Goal: Task Accomplishment & Management: Manage account settings

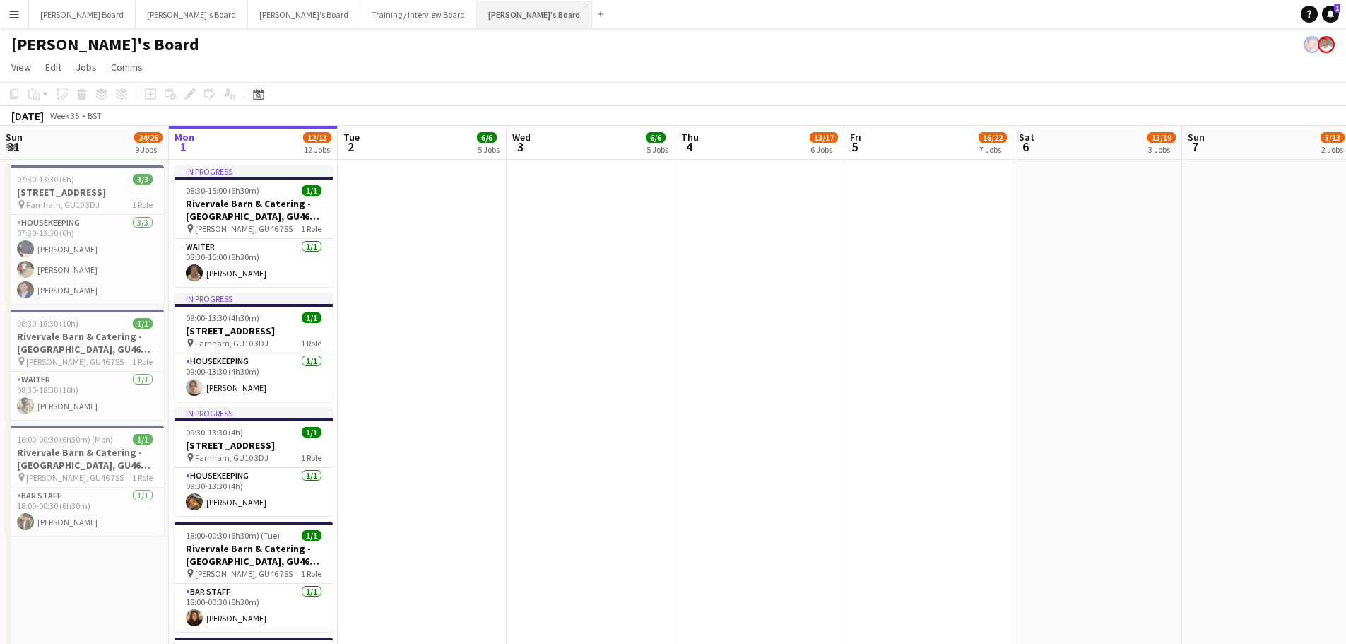
click at [477, 11] on button "[PERSON_NAME]'s Board Close" at bounding box center [534, 15] width 115 height 28
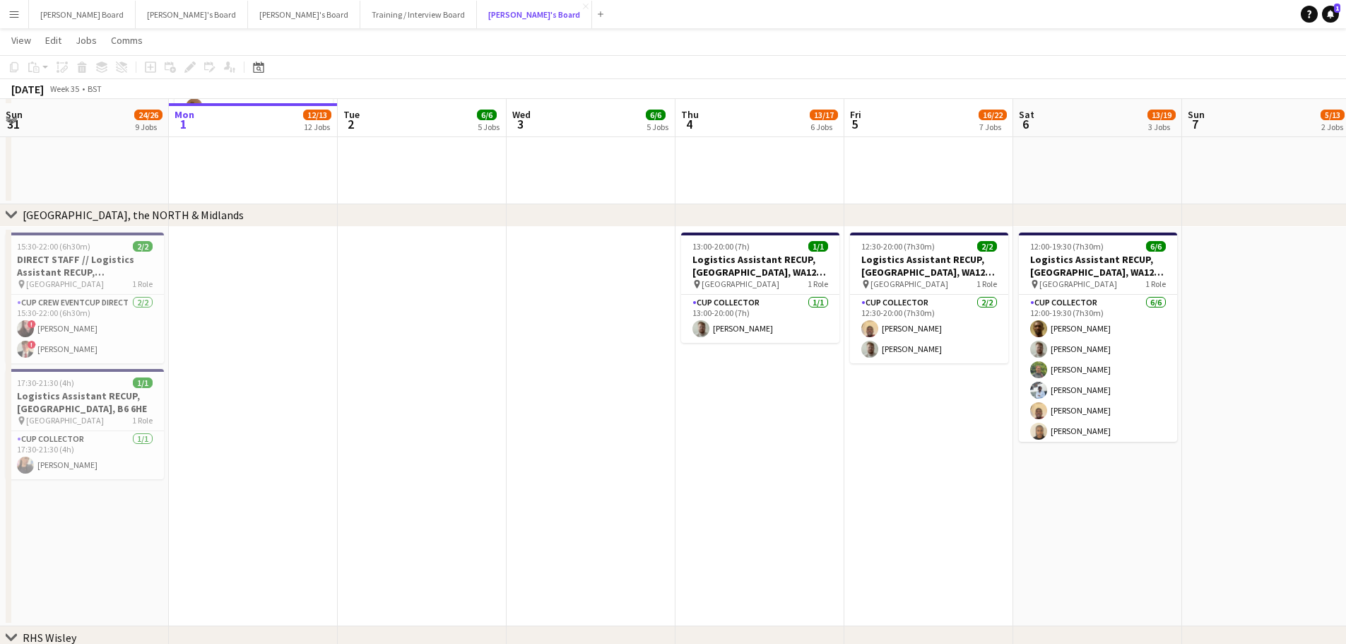
scroll to position [1696, 0]
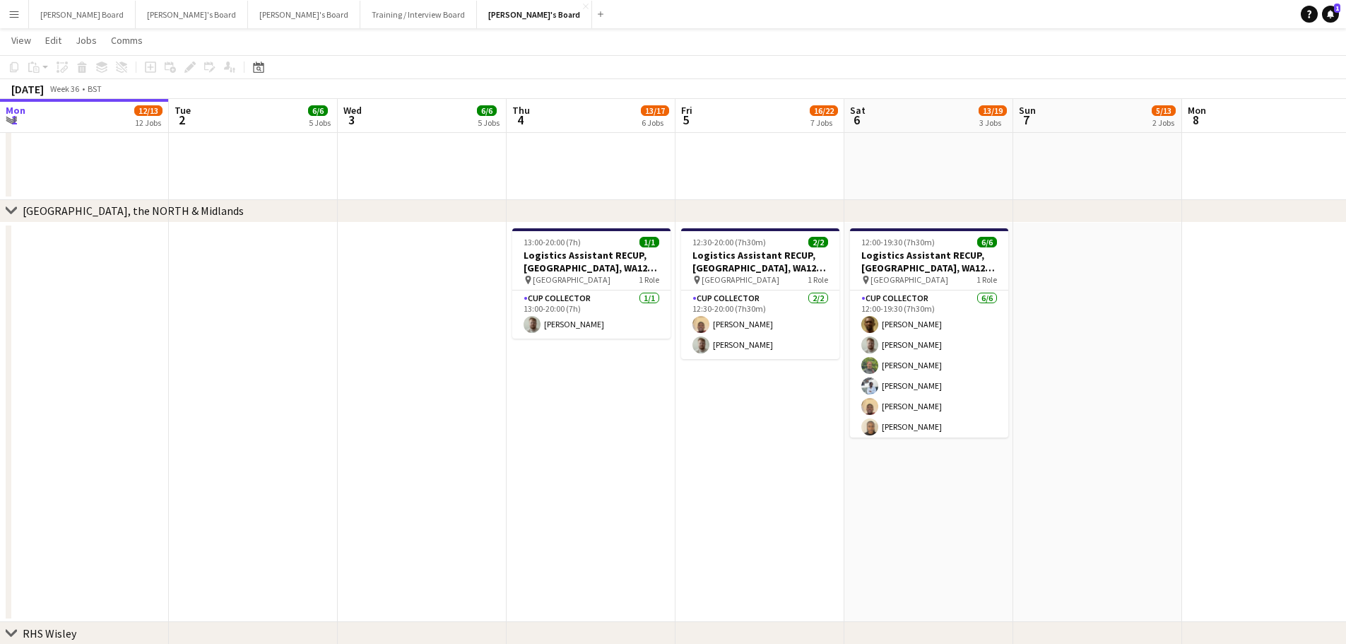
drag, startPoint x: 979, startPoint y: 430, endPoint x: 251, endPoint y: 424, distance: 728.6
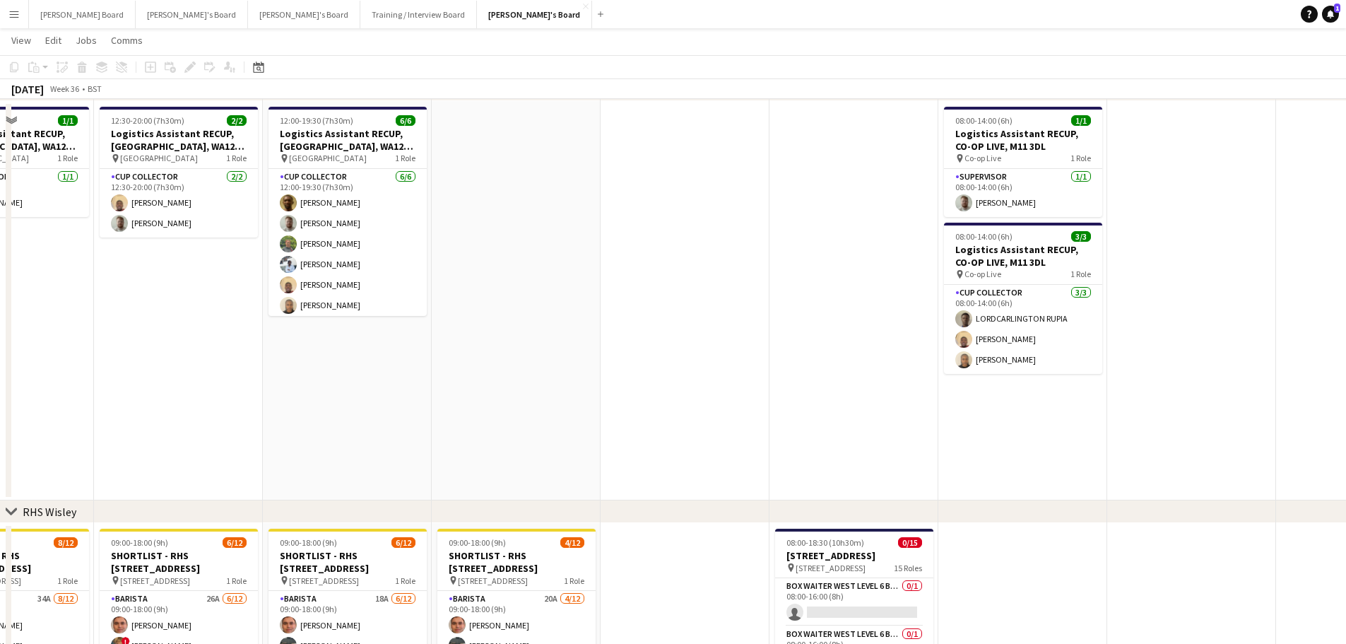
scroll to position [1885, 0]
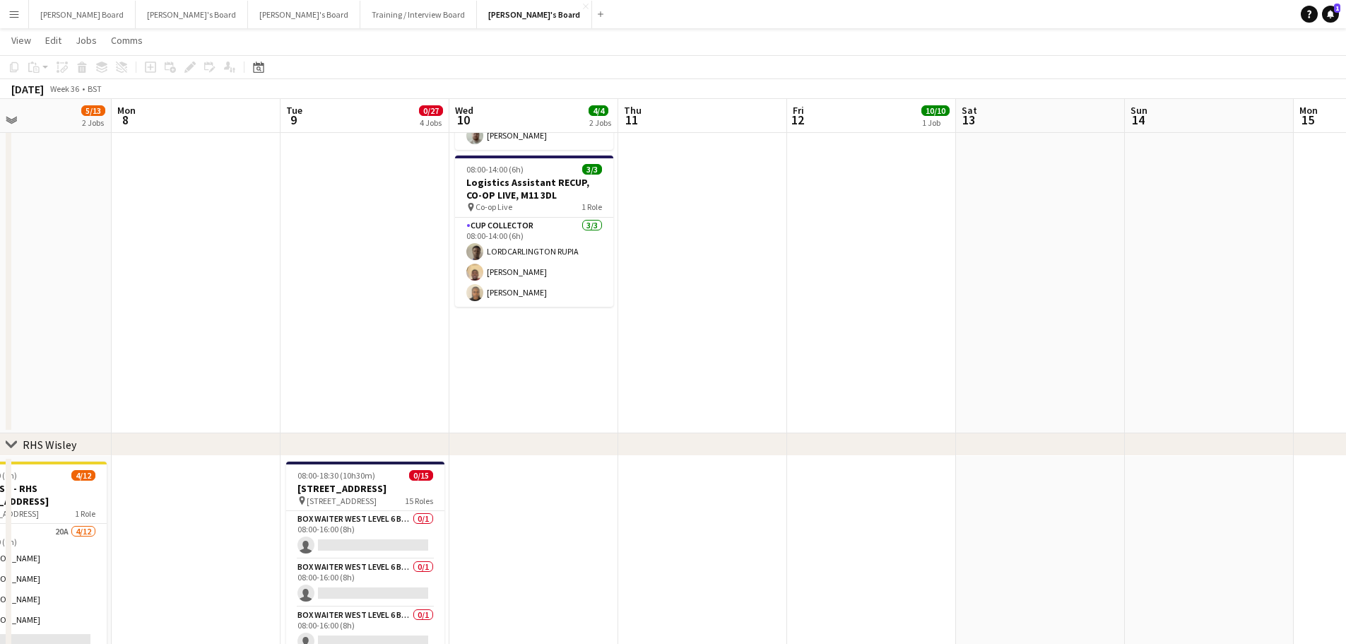
drag, startPoint x: 705, startPoint y: 466, endPoint x: 415, endPoint y: 448, distance: 291.0
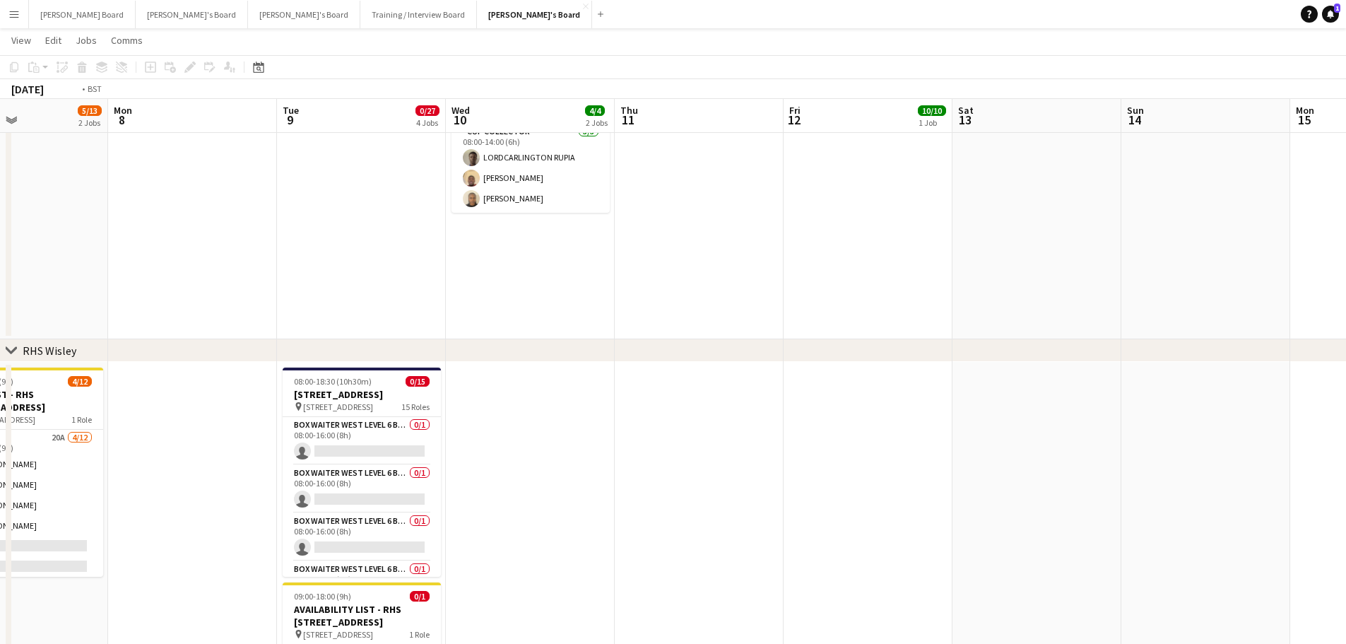
scroll to position [0, 546]
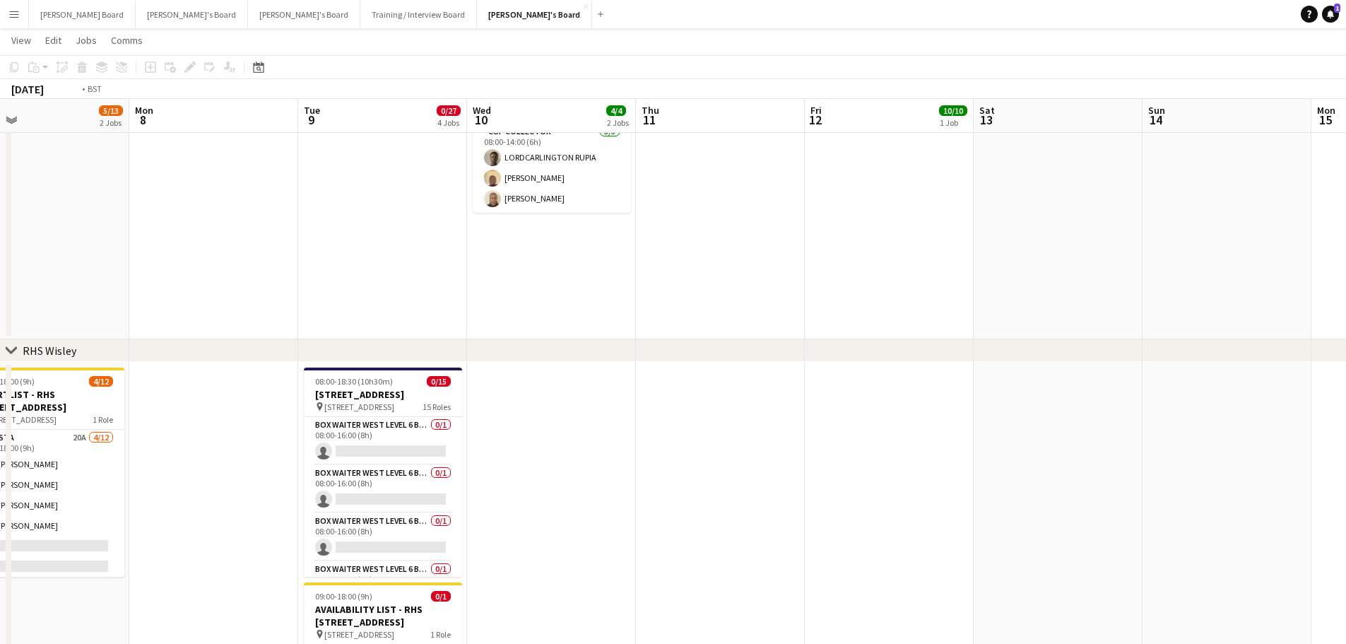
drag, startPoint x: 801, startPoint y: 428, endPoint x: 264, endPoint y: 432, distance: 537.1
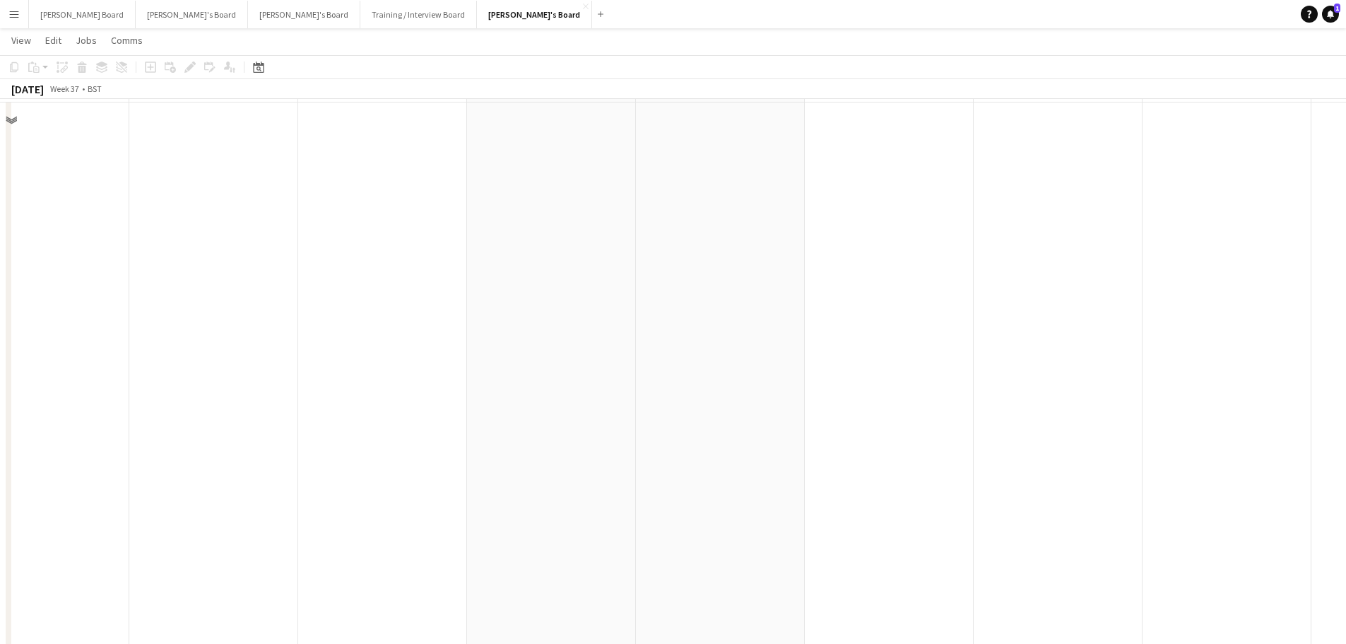
scroll to position [1143, 0]
drag, startPoint x: 856, startPoint y: 367, endPoint x: 395, endPoint y: 367, distance: 460.8
click at [395, 367] on app-calendar-viewport "Mon 8 Tue 9 0/27 4 Jobs Wed 10 4/4 2 Jobs Thu 11 Fri 12 10/10 1 Job Sat 13 Sun …" at bounding box center [673, 484] width 1346 height 3145
drag, startPoint x: 463, startPoint y: 400, endPoint x: 830, endPoint y: 456, distance: 371.7
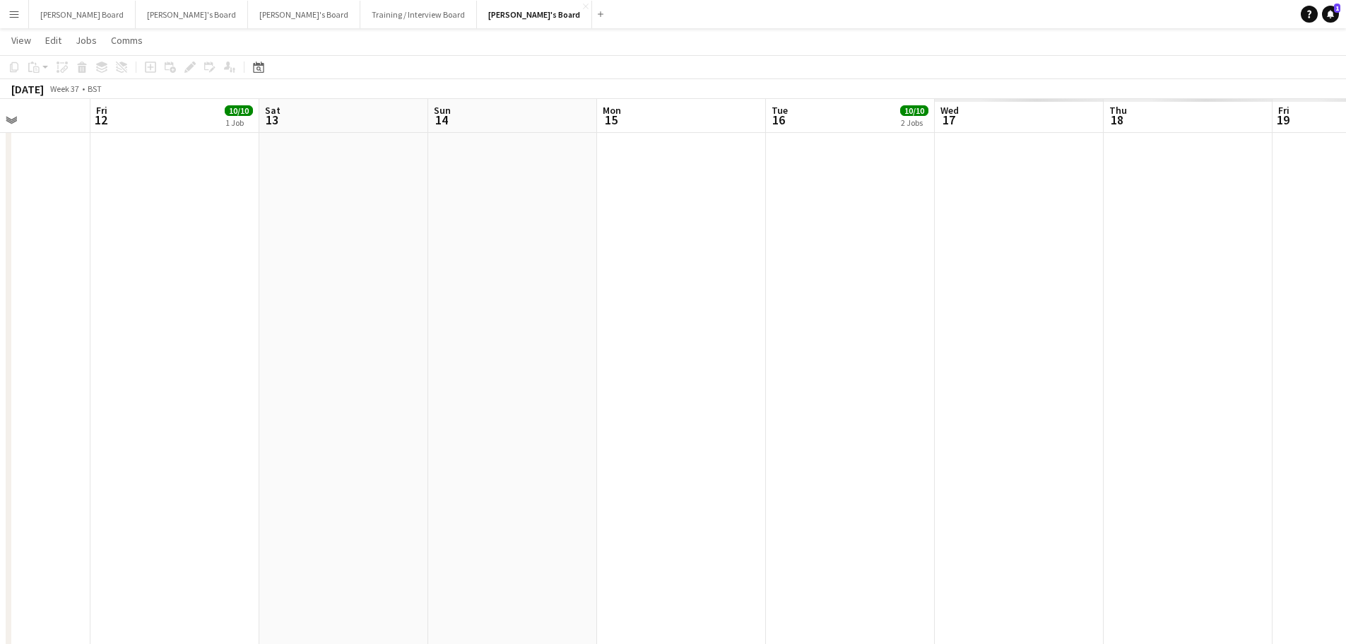
click at [825, 456] on app-calendar-viewport "Wed 10 4/4 2 Jobs Thu 11 Fri 12 10/10 1 Job Sat 13 Sun 14 Mon 15 Tue 16 10/10 2…" at bounding box center [673, 484] width 1346 height 3145
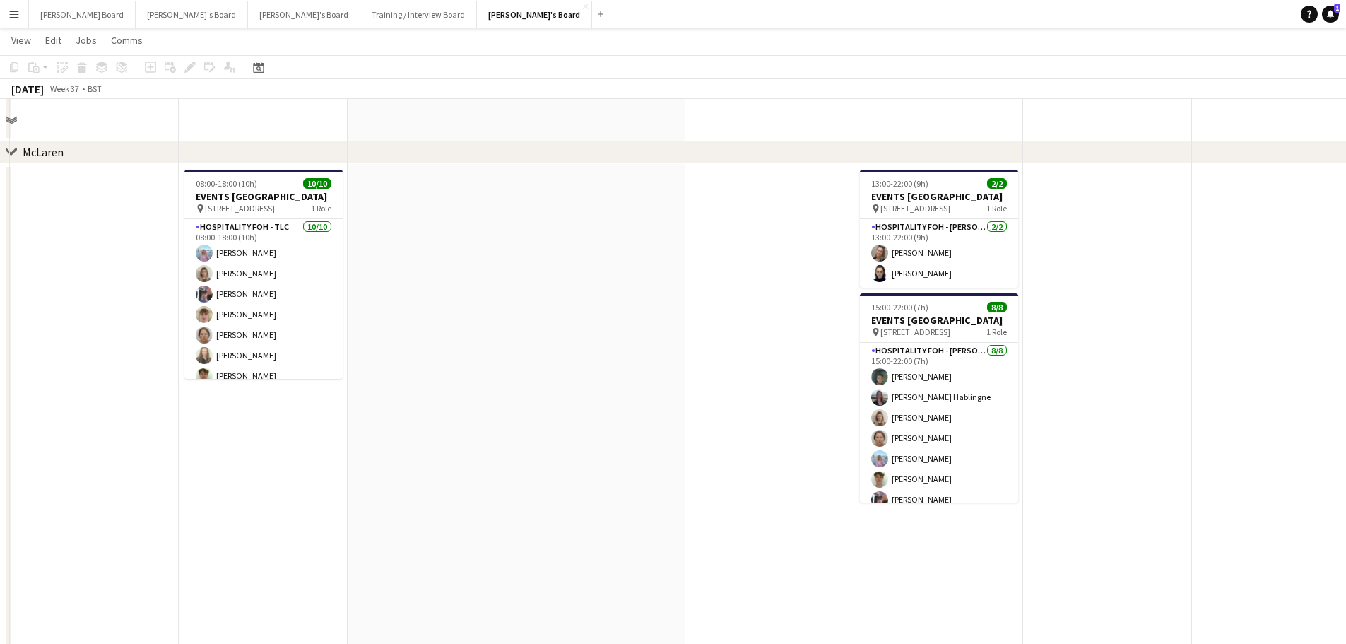
scroll to position [672, 0]
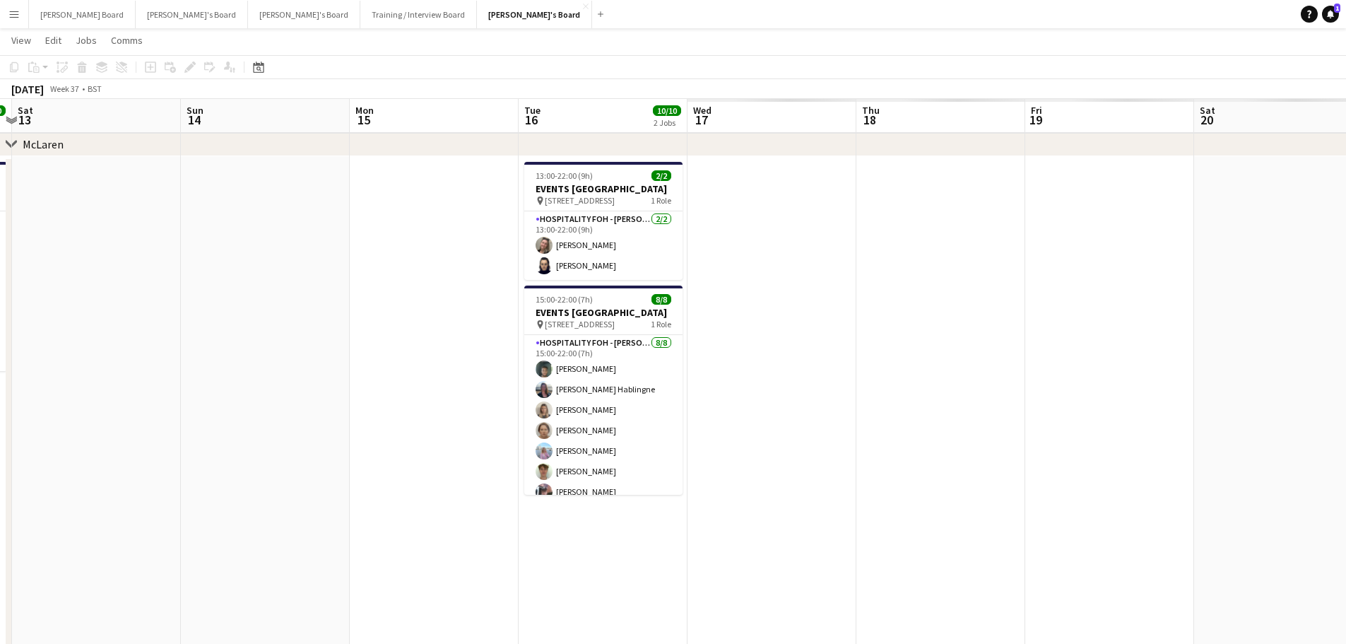
drag, startPoint x: 1096, startPoint y: 529, endPoint x: 485, endPoint y: 507, distance: 611.7
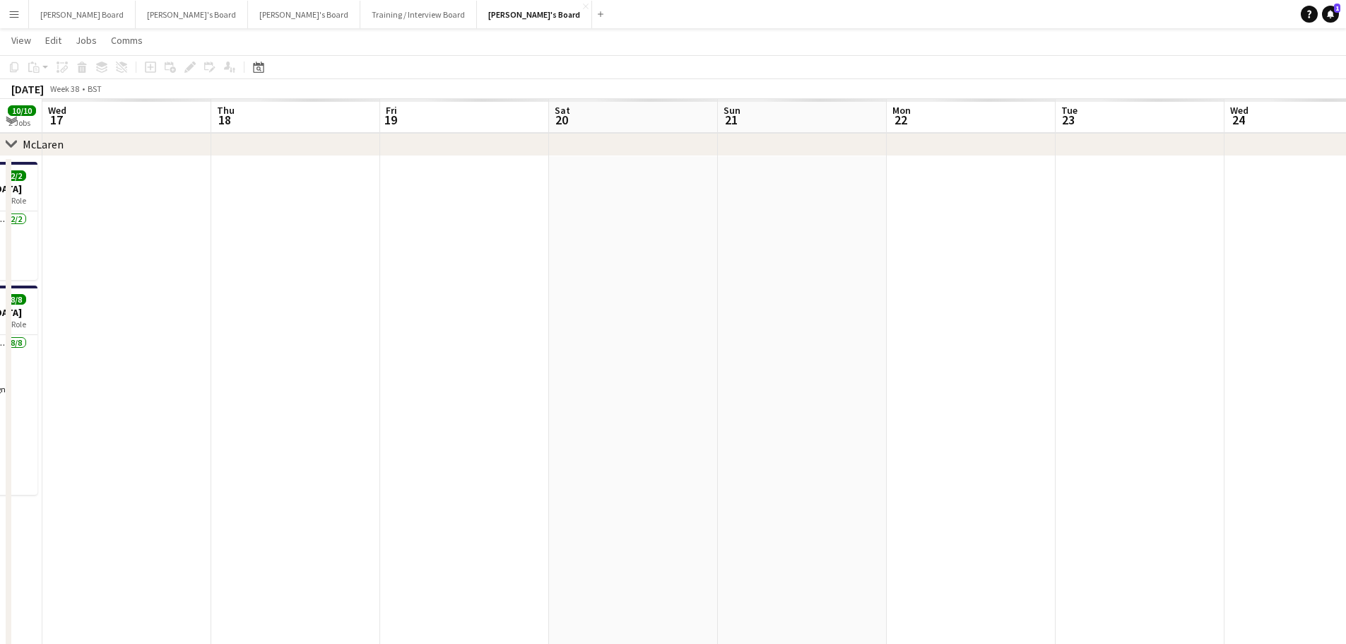
drag, startPoint x: 993, startPoint y: 509, endPoint x: 538, endPoint y: 476, distance: 455.6
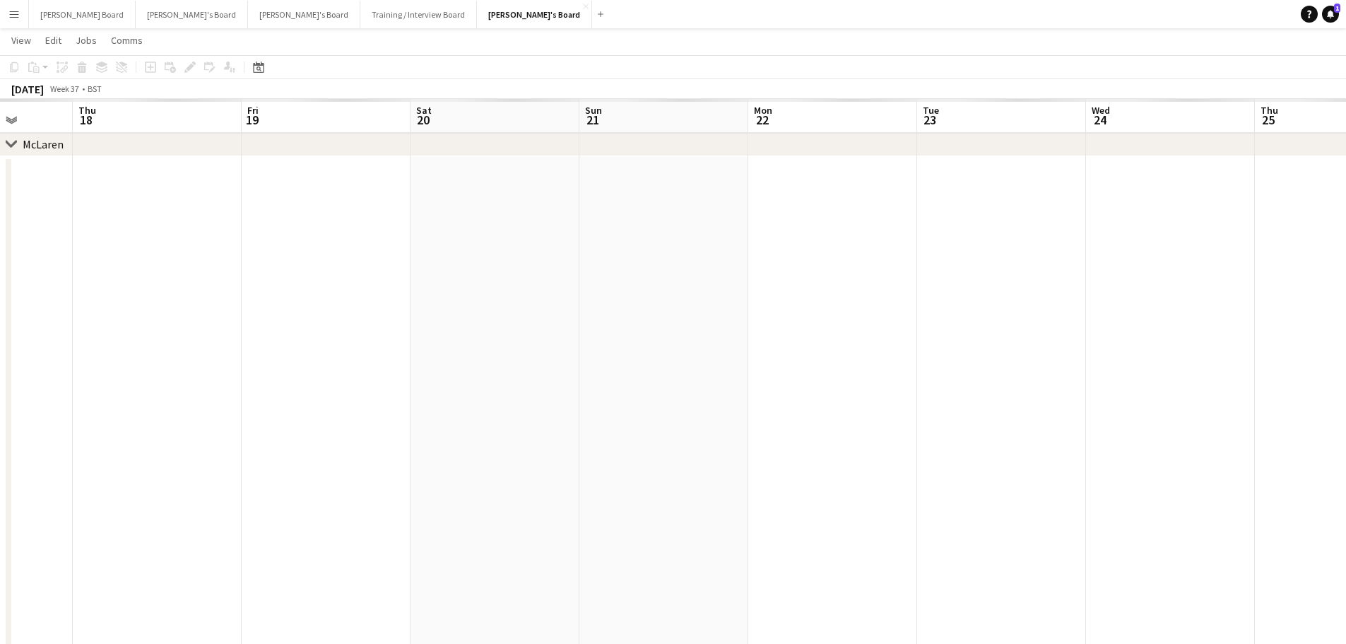
drag, startPoint x: 878, startPoint y: 488, endPoint x: 738, endPoint y: 471, distance: 141.0
drag, startPoint x: 620, startPoint y: 490, endPoint x: 616, endPoint y: 468, distance: 22.5
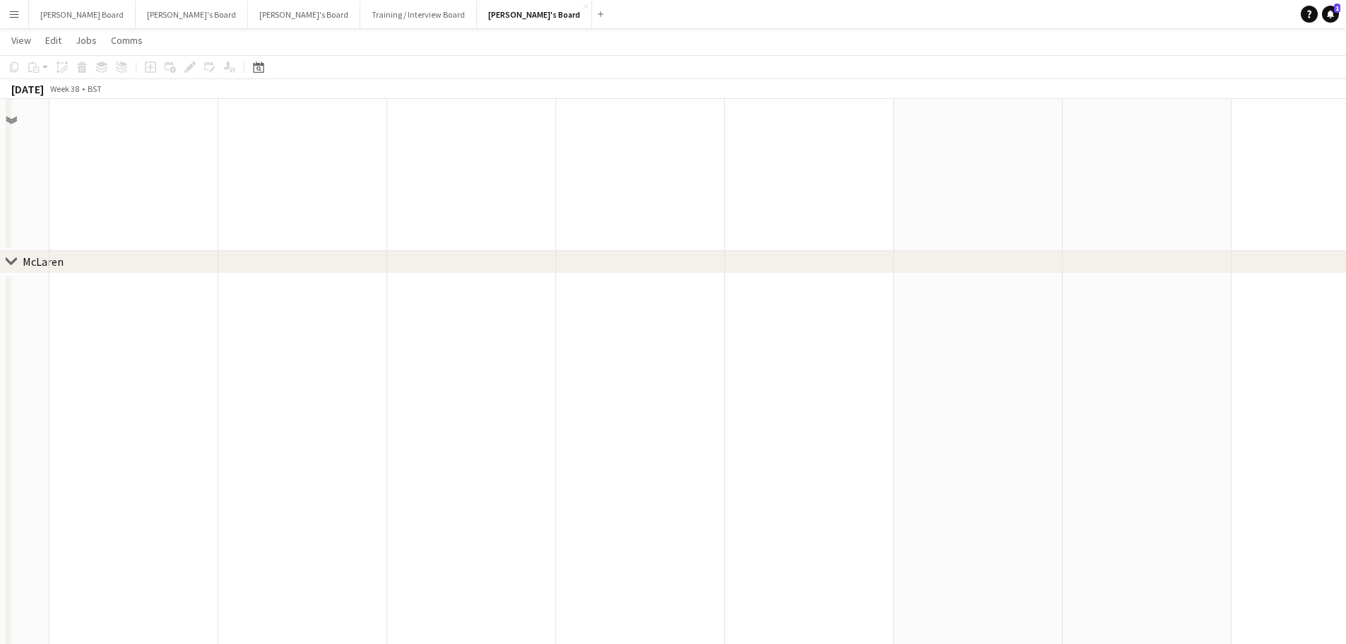
scroll to position [484, 0]
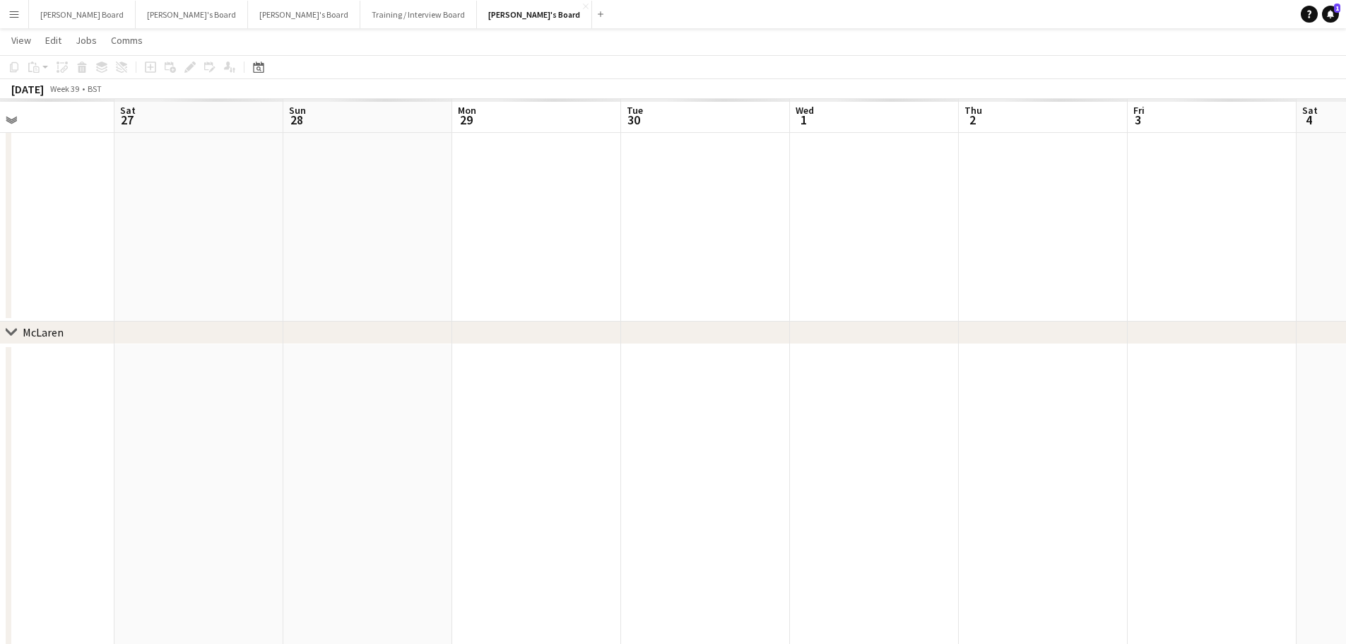
drag, startPoint x: 813, startPoint y: 379, endPoint x: 214, endPoint y: 363, distance: 599.5
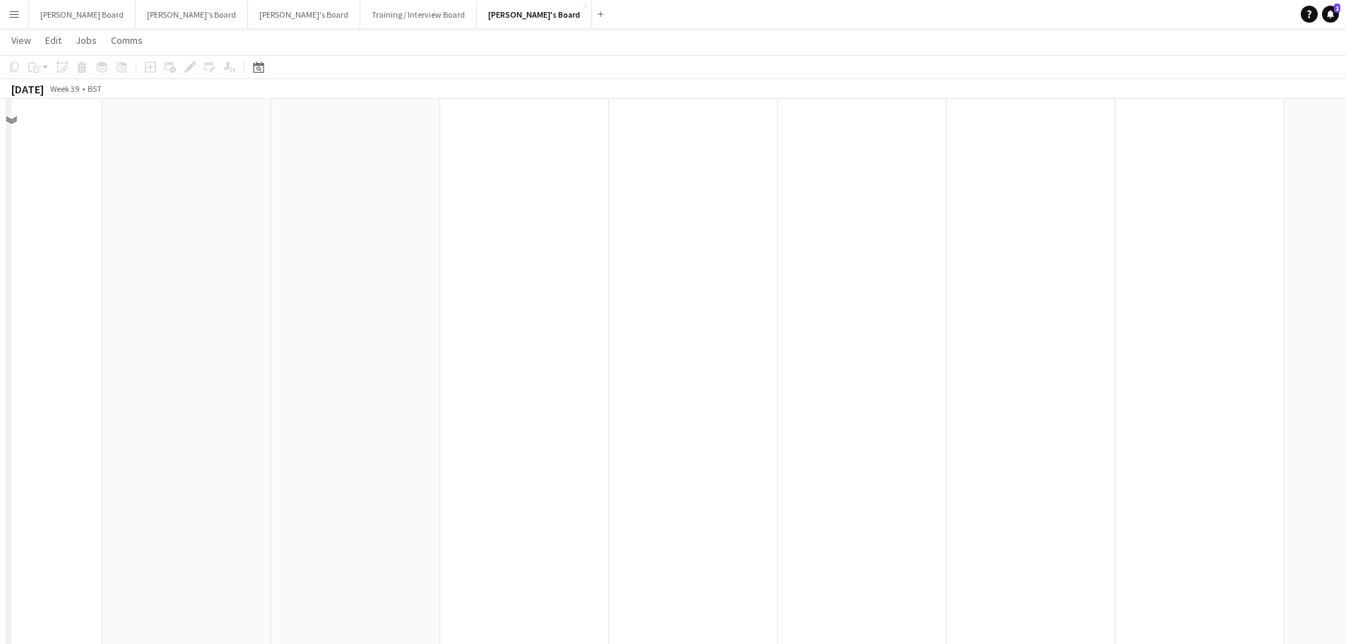
scroll to position [578, 0]
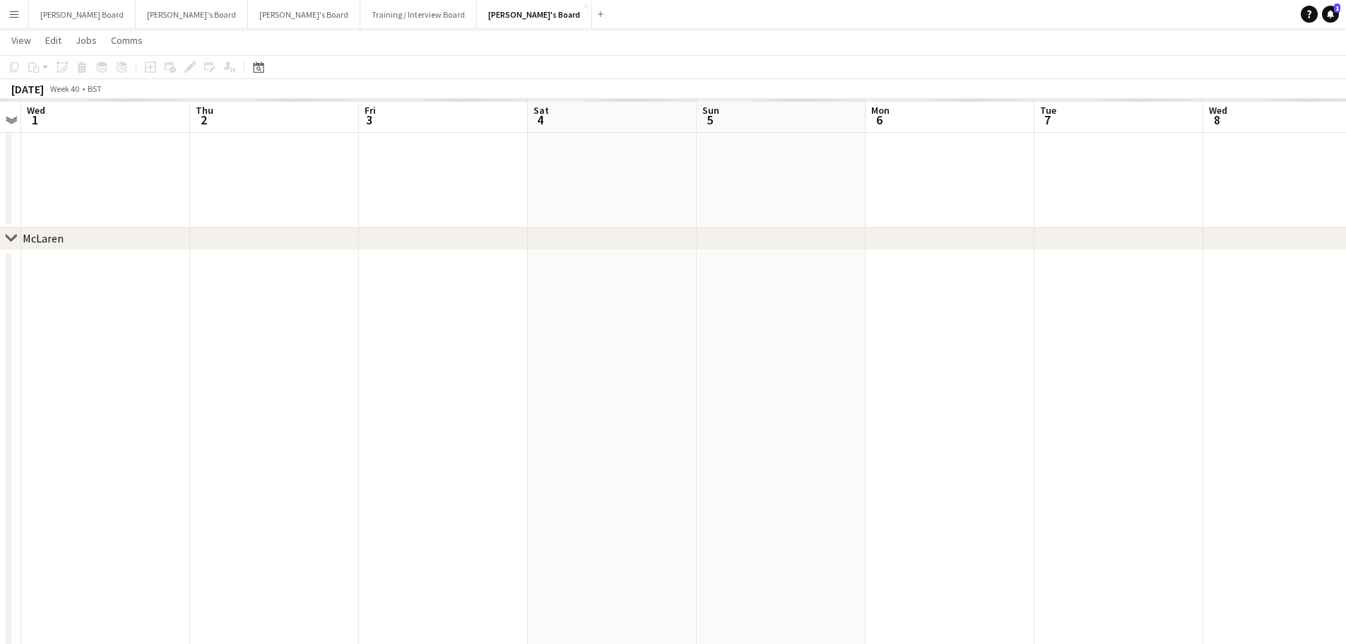
drag, startPoint x: 783, startPoint y: 411, endPoint x: -161, endPoint y: 392, distance: 944.3
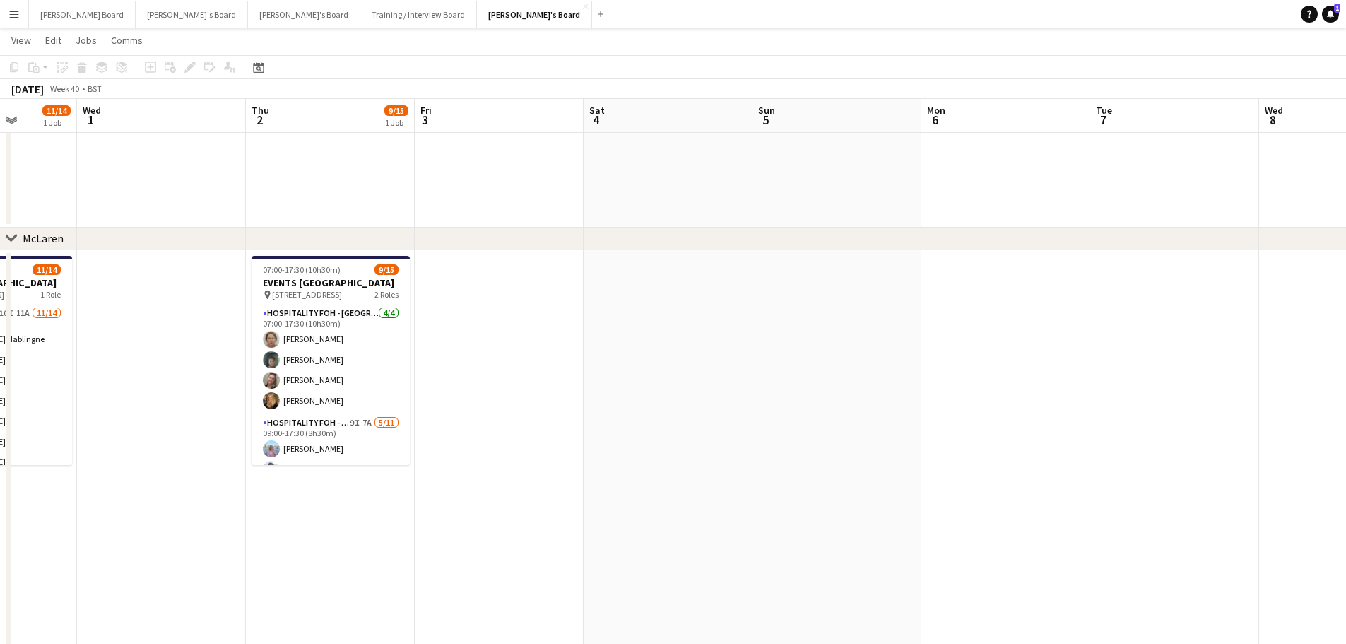
scroll to position [0, 333]
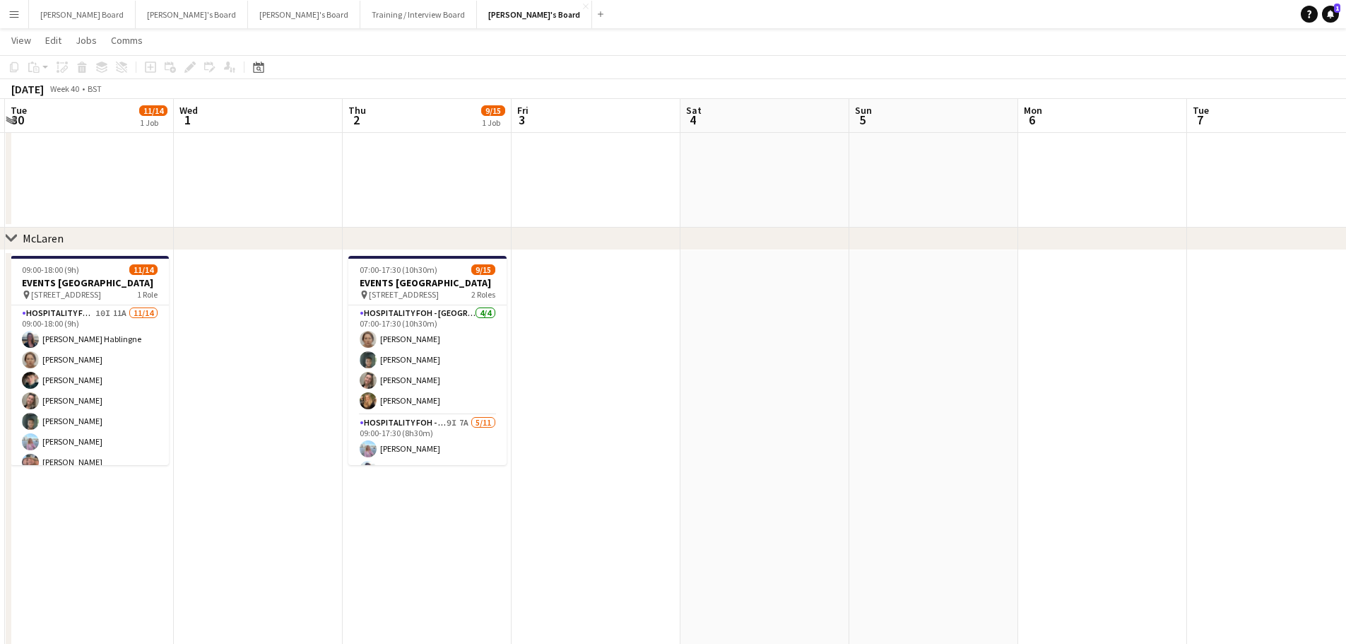
drag, startPoint x: 410, startPoint y: 457, endPoint x: 546, endPoint y: 449, distance: 136.7
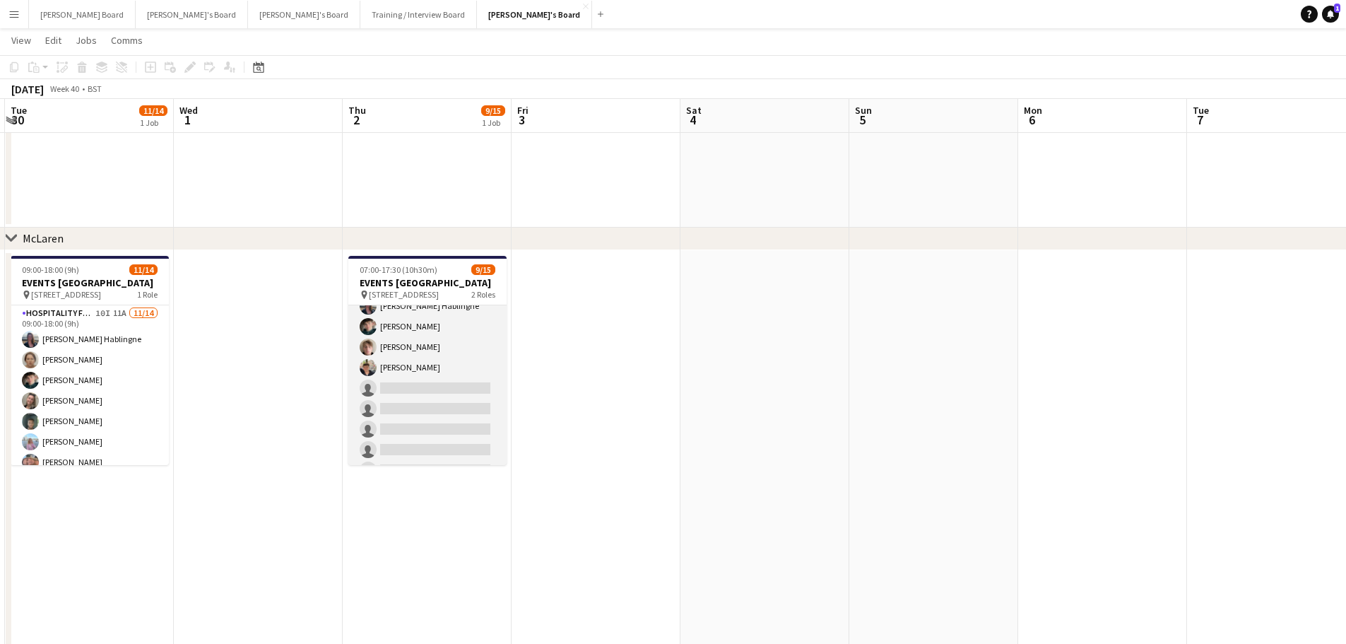
scroll to position [189, 0]
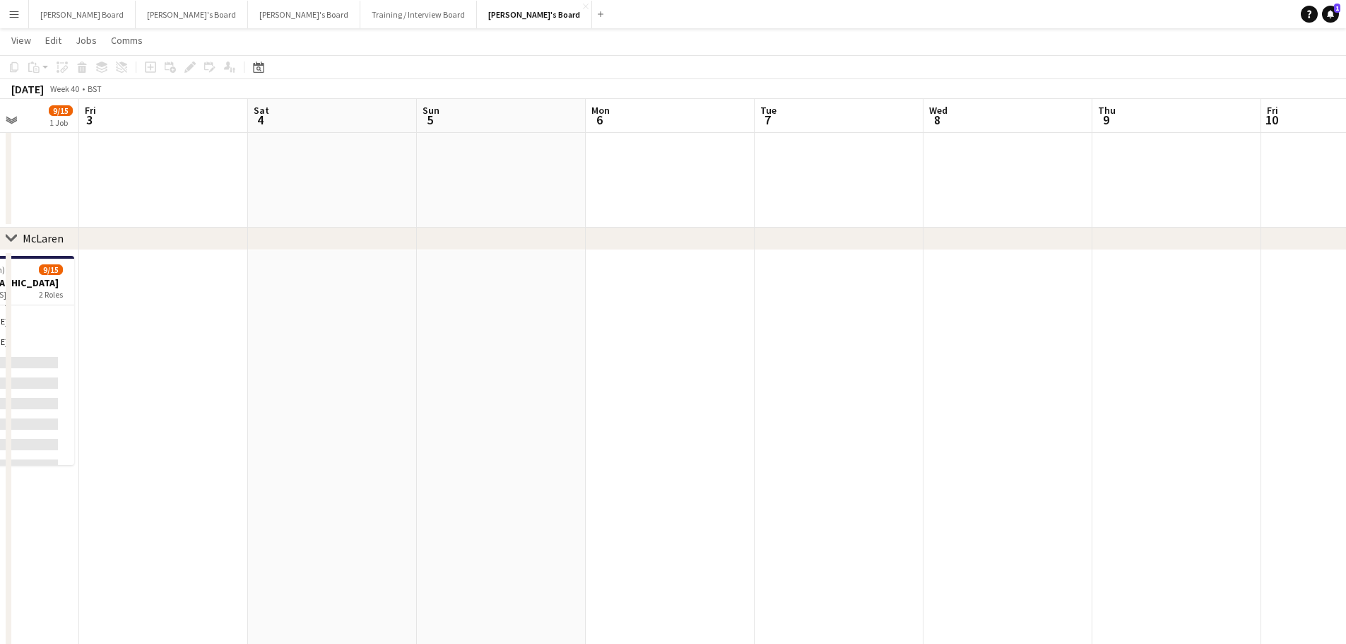
drag, startPoint x: 950, startPoint y: 430, endPoint x: 758, endPoint y: 440, distance: 193.2
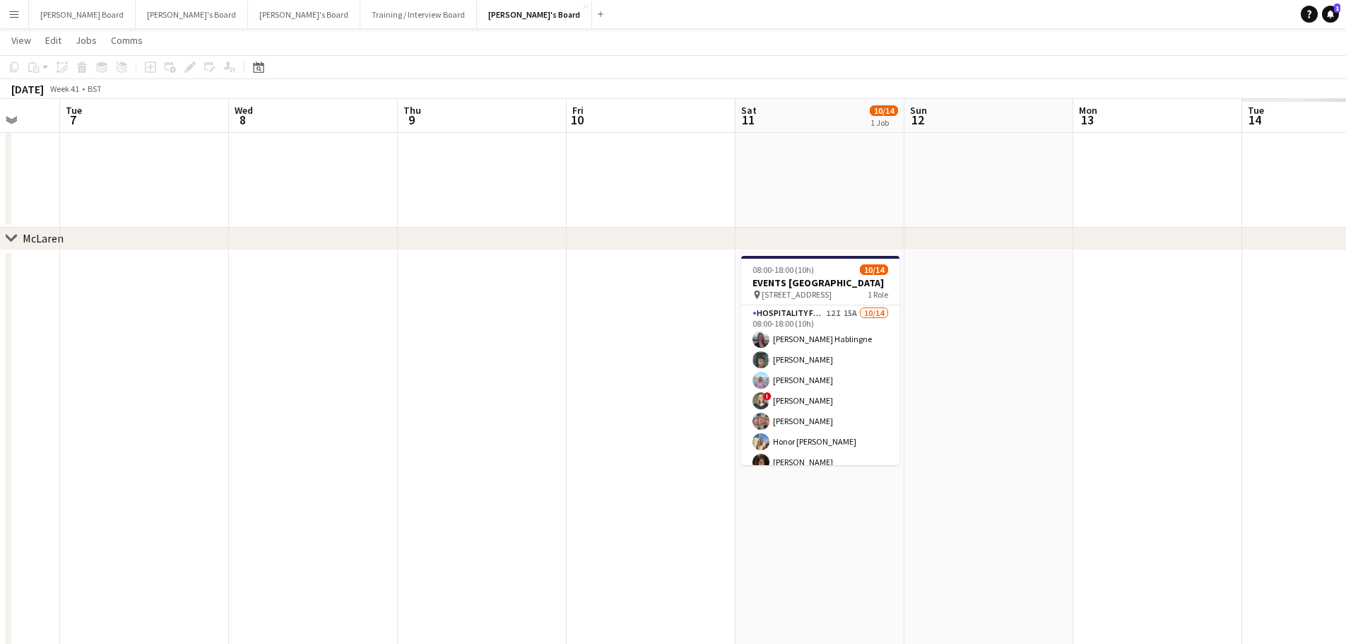
drag, startPoint x: 816, startPoint y: 434, endPoint x: 418, endPoint y: 433, distance: 397.2
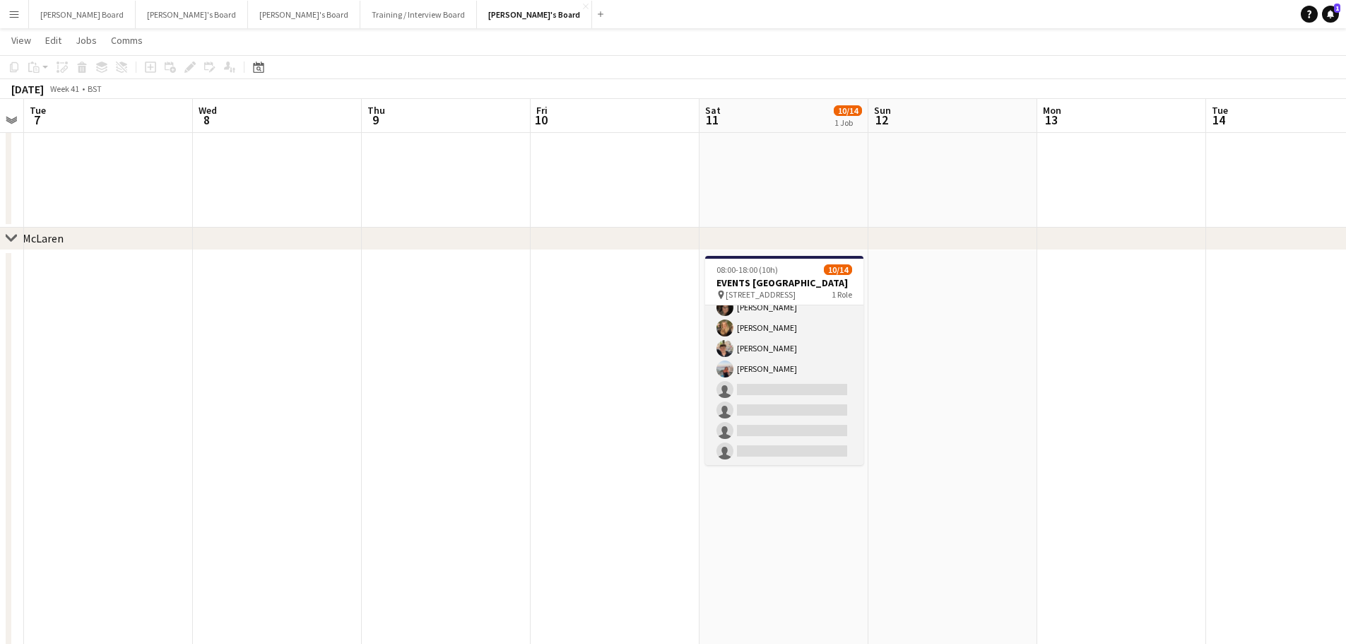
scroll to position [0, 0]
click at [784, 384] on app-card-role "Hospitality FOH - Open Day 12I 15A 10/14 08:00-18:00 (10h) Anett Varasdi Hablin…" at bounding box center [784, 462] width 158 height 314
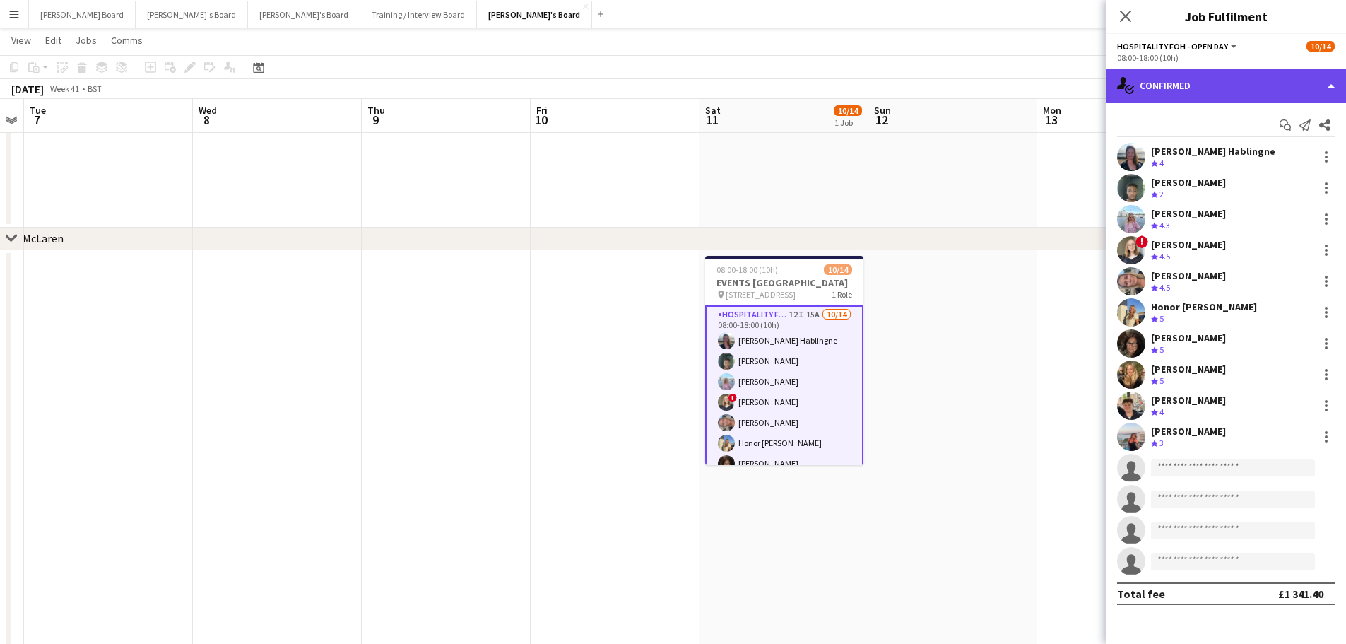
click at [1148, 98] on div "single-neutral-actions-check-2 Confirmed" at bounding box center [1226, 86] width 240 height 34
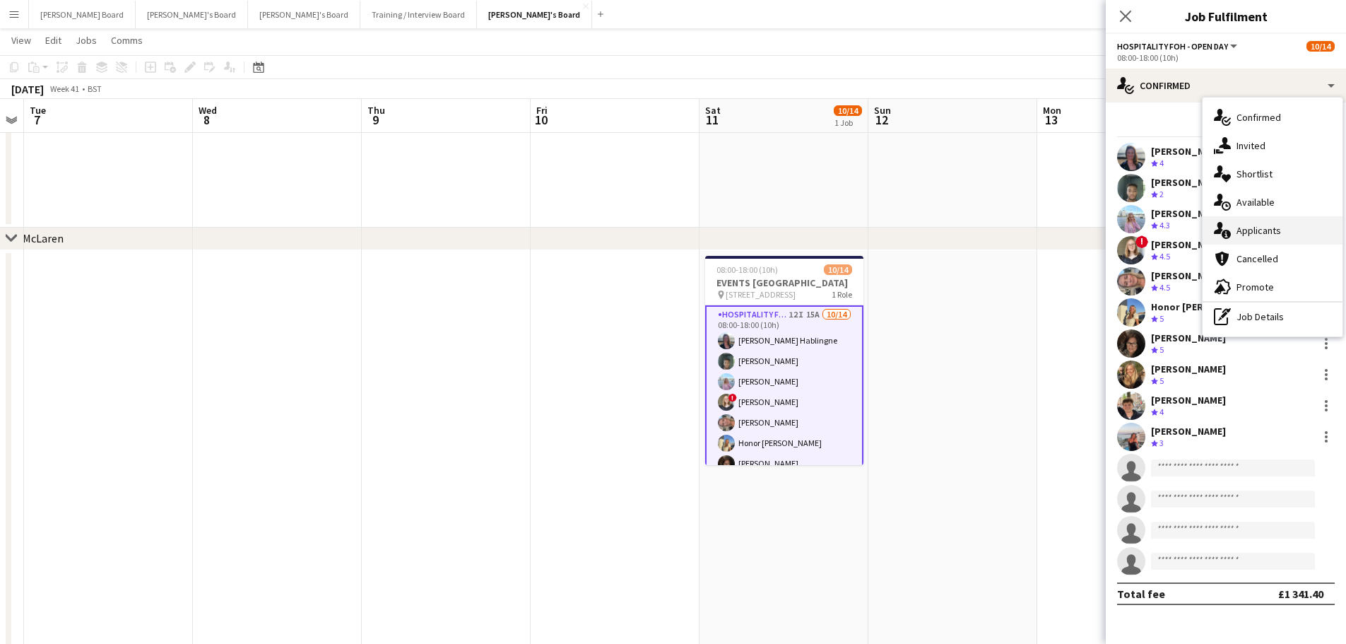
click at [1295, 237] on div "single-neutral-actions-information Applicants" at bounding box center [1273, 230] width 140 height 28
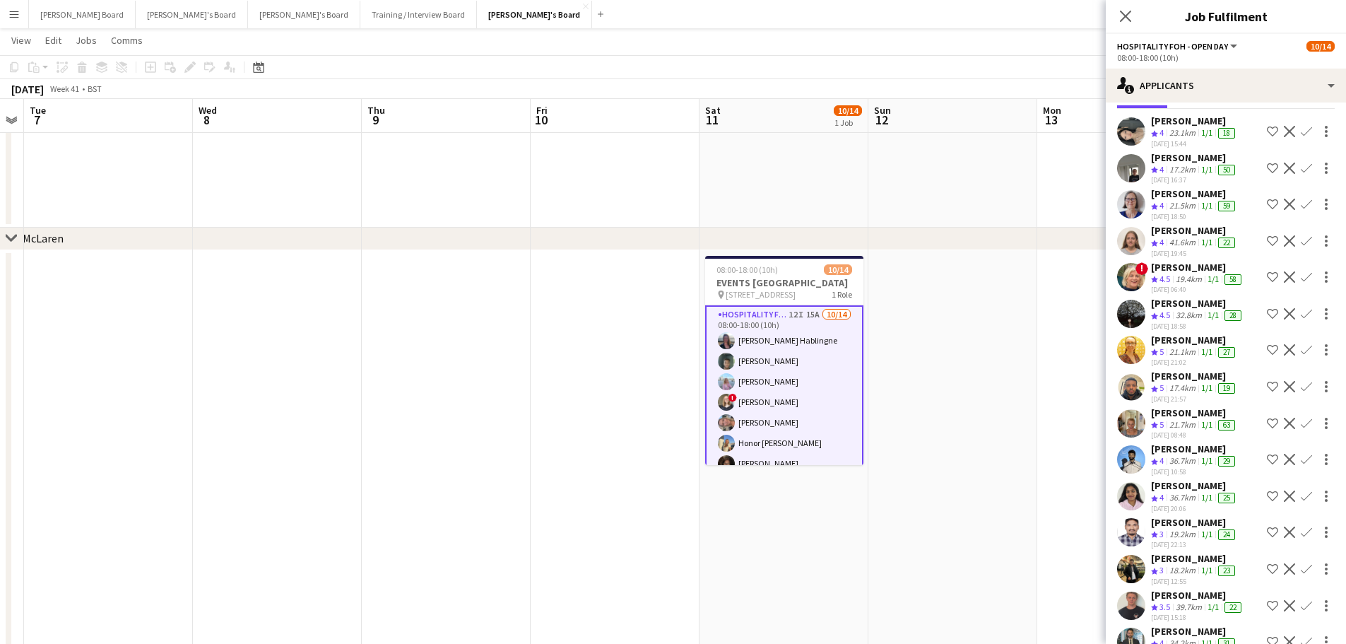
scroll to position [98, 0]
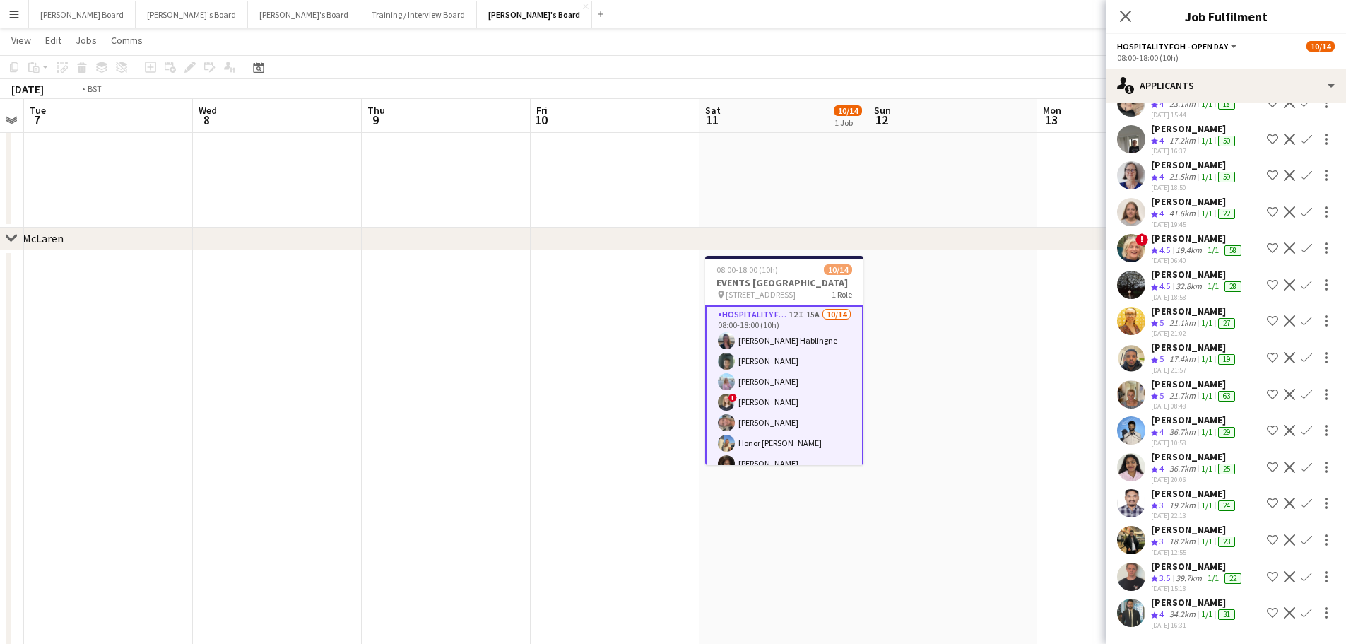
drag, startPoint x: 530, startPoint y: 530, endPoint x: 945, endPoint y: 529, distance: 414.8
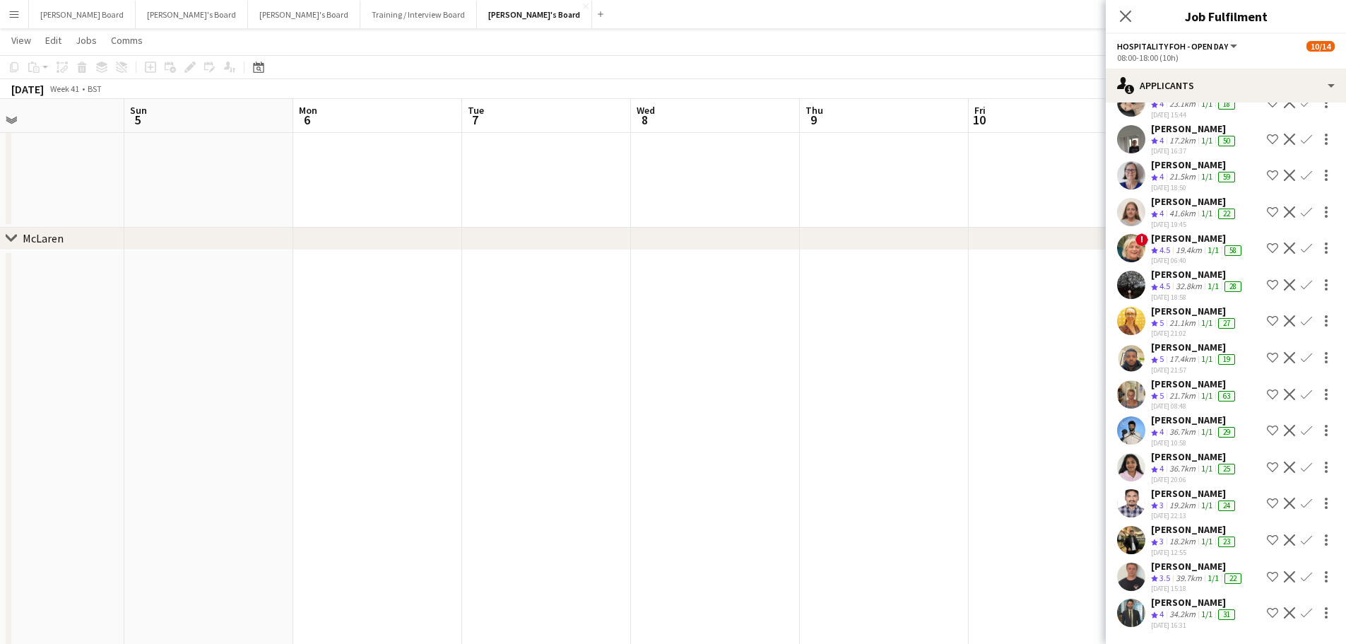
drag, startPoint x: 832, startPoint y: 494, endPoint x: 943, endPoint y: 494, distance: 111.0
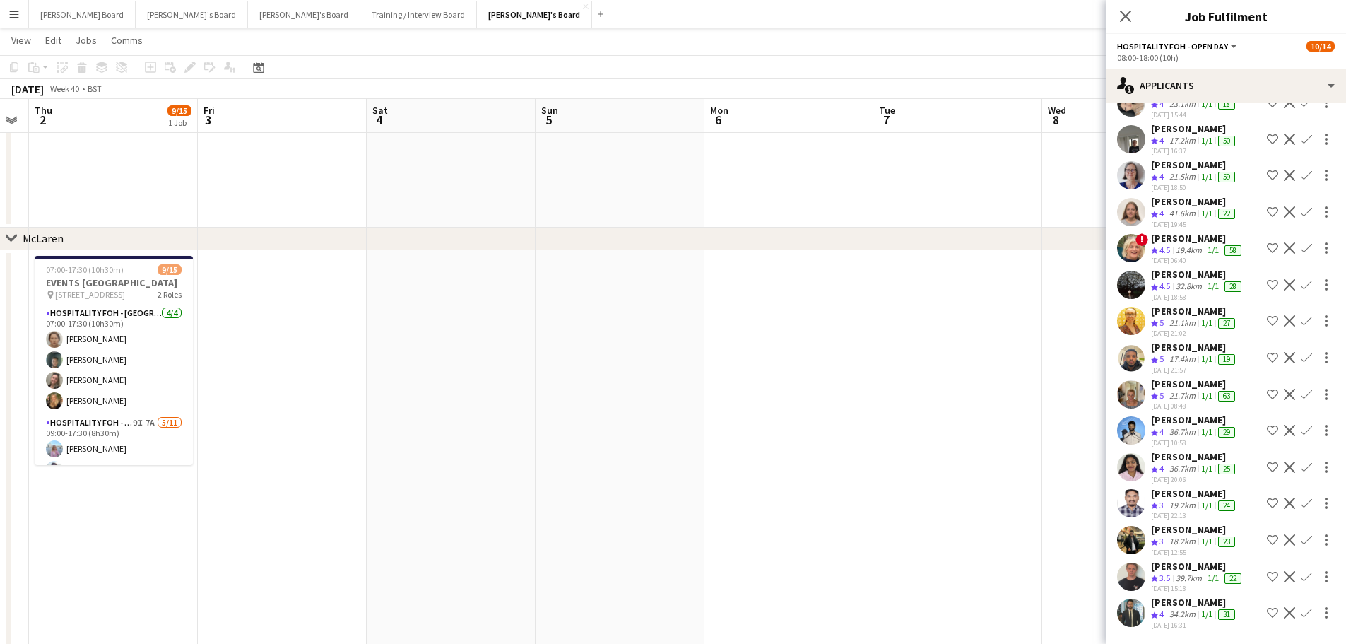
drag, startPoint x: 709, startPoint y: 483, endPoint x: 848, endPoint y: 483, distance: 139.2
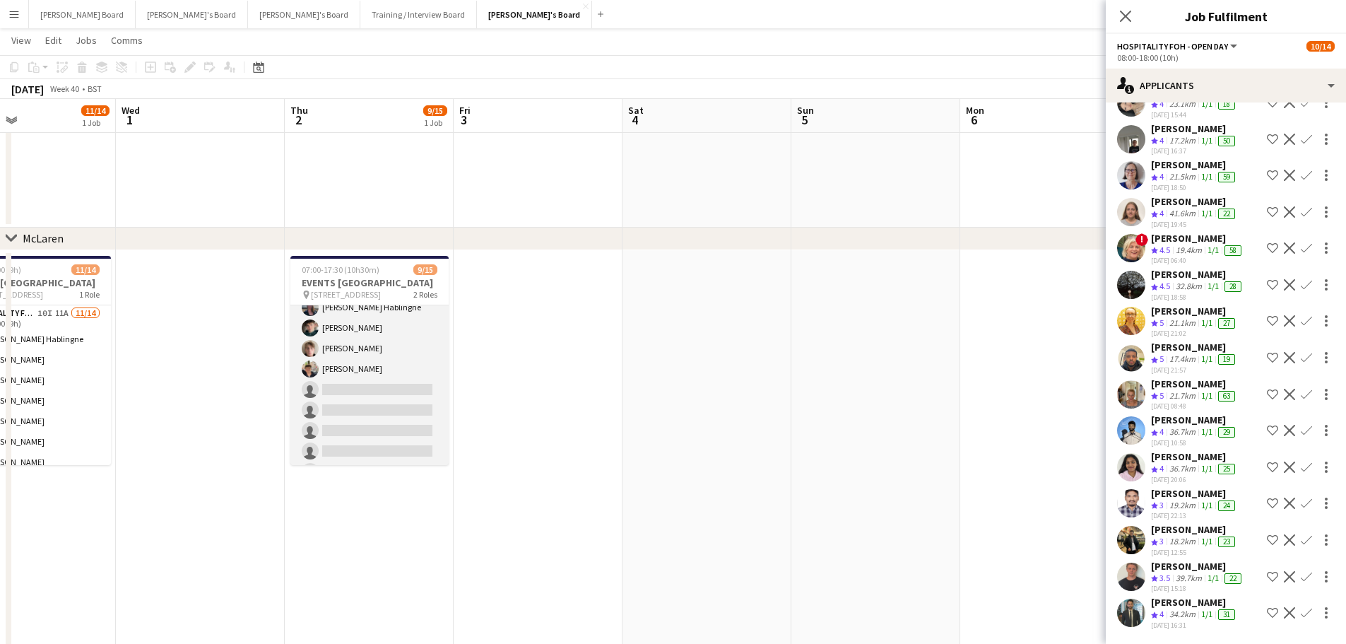
scroll to position [189, 0]
click at [398, 397] on app-card-role "Hospitality FOH - Allwyn 9I 7A 5/11 09:00-17:30 (8h30m) Lara Habling Anett Vara…" at bounding box center [369, 352] width 158 height 253
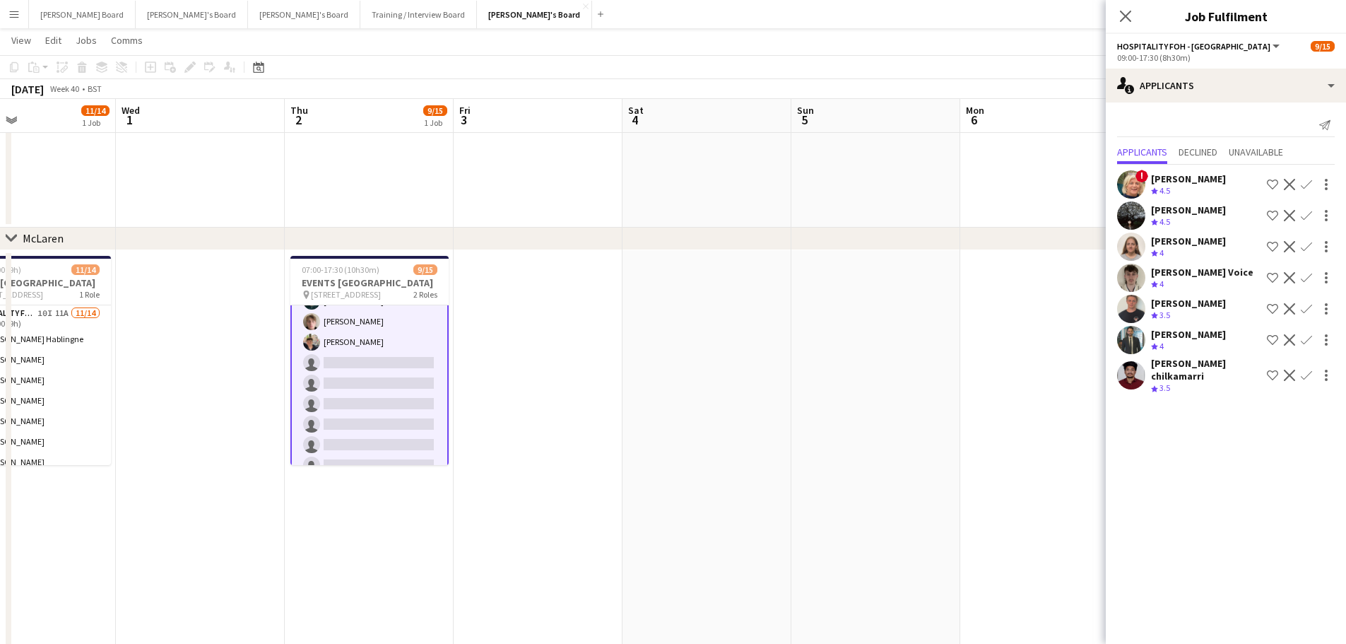
scroll to position [0, 0]
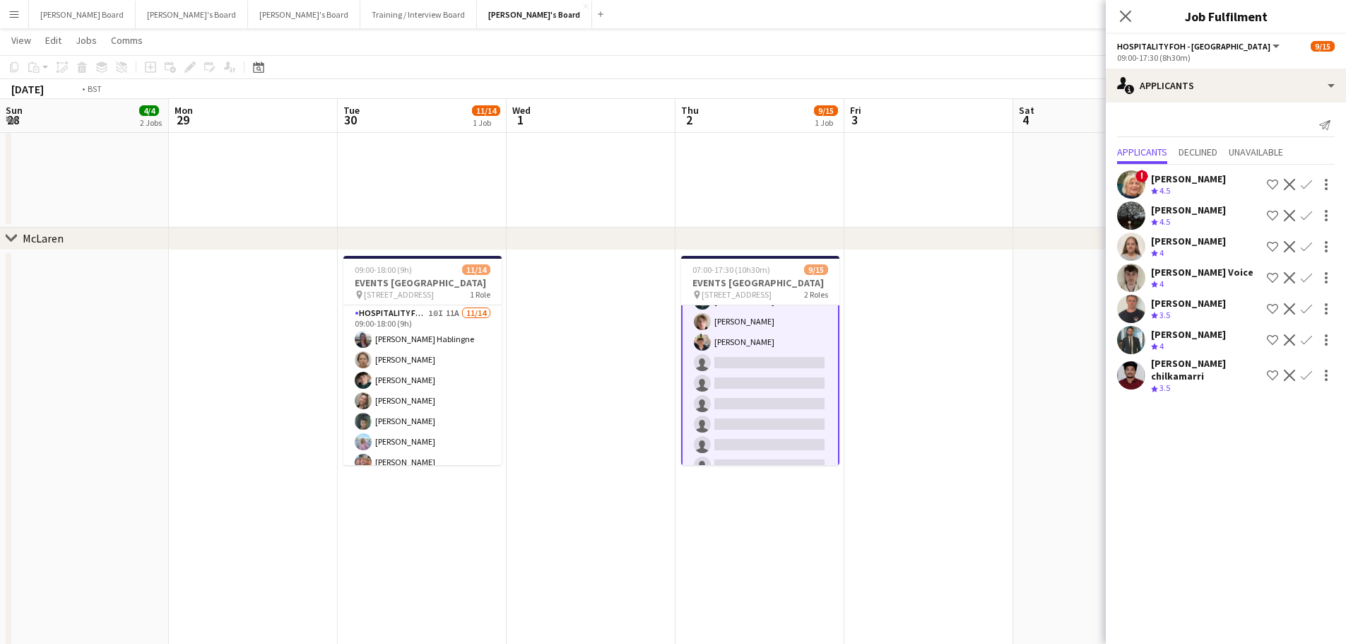
drag, startPoint x: 671, startPoint y: 476, endPoint x: 1181, endPoint y: 469, distance: 509.6
drag, startPoint x: 698, startPoint y: 482, endPoint x: 1187, endPoint y: 476, distance: 488.4
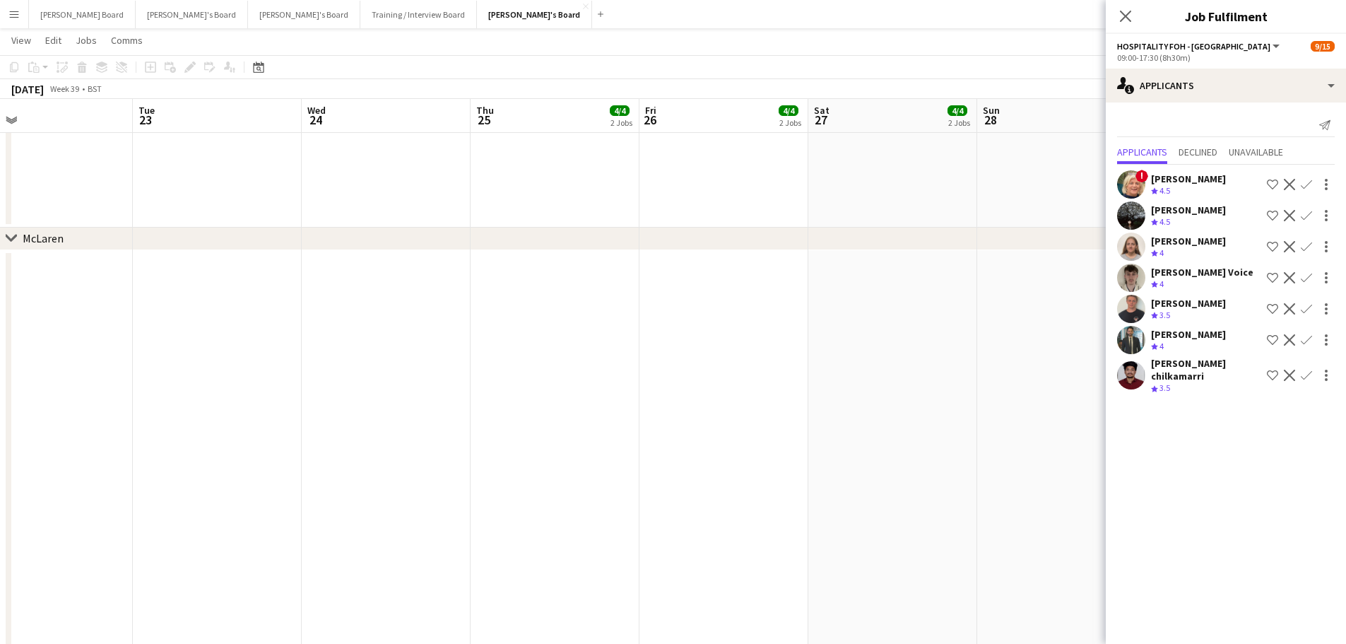
drag, startPoint x: 625, startPoint y: 461, endPoint x: 1143, endPoint y: 486, distance: 518.6
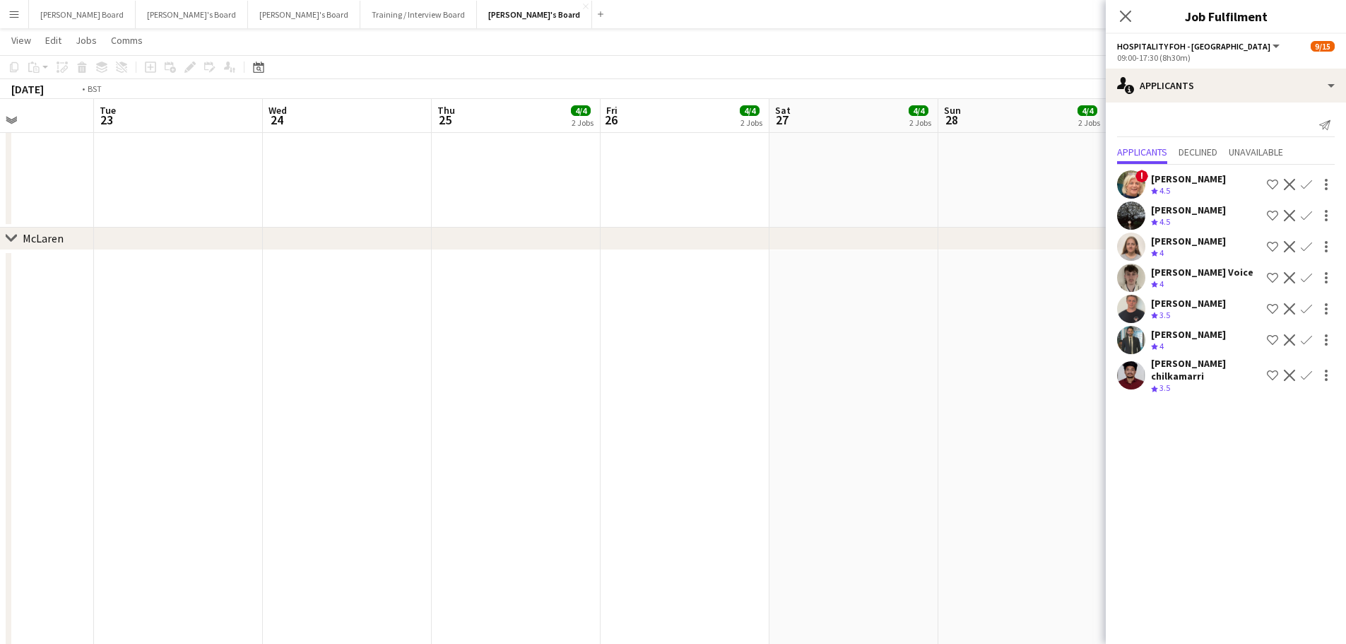
drag, startPoint x: 645, startPoint y: 476, endPoint x: 855, endPoint y: 474, distance: 209.9
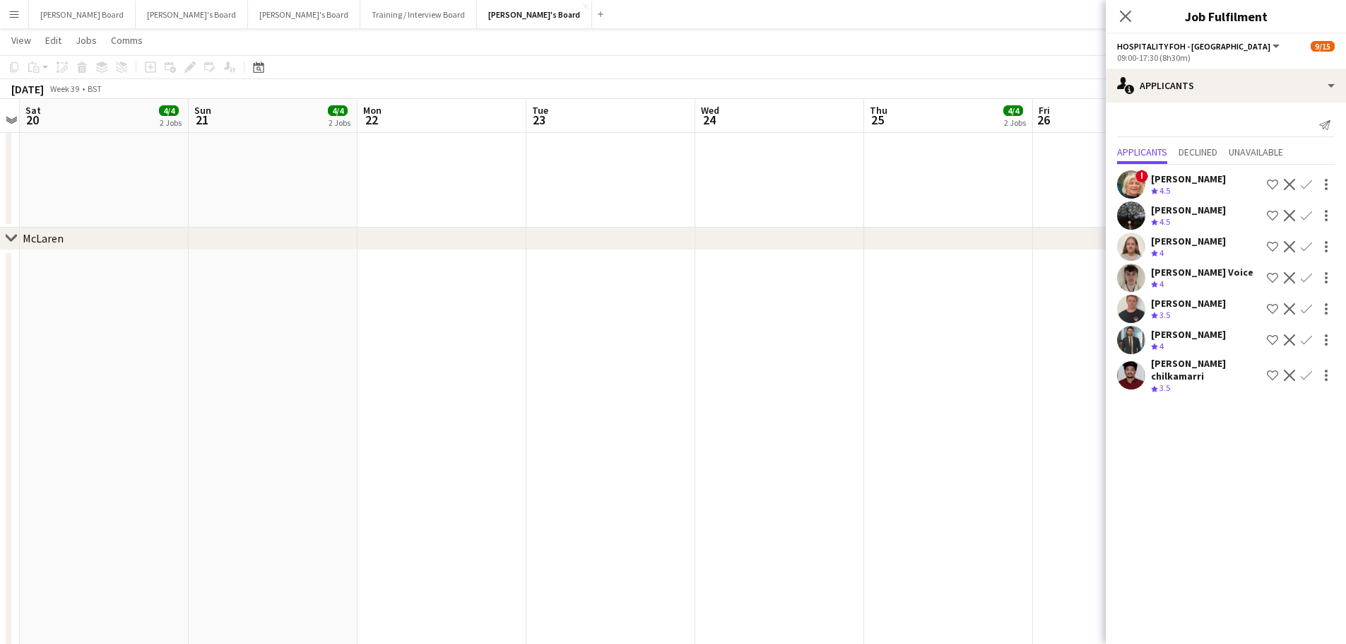
drag, startPoint x: 731, startPoint y: 446, endPoint x: 596, endPoint y: 410, distance: 140.4
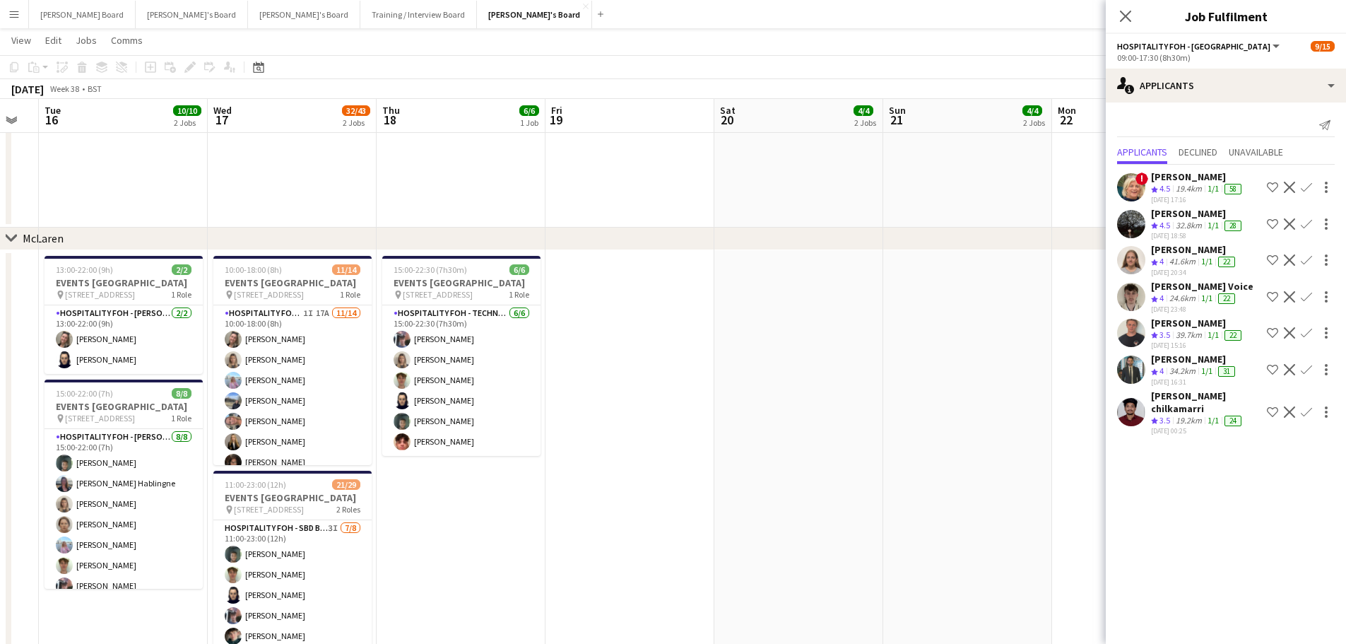
drag, startPoint x: 596, startPoint y: 410, endPoint x: 1149, endPoint y: 416, distance: 553.4
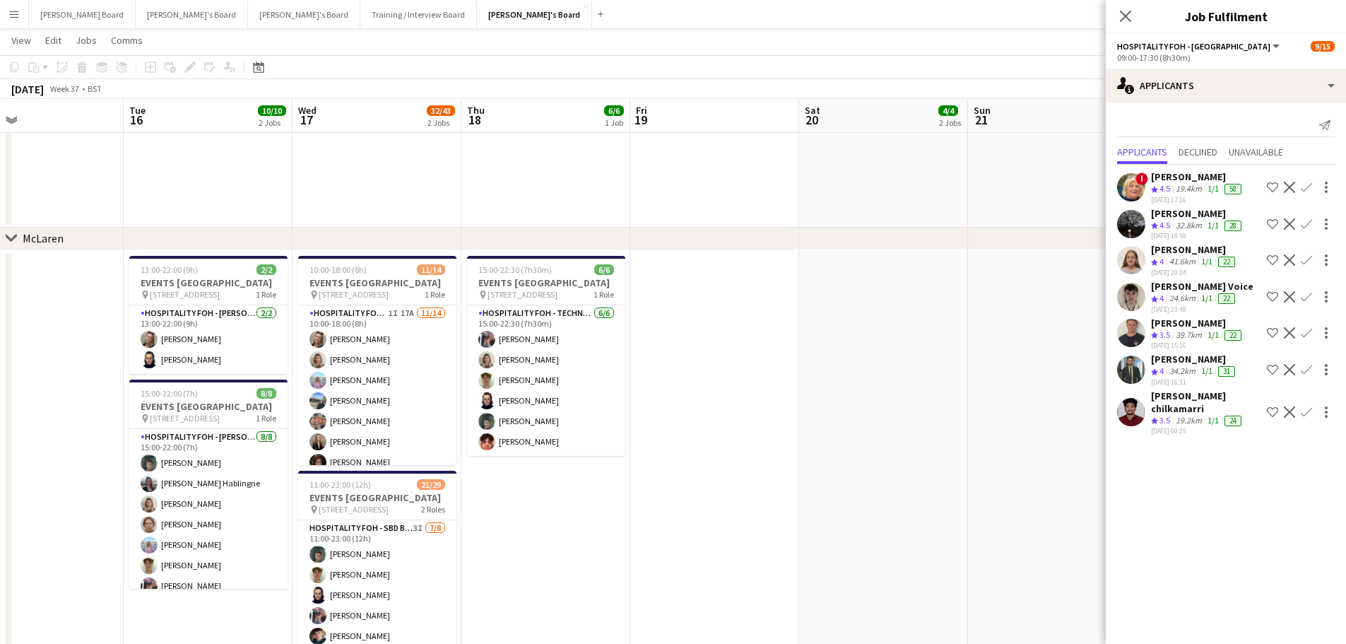
drag, startPoint x: 779, startPoint y: 453, endPoint x: 860, endPoint y: 449, distance: 80.7
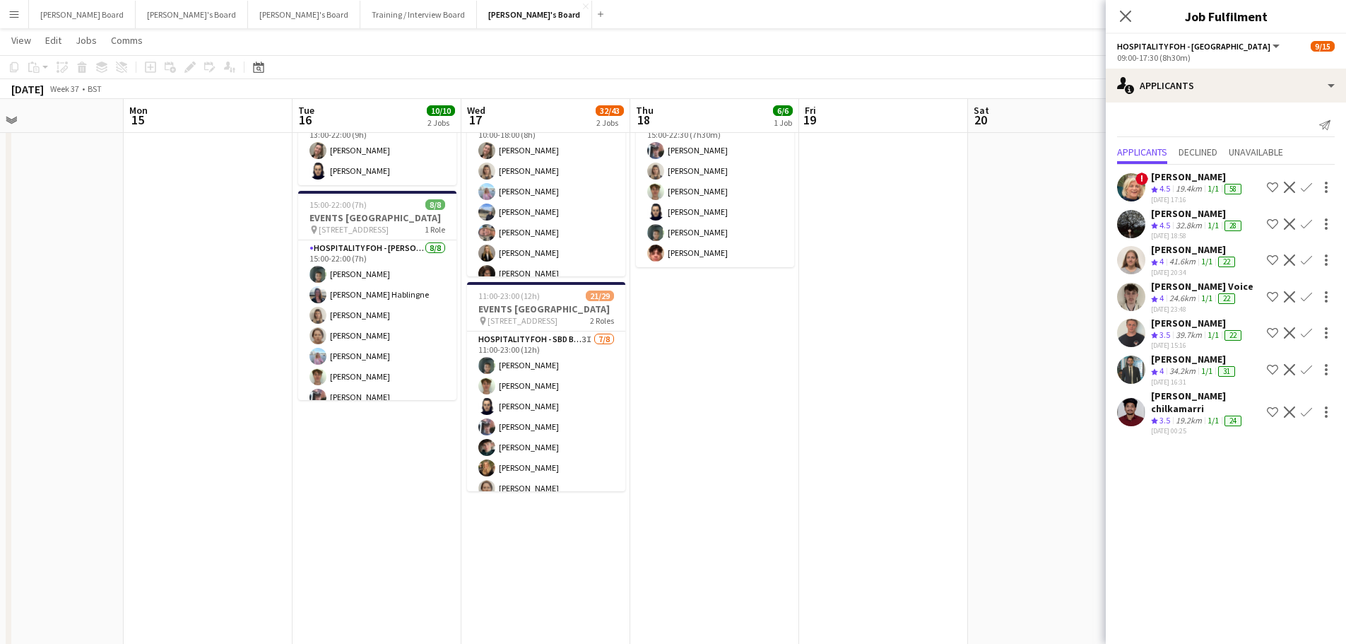
drag, startPoint x: 575, startPoint y: 425, endPoint x: 459, endPoint y: 398, distance: 119.8
click at [577, 427] on app-card-role "Hospitality FOH - SBD BLV SET UP 3I 7/8 11:00-23:00 (12h) Harrison Clarke Bryn …" at bounding box center [546, 427] width 158 height 192
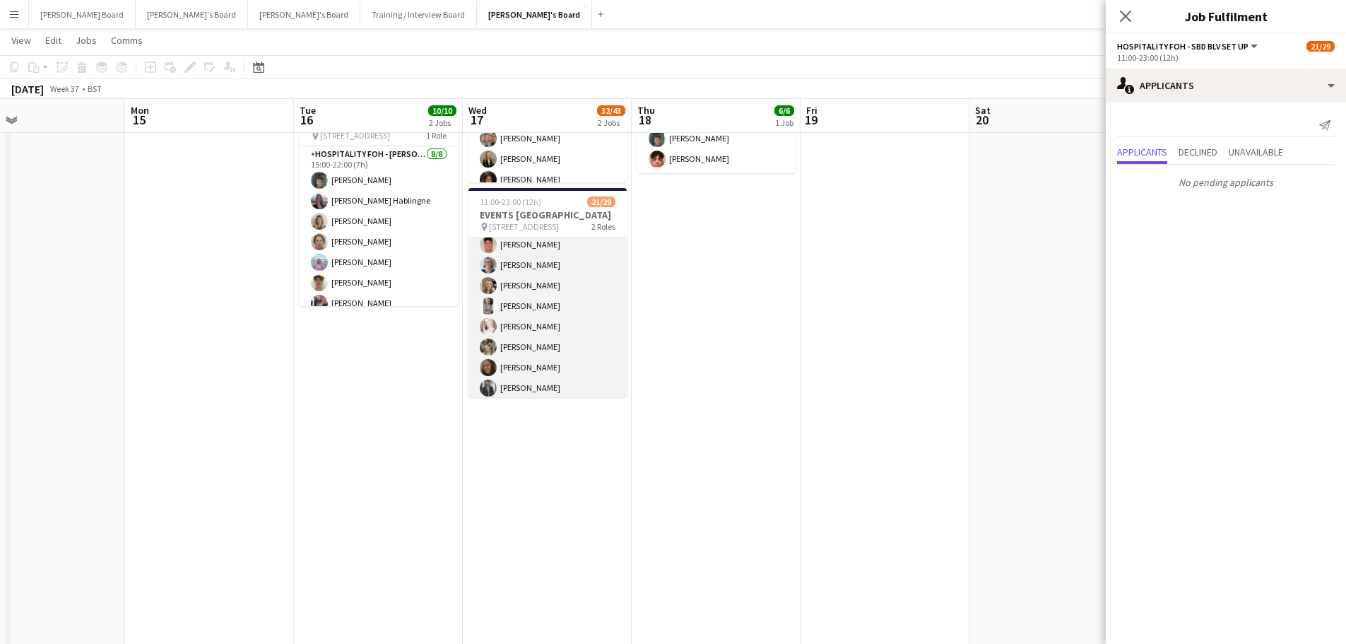
click at [572, 328] on app-card-role "Hospitality FOH - SBD BLV 4I 15A 14/21 15:00-23:00 (8h) ! Sarah Richardson Lanc…" at bounding box center [548, 378] width 158 height 458
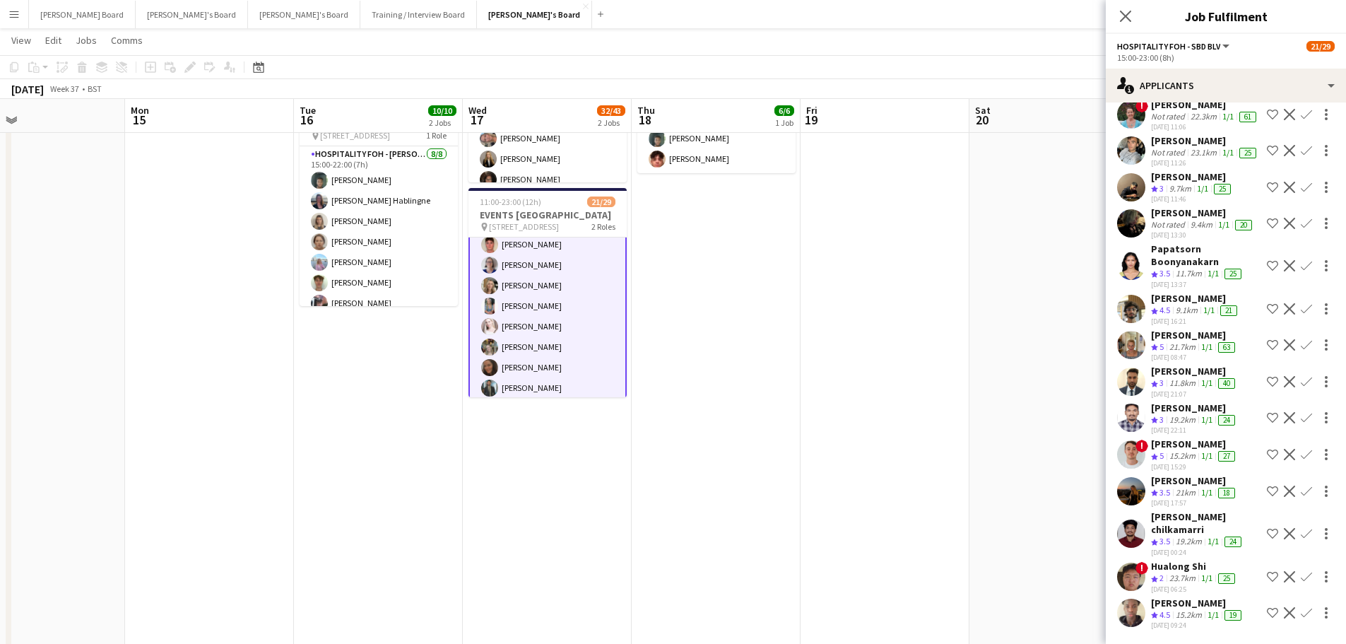
click at [1301, 348] on app-icon "Confirm" at bounding box center [1306, 344] width 11 height 11
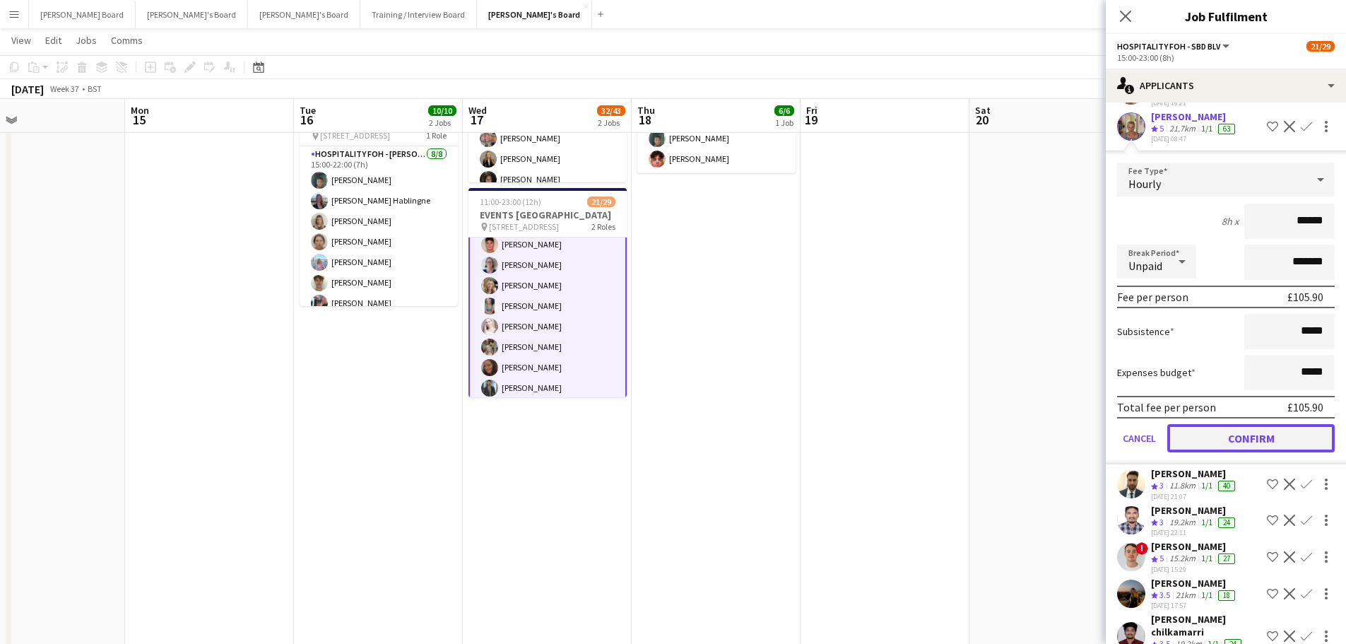
click at [1208, 452] on button "Confirm" at bounding box center [1250, 438] width 167 height 28
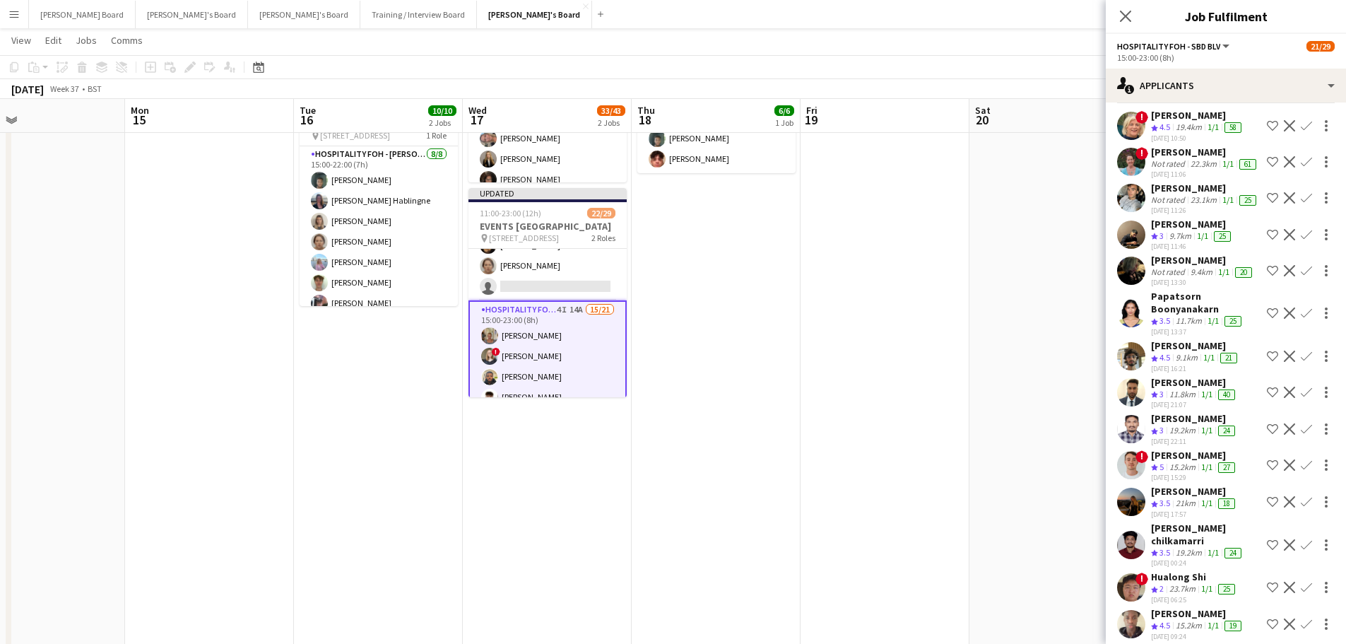
scroll to position [89, 0]
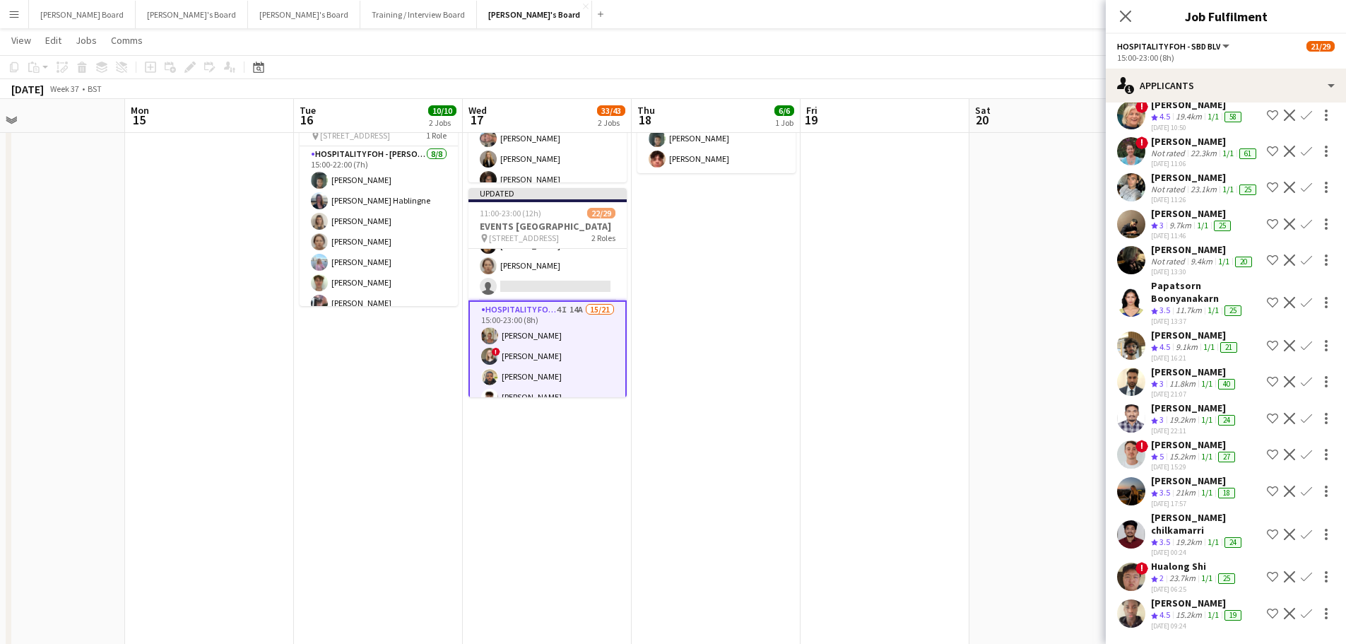
click at [1199, 499] on div "21km" at bounding box center [1185, 493] width 25 height 12
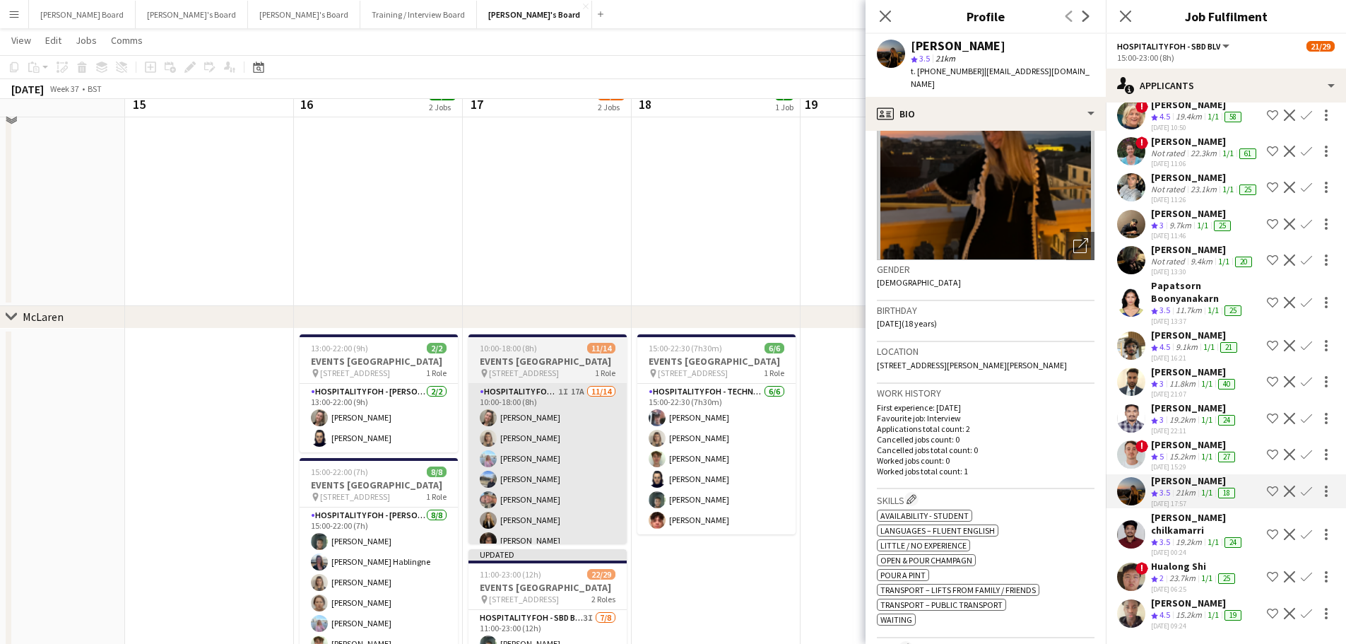
scroll to position [484, 0]
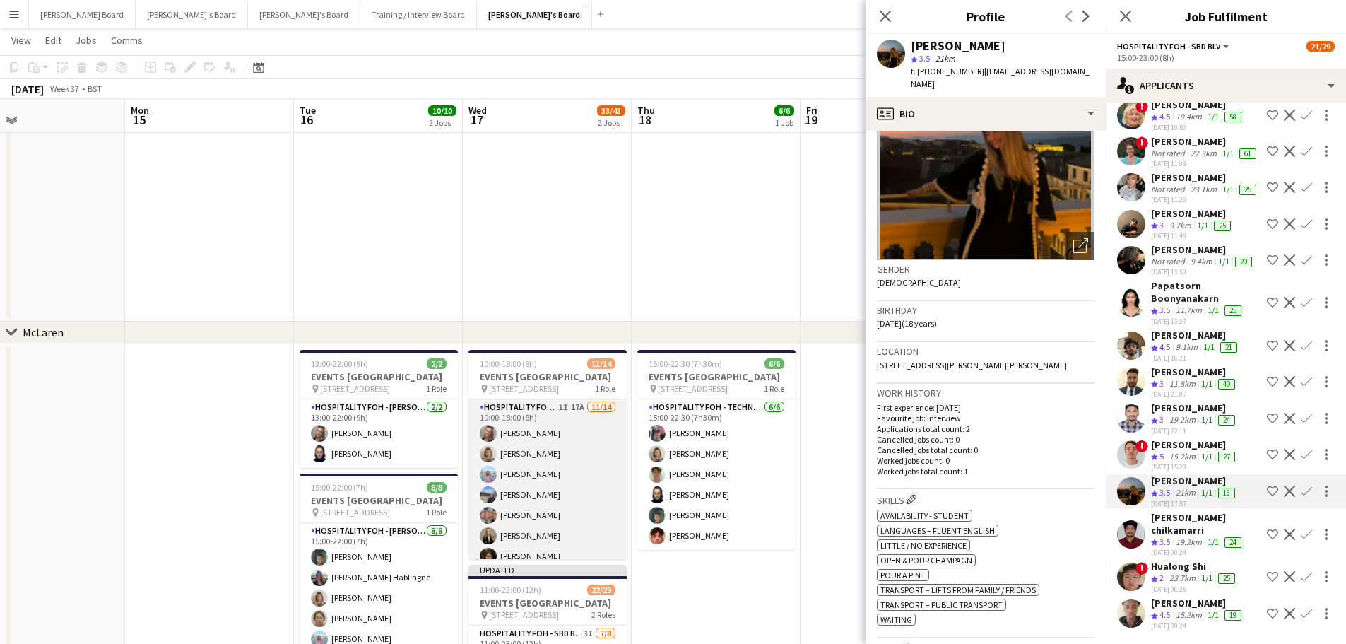
click at [562, 480] on app-card-role "Hospitality FOH - SBD TLC 1I 17A 11/14 10:00-18:00 (8h) Jazmin Gammon Mathilde …" at bounding box center [548, 556] width 158 height 314
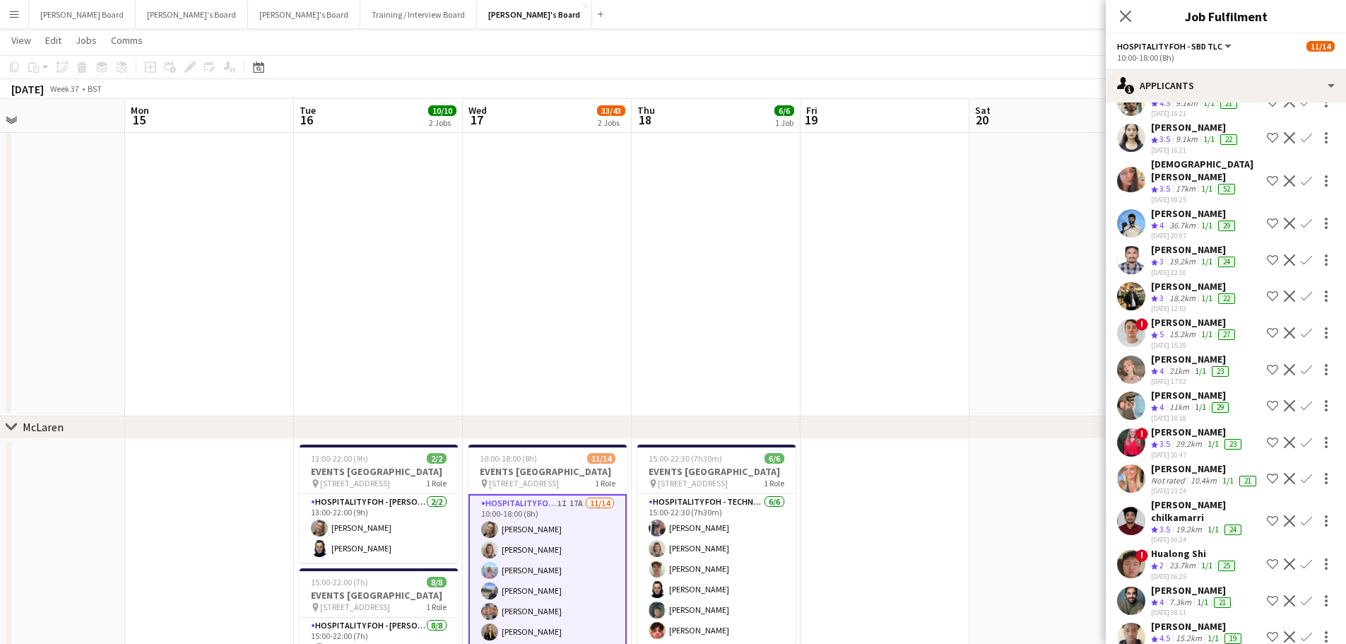
scroll to position [143, 0]
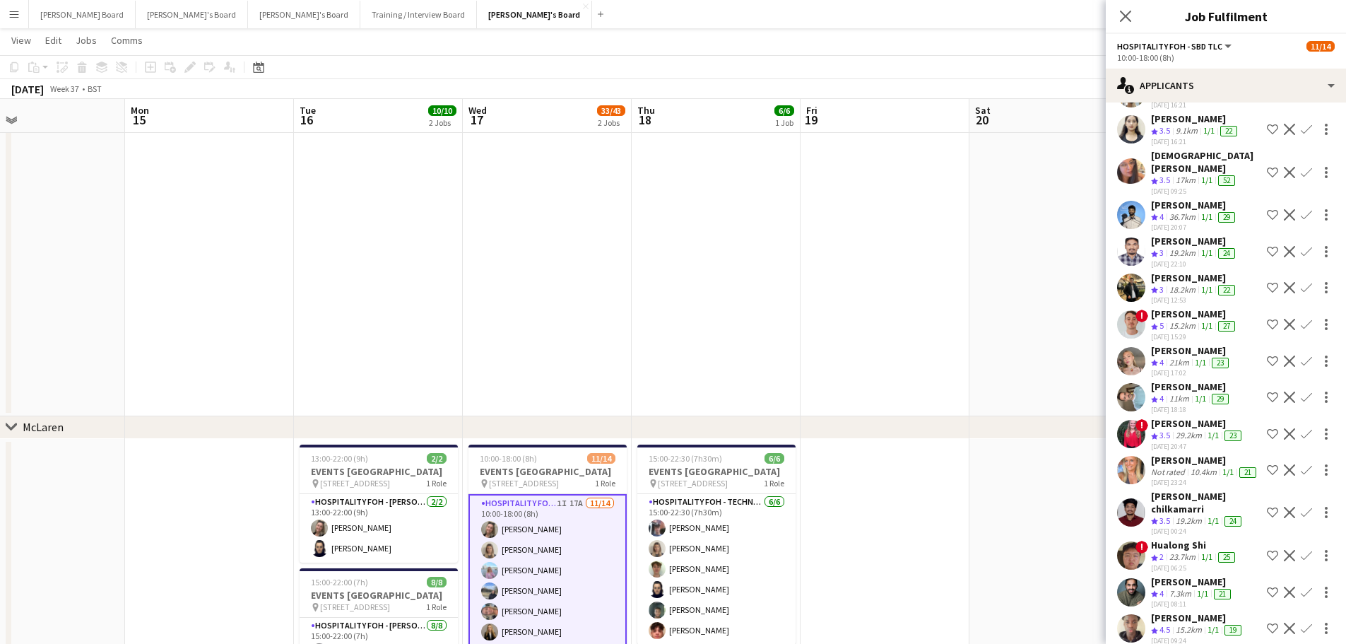
click at [1195, 332] on div "31-08-2025 15:29" at bounding box center [1194, 336] width 87 height 9
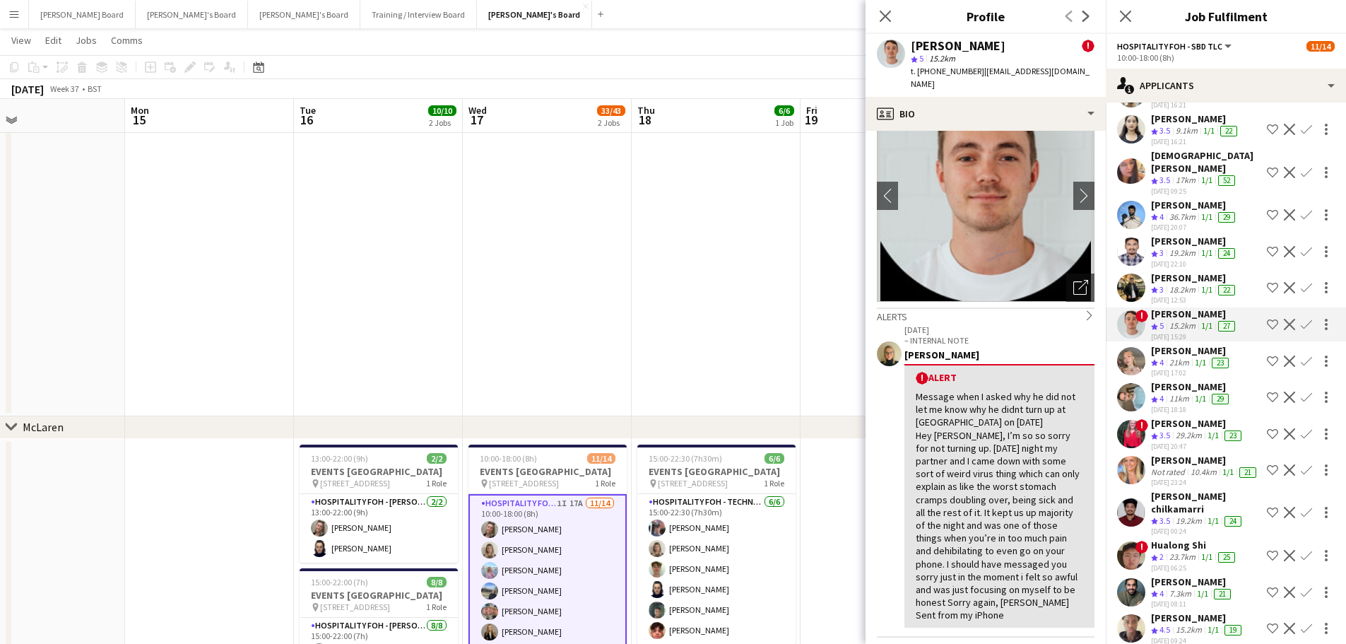
scroll to position [94, 0]
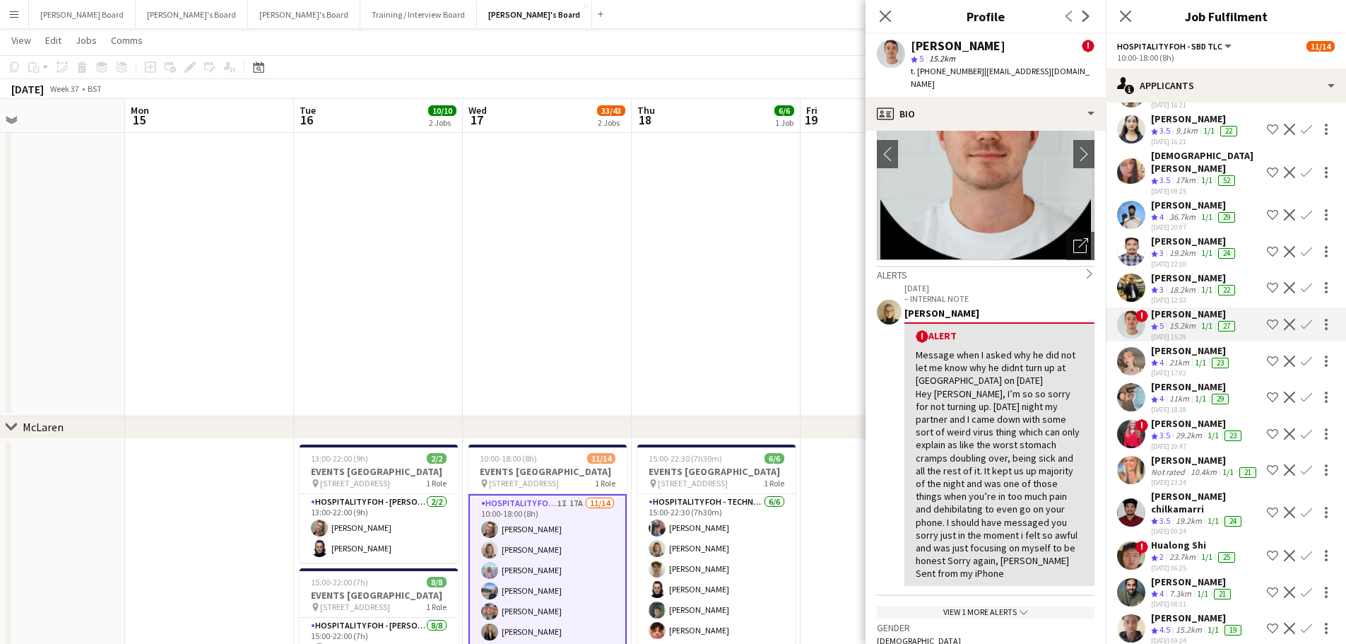
click at [1220, 405] on div "31-08-2025 18:18" at bounding box center [1191, 409] width 81 height 9
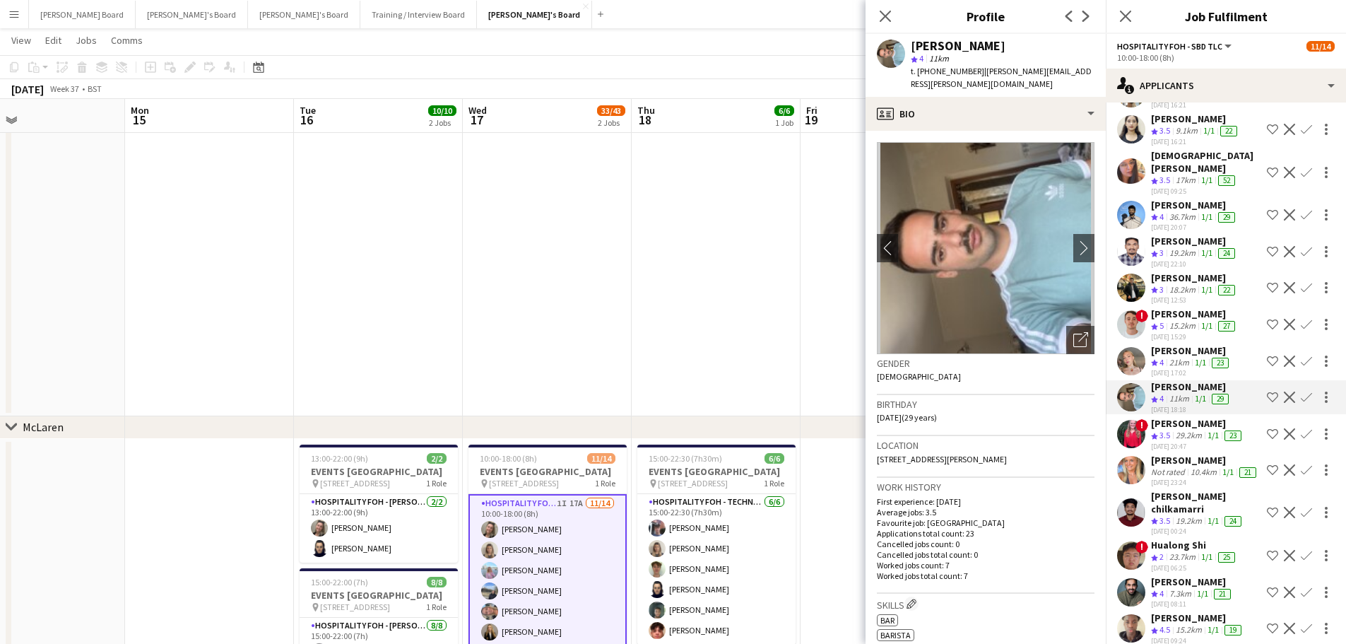
click at [1203, 357] on app-skills-label "1/1" at bounding box center [1200, 362] width 11 height 11
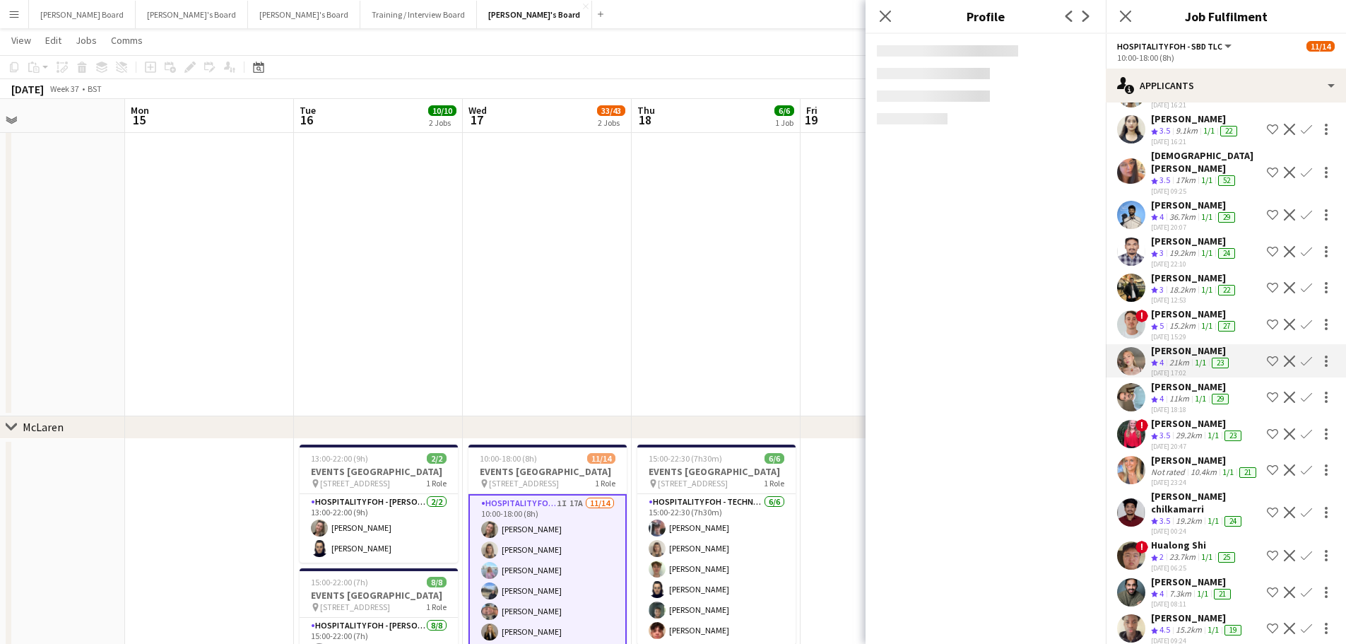
click at [1203, 357] on app-skills-label "1/1" at bounding box center [1200, 362] width 11 height 11
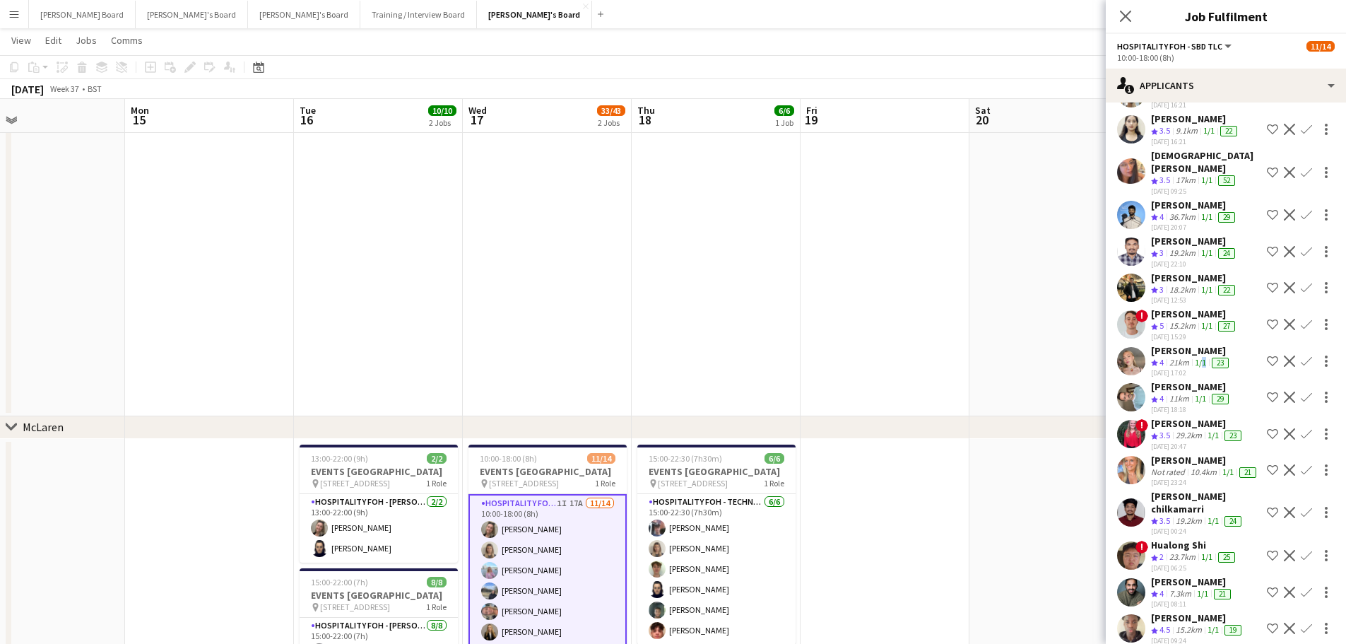
click at [1204, 357] on app-skills-label "1/1" at bounding box center [1200, 362] width 11 height 11
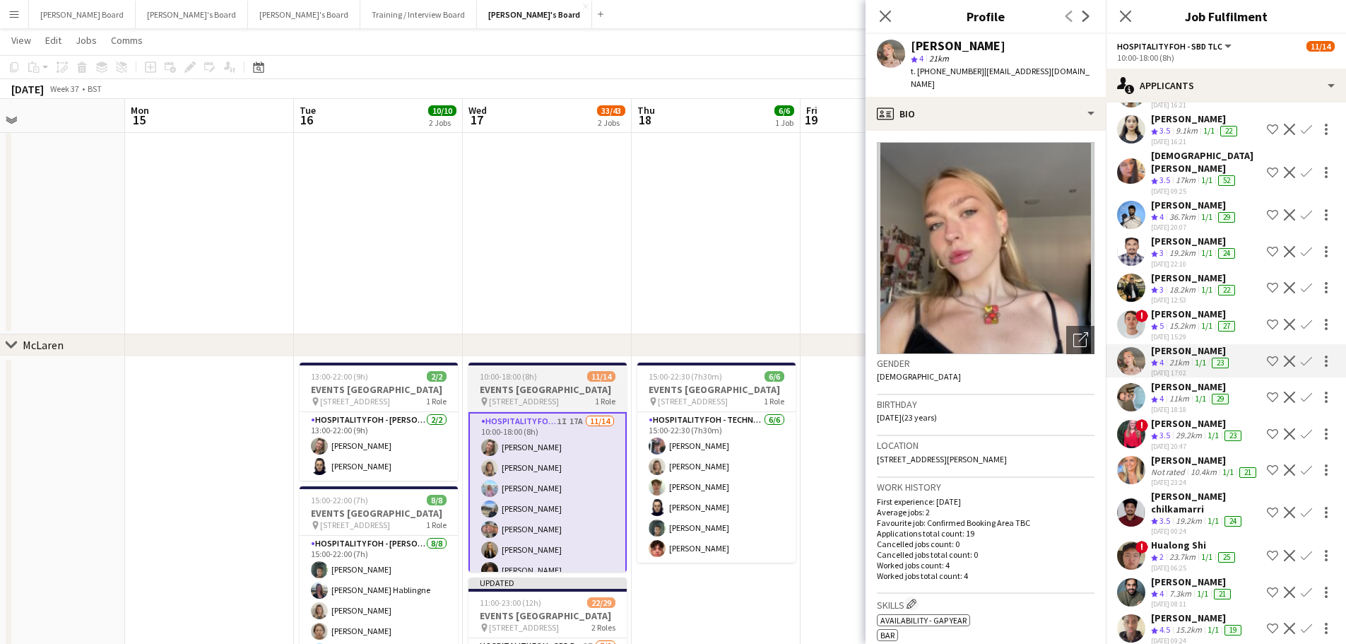
scroll to position [578, 0]
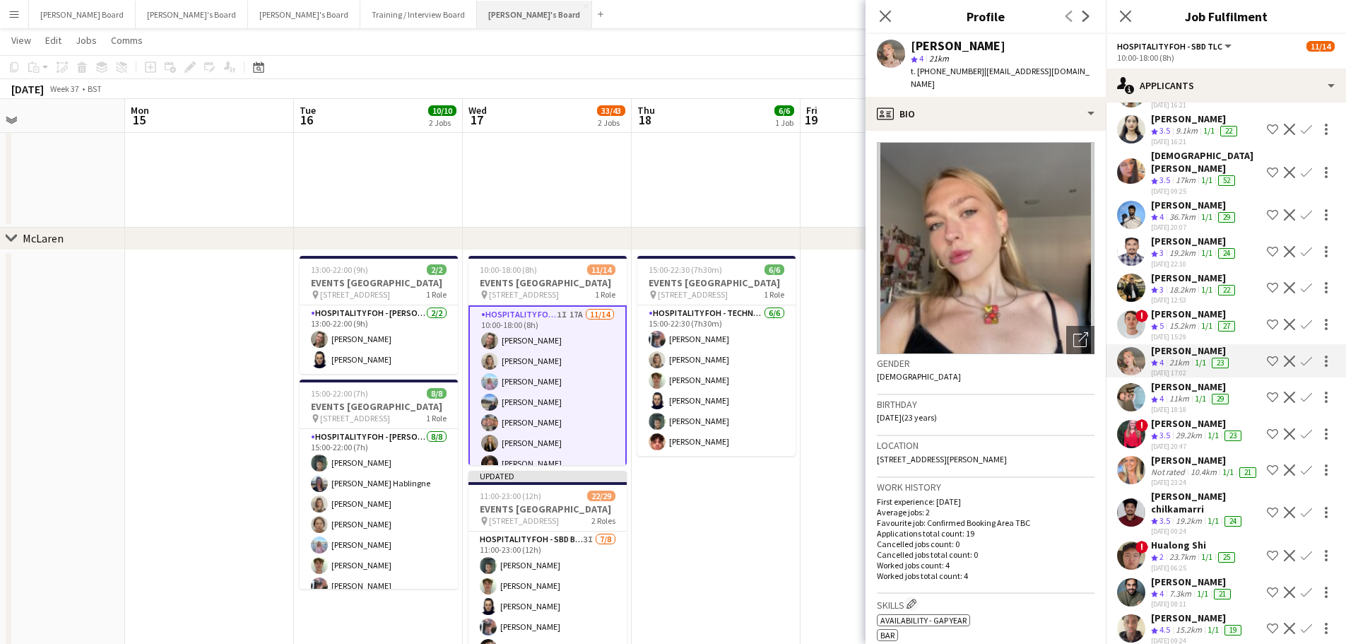
click at [477, 13] on button "Jakub's Board Close" at bounding box center [534, 15] width 115 height 28
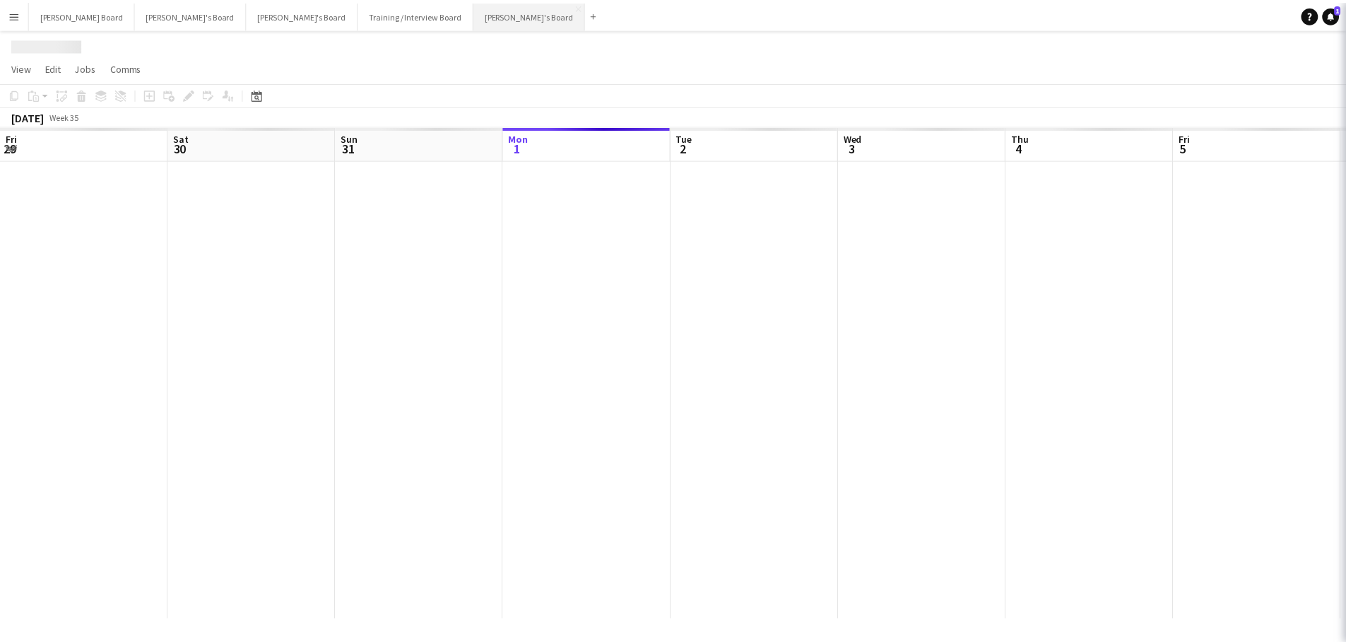
scroll to position [0, 338]
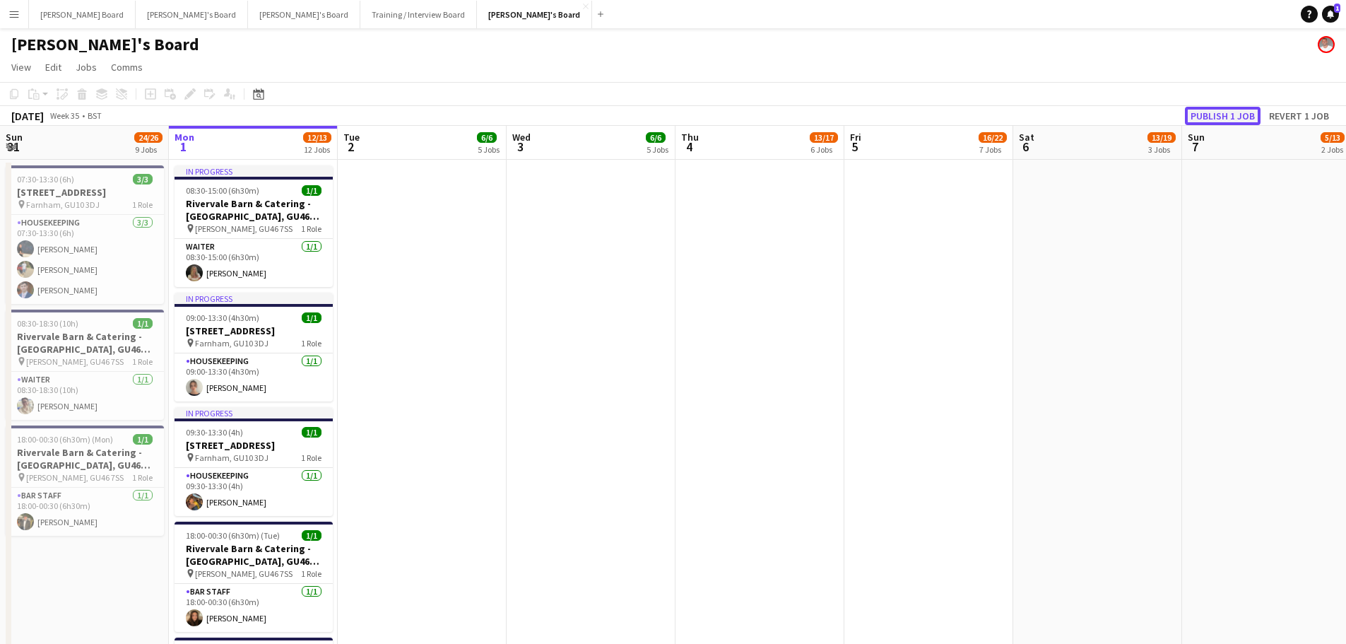
click at [1211, 119] on button "Publish 1 job" at bounding box center [1223, 116] width 76 height 18
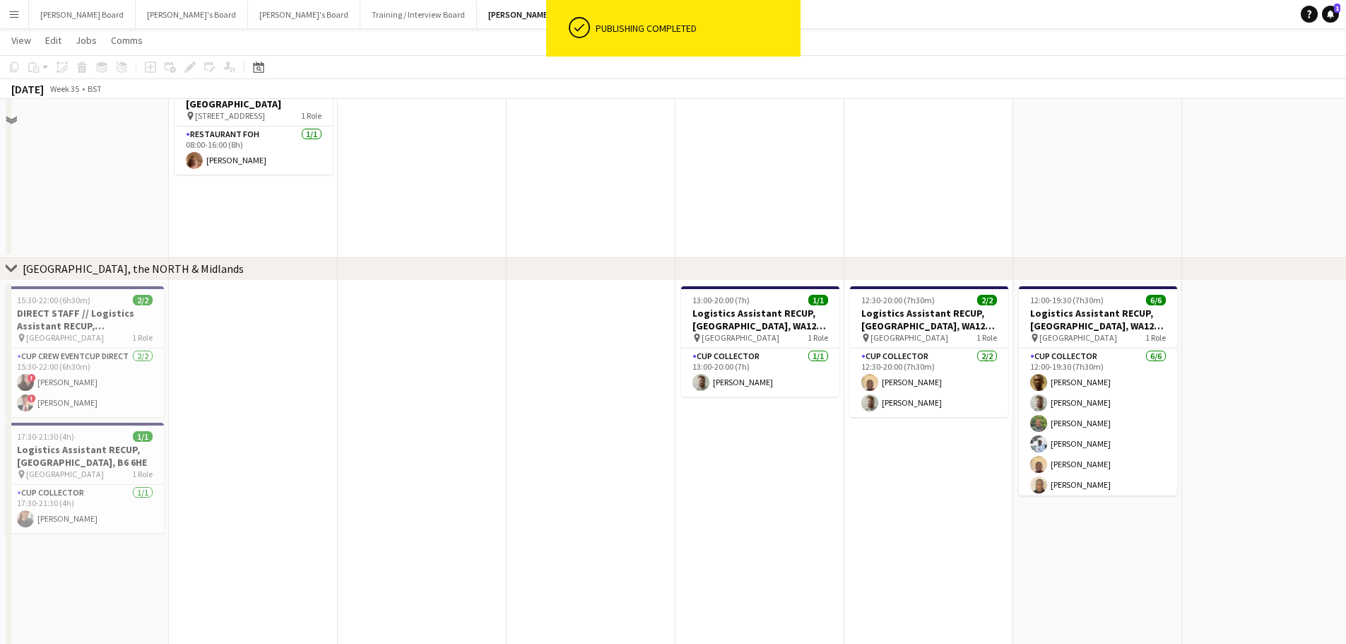
scroll to position [1696, 0]
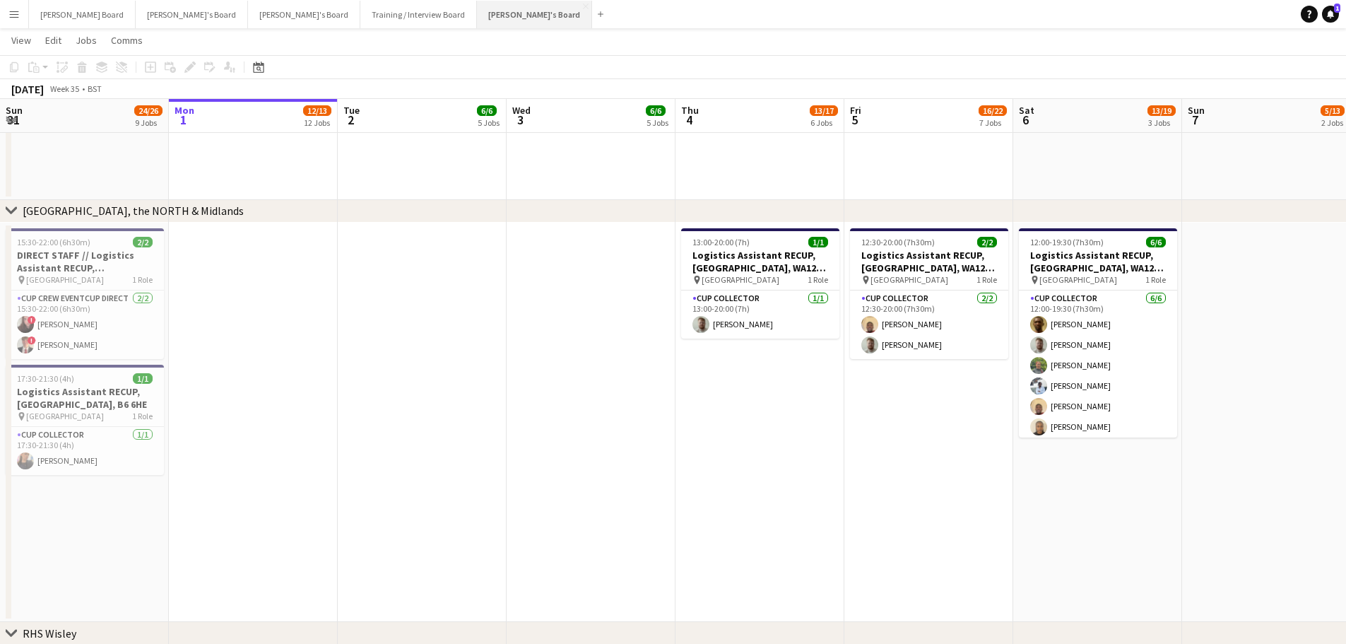
click at [477, 13] on button "Jakub's Board Close" at bounding box center [534, 15] width 115 height 28
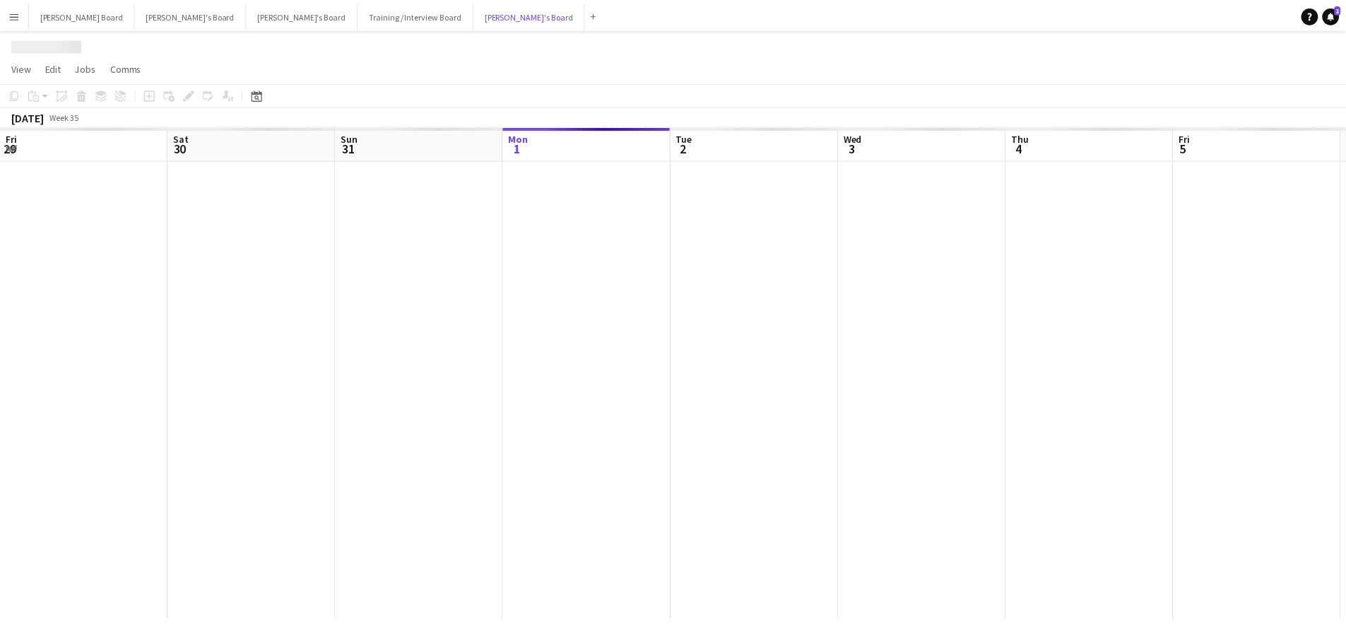
scroll to position [0, 338]
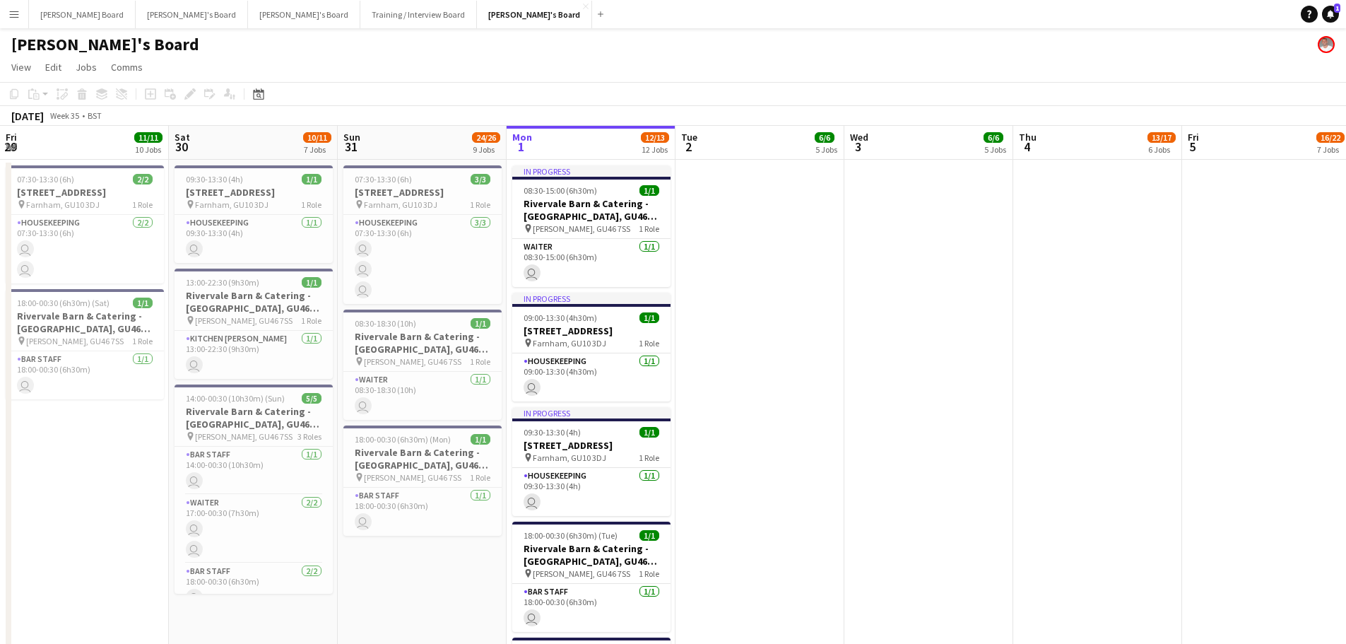
drag, startPoint x: 226, startPoint y: 371, endPoint x: 601, endPoint y: 361, distance: 374.7
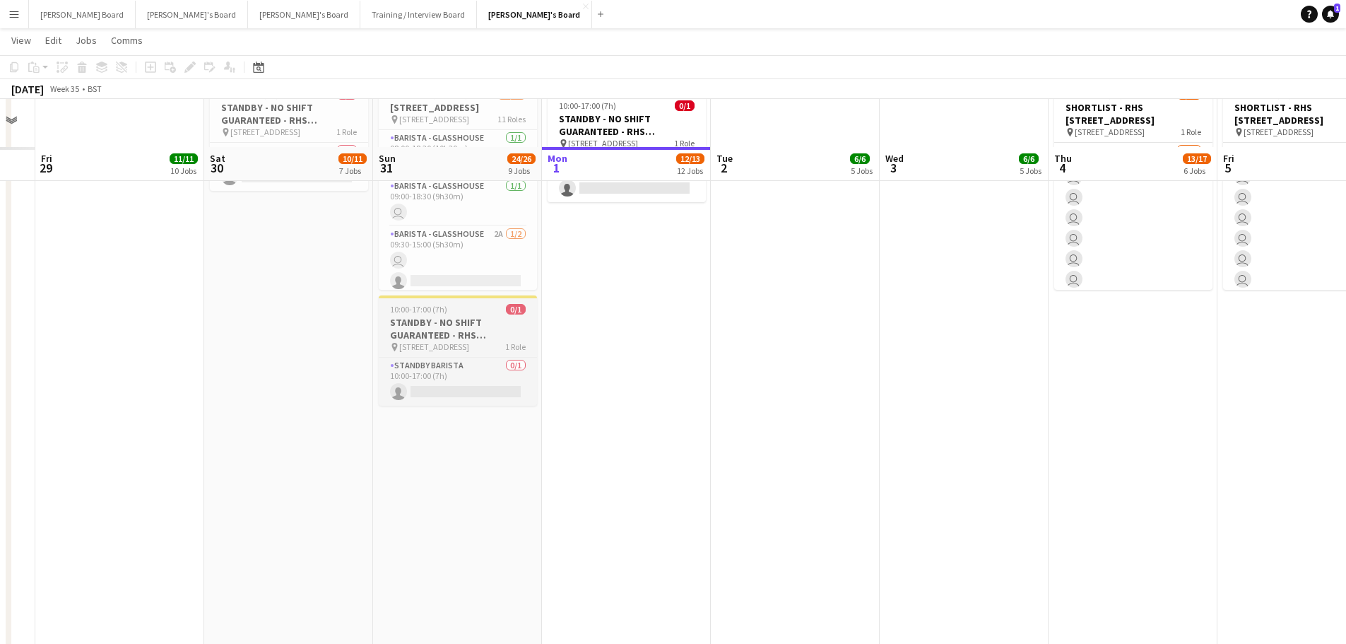
scroll to position [2073, 0]
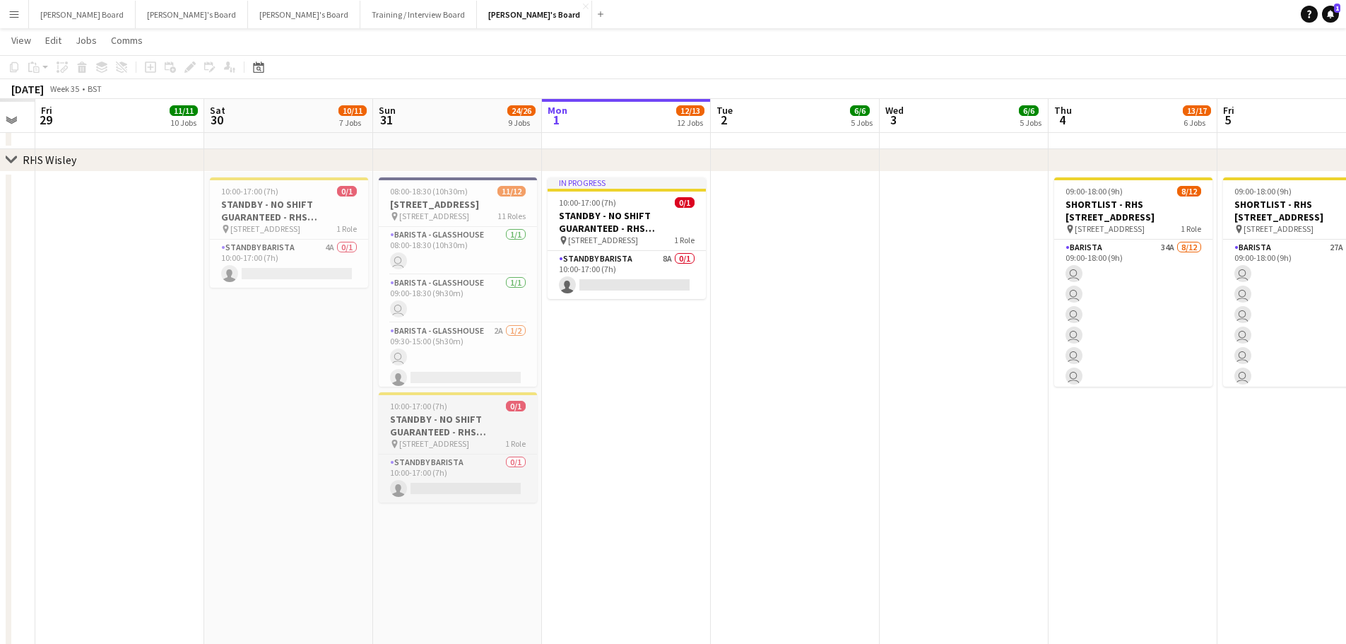
click at [451, 418] on h3 "STANDBY - NO SHIFT GUARANTEED - RHS Wisley Gardens, Wisley Ln, Woking GU23 6QB" at bounding box center [458, 425] width 158 height 25
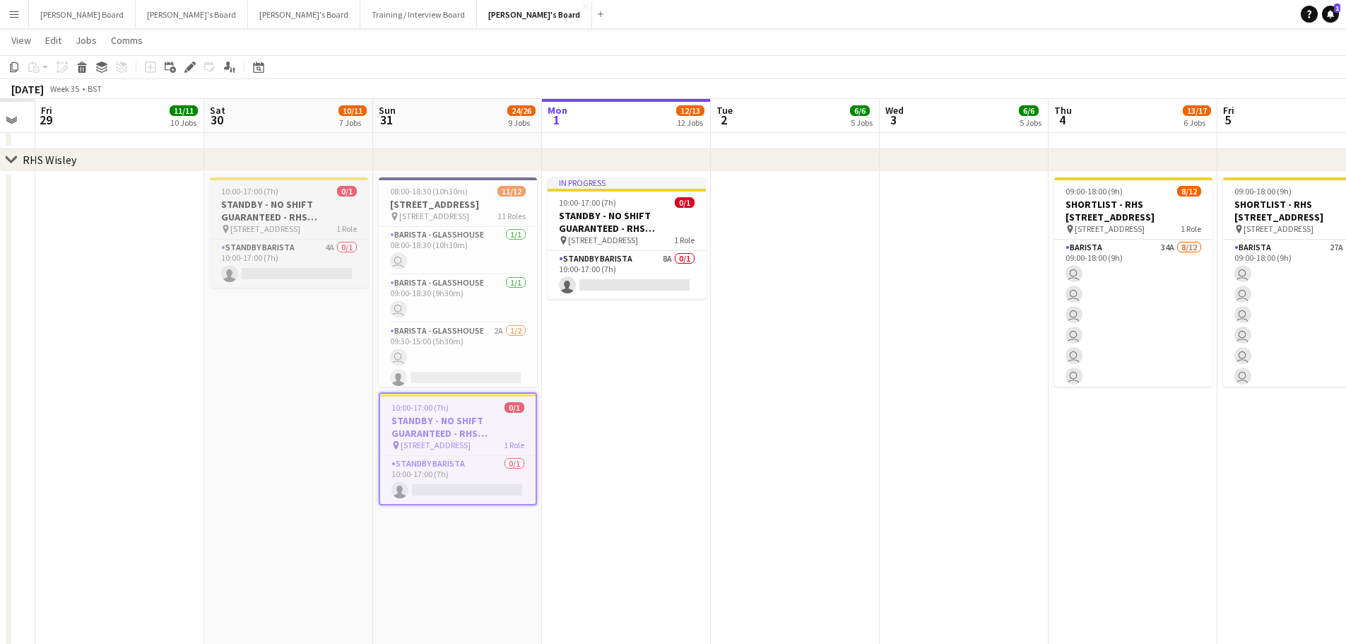
click at [238, 195] on span "10:00-17:00 (7h)" at bounding box center [249, 191] width 57 height 11
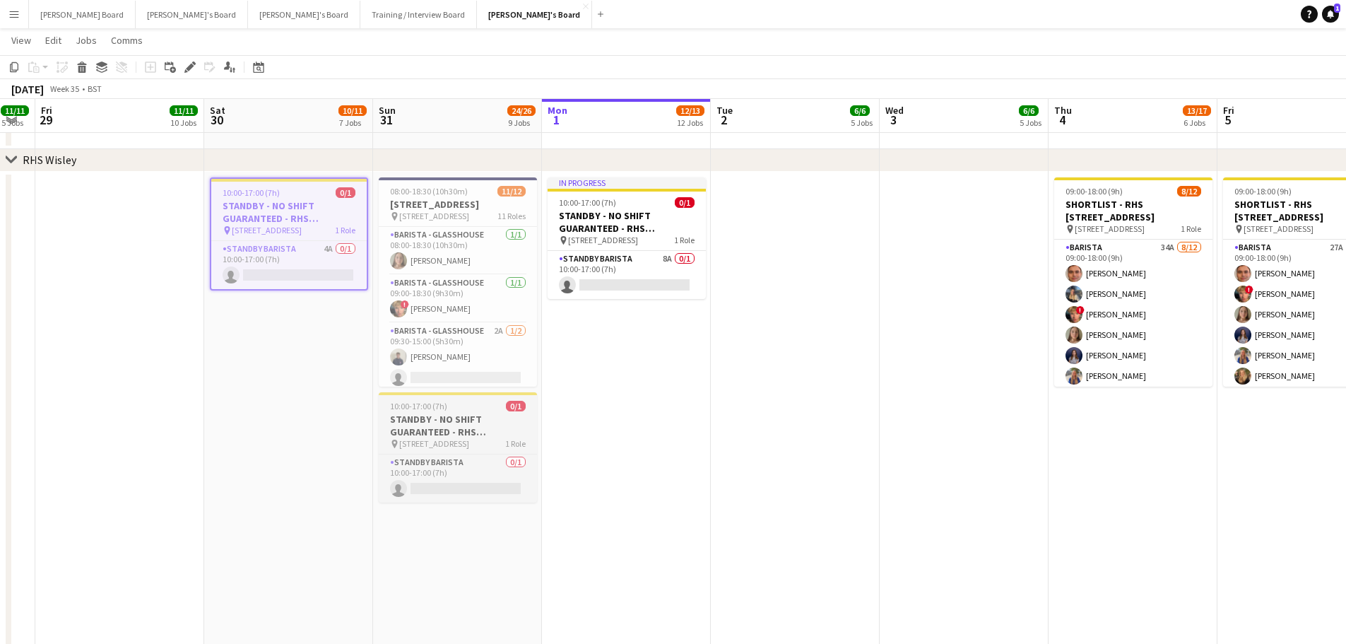
click at [418, 416] on h3 "STANDBY - NO SHIFT GUARANTEED - RHS Wisley Gardens, Wisley Ln, Woking GU23 6QB" at bounding box center [458, 425] width 158 height 25
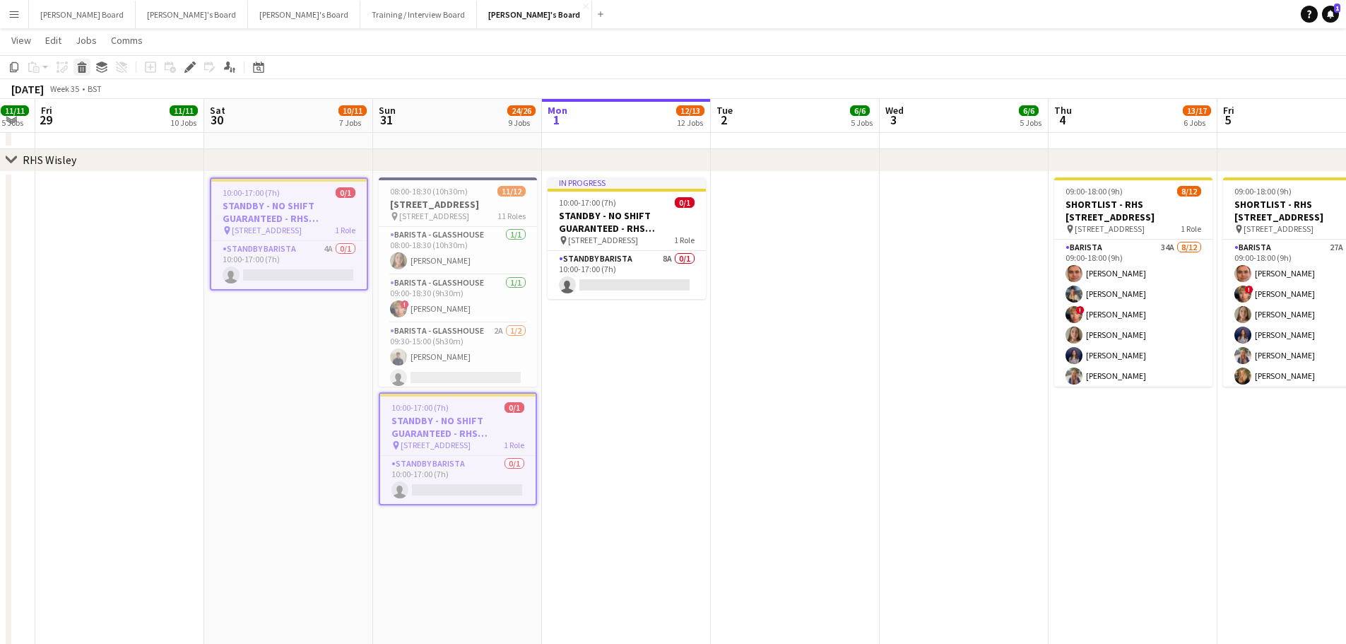
click at [76, 65] on div "Delete" at bounding box center [81, 67] width 17 height 17
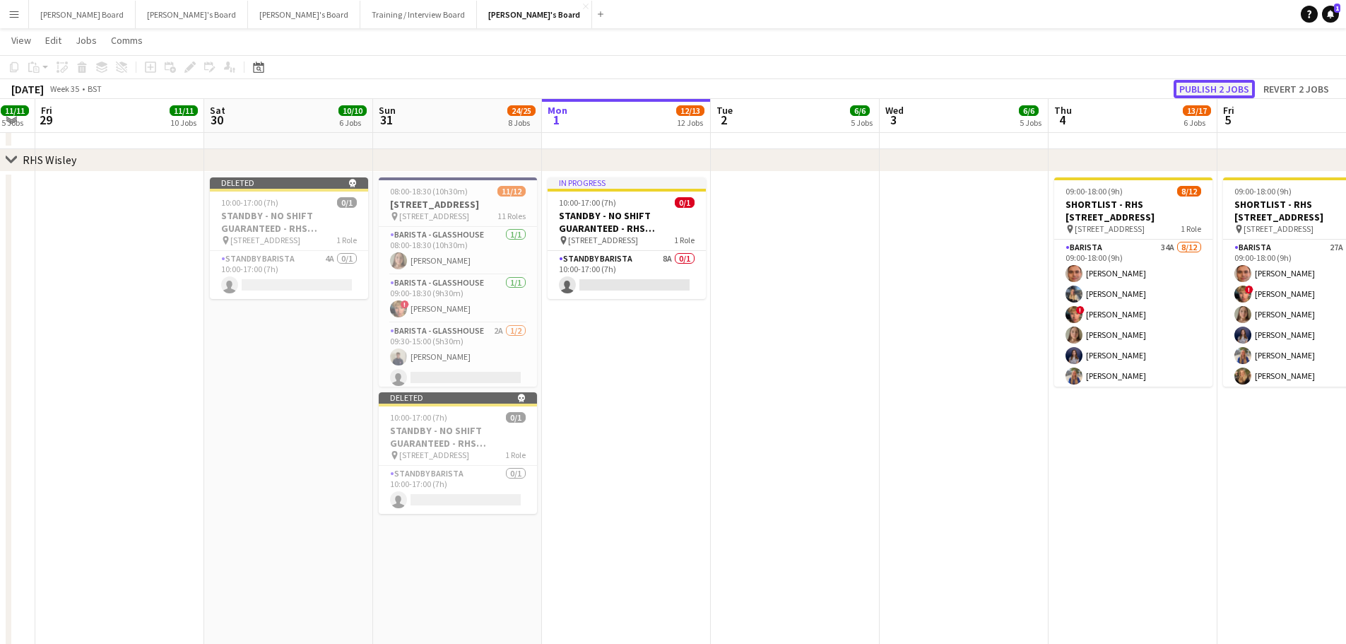
click at [1225, 88] on button "Publish 2 jobs" at bounding box center [1214, 89] width 81 height 18
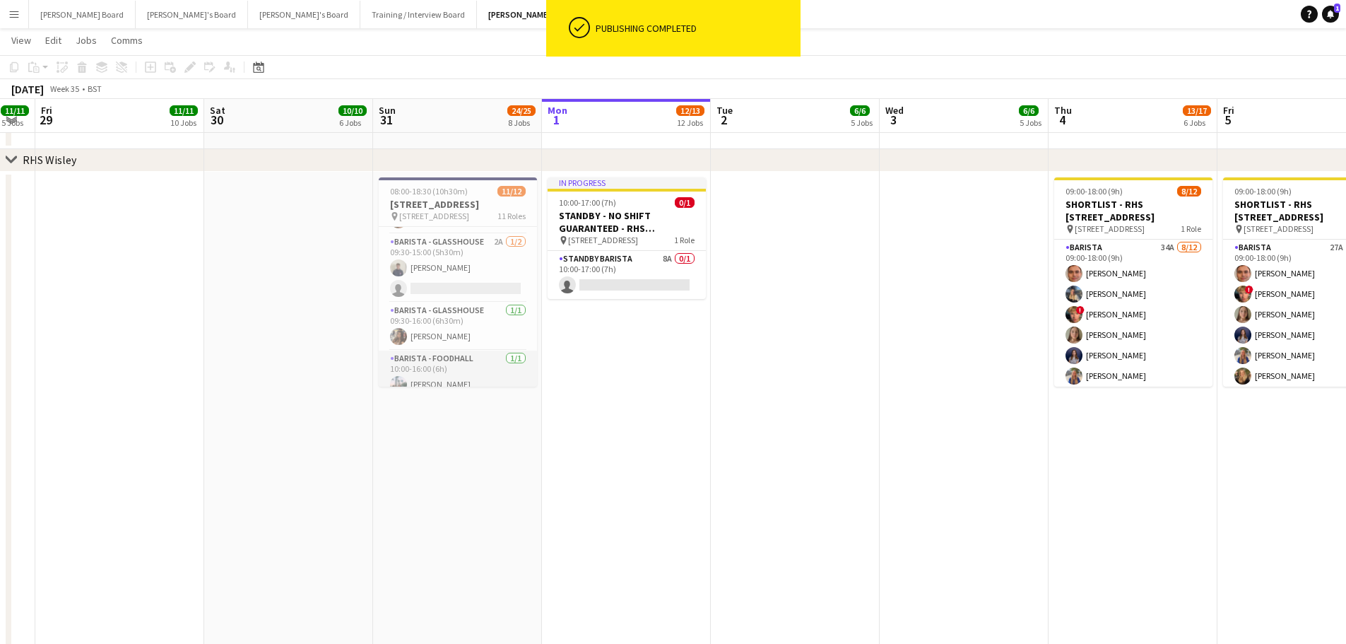
scroll to position [0, 0]
click at [425, 209] on h3 "RHS Wisley Gardens, Wisley Ln, Woking GU23 6QB" at bounding box center [458, 204] width 158 height 13
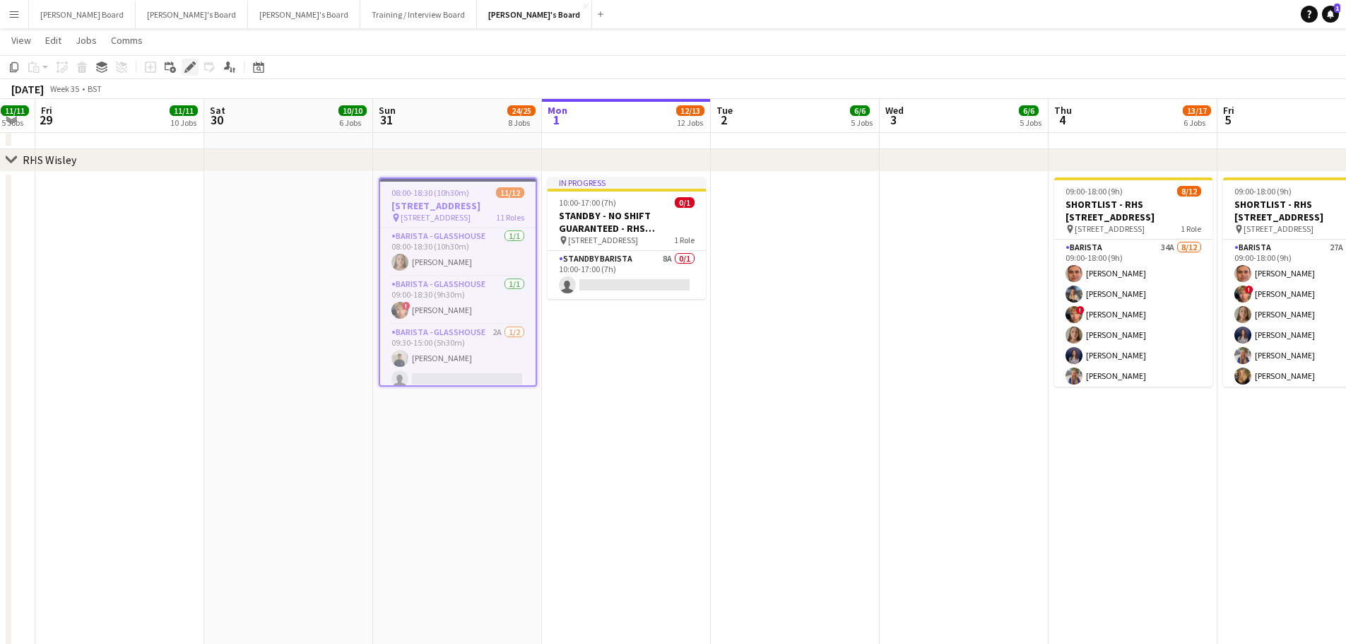
click at [189, 66] on icon at bounding box center [190, 68] width 8 height 8
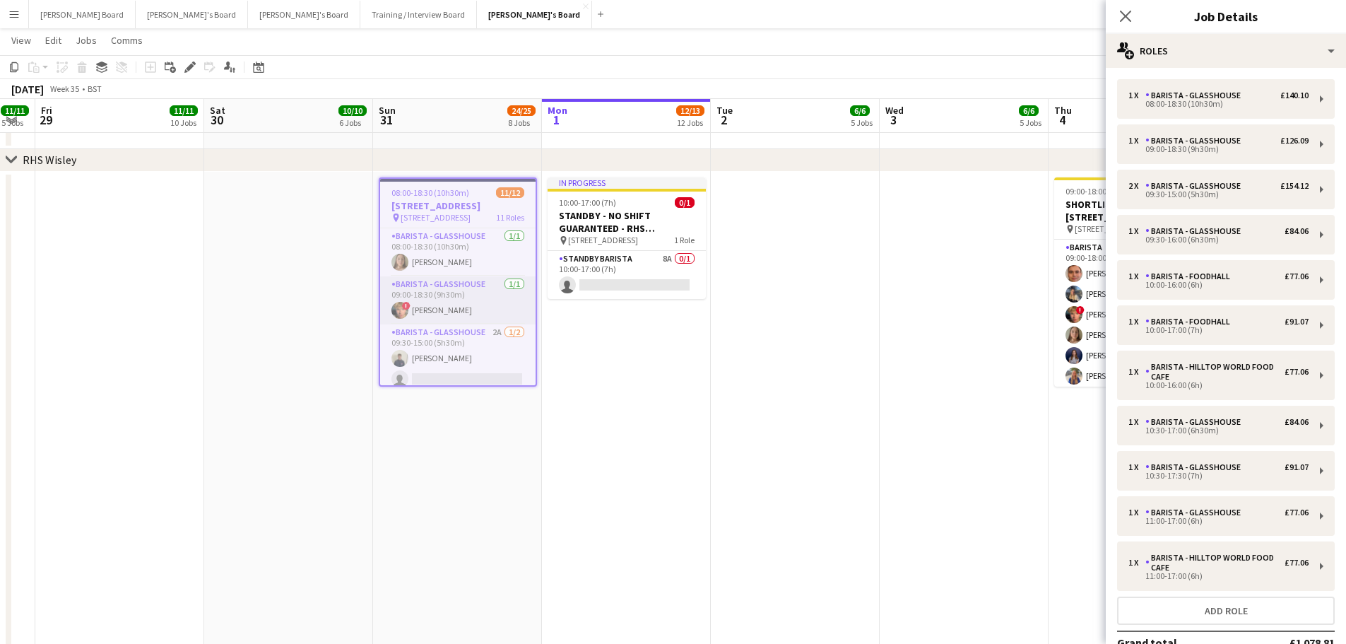
click at [445, 246] on app-card-role "Barista - Glasshouse 1/1 08:00-18:30 (10h30m) Natalie Hinds" at bounding box center [457, 252] width 155 height 48
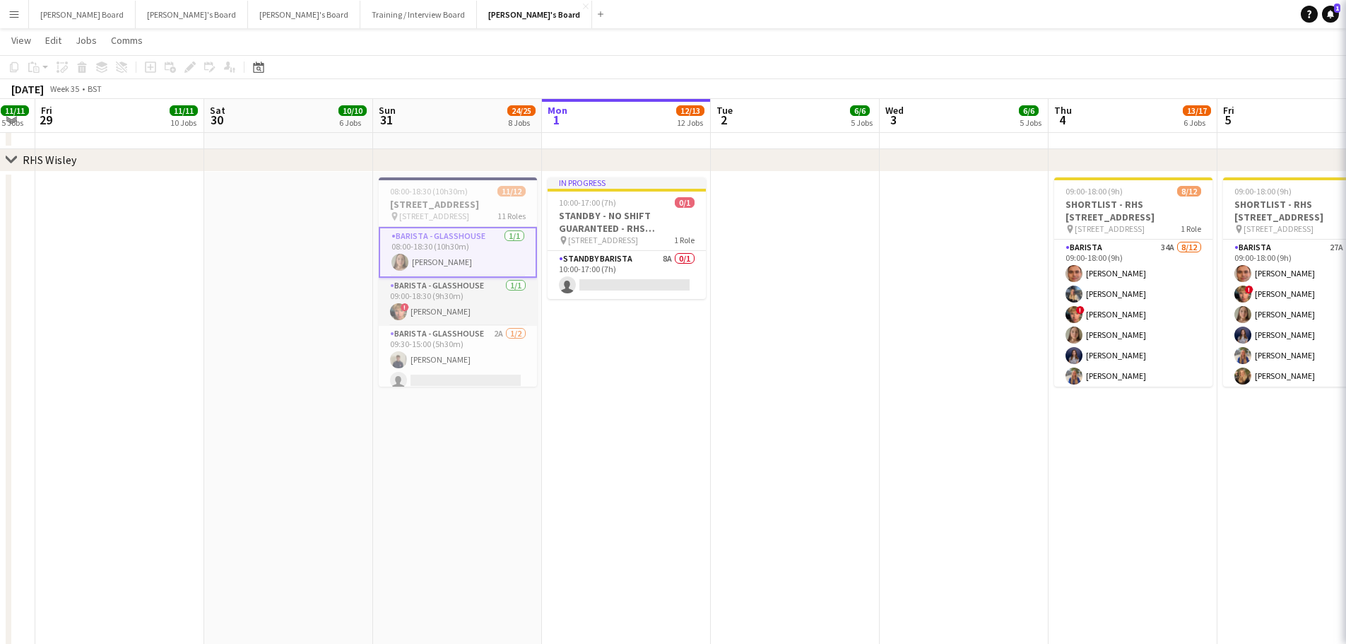
scroll to position [0, 303]
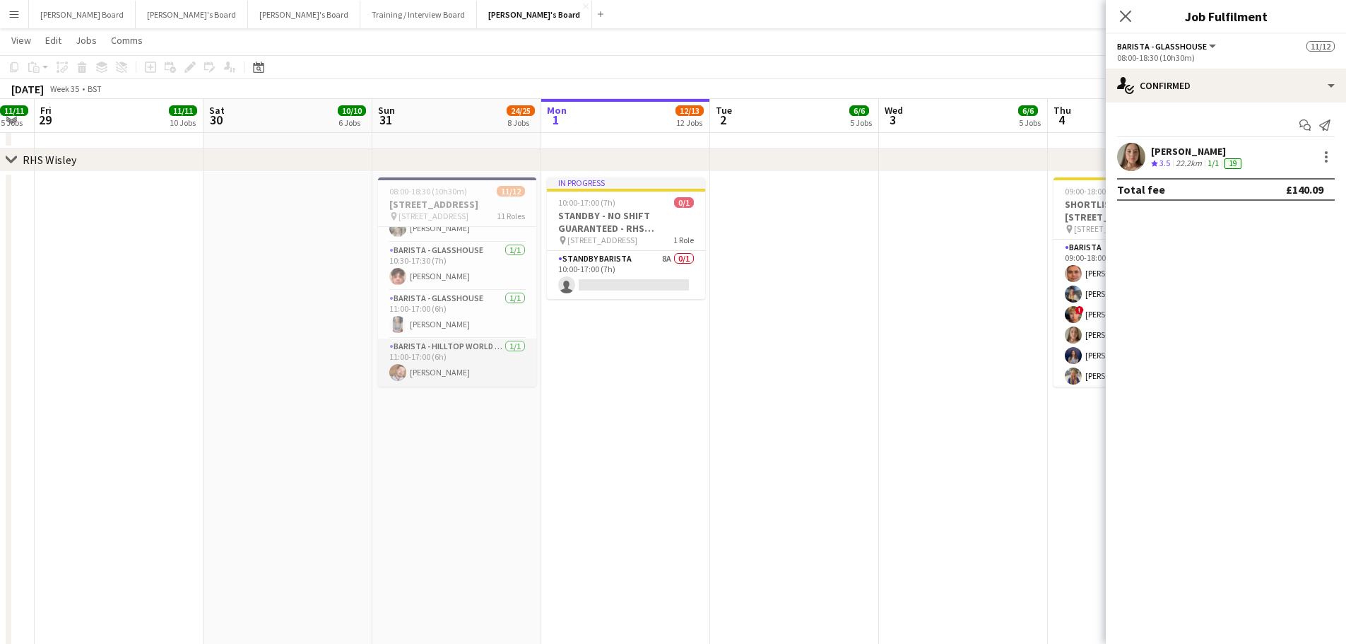
click at [451, 370] on app-card-role "Barista - Hilltop World Food Cafe 1/1 11:00-17:00 (6h) Harry Watts" at bounding box center [457, 363] width 158 height 48
drag, startPoint x: 843, startPoint y: 494, endPoint x: 830, endPoint y: 494, distance: 12.7
click at [840, 498] on app-date-cell at bounding box center [794, 518] width 169 height 692
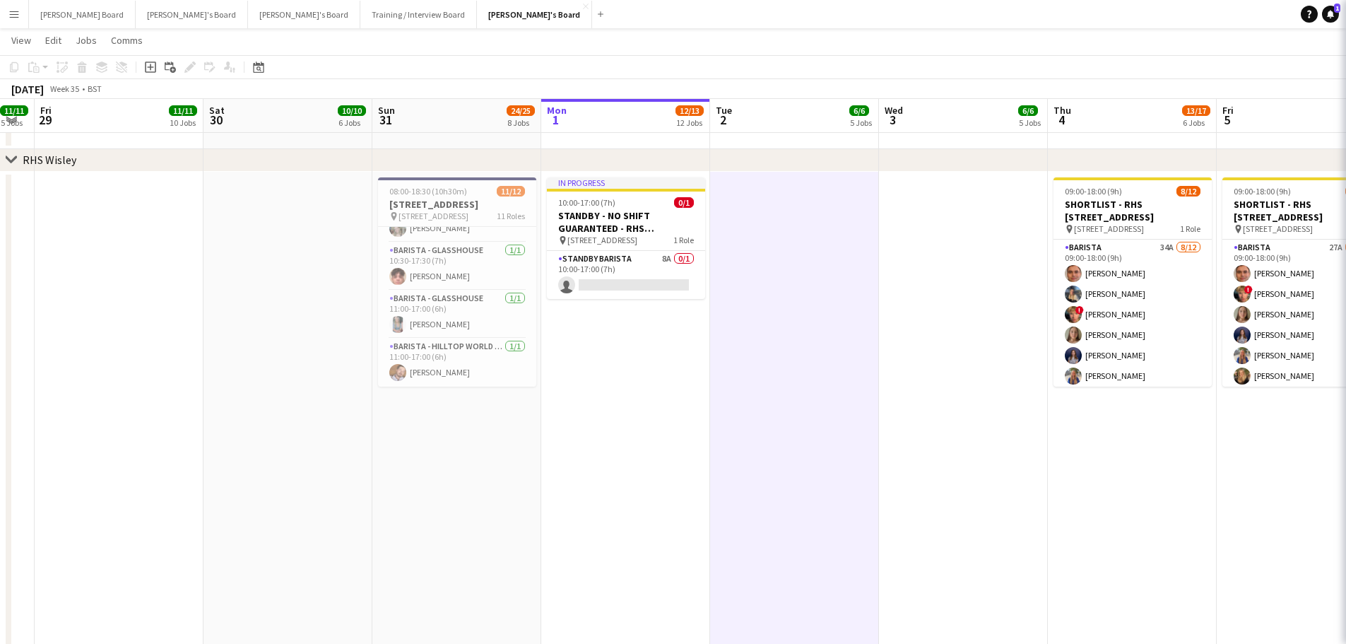
scroll to position [0, 306]
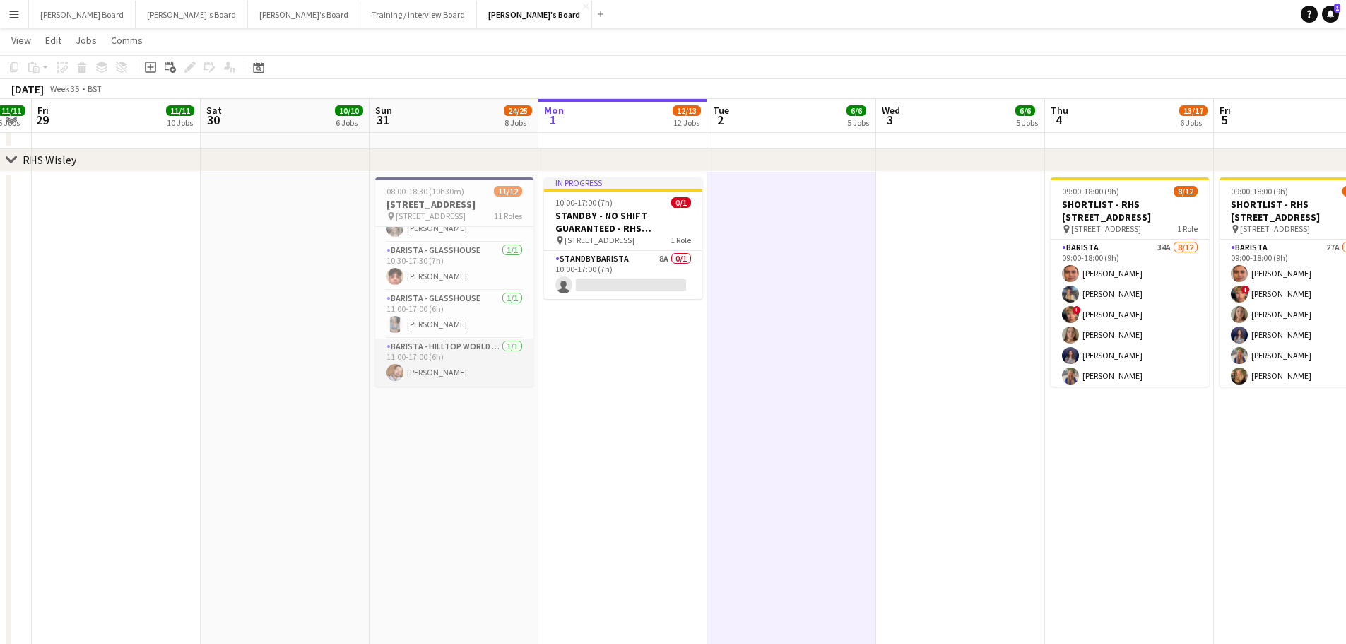
click at [415, 343] on app-card-role "Barista - Hilltop World Food Cafe 1/1 11:00-17:00 (6h) Harry Watts" at bounding box center [454, 363] width 158 height 48
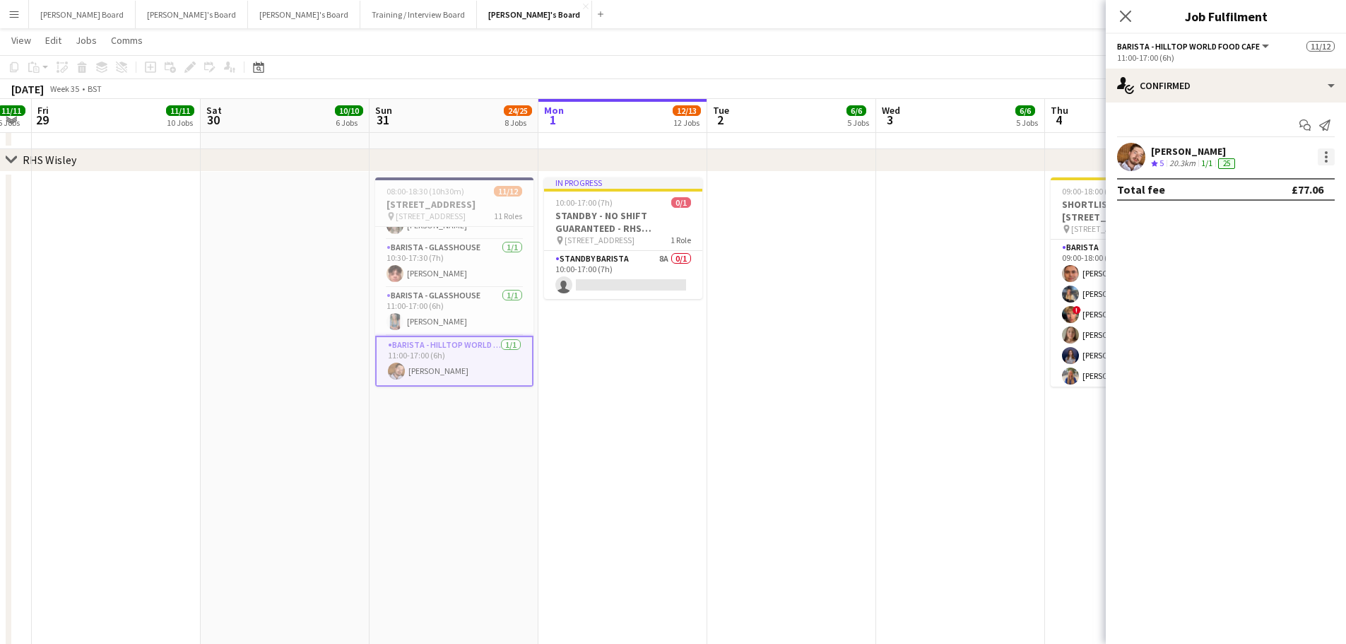
click at [1327, 157] on div at bounding box center [1326, 156] width 3 height 3
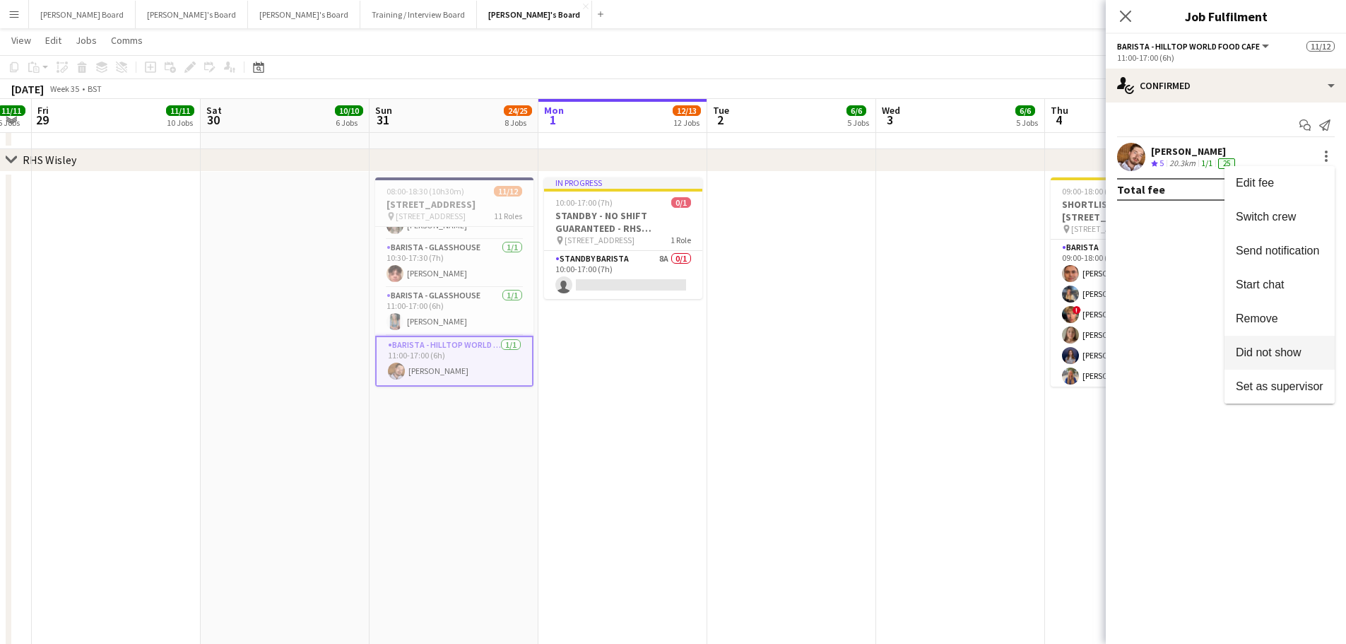
click at [1302, 347] on span "Did not show" at bounding box center [1280, 352] width 88 height 13
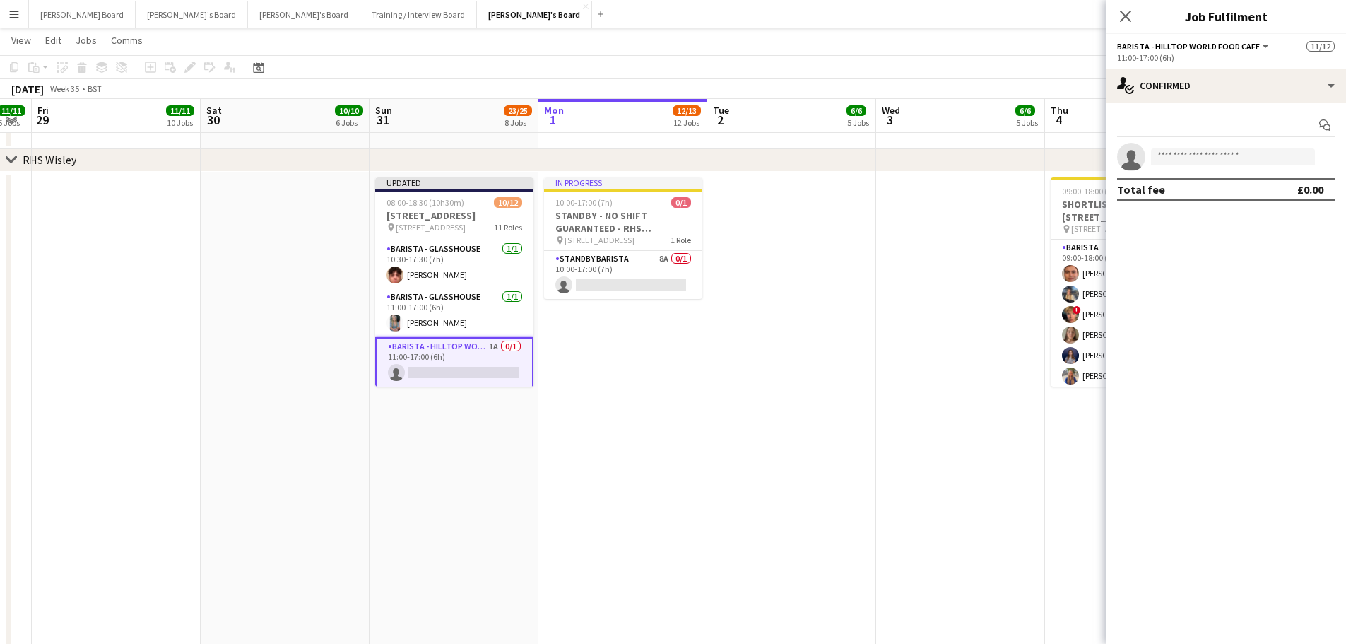
click at [454, 369] on app-card-role "Barista - Hilltop World Food Cafe 1A 0/1 11:00-17:00 (6h) single-neutral-actions" at bounding box center [454, 362] width 158 height 51
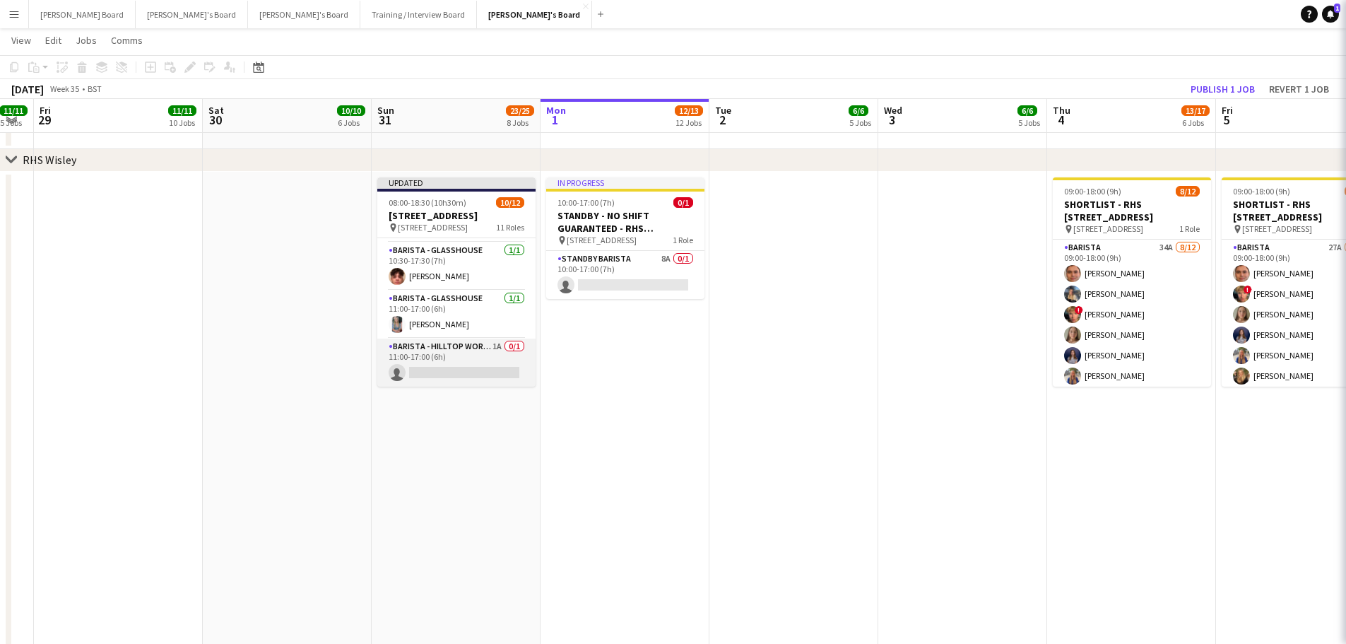
click at [455, 371] on app-card-role "Barista - Hilltop World Food Cafe 1A 0/1 11:00-17:00 (6h) single-neutral-actions" at bounding box center [456, 363] width 158 height 48
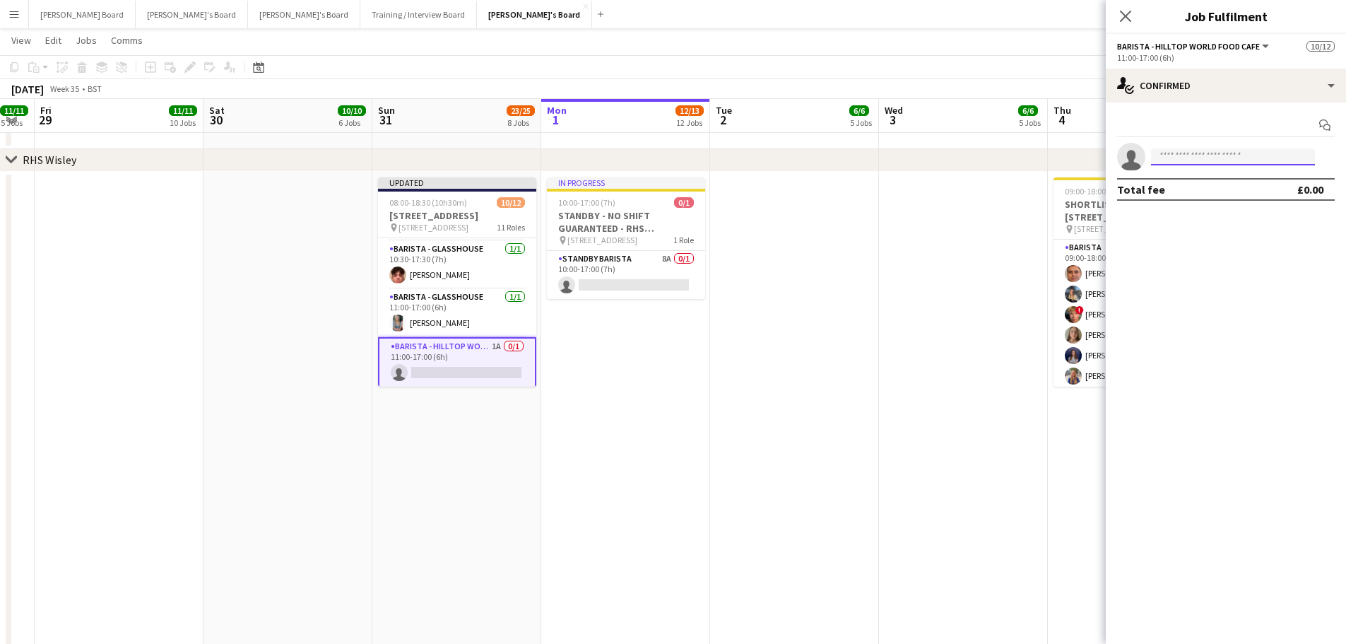
click at [1240, 156] on input at bounding box center [1233, 156] width 164 height 17
type input "*****"
click at [1214, 196] on span "+4407399686918" at bounding box center [1233, 199] width 141 height 11
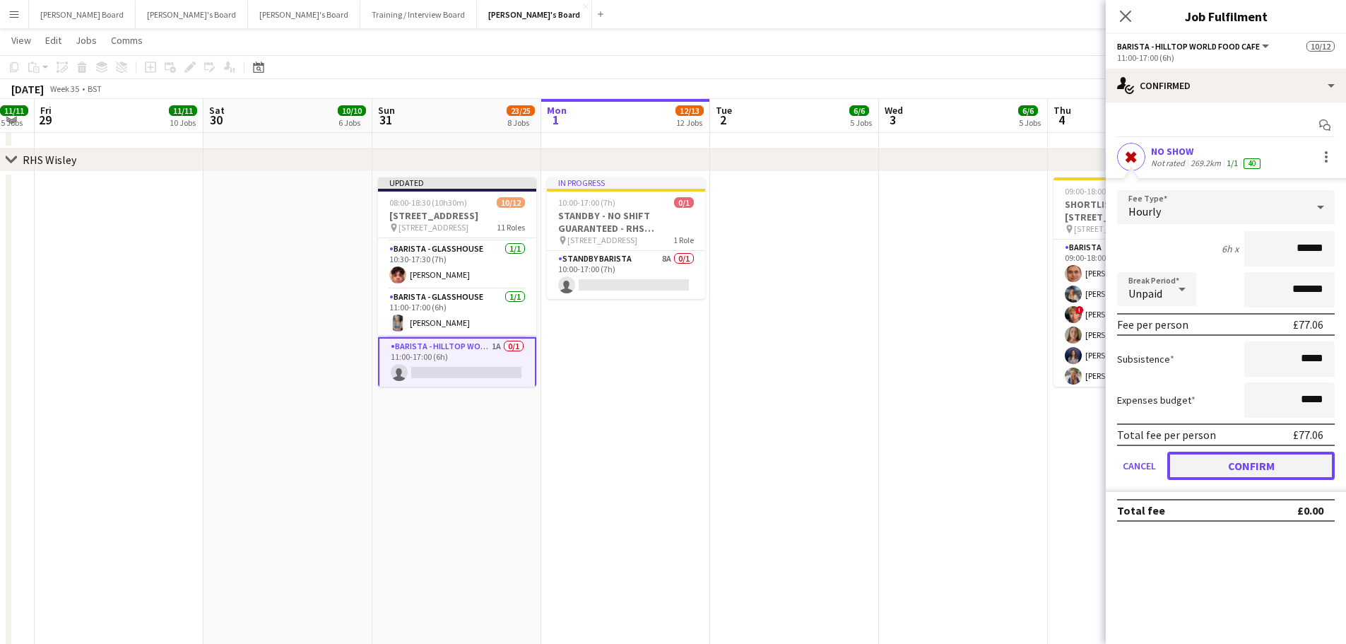
click at [1246, 463] on button "Confirm" at bounding box center [1250, 466] width 167 height 28
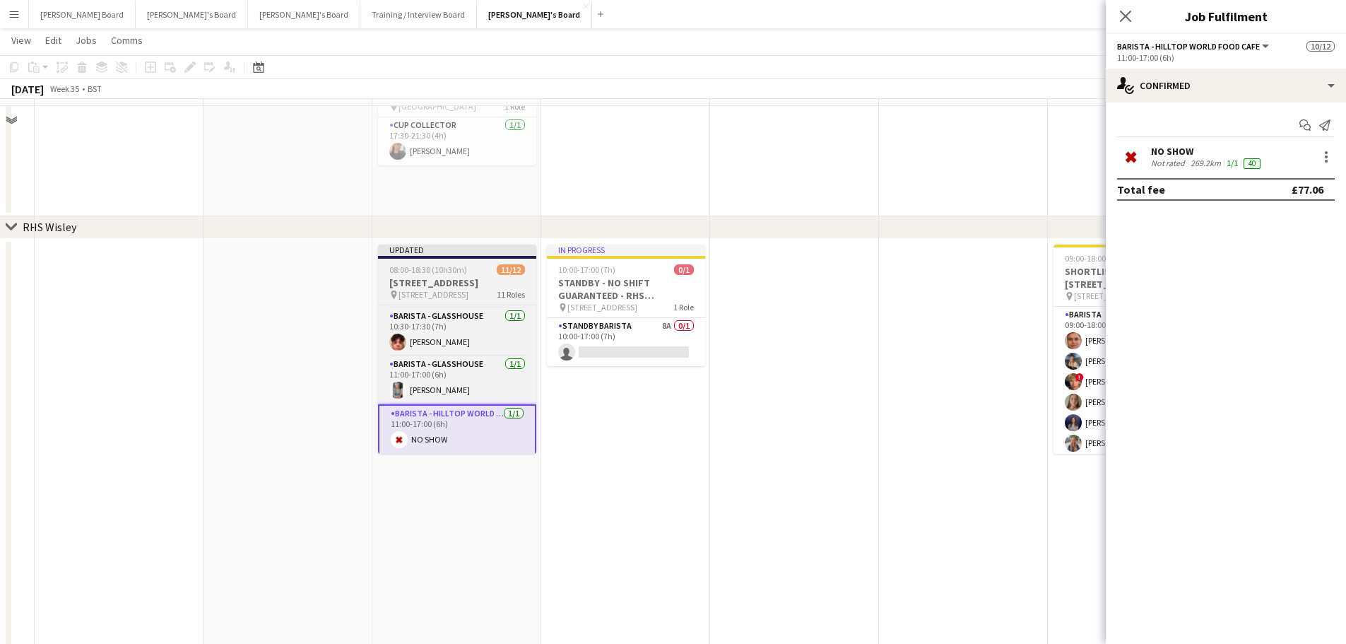
scroll to position [1979, 0]
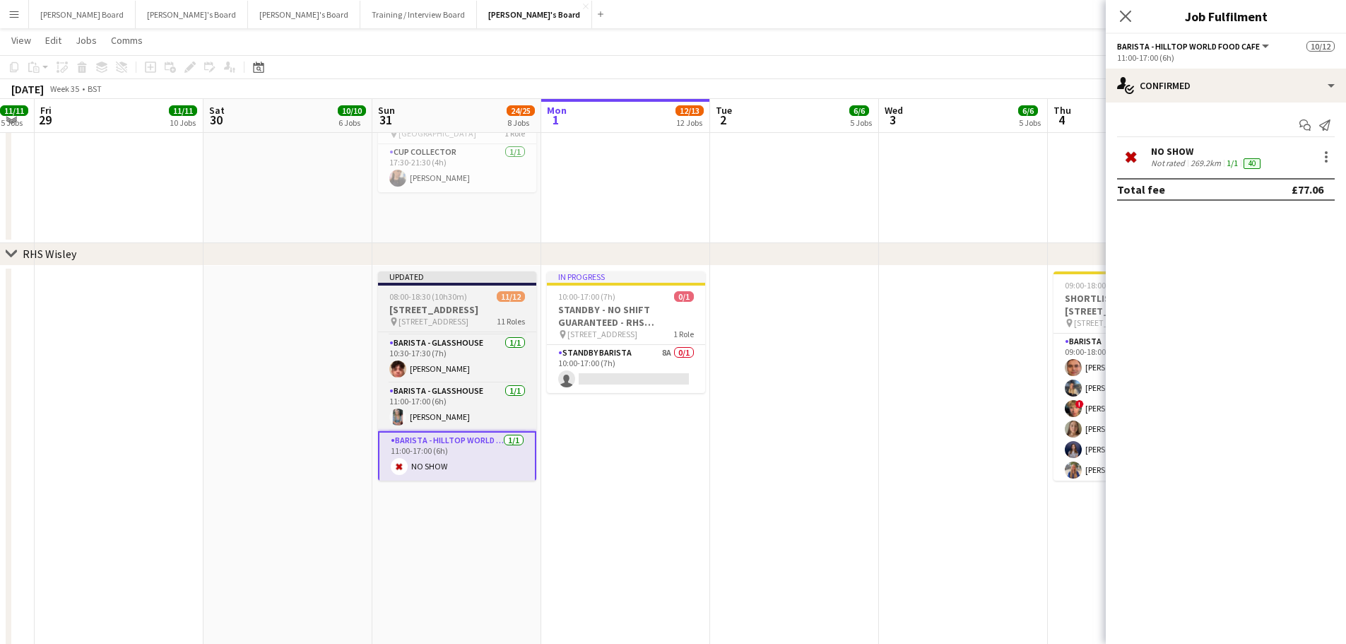
click at [455, 305] on h3 "RHS Wisley Gardens, Wisley Ln, Woking GU23 6QB" at bounding box center [457, 309] width 158 height 13
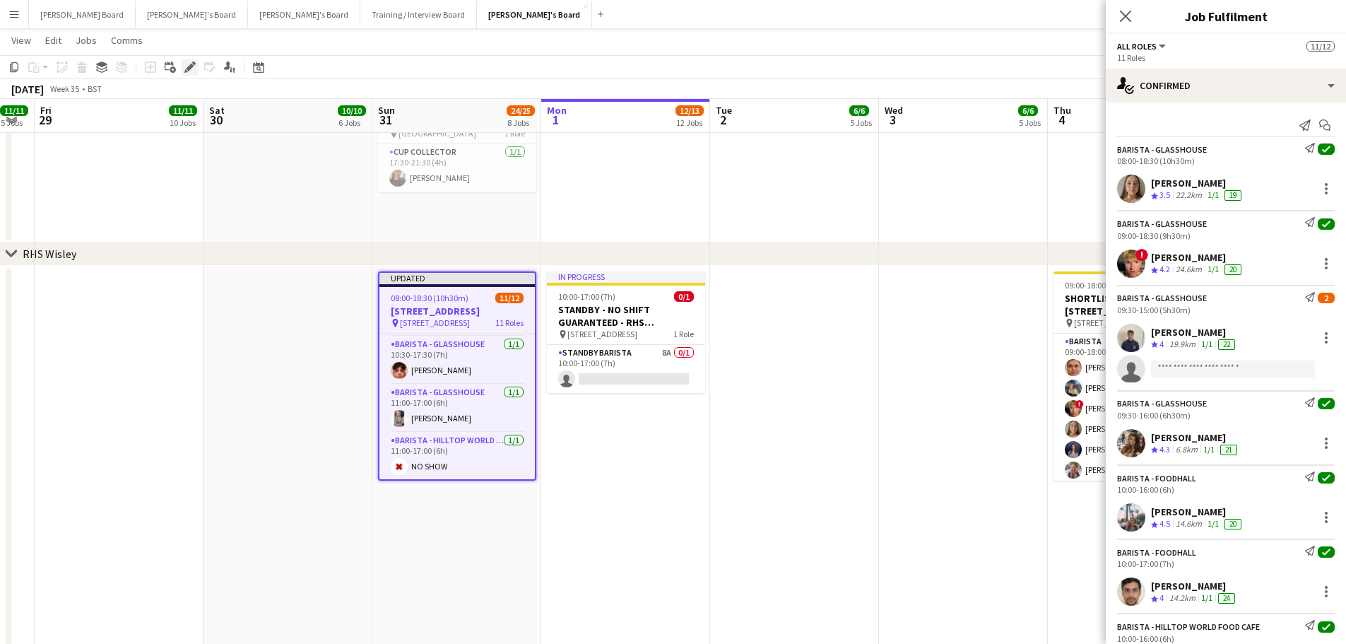
click at [189, 66] on icon at bounding box center [190, 68] width 8 height 8
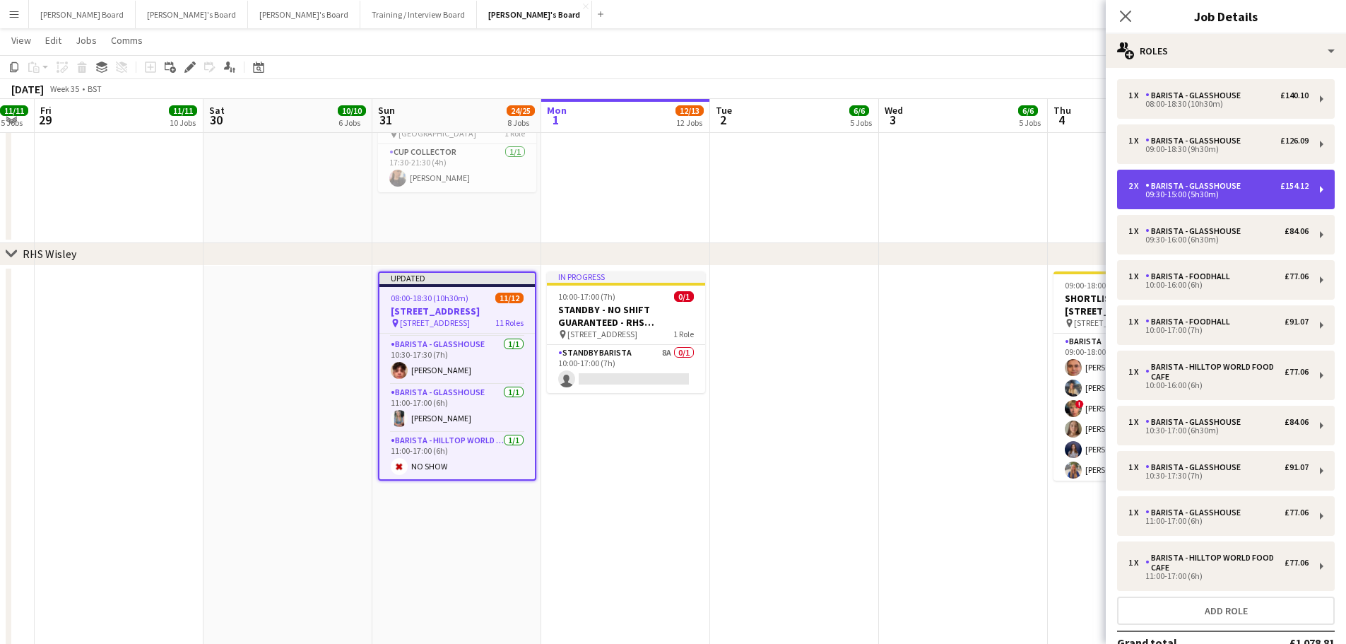
drag, startPoint x: 1183, startPoint y: 179, endPoint x: 1158, endPoint y: 317, distance: 140.1
click at [1184, 179] on div "2 x Barista - Glasshouse £154.12 09:30-15:00 (5h30m)" at bounding box center [1226, 190] width 218 height 40
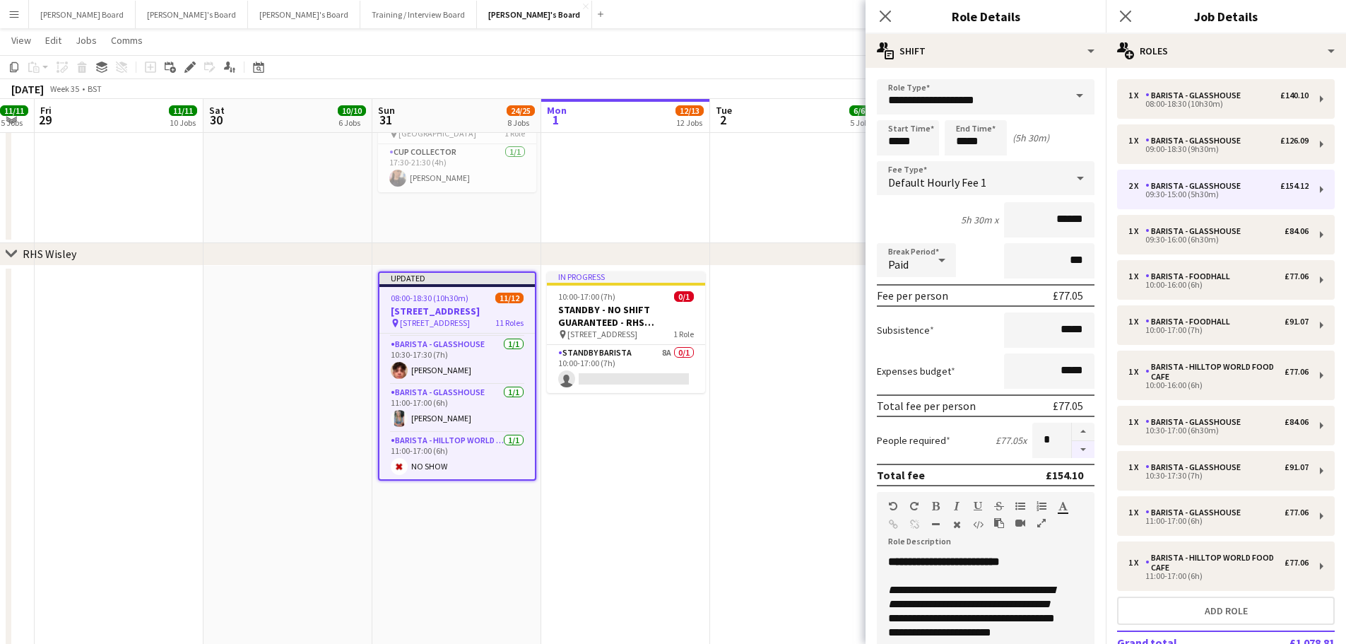
click at [1072, 457] on button "button" at bounding box center [1083, 450] width 23 height 18
type input "*"
click at [777, 387] on app-date-cell at bounding box center [794, 612] width 169 height 692
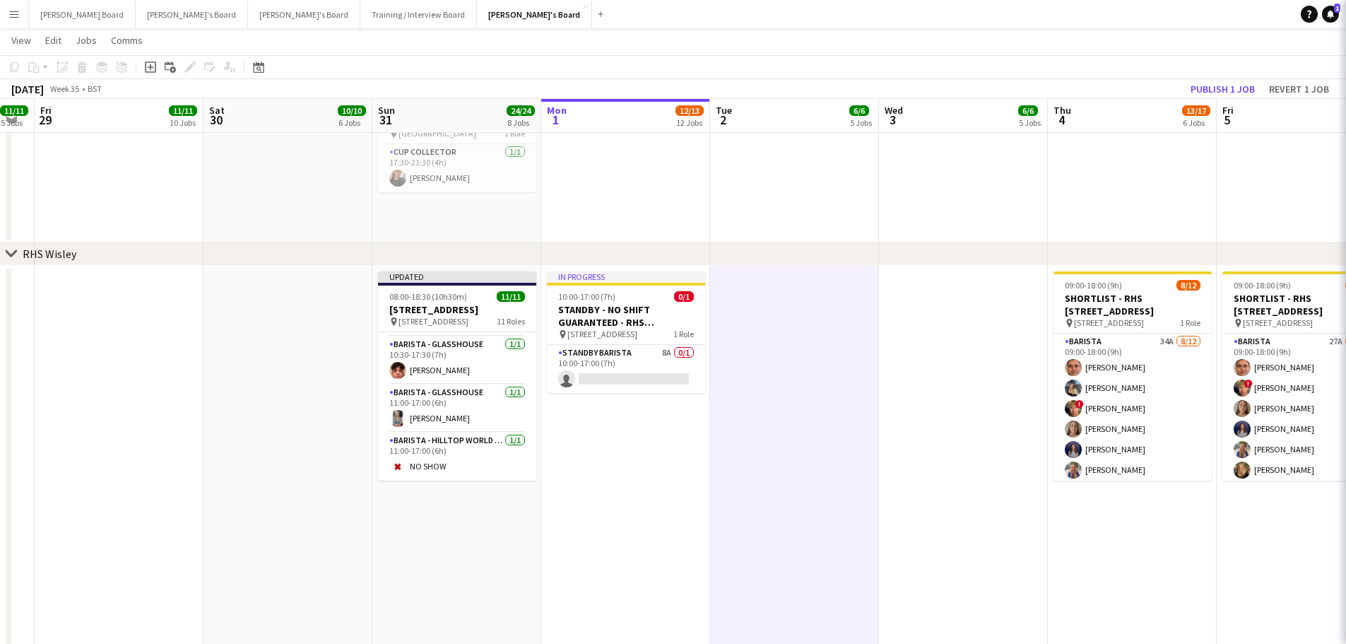
scroll to position [382, 0]
click at [1213, 83] on button "Publish 1 job" at bounding box center [1223, 89] width 76 height 18
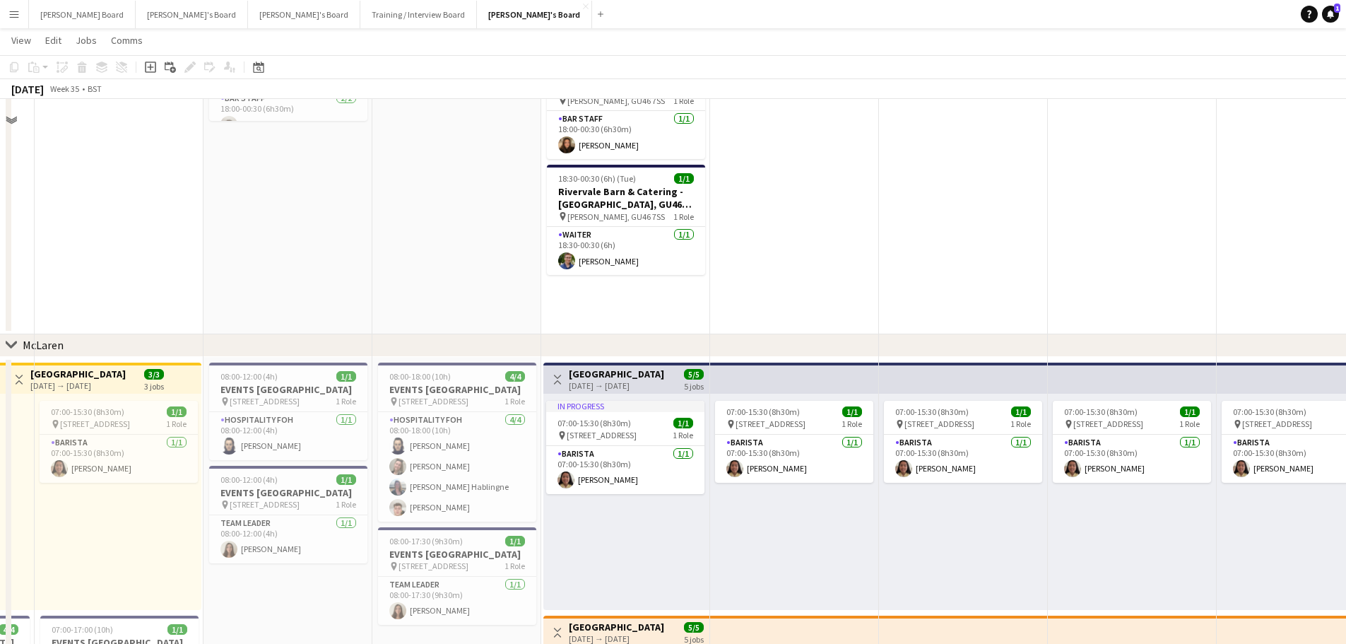
scroll to position [94, 0]
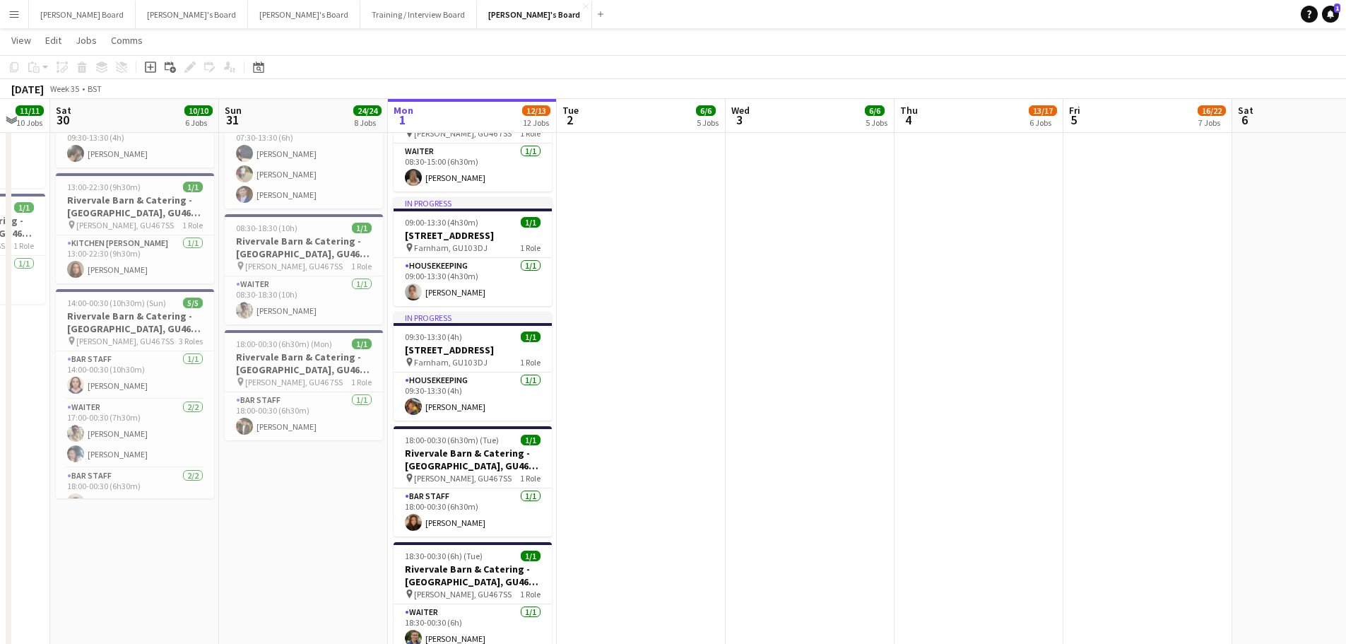
drag, startPoint x: 946, startPoint y: 544, endPoint x: 873, endPoint y: 535, distance: 73.4
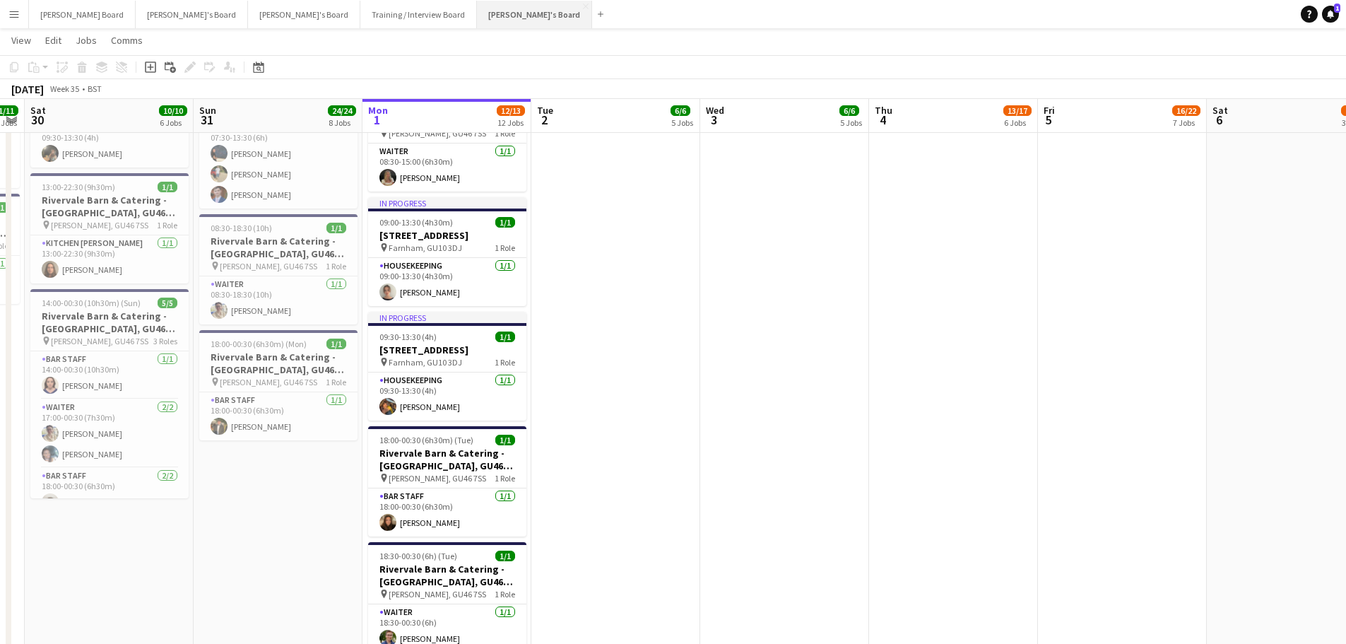
click at [477, 26] on button "Jakub's Board Close" at bounding box center [534, 15] width 115 height 28
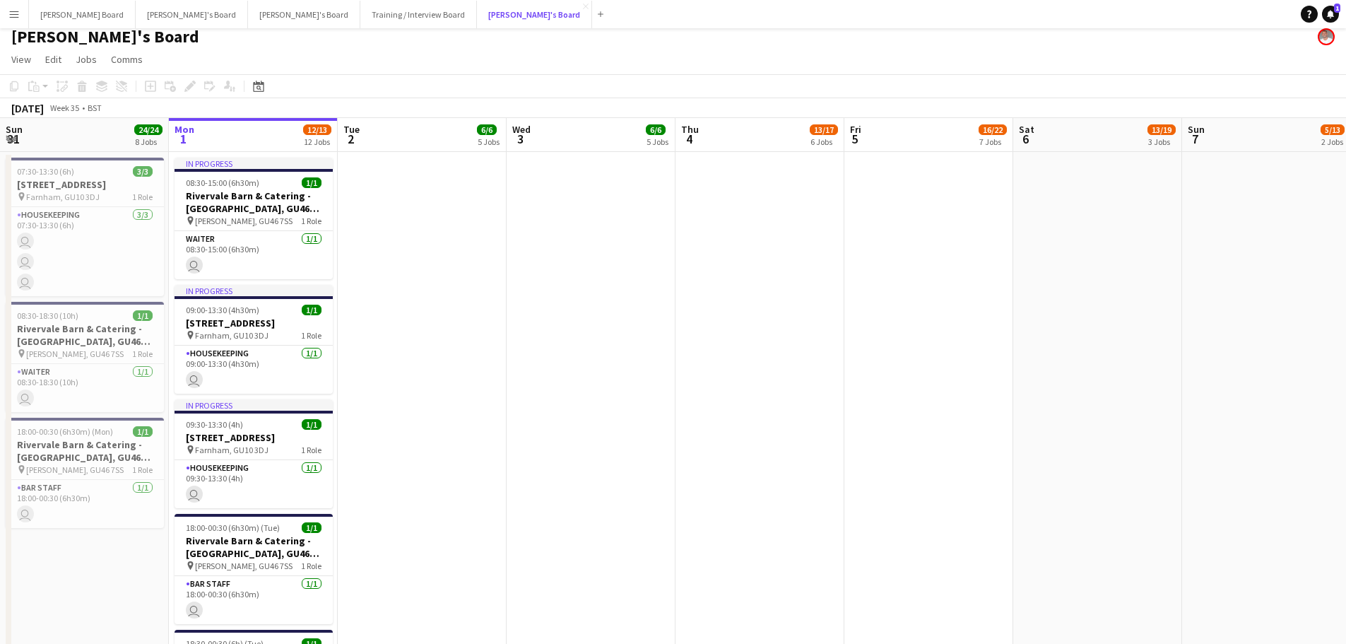
scroll to position [0, 0]
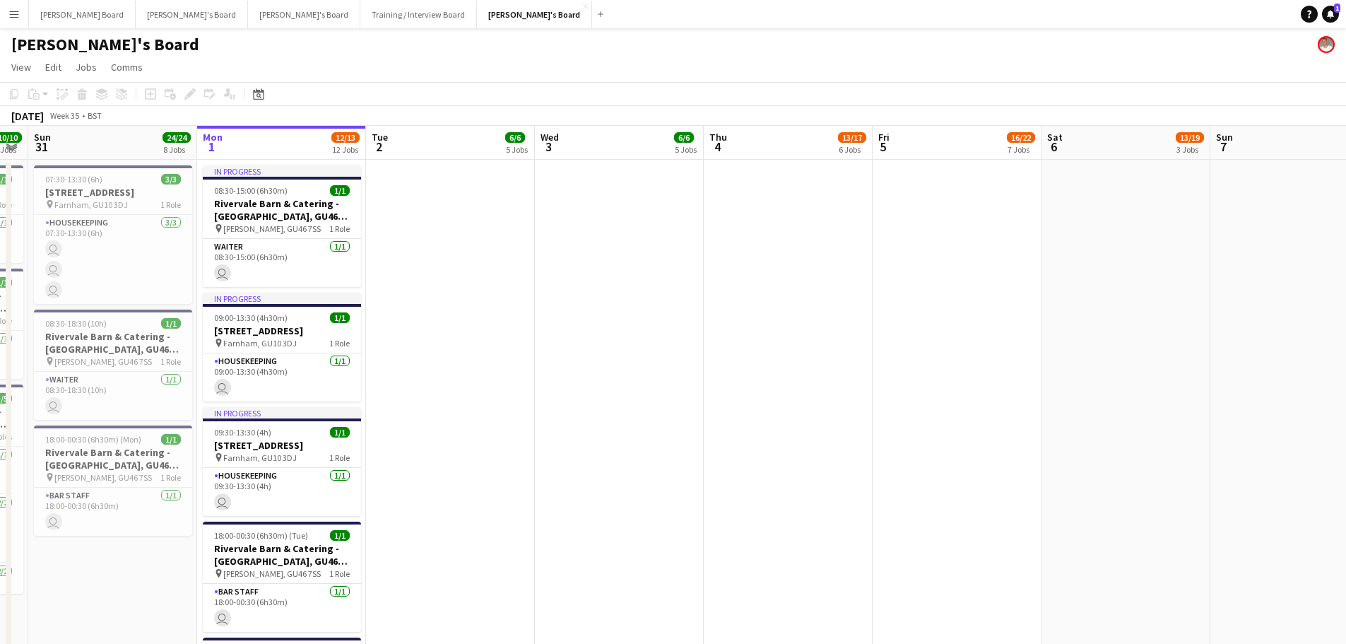
drag, startPoint x: 488, startPoint y: 319, endPoint x: 295, endPoint y: 343, distance: 194.3
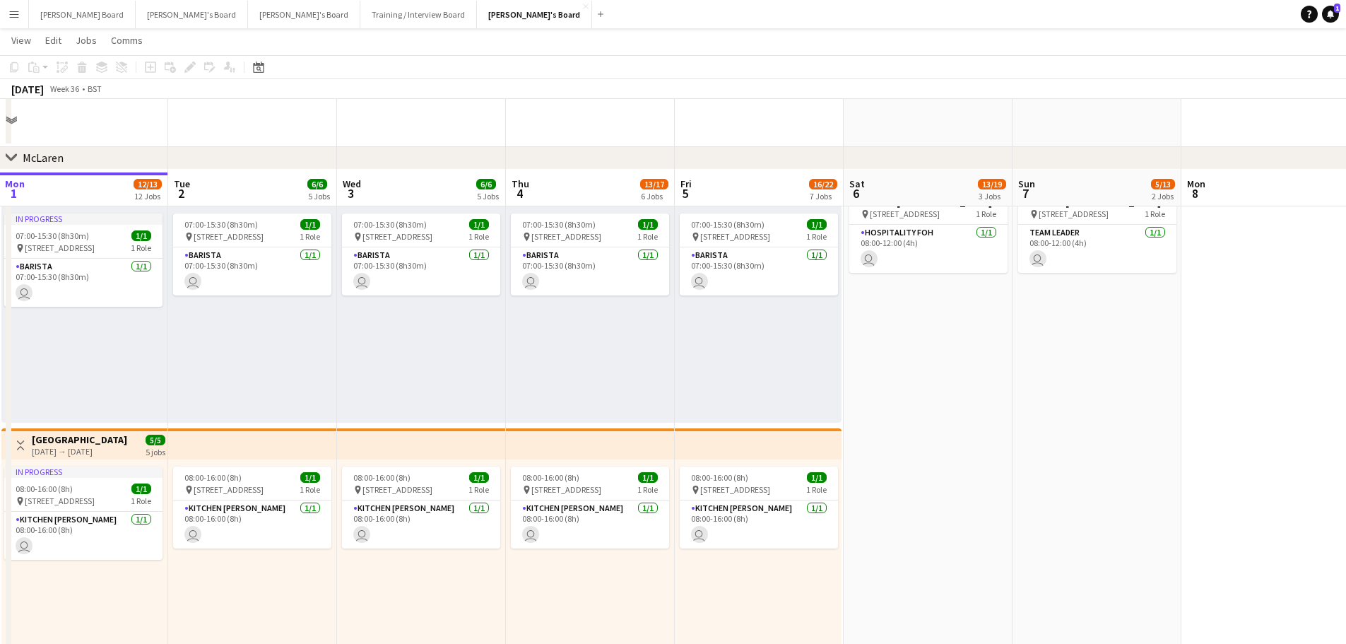
scroll to position [754, 0]
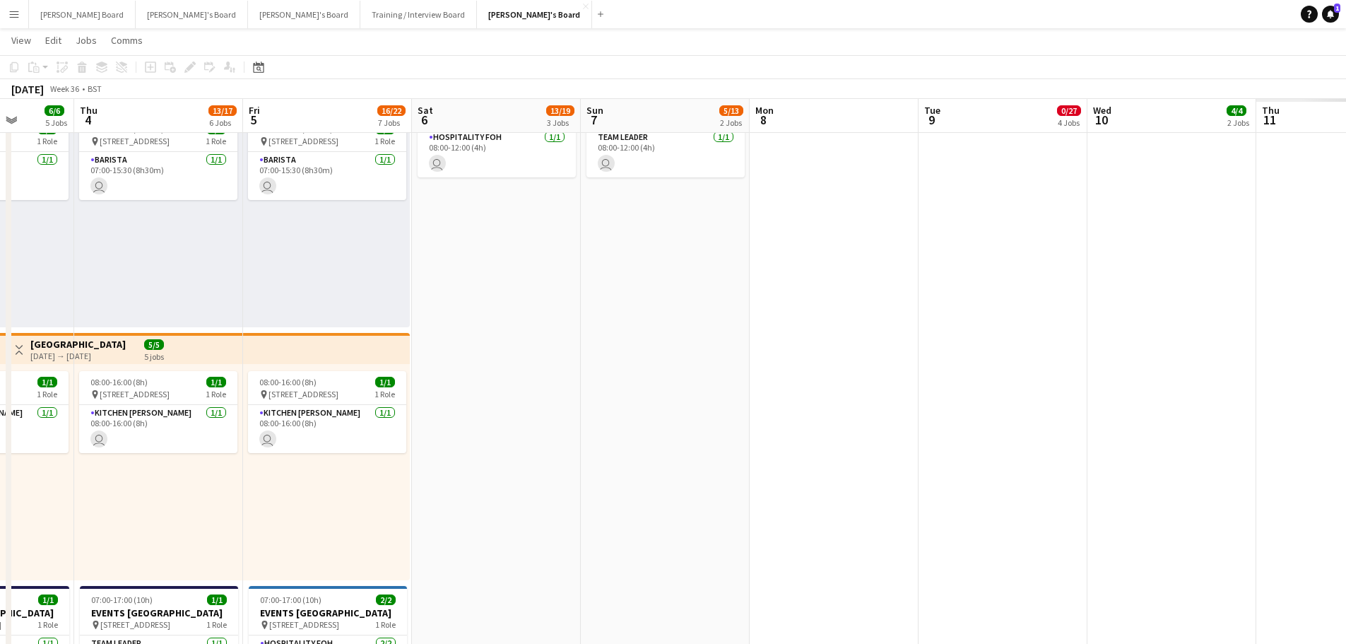
drag, startPoint x: 765, startPoint y: 457, endPoint x: 571, endPoint y: 441, distance: 195.0
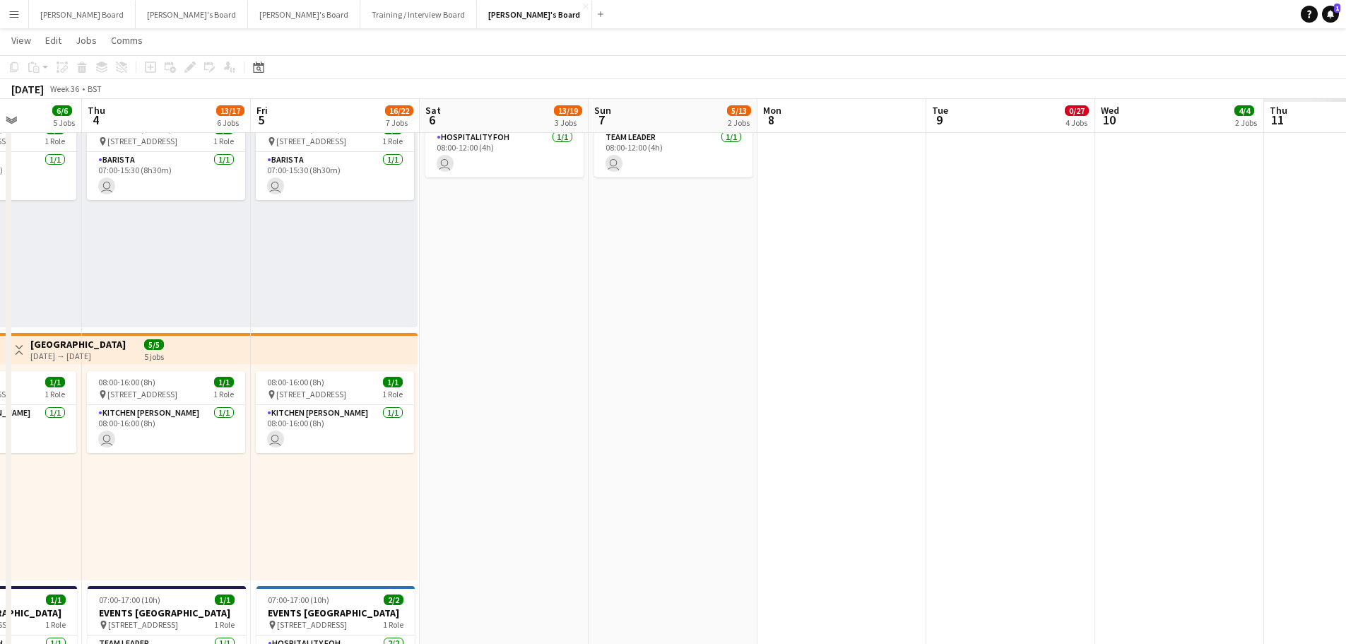
drag, startPoint x: 731, startPoint y: 410, endPoint x: 714, endPoint y: 397, distance: 21.8
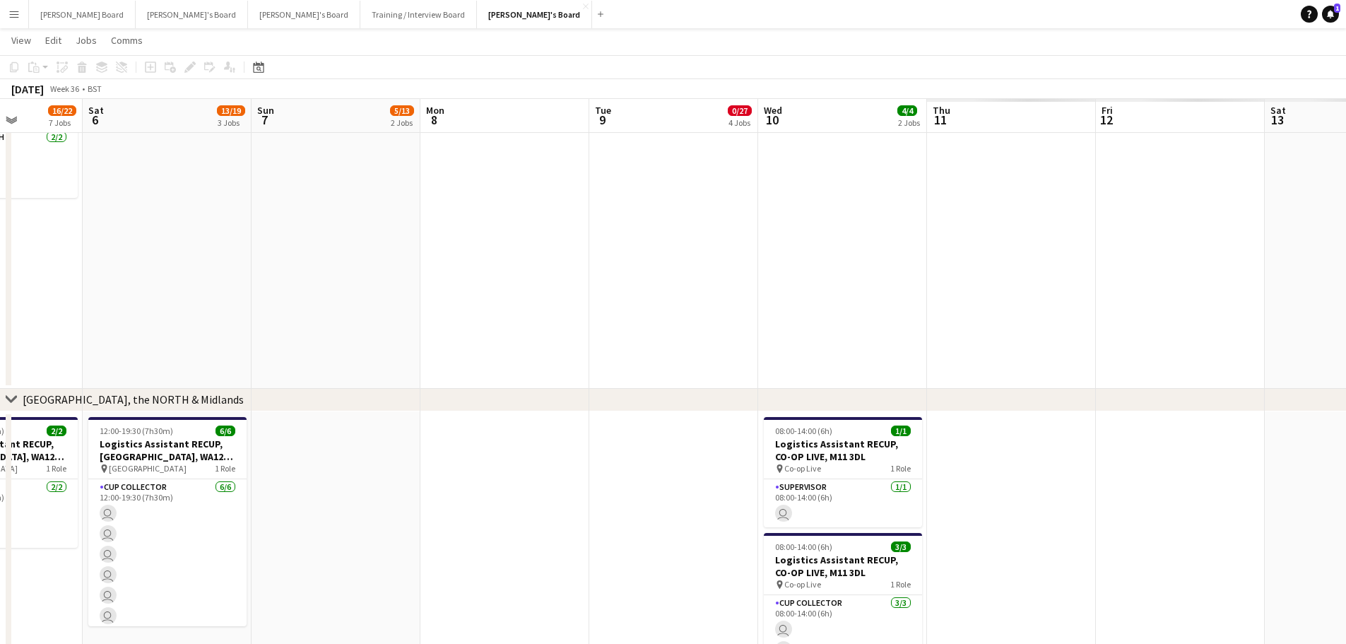
scroll to position [0, 314]
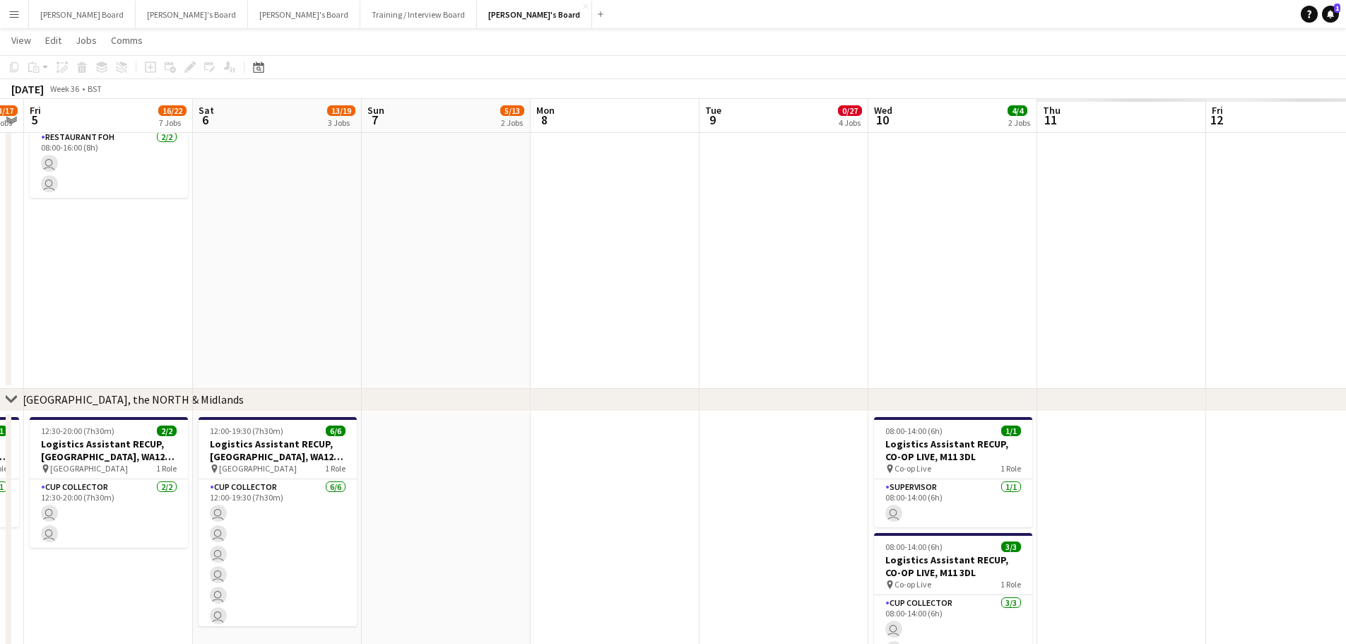
drag, startPoint x: 603, startPoint y: 432, endPoint x: 664, endPoint y: 433, distance: 61.5
click at [664, 433] on app-calendar-viewport "Wed 3 6/6 5 Jobs Thu 4 13/17 6 Jobs Fri 5 16/22 7 Jobs Sat 6 13/19 3 Jobs Sun 7…" at bounding box center [673, 72] width 1346 height 3049
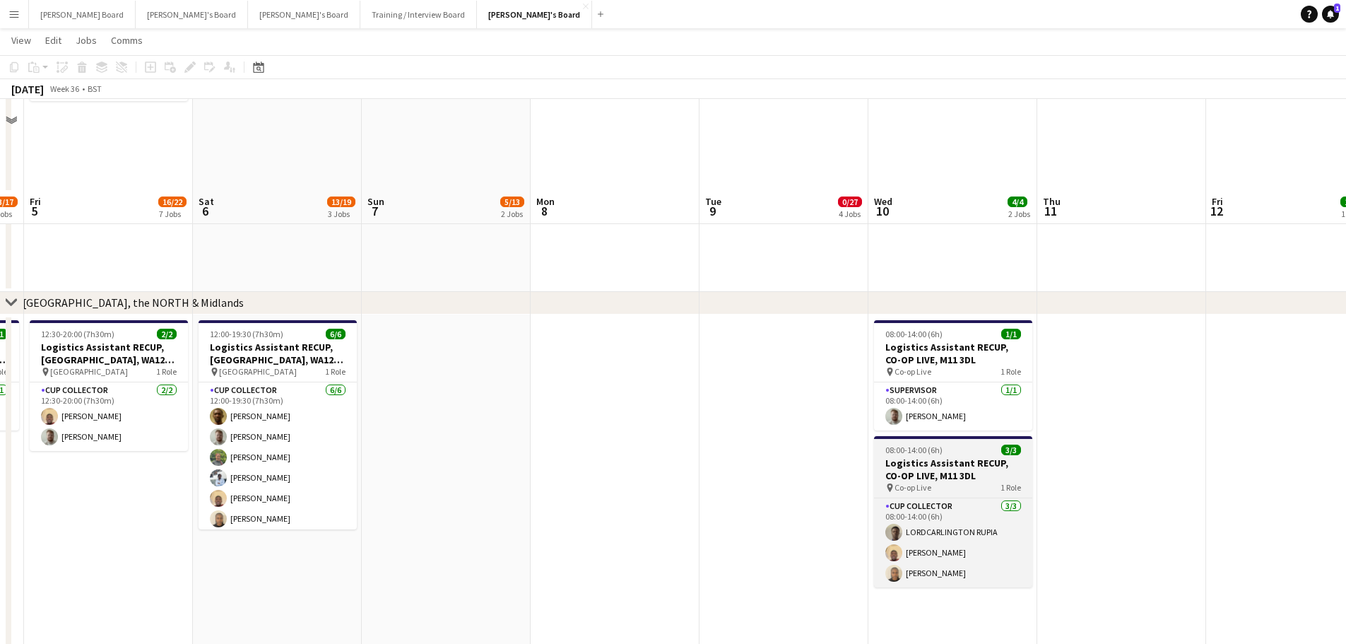
scroll to position [1696, 0]
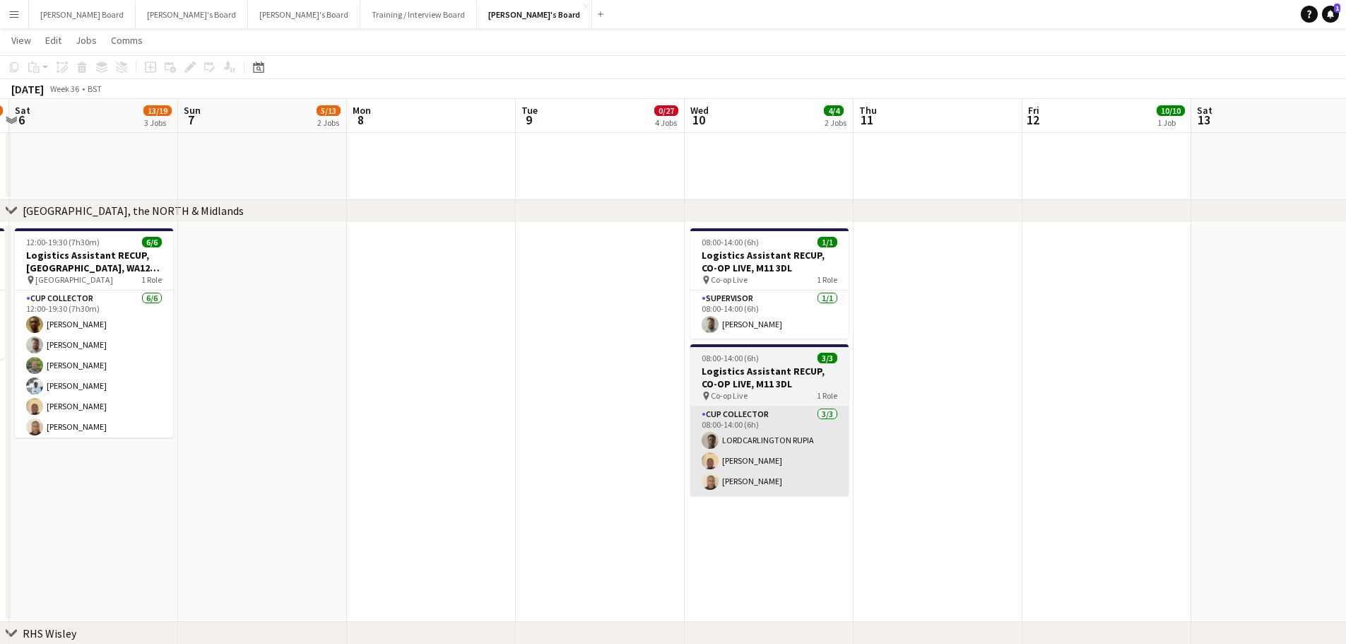
drag, startPoint x: 903, startPoint y: 370, endPoint x: 563, endPoint y: 420, distance: 343.5
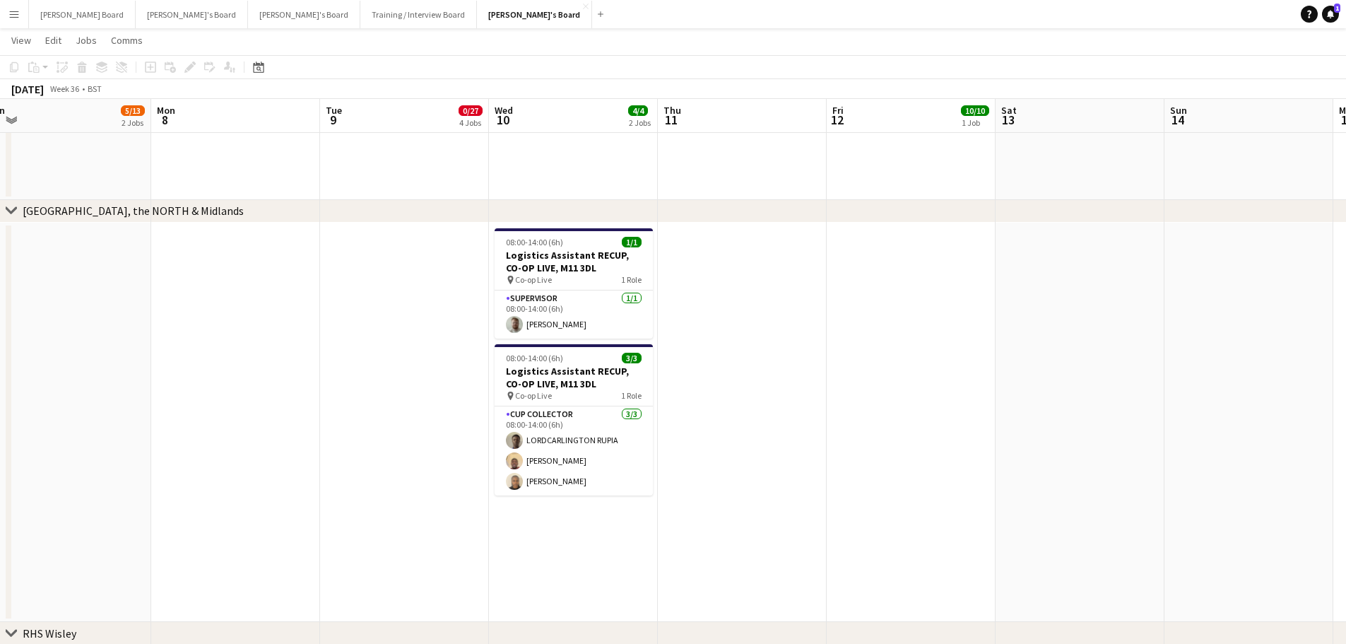
drag, startPoint x: 978, startPoint y: 389, endPoint x: 738, endPoint y: 392, distance: 239.6
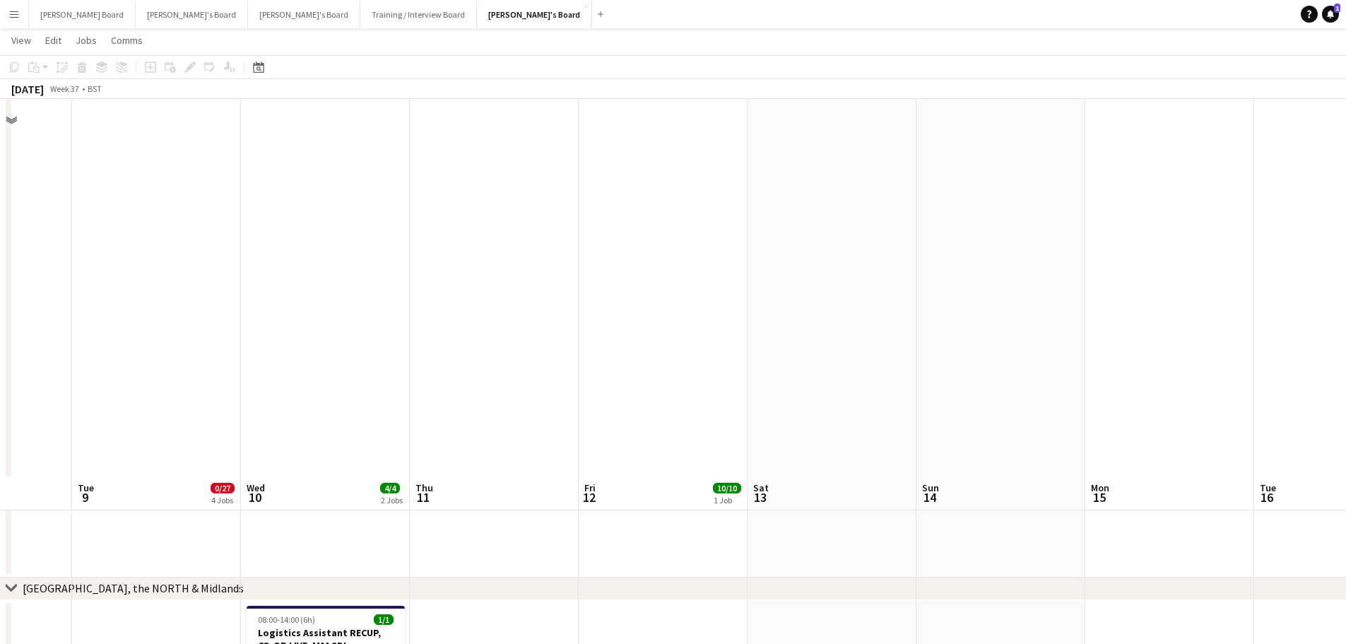
scroll to position [1131, 0]
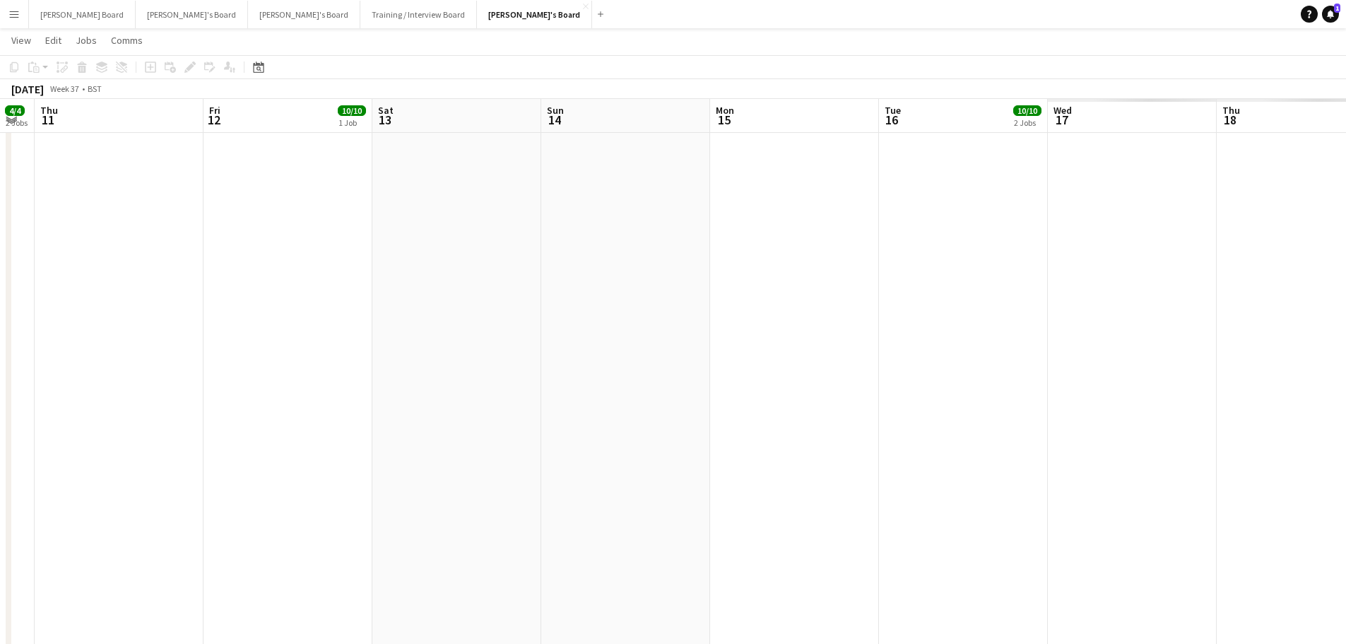
drag, startPoint x: 1054, startPoint y: 353, endPoint x: 566, endPoint y: 309, distance: 490.3
click at [603, 322] on app-calendar-viewport "Sun 7 5/13 2 Jobs Mon 8 Tue 9 0/27 4 Jobs Wed 10 4/4 2 Jobs Thu 11 Fri 12 10/10…" at bounding box center [673, 496] width 1346 height 3145
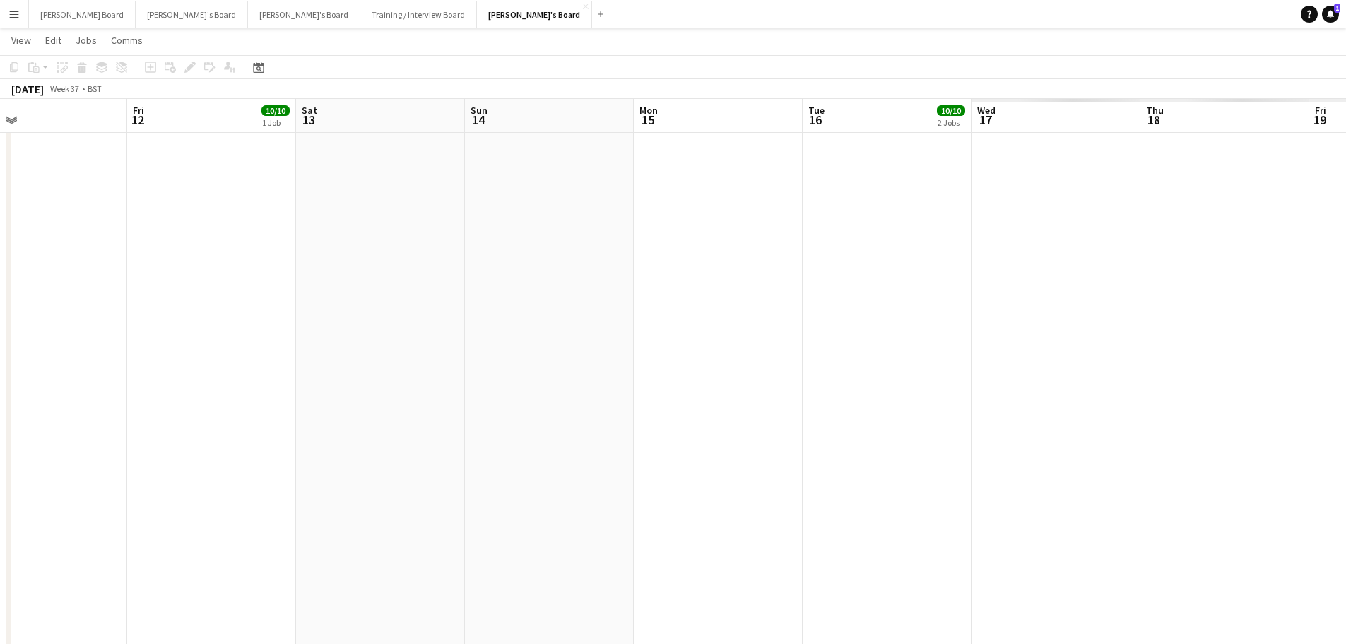
drag, startPoint x: 526, startPoint y: 329, endPoint x: 484, endPoint y: 328, distance: 41.7
click at [481, 329] on app-calendar-viewport "Tue 9 0/27 4 Jobs Wed 10 4/4 2 Jobs Thu 11 Fri 12 10/10 1 Job Sat 13 Sun 14 Mon…" at bounding box center [673, 496] width 1346 height 3145
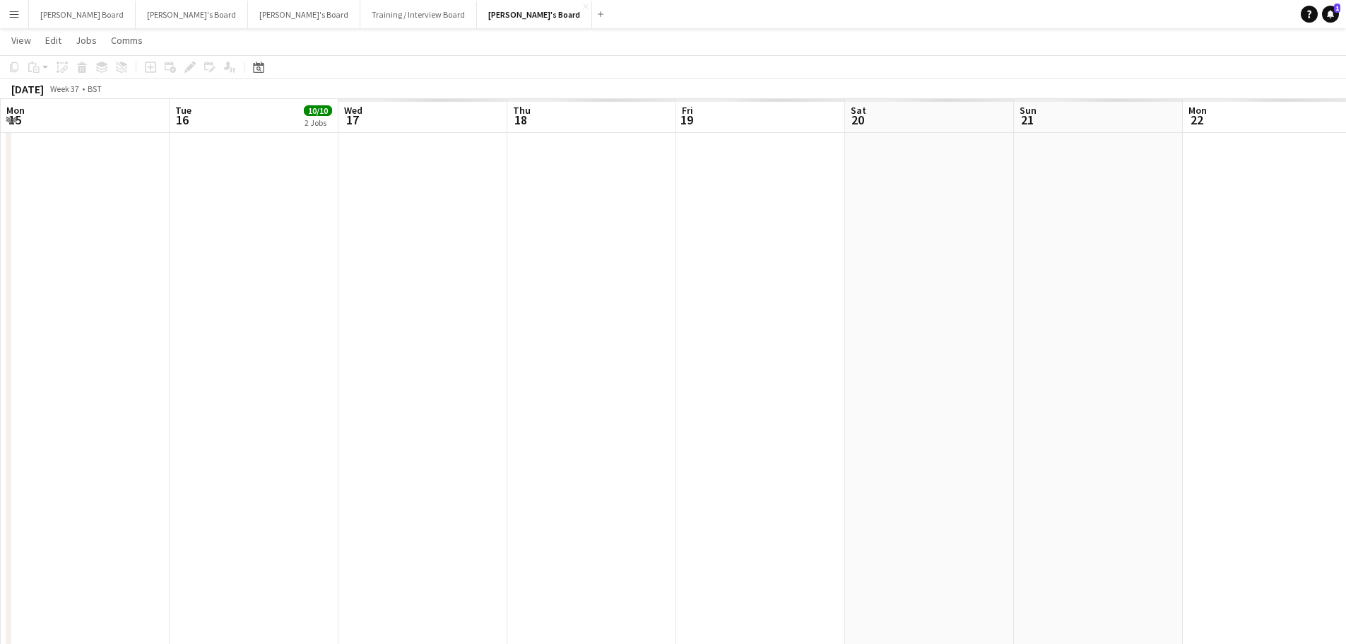
drag, startPoint x: 629, startPoint y: 345, endPoint x: 469, endPoint y: 345, distance: 160.4
click at [470, 345] on app-calendar-viewport "Fri 12 10/10 1 Job Sat 13 Sun 14 Mon 15 Tue 16 10/10 2 Jobs Wed 17 Thu 18 Fri 1…" at bounding box center [673, 496] width 1346 height 3145
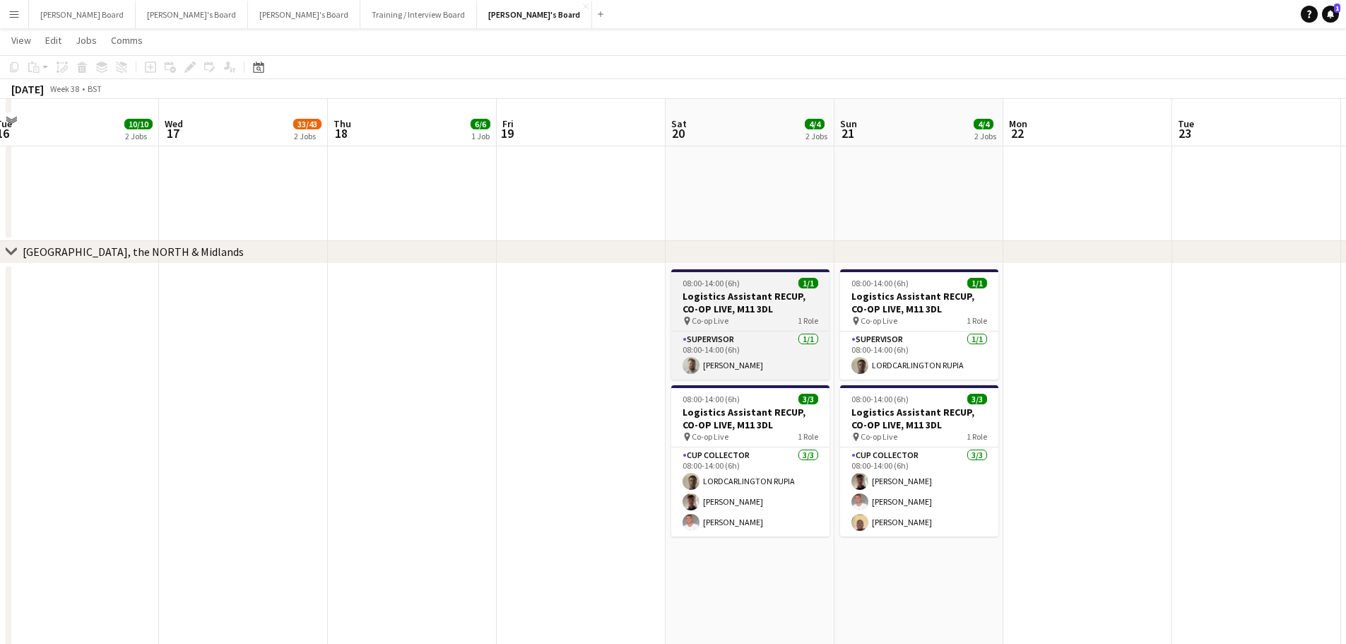
scroll to position [1615, 0]
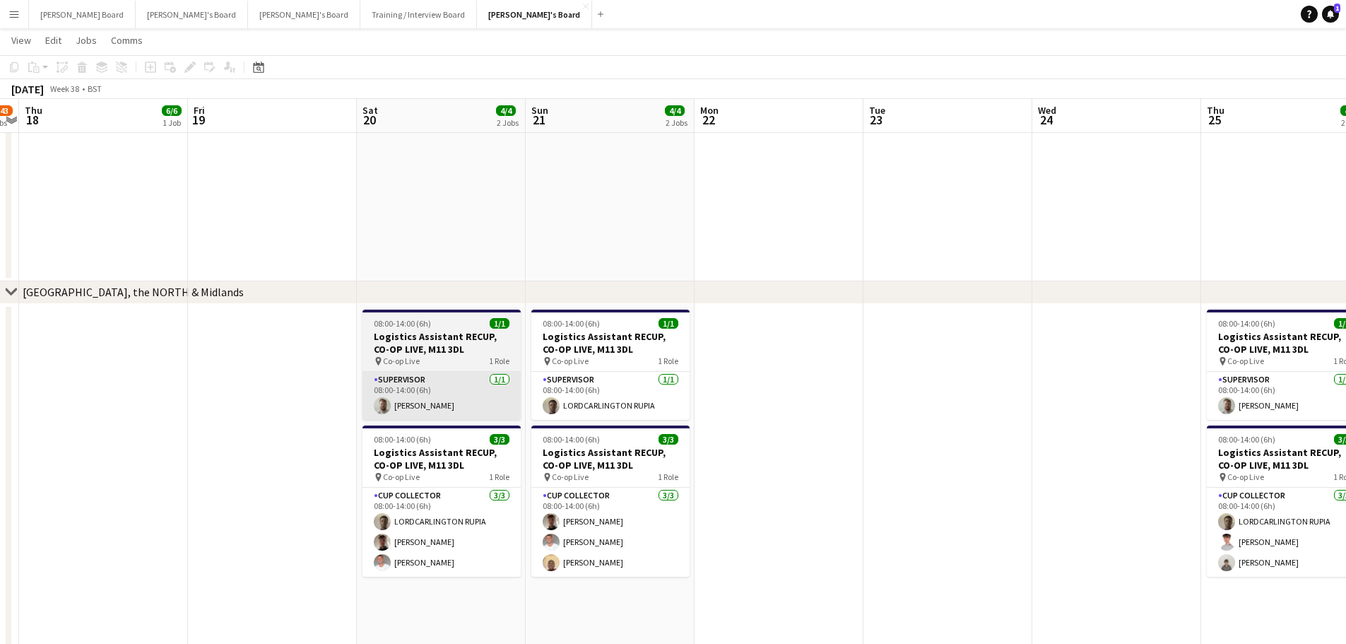
drag, startPoint x: 610, startPoint y: 362, endPoint x: 311, endPoint y: 406, distance: 302.2
click at [255, 418] on app-calendar-viewport "Mon 15 Tue 16 10/10 2 Jobs Wed 17 33/43 2 Jobs Thu 18 6/6 1 Job Fri 19 Sat 20 4…" at bounding box center [673, 12] width 1346 height 3145
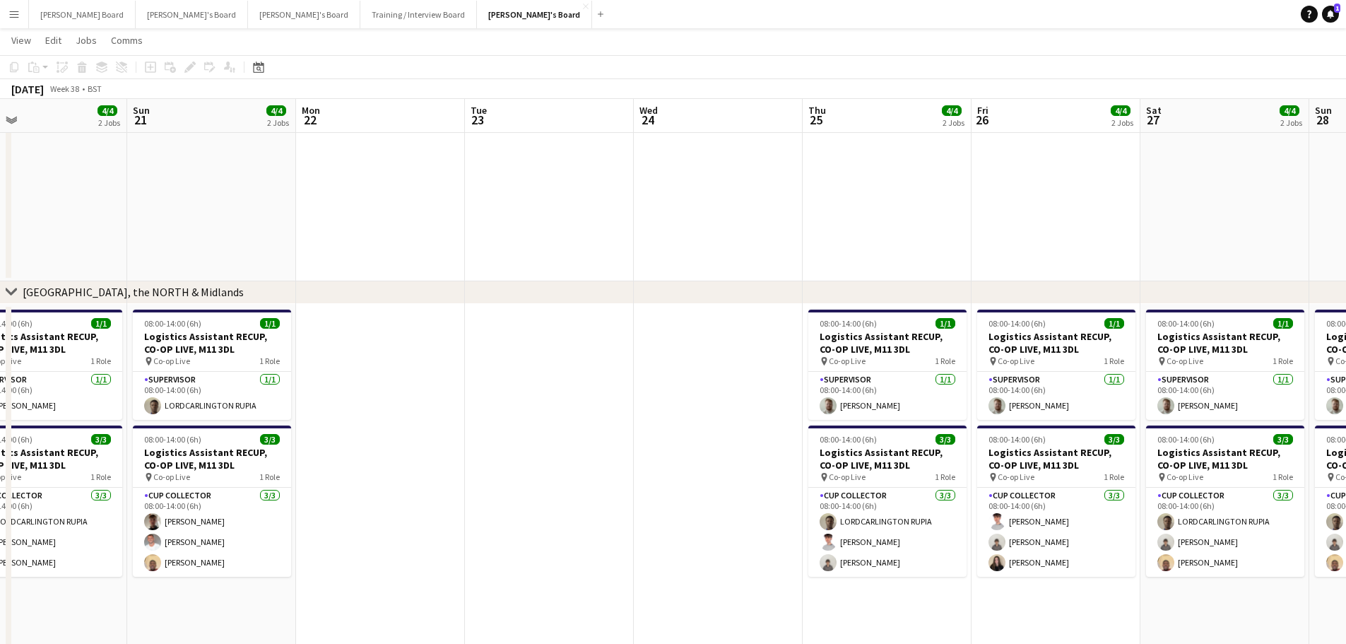
drag, startPoint x: 526, startPoint y: 394, endPoint x: 406, endPoint y: 399, distance: 119.6
click at [410, 399] on app-calendar-viewport "Wed 17 33/43 2 Jobs Thu 18 6/6 1 Job Fri 19 Sat 20 4/4 2 Jobs Sun 21 4/4 2 Jobs…" at bounding box center [673, 12] width 1346 height 3145
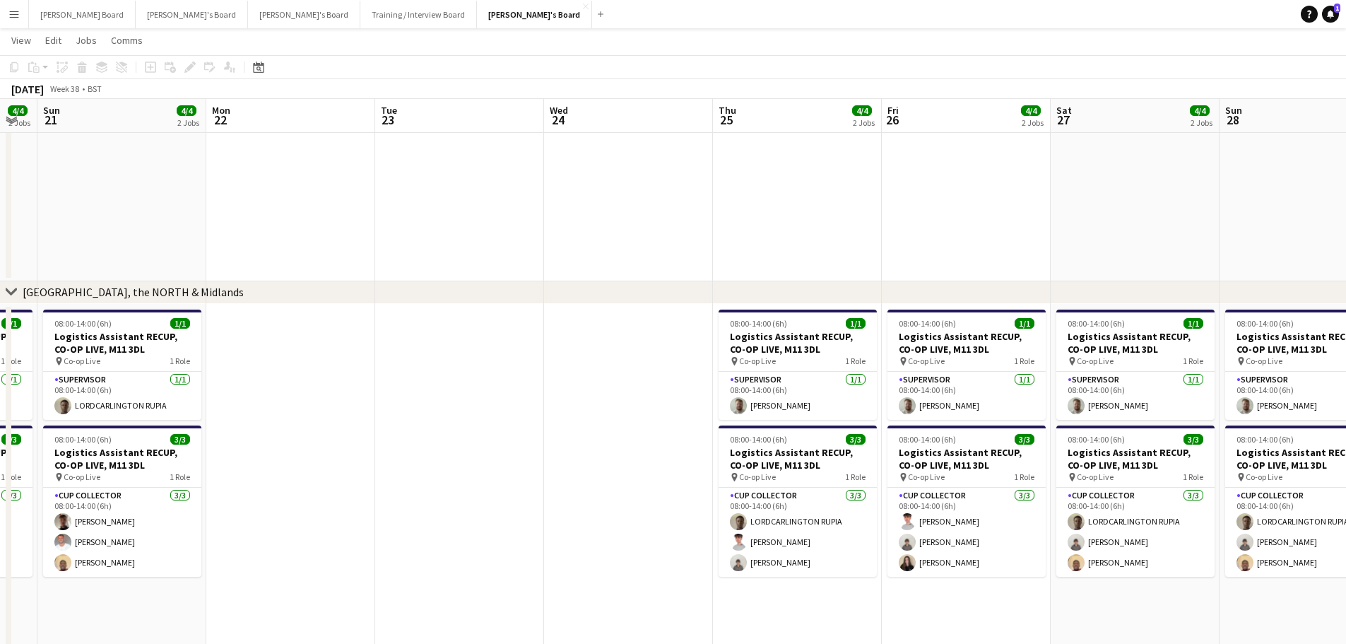
drag, startPoint x: 553, startPoint y: 383, endPoint x: 711, endPoint y: 437, distance: 167.4
click at [688, 444] on app-calendar-viewport "Fri 19 Sat 20 4/4 2 Jobs Sun 21 4/4 2 Jobs Mon 22 Tue 23 Wed 24 Thu 25 4/4 2 Jo…" at bounding box center [673, 12] width 1346 height 3145
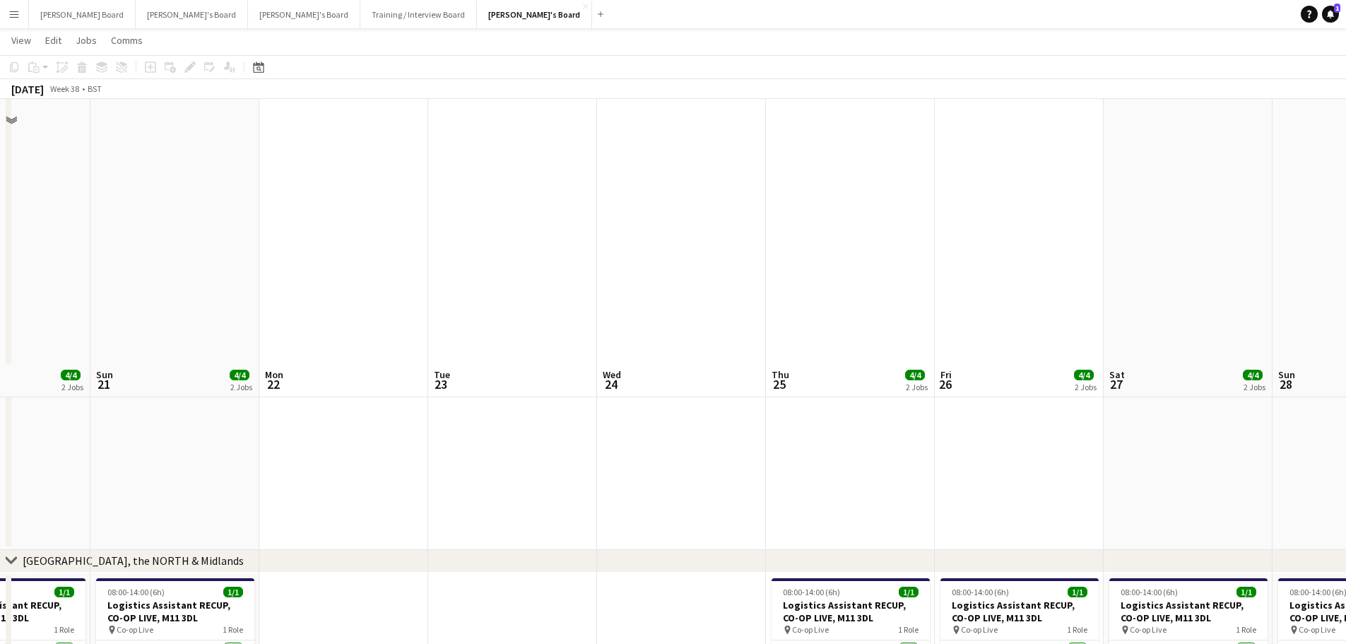
scroll to position [1143, 0]
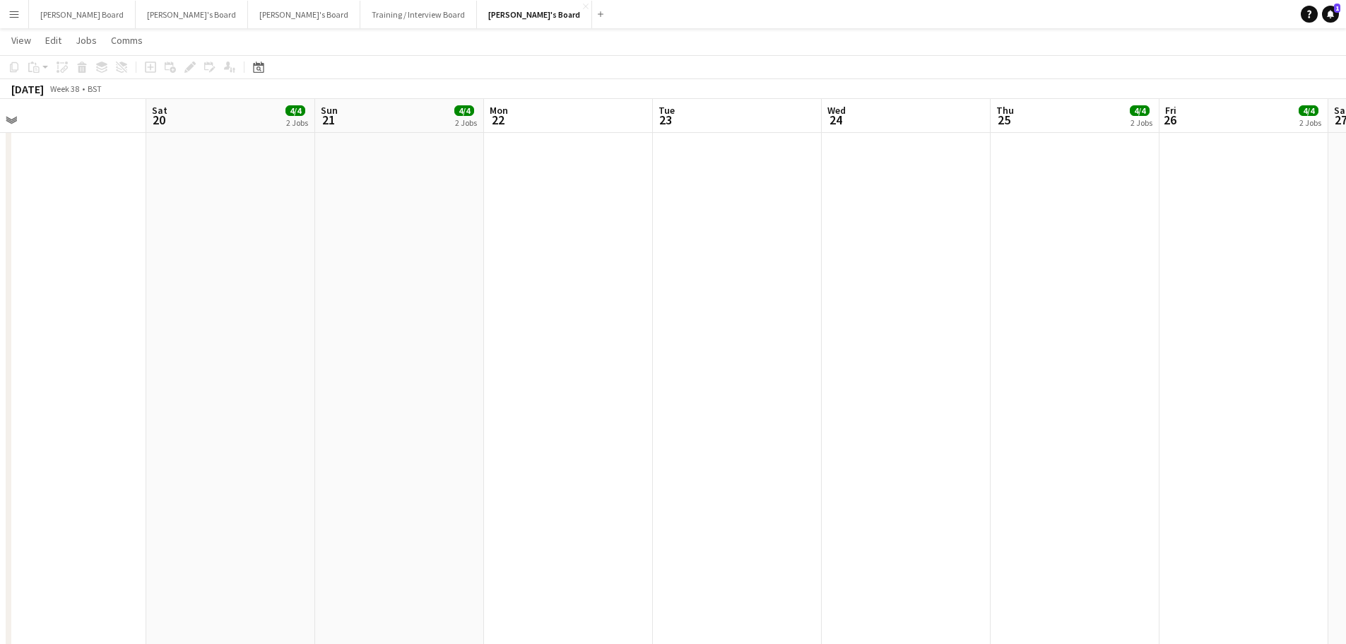
drag, startPoint x: 696, startPoint y: 392, endPoint x: 907, endPoint y: 390, distance: 211.3
click at [902, 391] on app-calendar-viewport "Wed 17 33/43 2 Jobs Thu 18 6/6 1 Job Fri 19 Sat 20 4/4 2 Jobs Sun 21 4/4 2 Jobs…" at bounding box center [673, 484] width 1346 height 3145
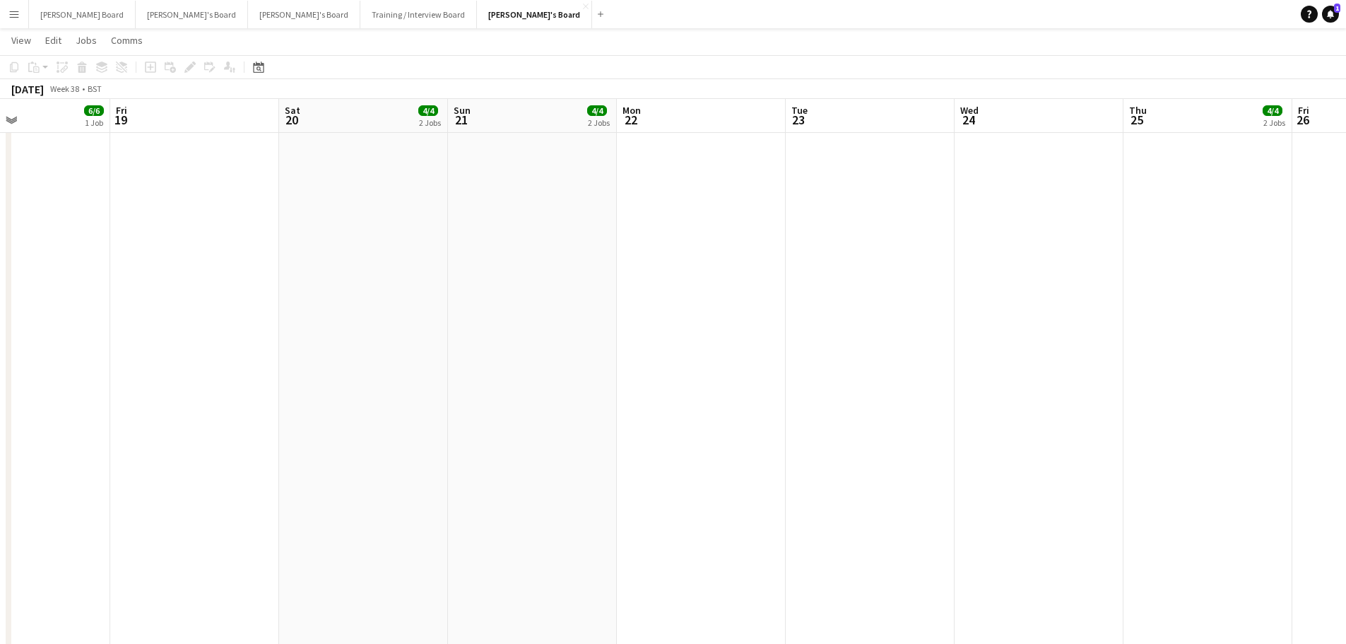
drag, startPoint x: 573, startPoint y: 376, endPoint x: 631, endPoint y: 376, distance: 57.9
click at [620, 376] on app-calendar-viewport "Tue 16 10/10 2 Jobs Wed 17 33/43 2 Jobs Thu 18 6/6 1 Job Fri 19 Sat 20 4/4 2 Jo…" at bounding box center [673, 484] width 1346 height 3145
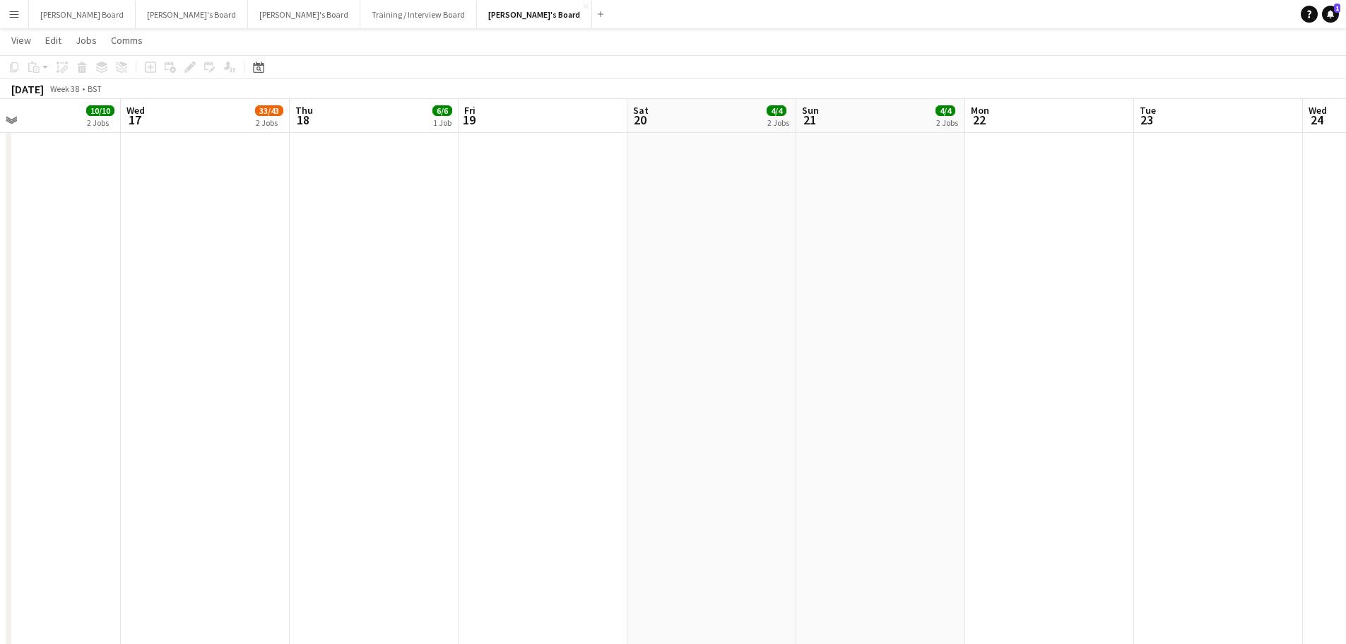
drag, startPoint x: 329, startPoint y: 364, endPoint x: 734, endPoint y: 362, distance: 404.9
click at [718, 365] on app-calendar-viewport "Mon 15 Tue 16 10/10 2 Jobs Wed 17 33/43 2 Jobs Thu 18 6/6 1 Job Fri 19 Sat 20 4…" at bounding box center [673, 484] width 1346 height 3145
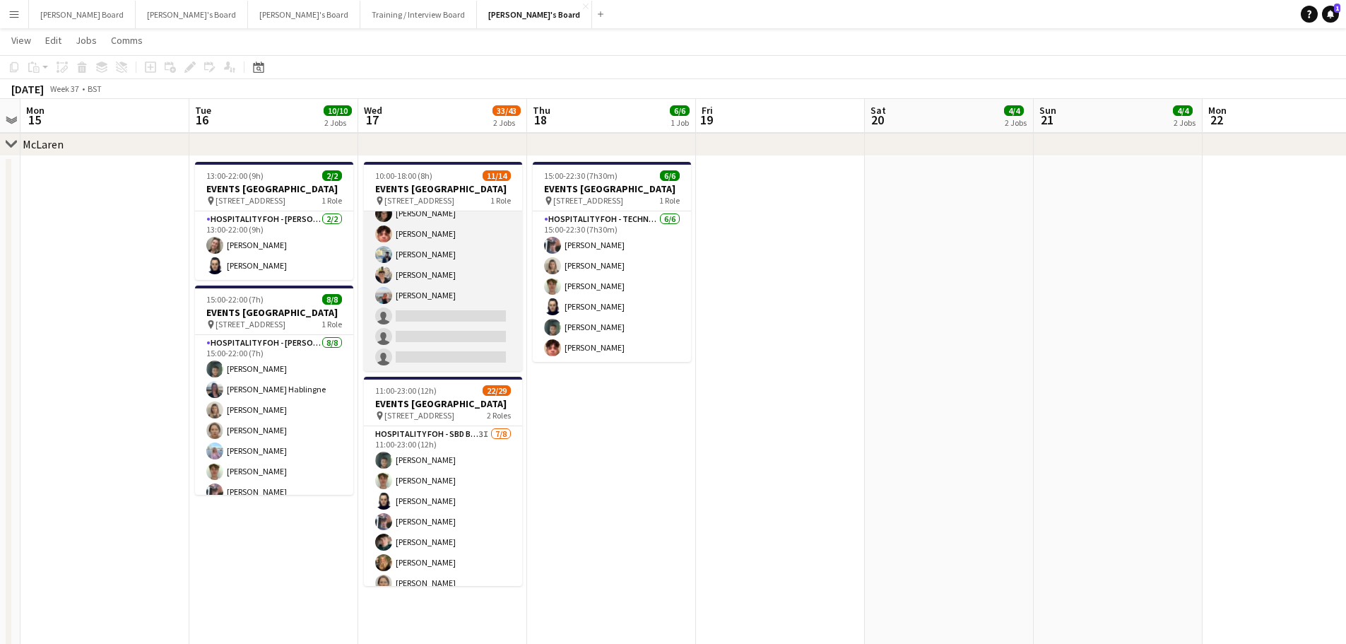
scroll to position [0, 317]
click at [439, 308] on app-card-role "Hospitality FOH - SBD TLC 1I 17A 11/14 10:00-18:00 (8h) Jazmin Gammon Mathilde …" at bounding box center [444, 214] width 158 height 314
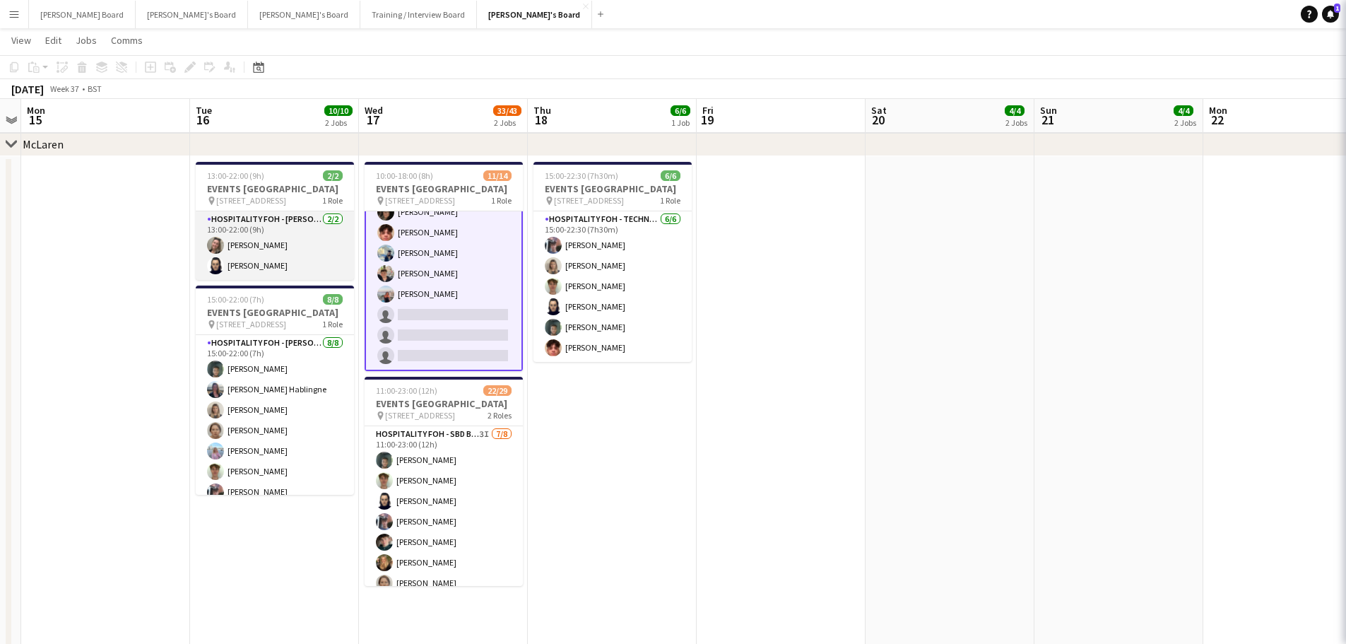
scroll to position [169, 0]
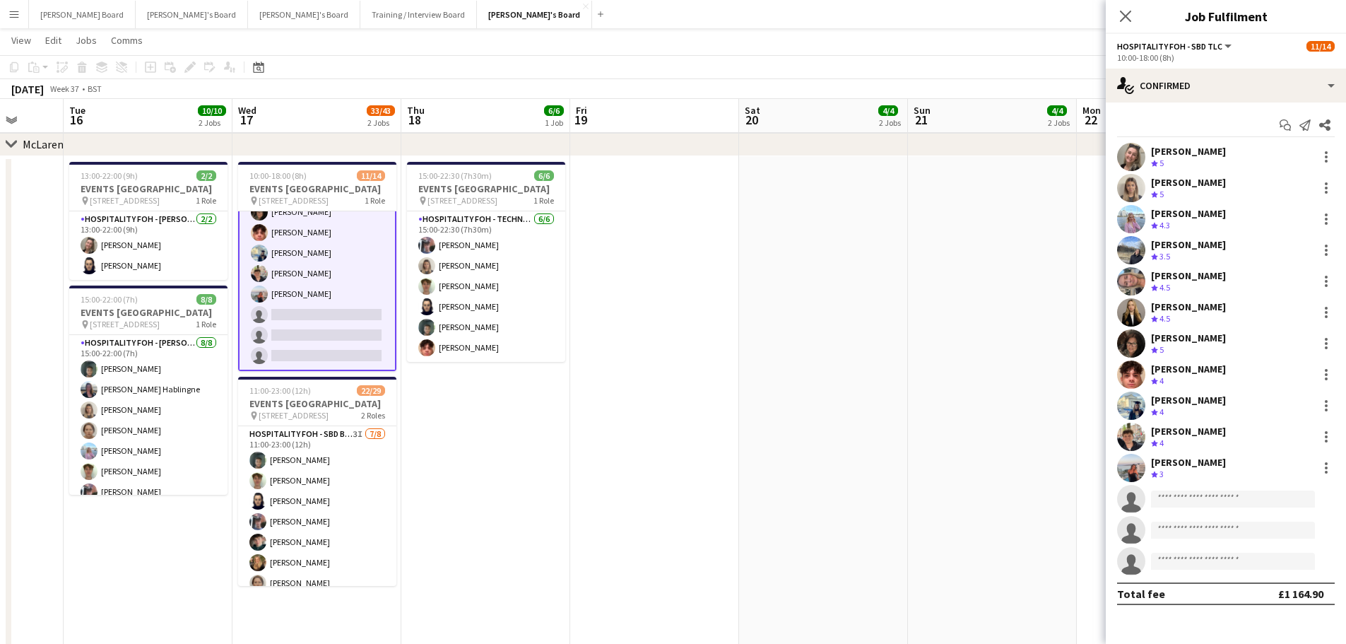
drag, startPoint x: 925, startPoint y: 348, endPoint x: 794, endPoint y: 355, distance: 130.9
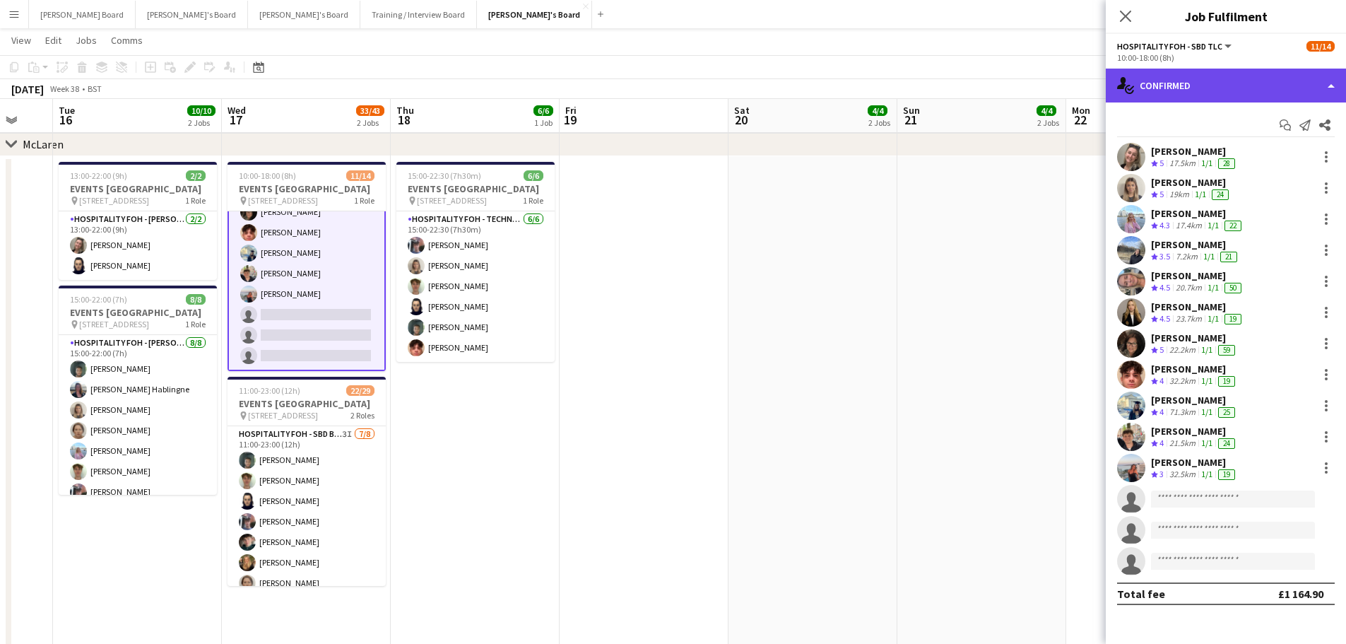
click at [1183, 90] on div "single-neutral-actions-check-2 Confirmed" at bounding box center [1226, 86] width 240 height 34
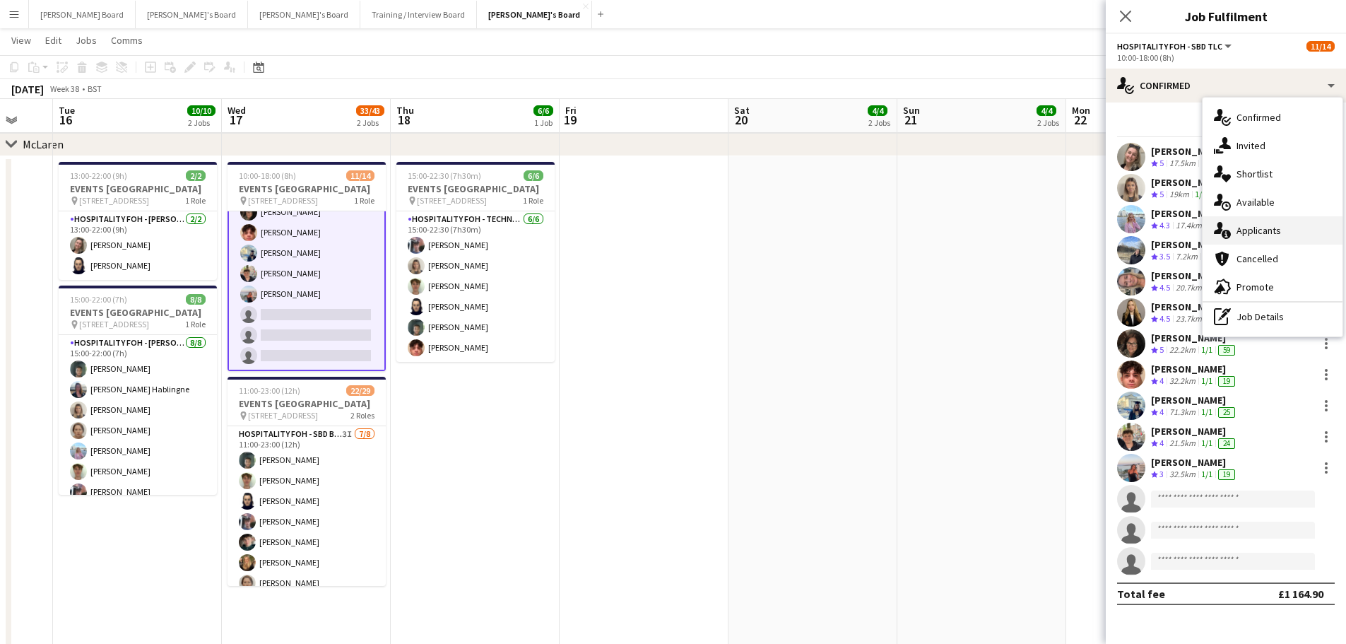
click at [1291, 238] on div "single-neutral-actions-information Applicants" at bounding box center [1273, 230] width 140 height 28
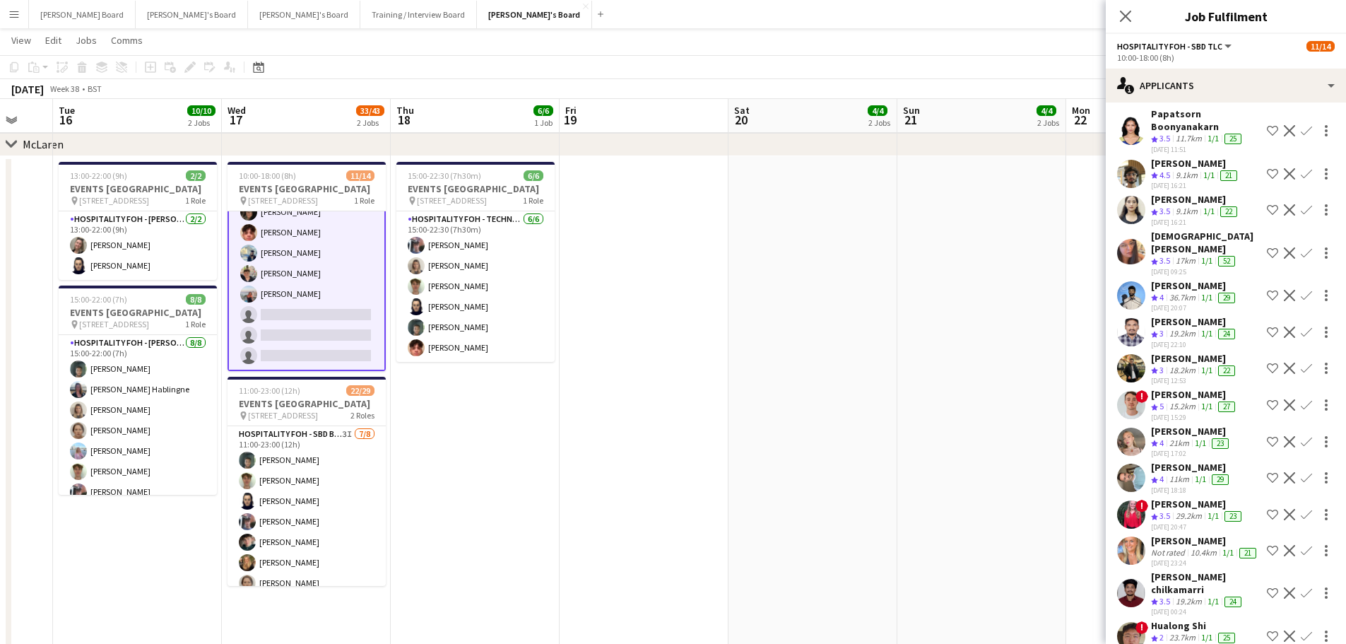
scroll to position [143, 0]
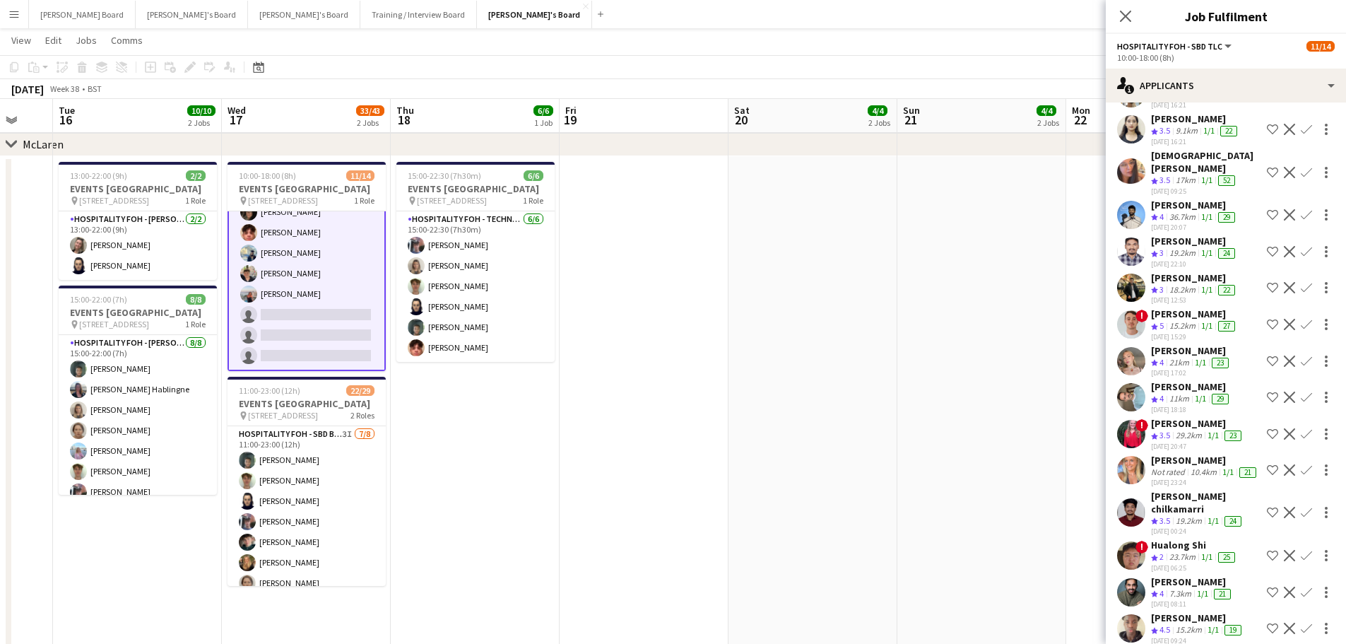
click at [1201, 344] on div "Millie Warren" at bounding box center [1191, 350] width 81 height 13
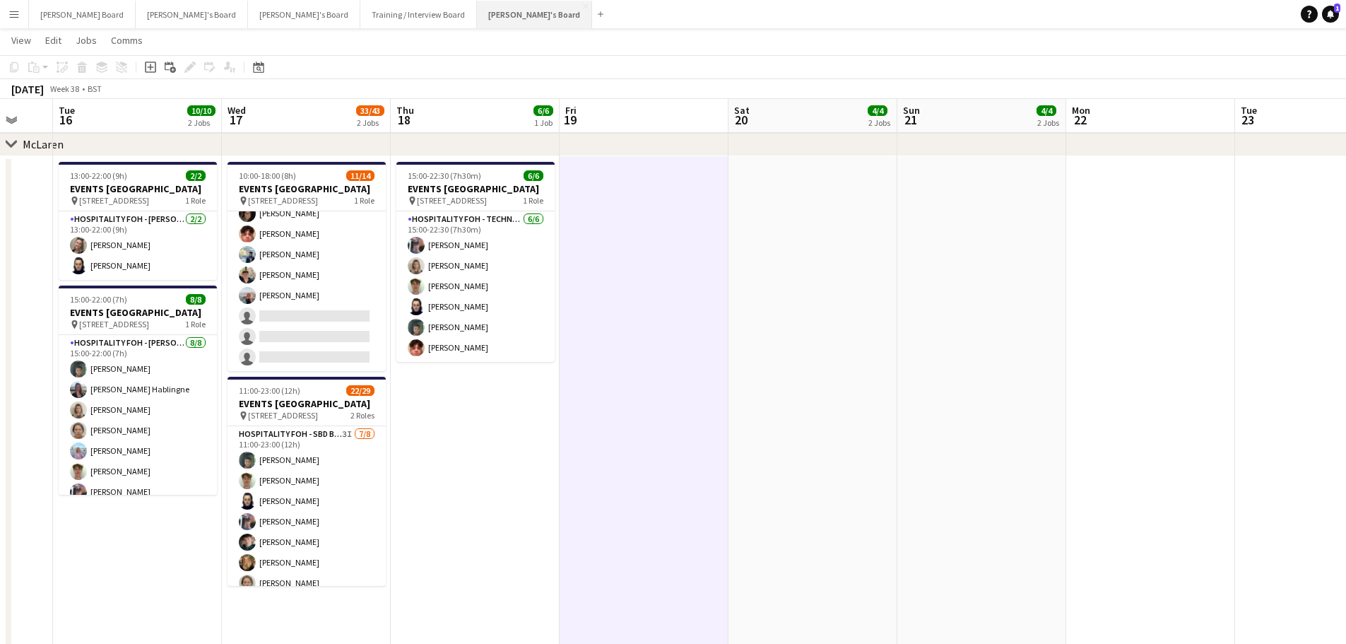
click at [477, 20] on button "Jakub's Board Close" at bounding box center [534, 15] width 115 height 28
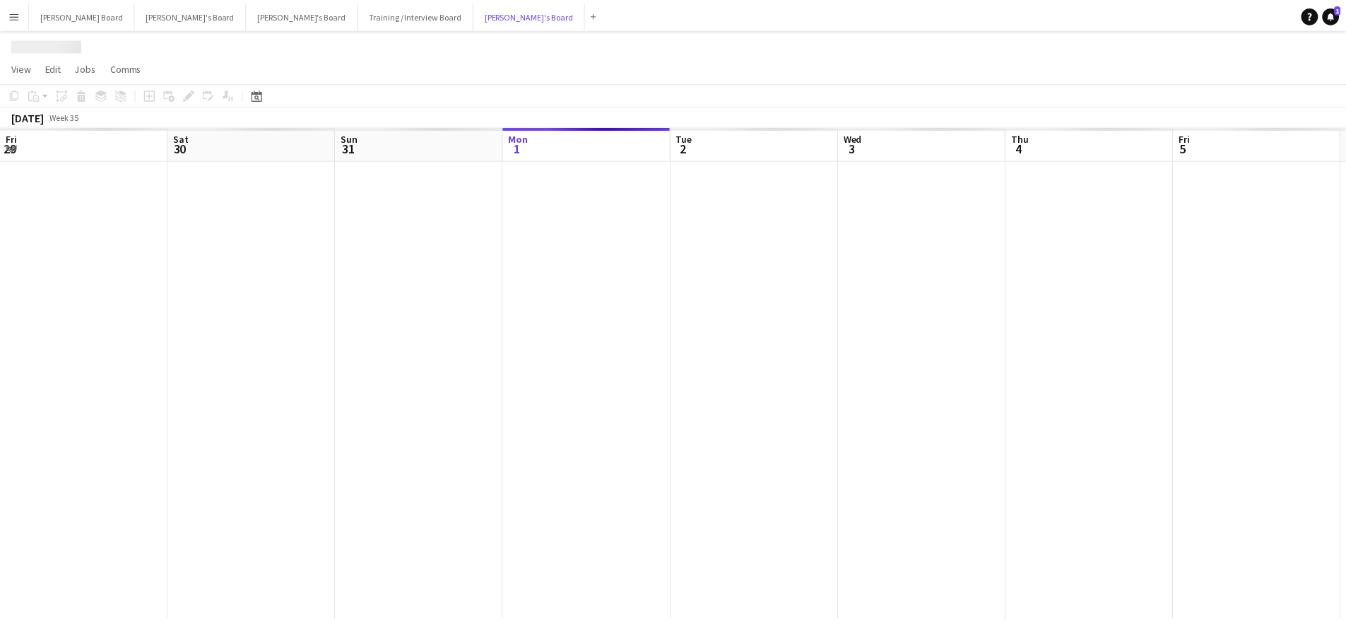
scroll to position [0, 338]
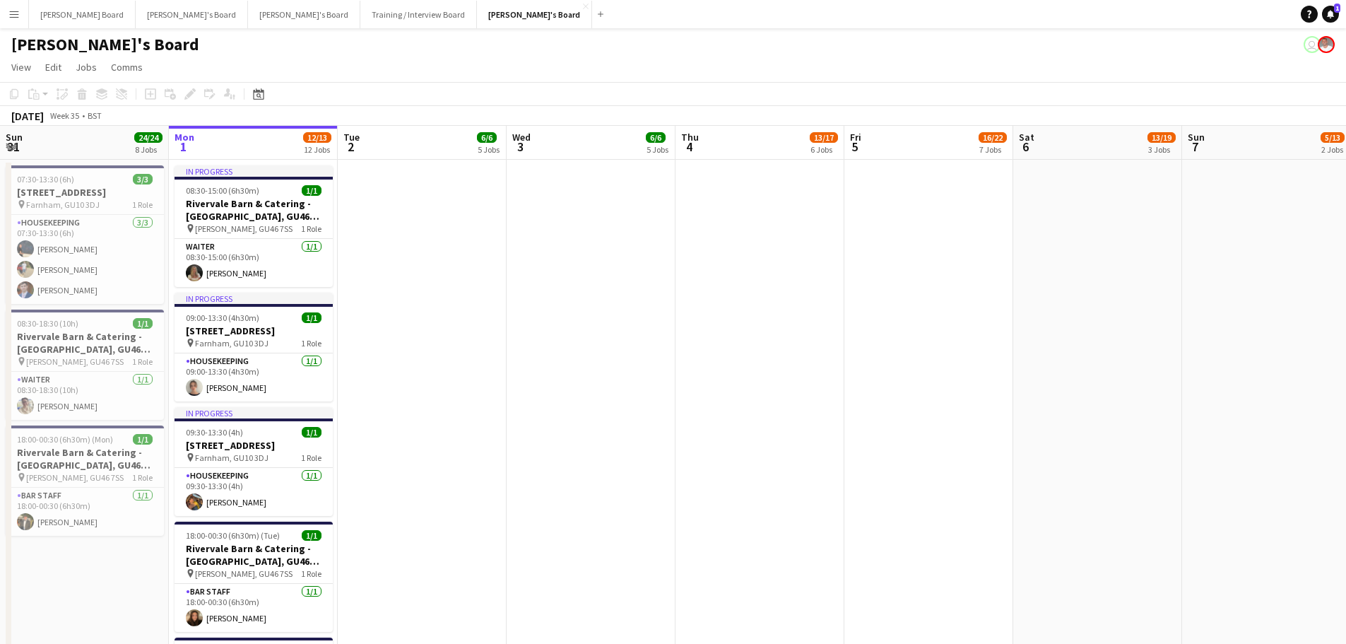
drag, startPoint x: 519, startPoint y: 446, endPoint x: 421, endPoint y: 418, distance: 101.5
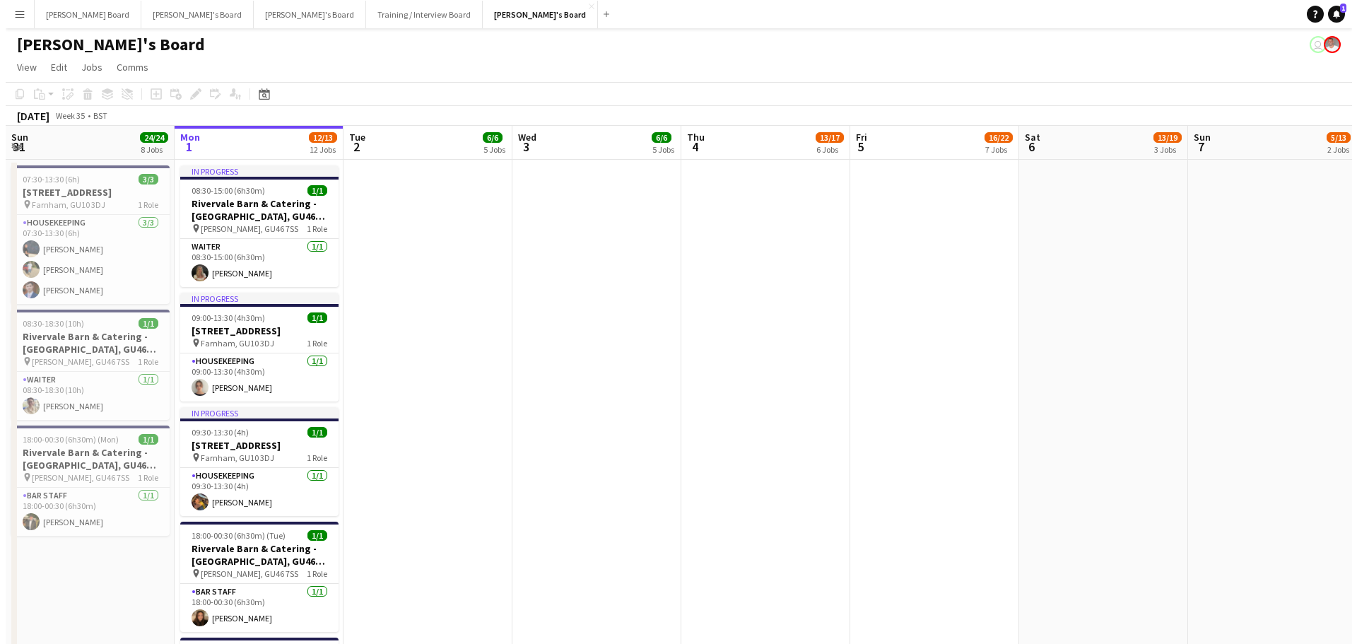
scroll to position [0, 509]
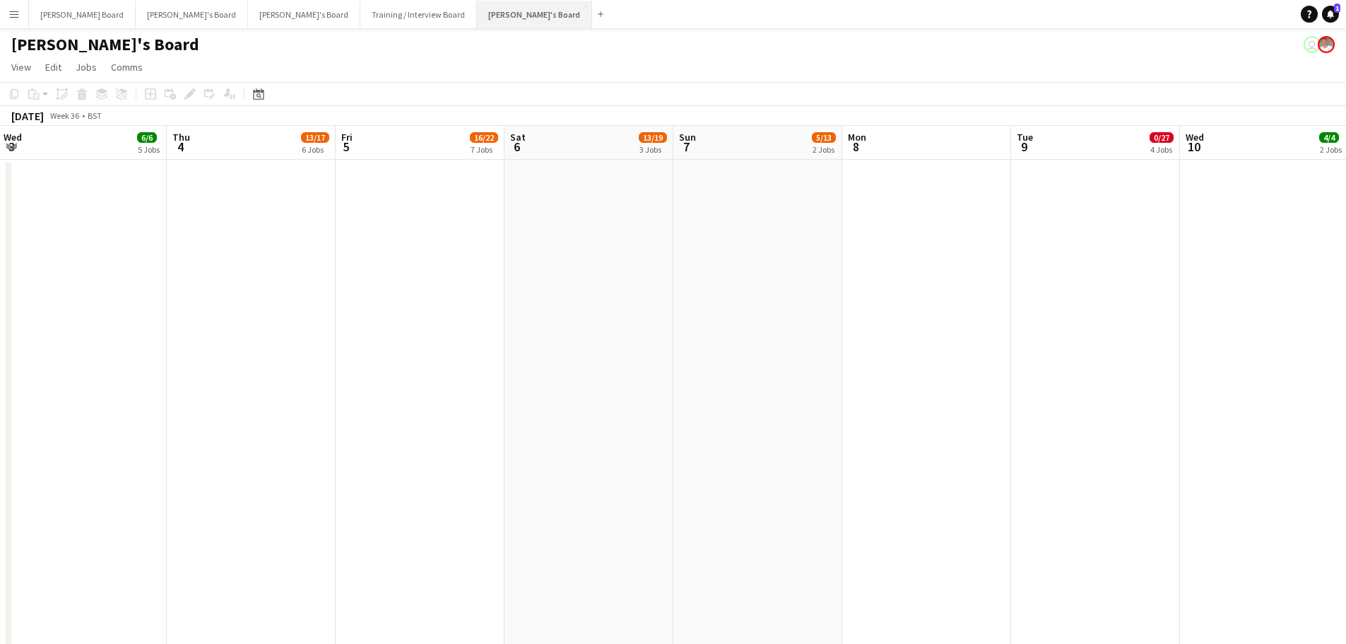
click at [477, 11] on button "Jakub's Board Close" at bounding box center [534, 15] width 115 height 28
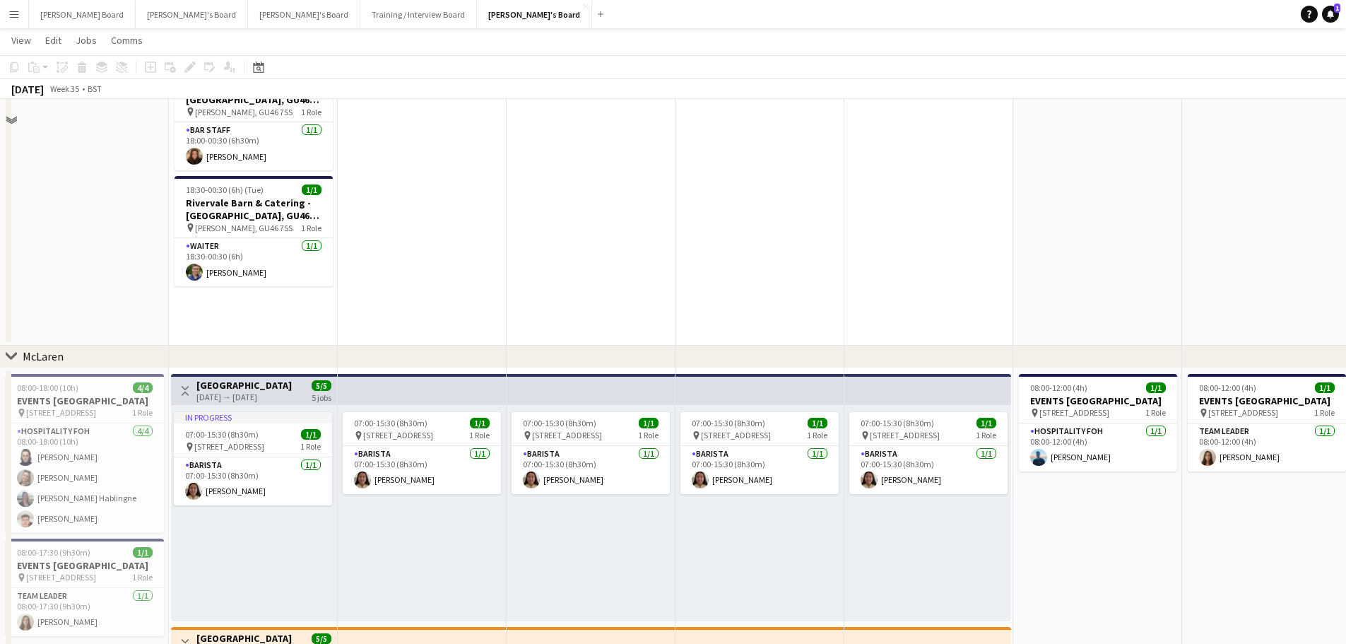
scroll to position [0, 0]
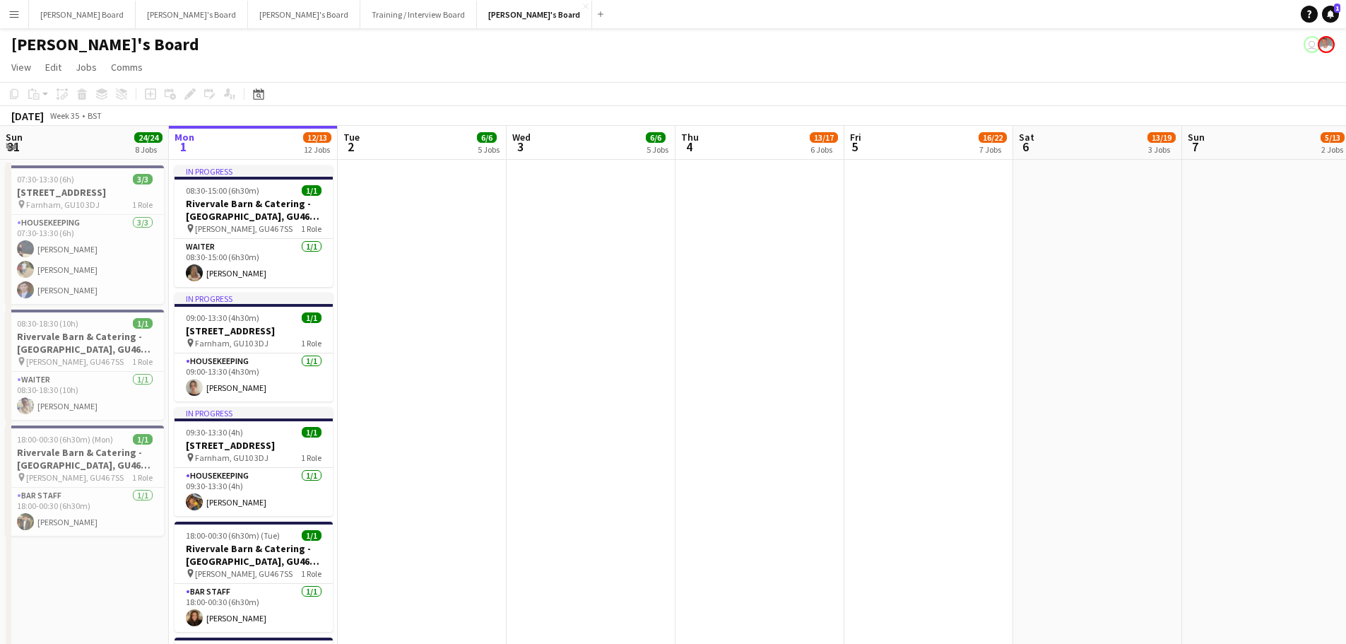
drag, startPoint x: 435, startPoint y: 398, endPoint x: 702, endPoint y: 393, distance: 267.2
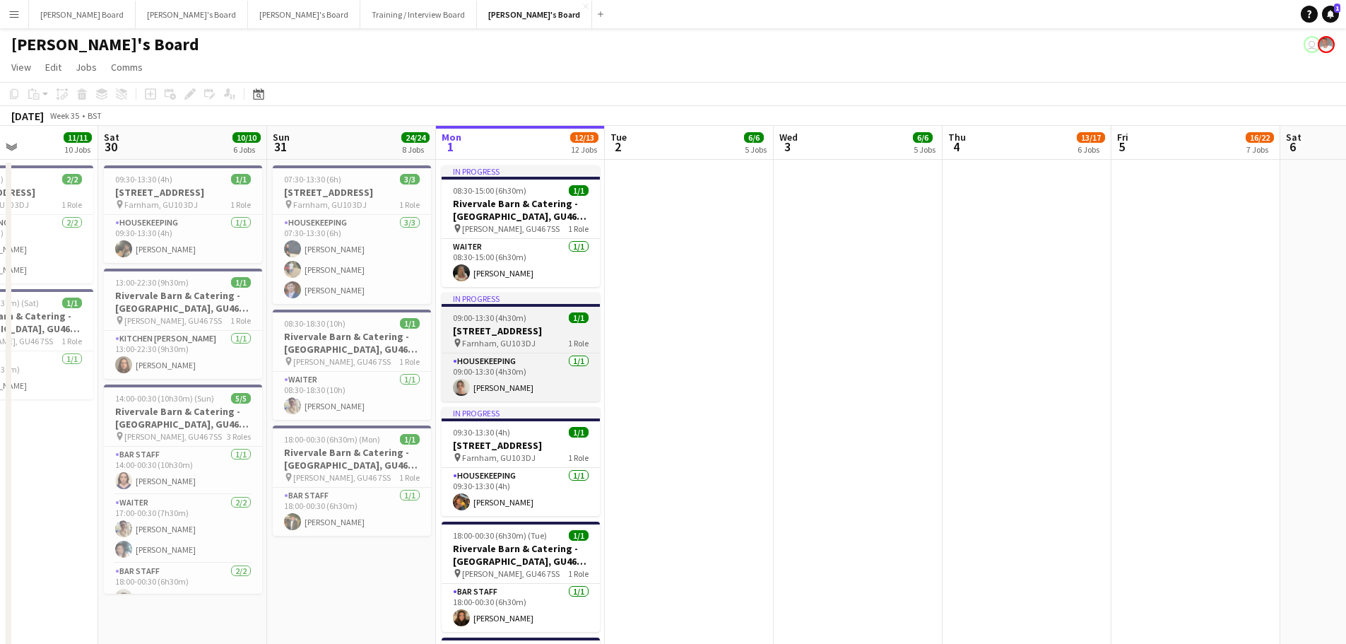
click at [498, 330] on h3 "Millbridge Court GU10 3DJ" at bounding box center [521, 330] width 158 height 13
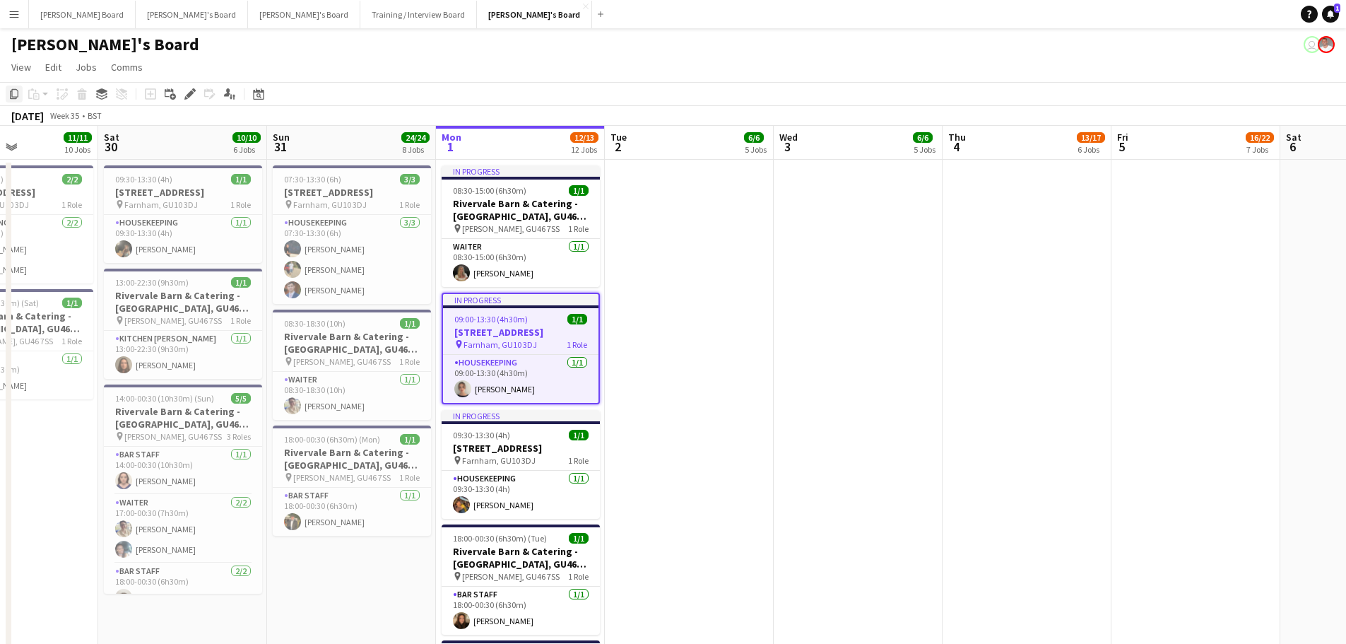
click at [12, 93] on icon at bounding box center [14, 94] width 8 height 10
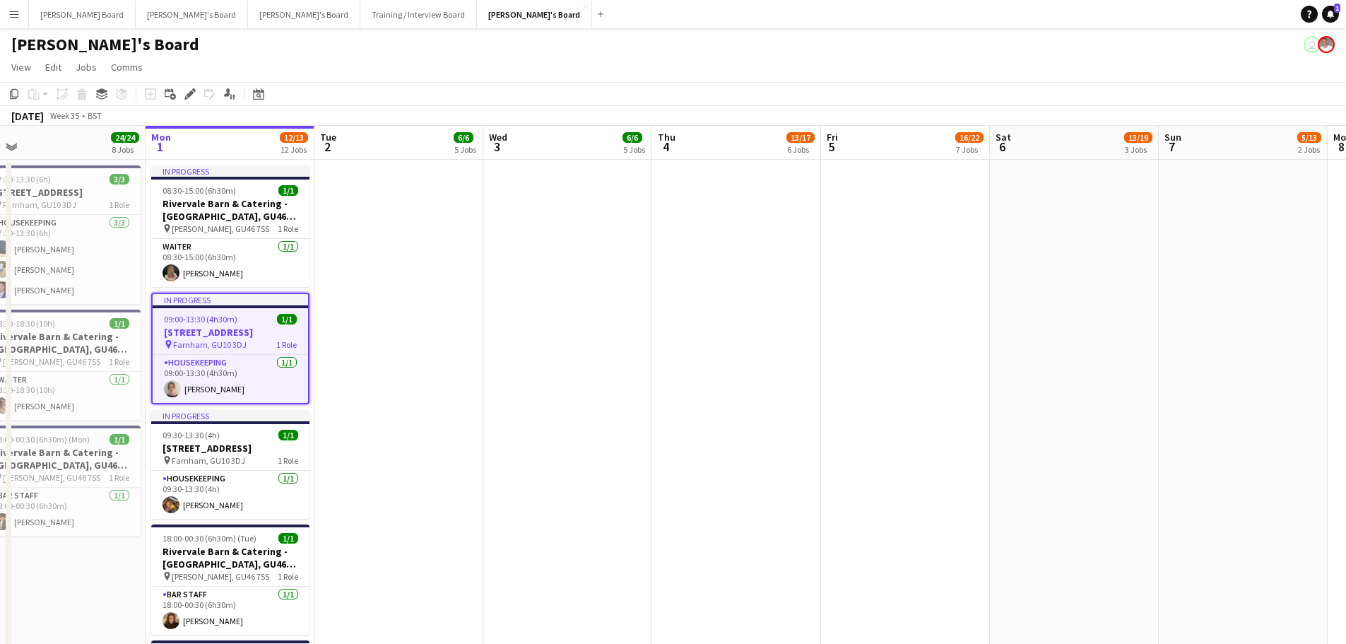
click at [569, 261] on app-date-cell at bounding box center [567, 483] width 169 height 647
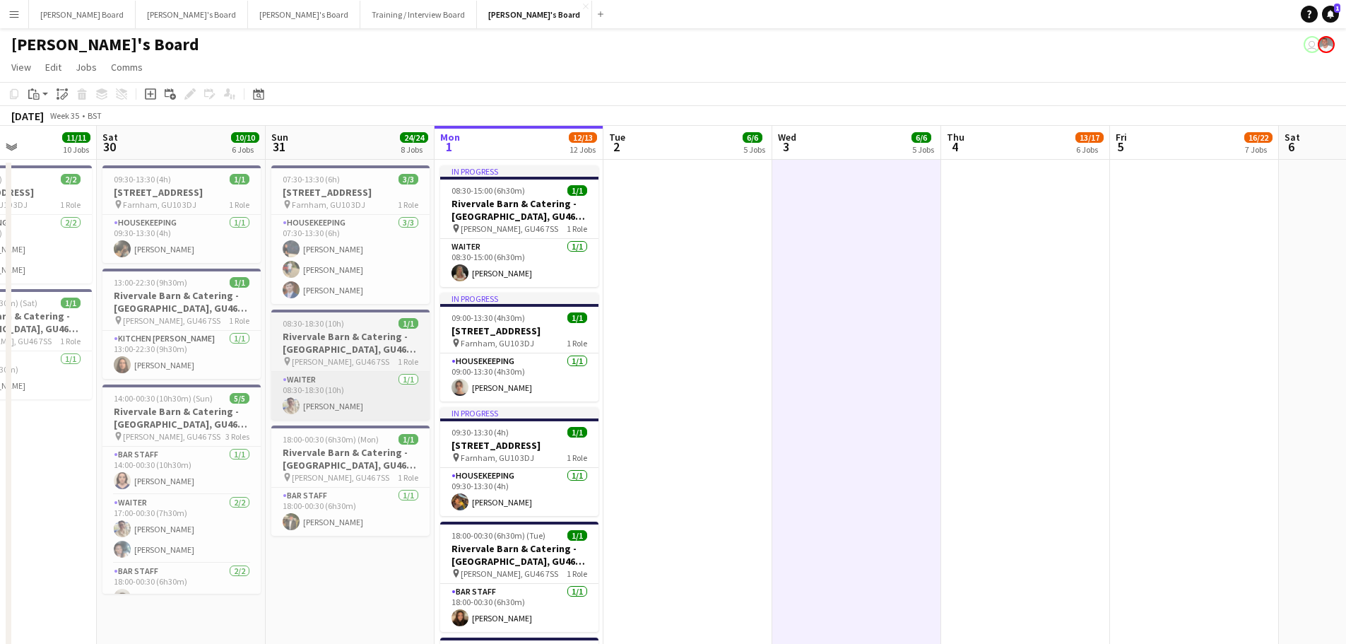
drag, startPoint x: 138, startPoint y: 406, endPoint x: 349, endPoint y: 416, distance: 211.5
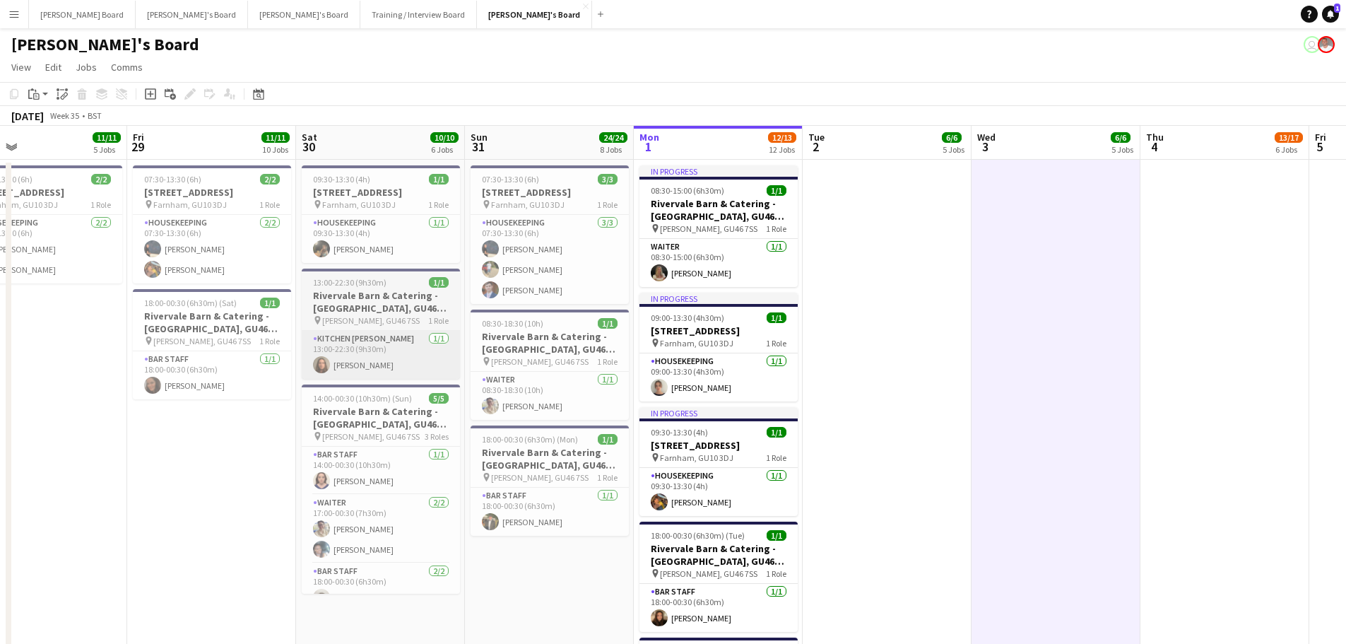
drag, startPoint x: 326, startPoint y: 389, endPoint x: 330, endPoint y: 351, distance: 38.4
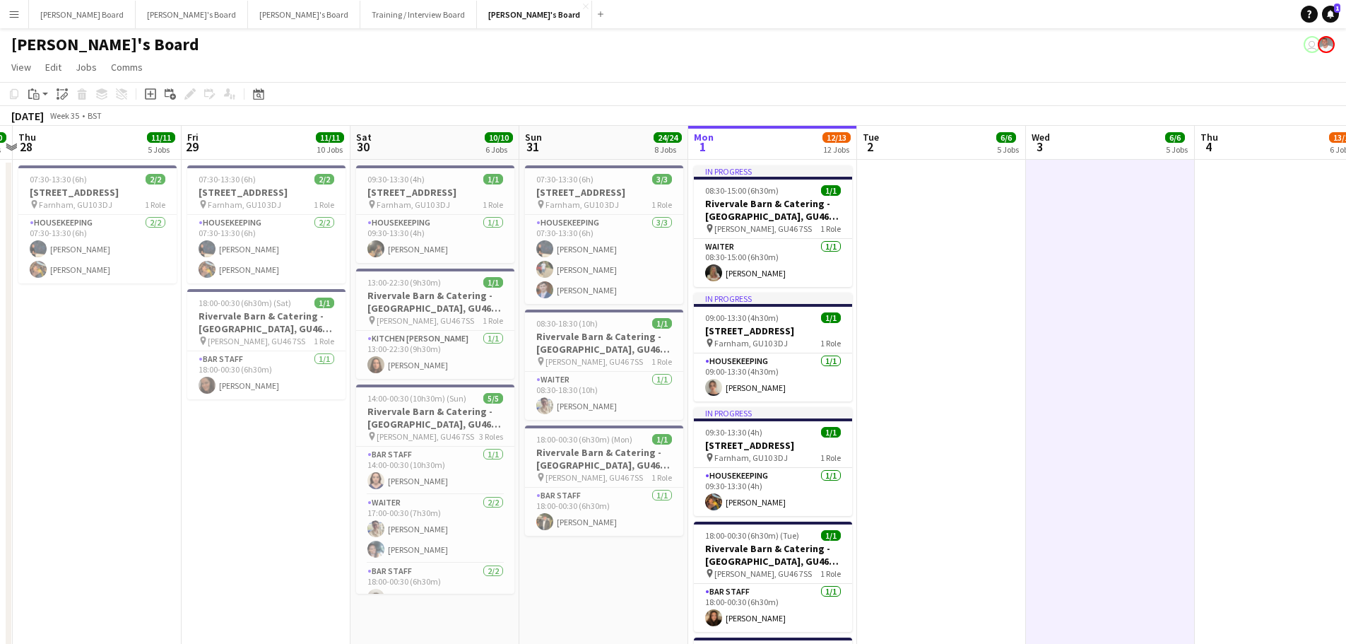
drag, startPoint x: 233, startPoint y: 538, endPoint x: 298, endPoint y: 522, distance: 67.0
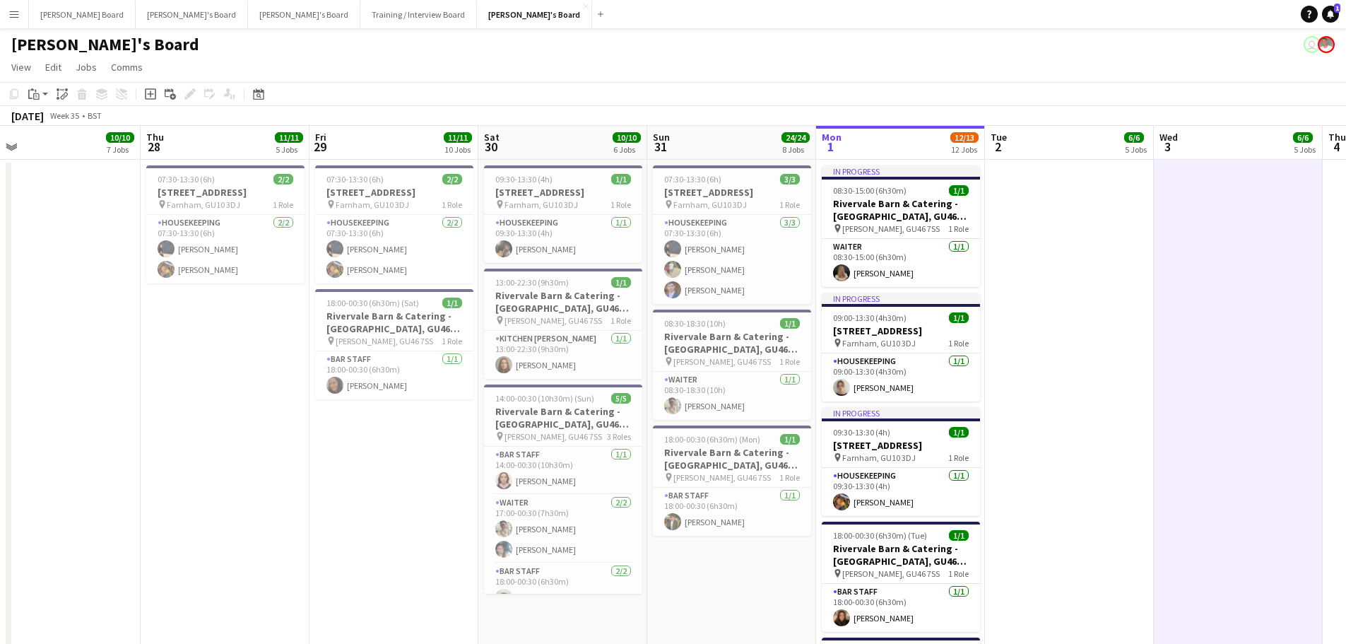
scroll to position [0, 318]
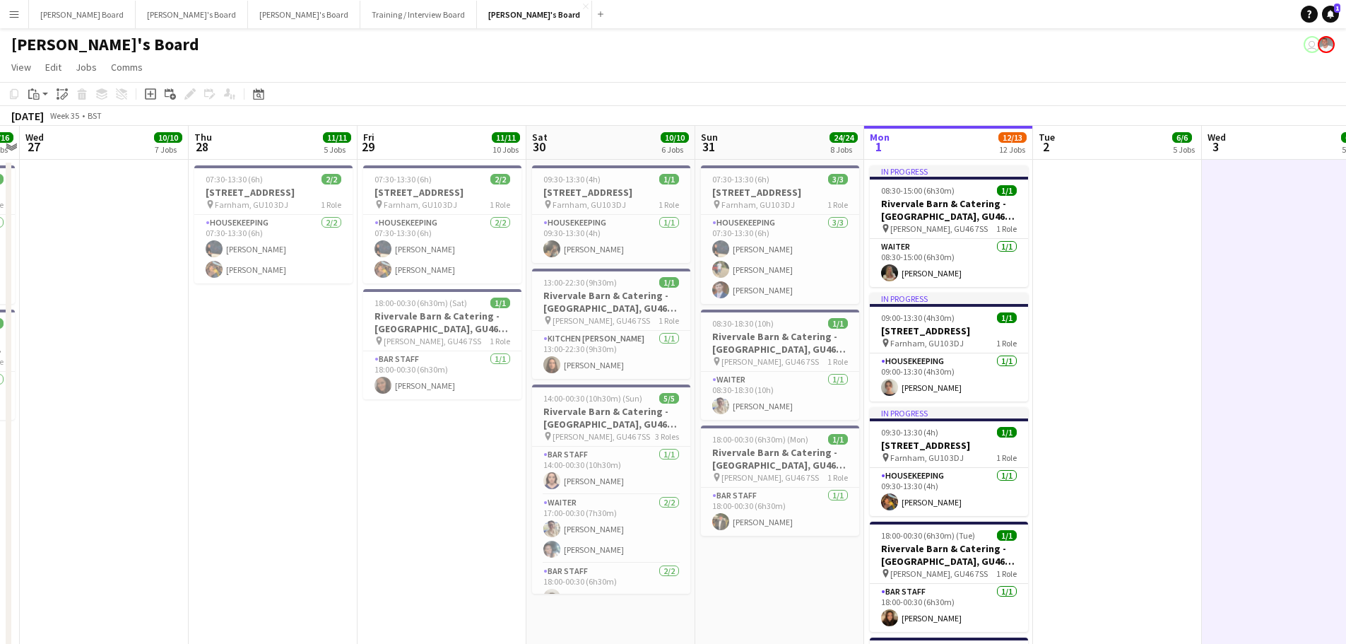
drag, startPoint x: 157, startPoint y: 396, endPoint x: 300, endPoint y: 407, distance: 143.8
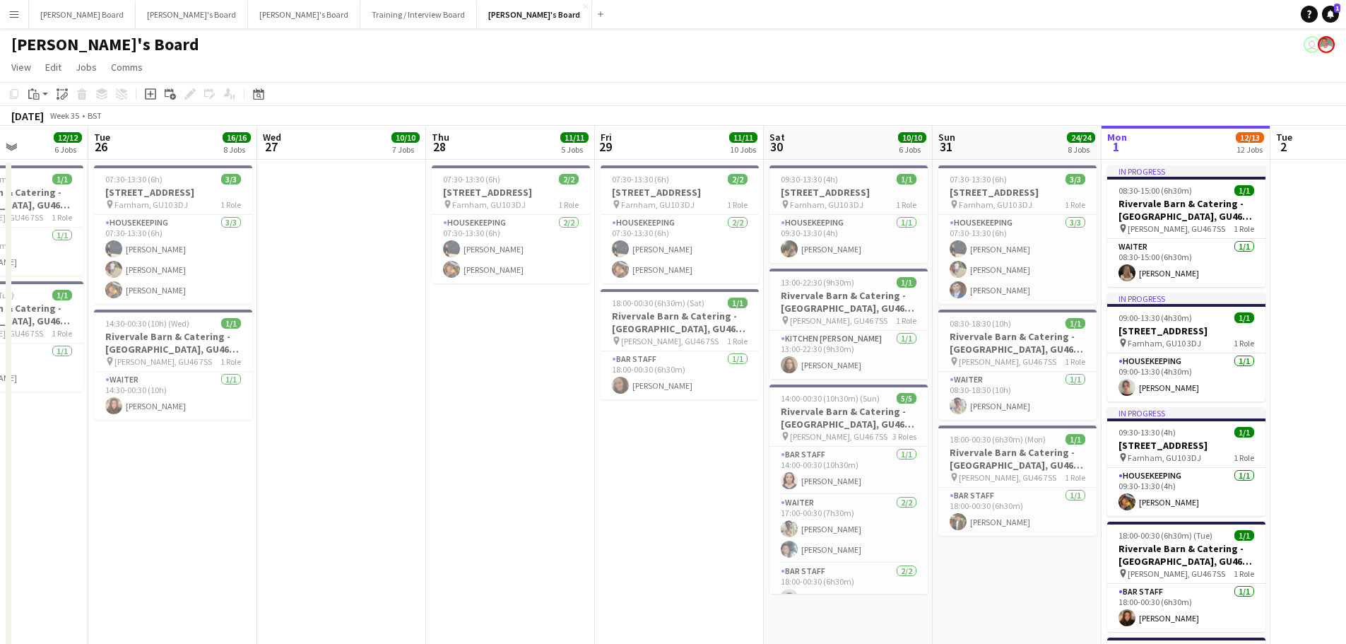
scroll to position [0, 324]
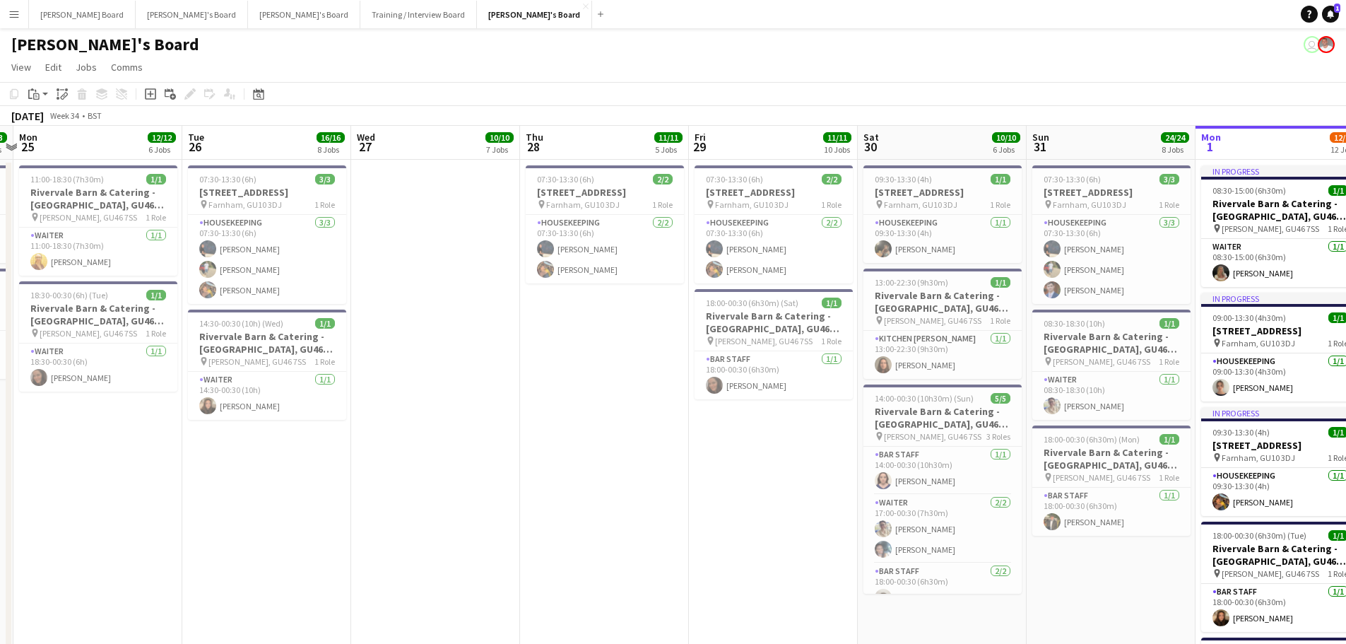
drag, startPoint x: 329, startPoint y: 408, endPoint x: 661, endPoint y: 434, distance: 332.5
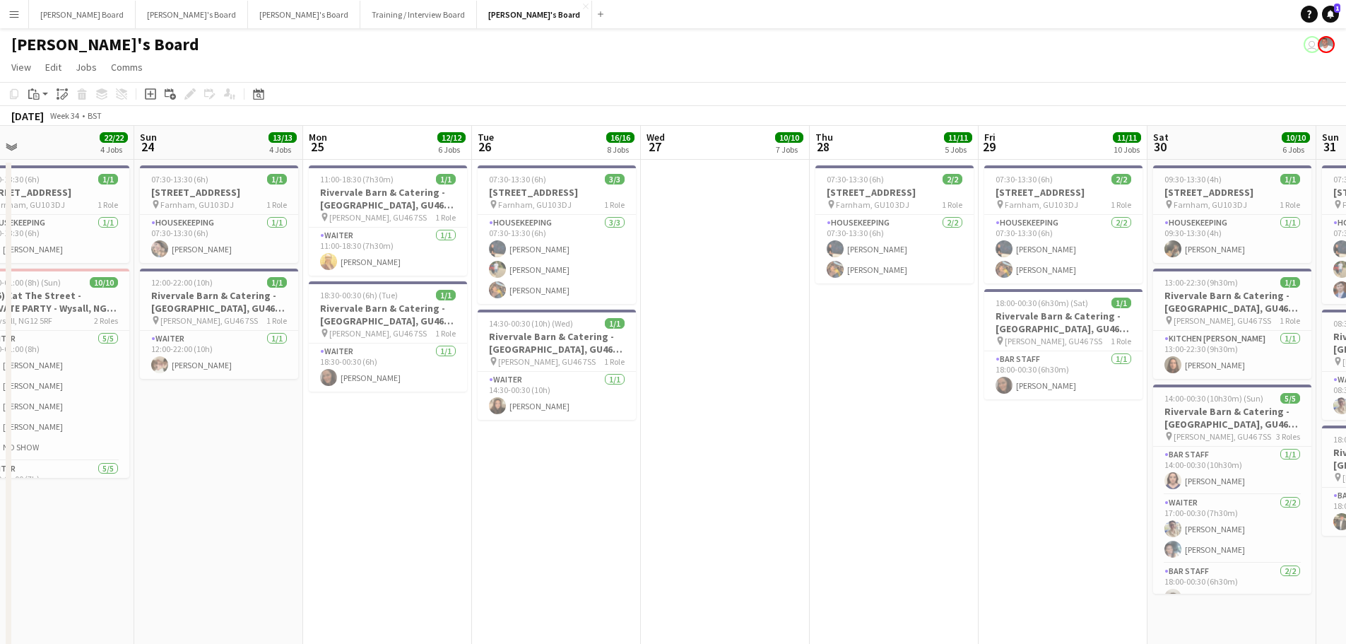
scroll to position [0, 365]
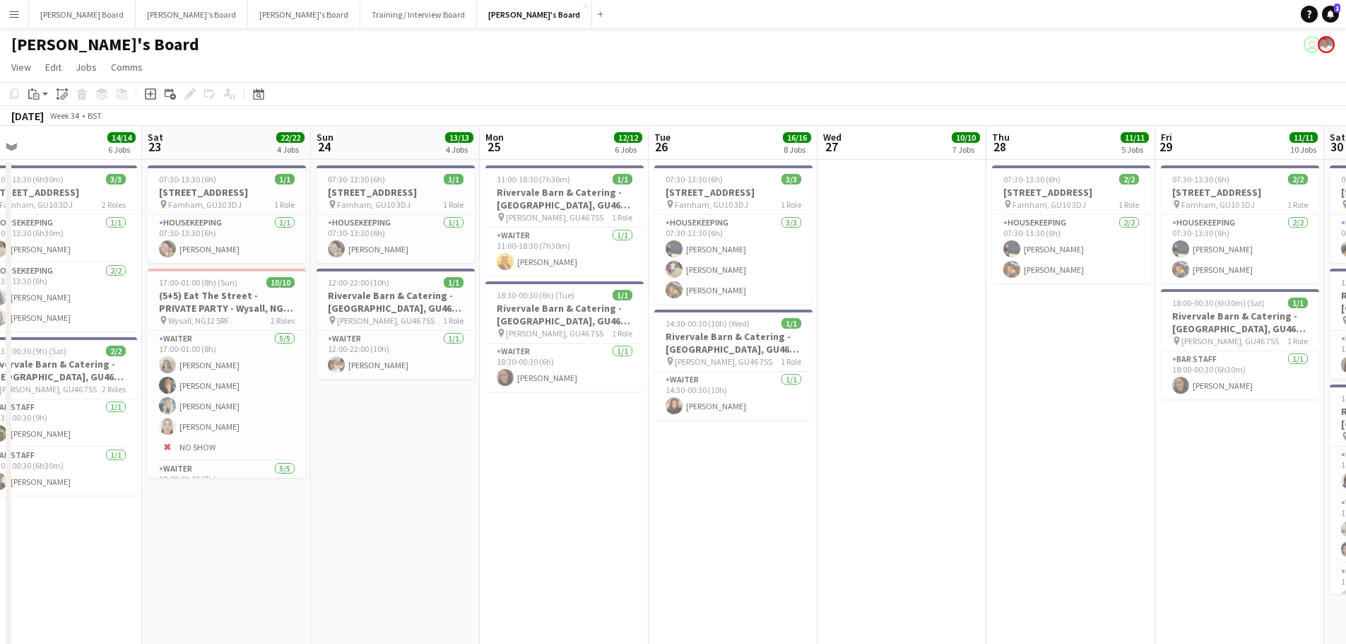
drag, startPoint x: 162, startPoint y: 511, endPoint x: 628, endPoint y: 523, distance: 466.6
click at [382, 191] on h3 "Millbridge Court GU10 3DJ" at bounding box center [396, 192] width 158 height 13
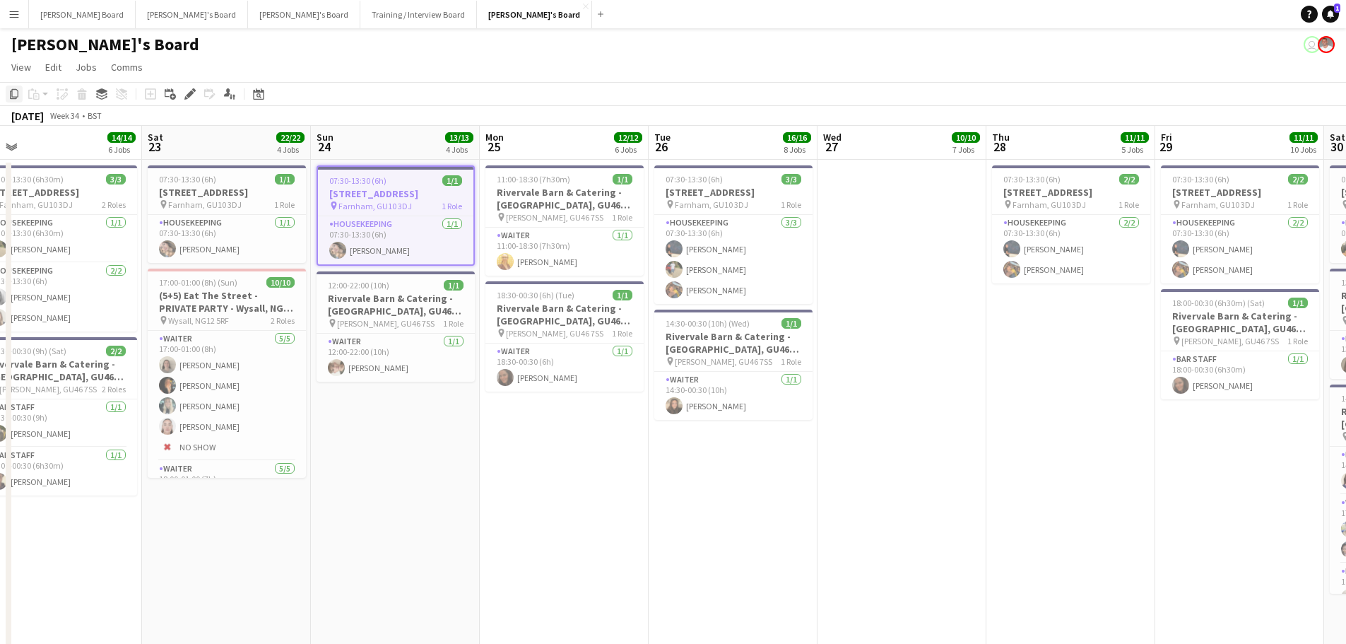
click at [16, 90] on icon "Copy" at bounding box center [13, 93] width 11 height 11
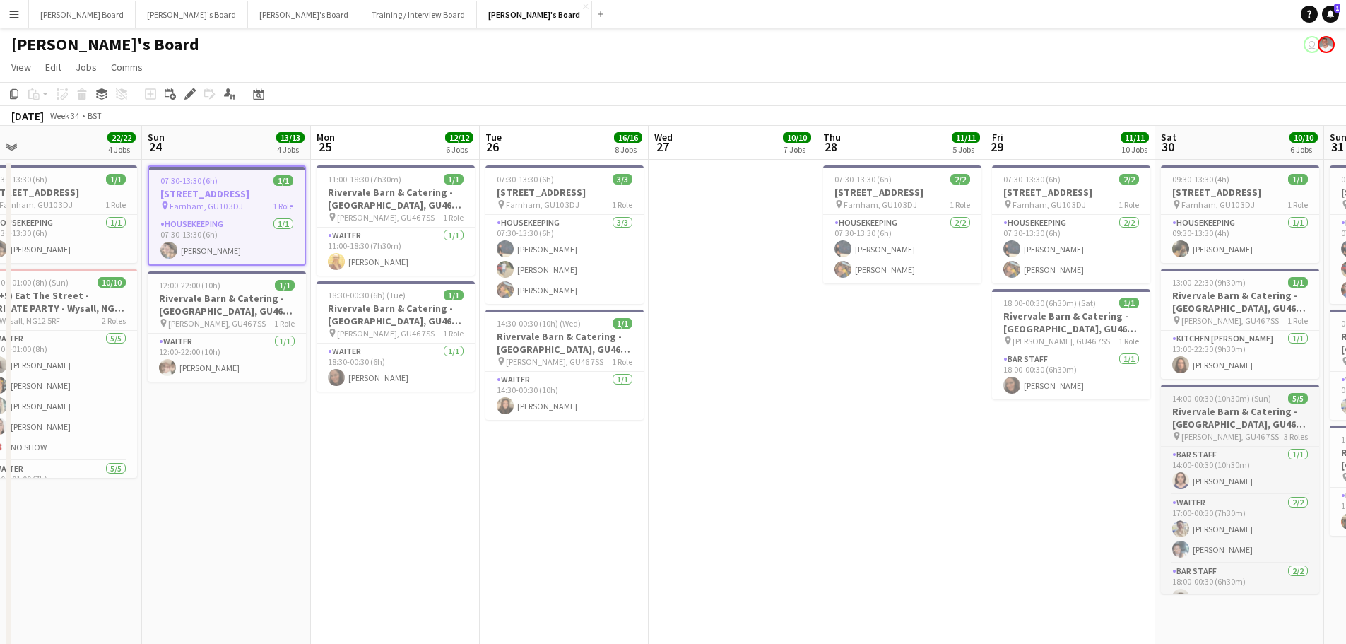
drag, startPoint x: 423, startPoint y: 474, endPoint x: 519, endPoint y: 403, distance: 119.7
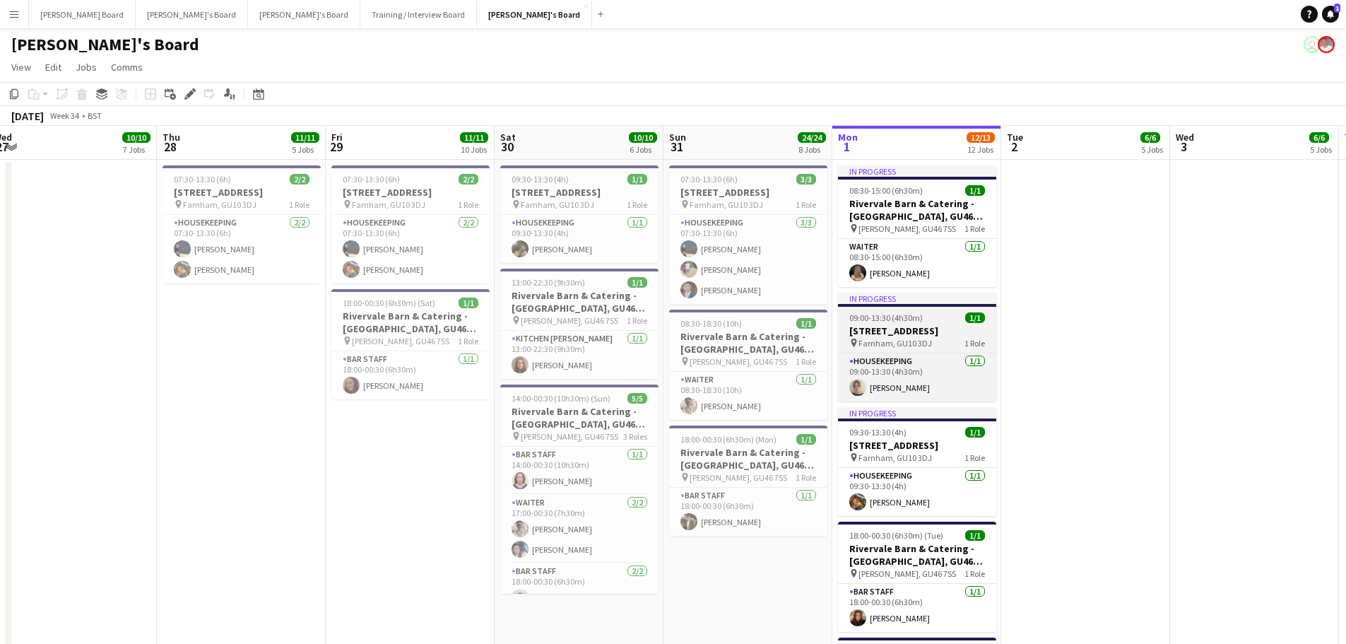
drag, startPoint x: 349, startPoint y: 374, endPoint x: 326, endPoint y: 317, distance: 60.9
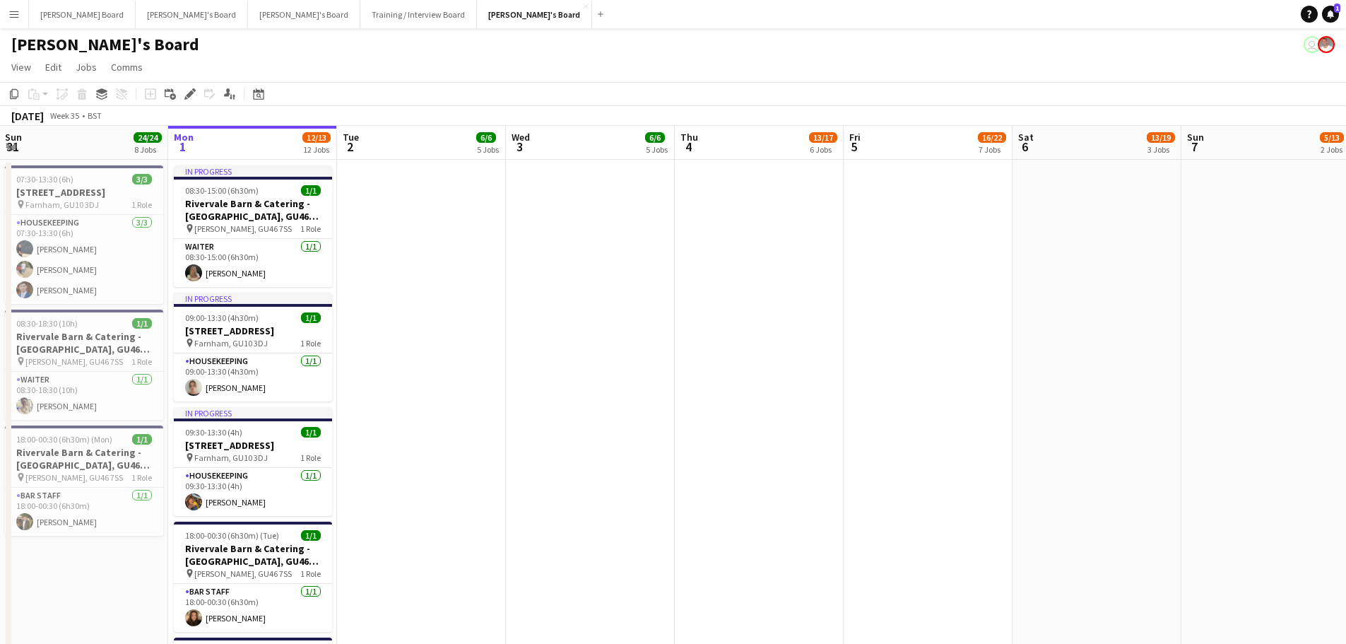
drag, startPoint x: 602, startPoint y: 232, endPoint x: 611, endPoint y: 240, distance: 11.5
click at [603, 233] on app-date-cell at bounding box center [590, 483] width 169 height 647
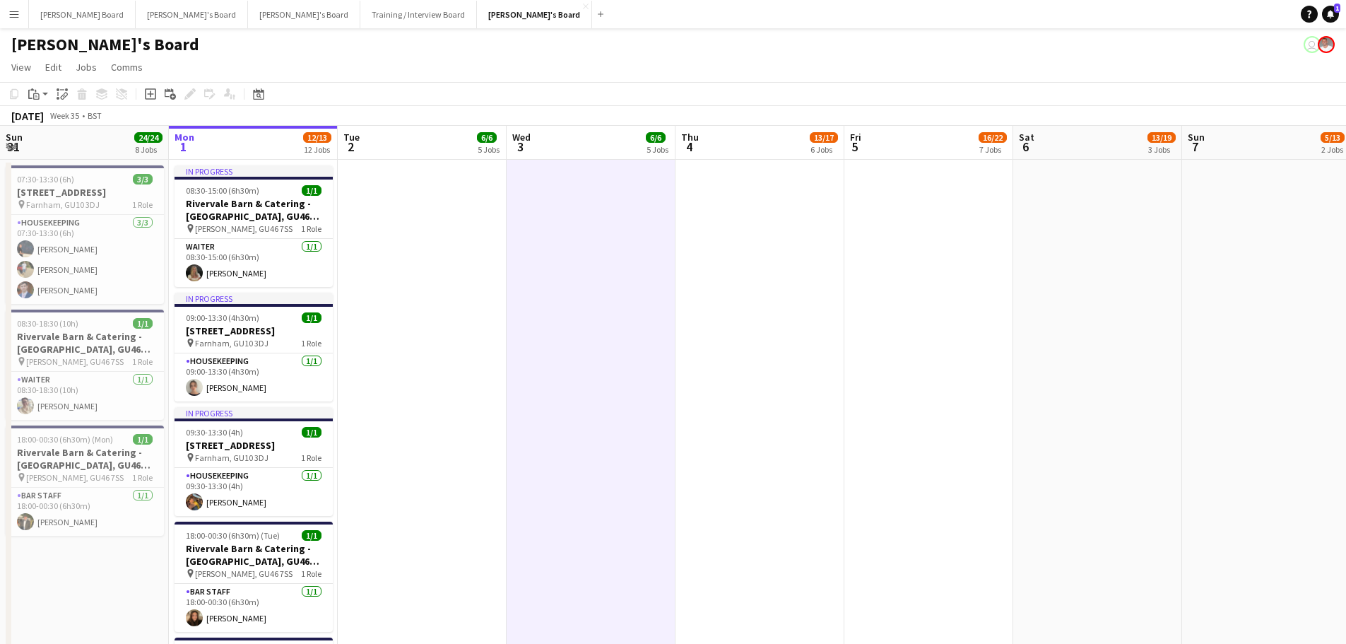
drag, startPoint x: 847, startPoint y: 240, endPoint x: 953, endPoint y: 253, distance: 106.1
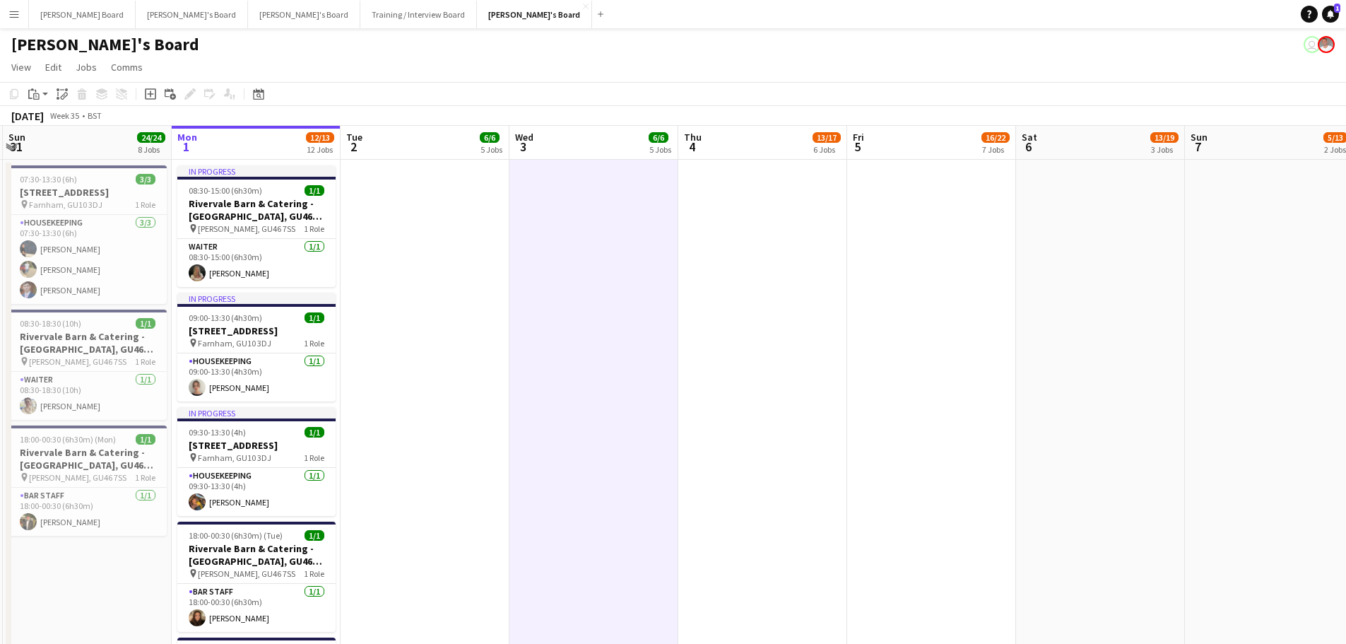
click at [931, 255] on app-date-cell at bounding box center [931, 483] width 169 height 647
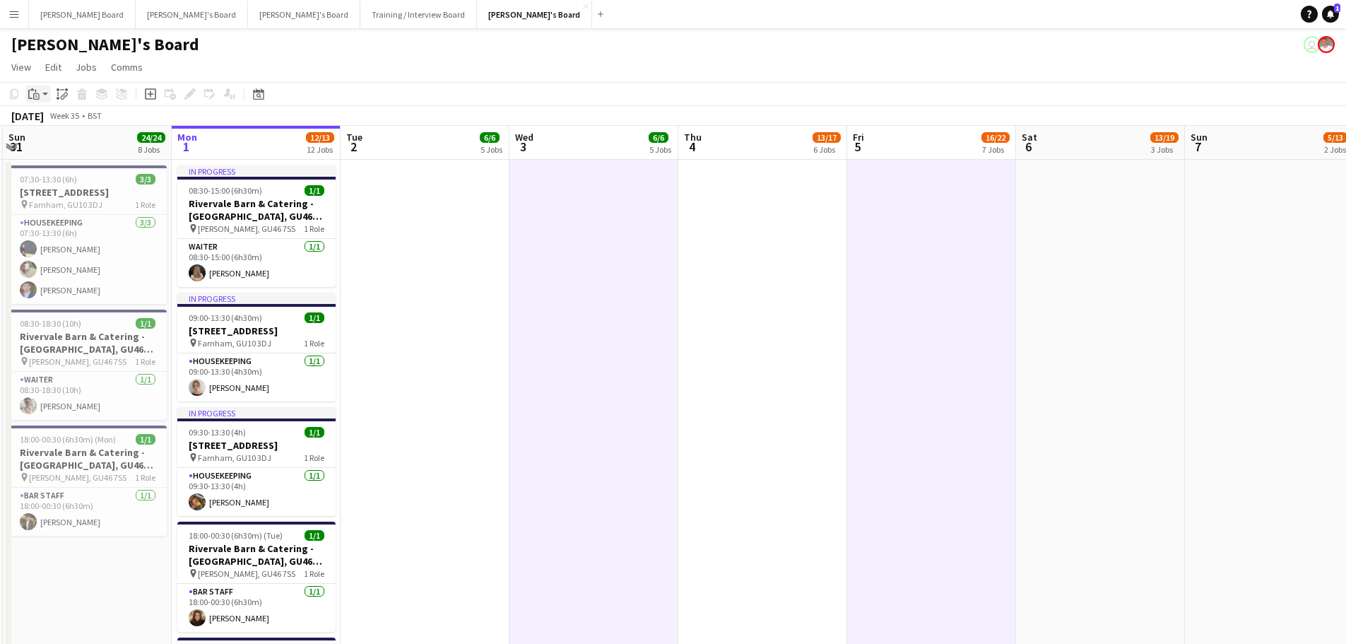
click at [38, 90] on icon "Paste" at bounding box center [33, 93] width 11 height 11
drag, startPoint x: 41, startPoint y: 117, endPoint x: 76, endPoint y: 139, distance: 41.0
click at [41, 118] on link "Paste Ctrl+V" at bounding box center [103, 120] width 133 height 13
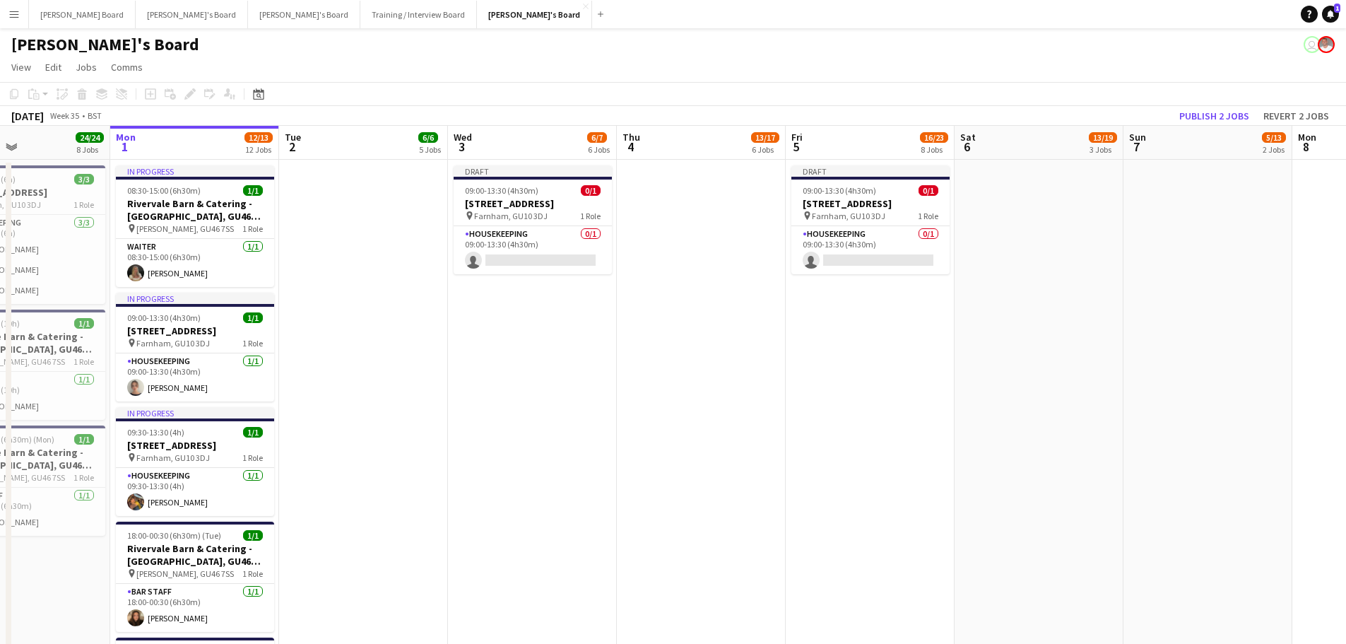
drag, startPoint x: 939, startPoint y: 488, endPoint x: 708, endPoint y: 486, distance: 231.1
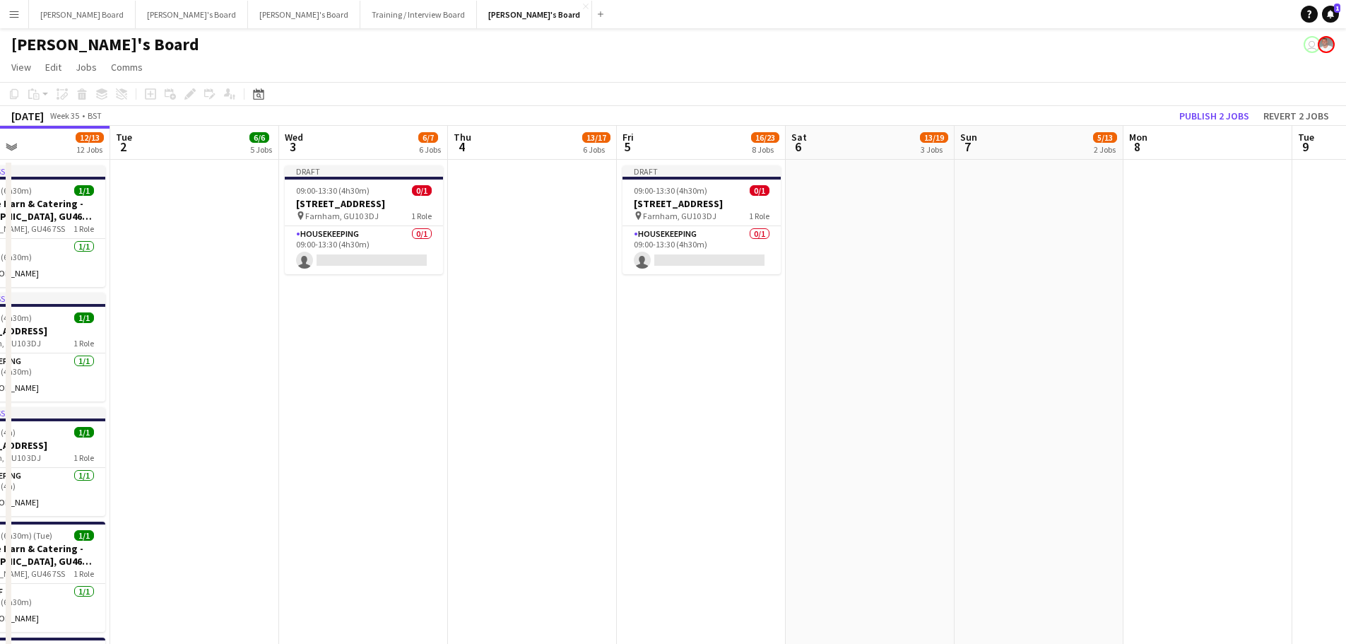
scroll to position [0, 566]
click at [1151, 312] on app-date-cell at bounding box center [1207, 483] width 169 height 647
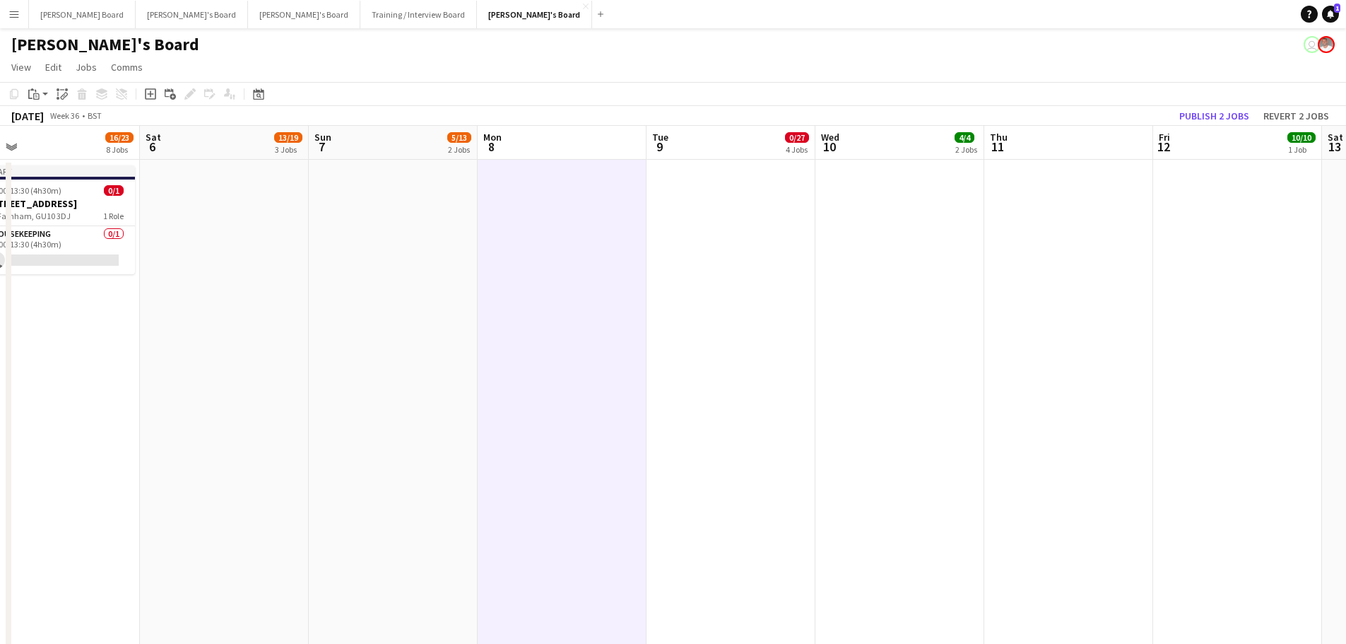
scroll to position [0, 411]
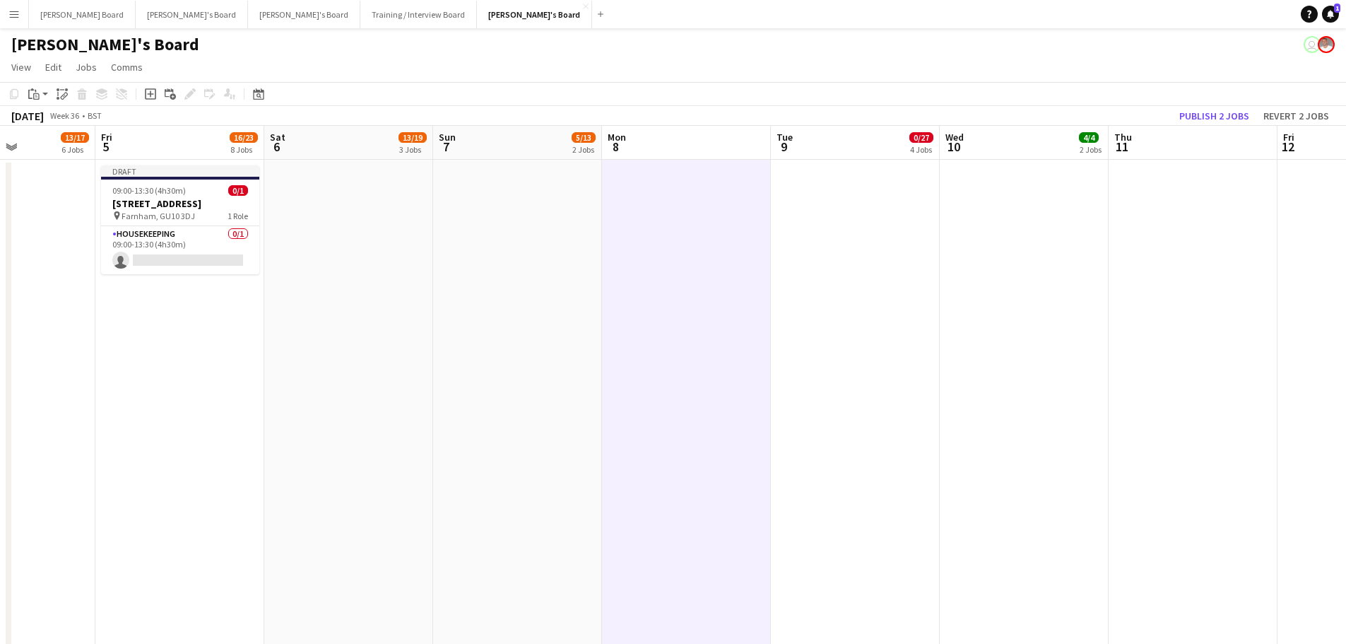
drag, startPoint x: 987, startPoint y: 353, endPoint x: 616, endPoint y: 396, distance: 374.1
click at [1313, 218] on app-date-cell at bounding box center [1362, 483] width 169 height 647
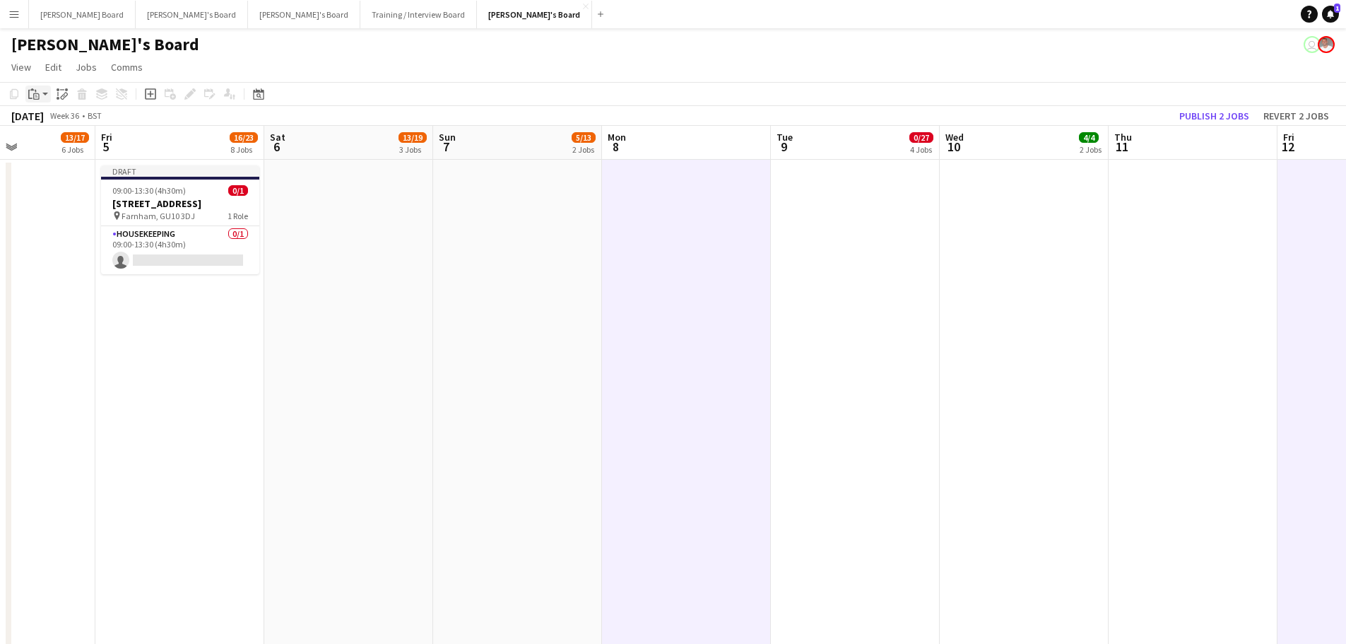
click at [42, 94] on app-action-btn "Paste" at bounding box center [37, 94] width 25 height 17
click at [42, 119] on link "Paste Ctrl+V" at bounding box center [103, 120] width 133 height 13
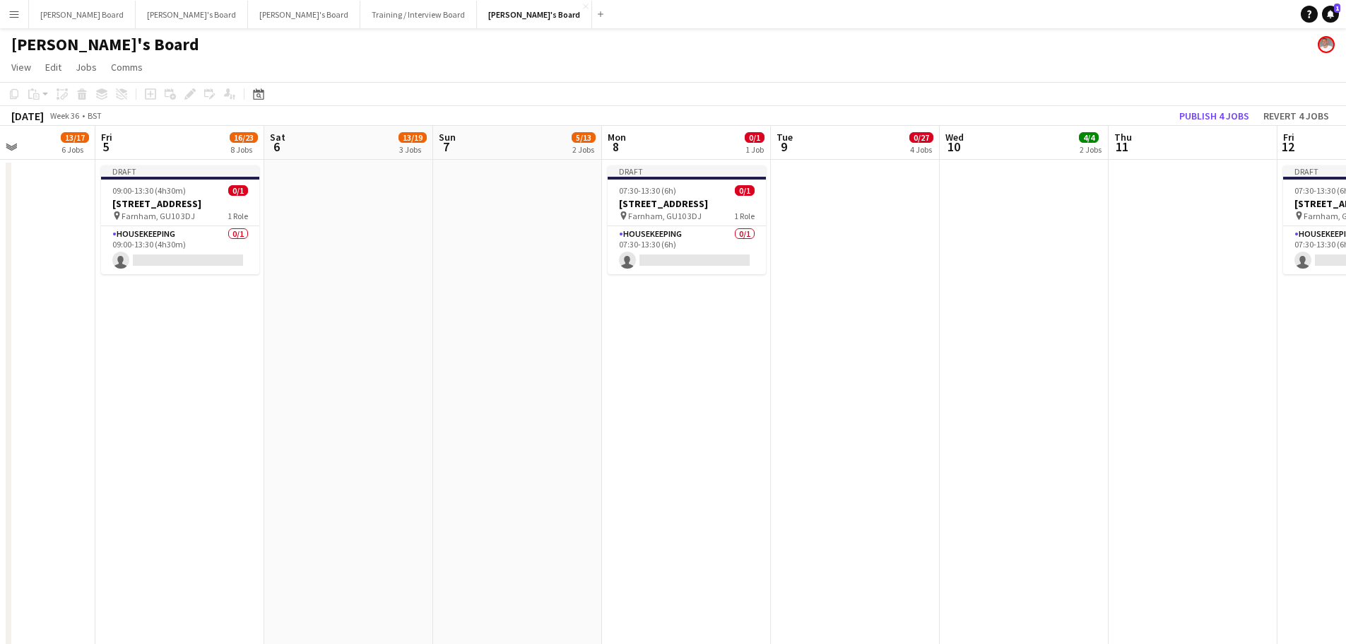
scroll to position [0, 498]
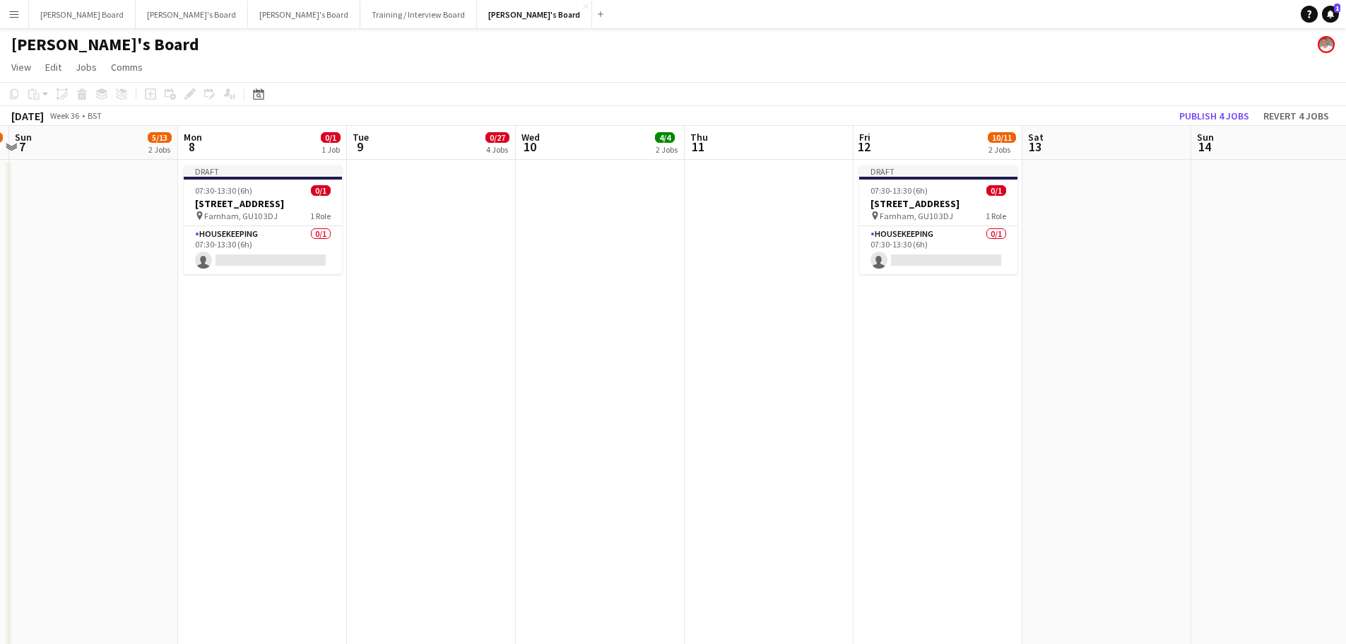
drag, startPoint x: 965, startPoint y: 426, endPoint x: 554, endPoint y: 432, distance: 411.3
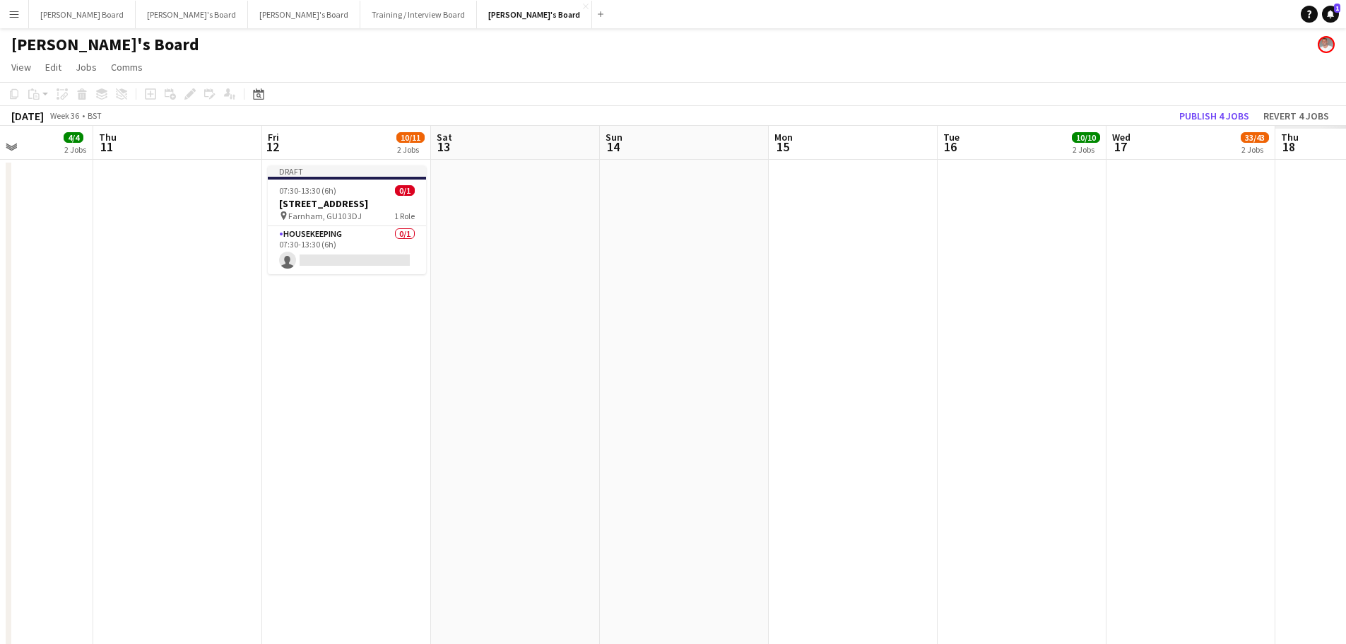
drag, startPoint x: 905, startPoint y: 441, endPoint x: 531, endPoint y: 460, distance: 375.0
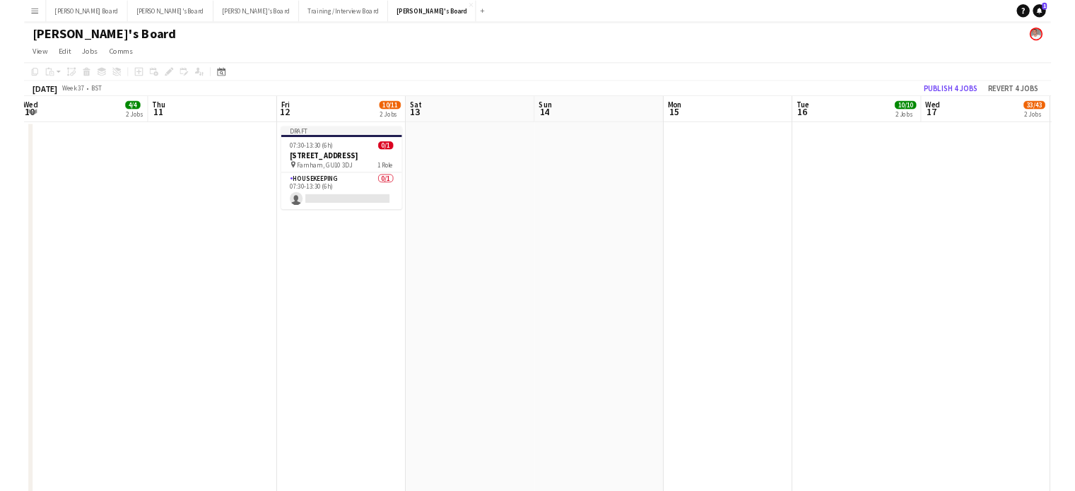
scroll to position [0, 505]
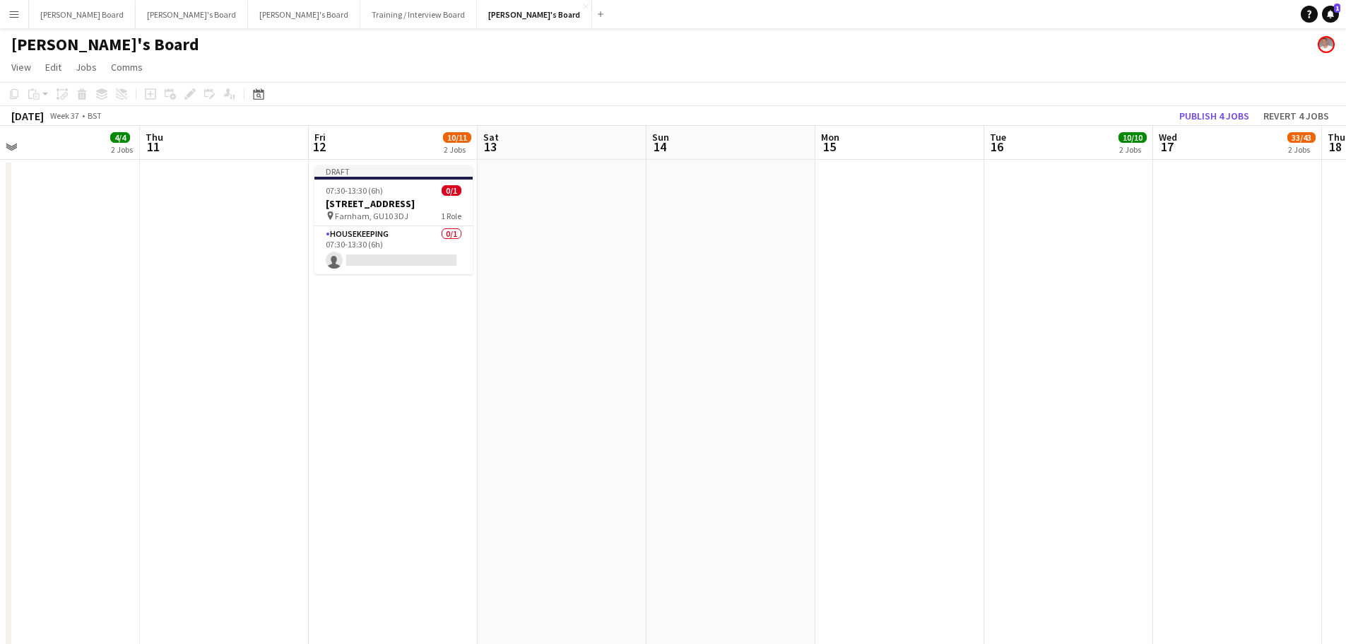
drag, startPoint x: 1138, startPoint y: 379, endPoint x: 784, endPoint y: 381, distance: 353.3
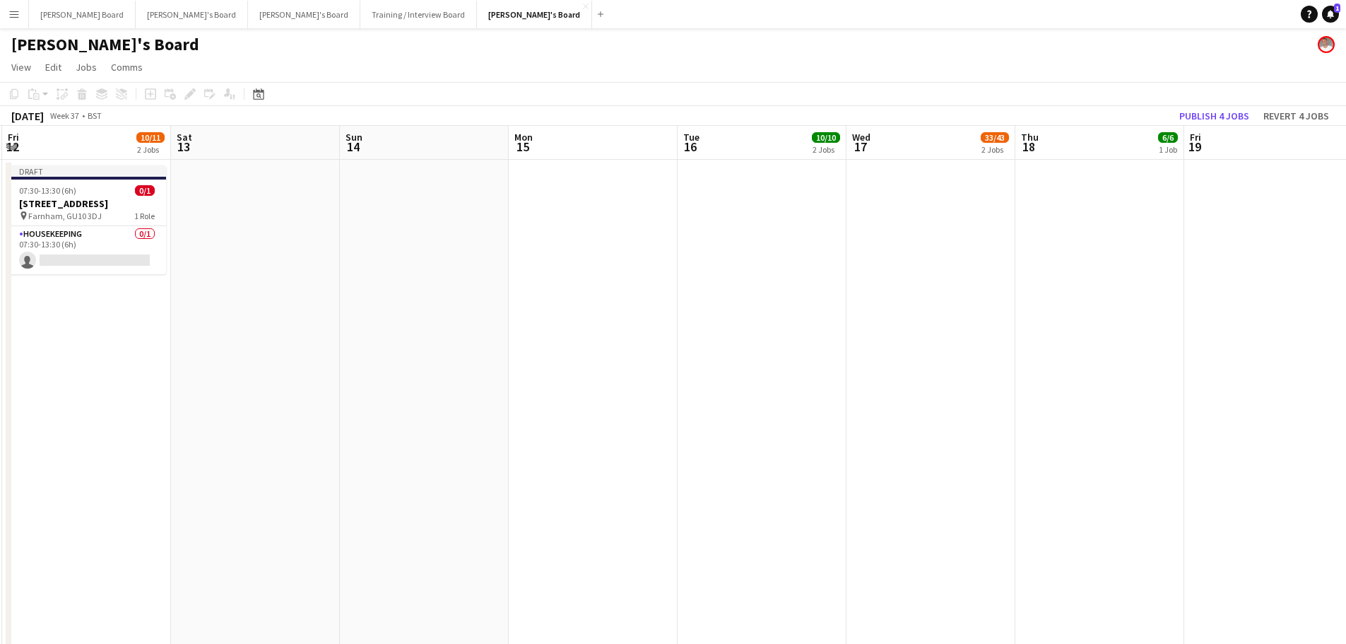
click at [753, 314] on app-date-cell at bounding box center [762, 483] width 169 height 647
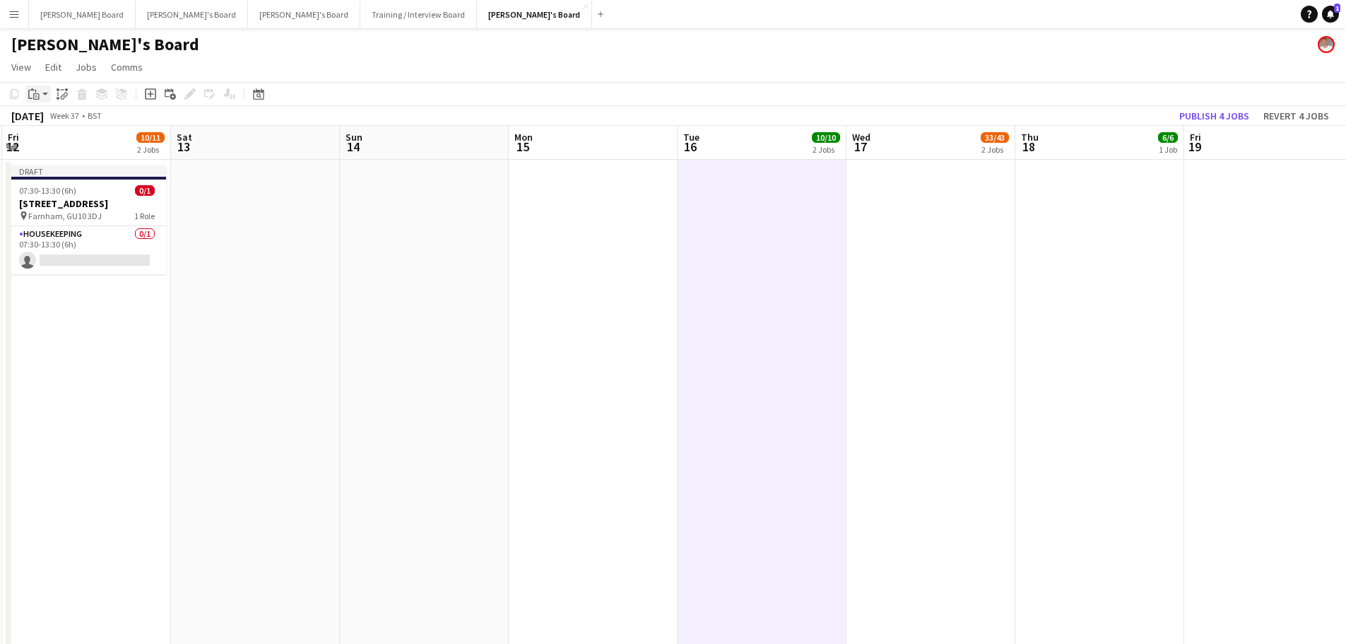
click at [30, 100] on icon "Paste" at bounding box center [33, 93] width 11 height 11
click at [49, 122] on link "Paste Ctrl+V" at bounding box center [103, 120] width 133 height 13
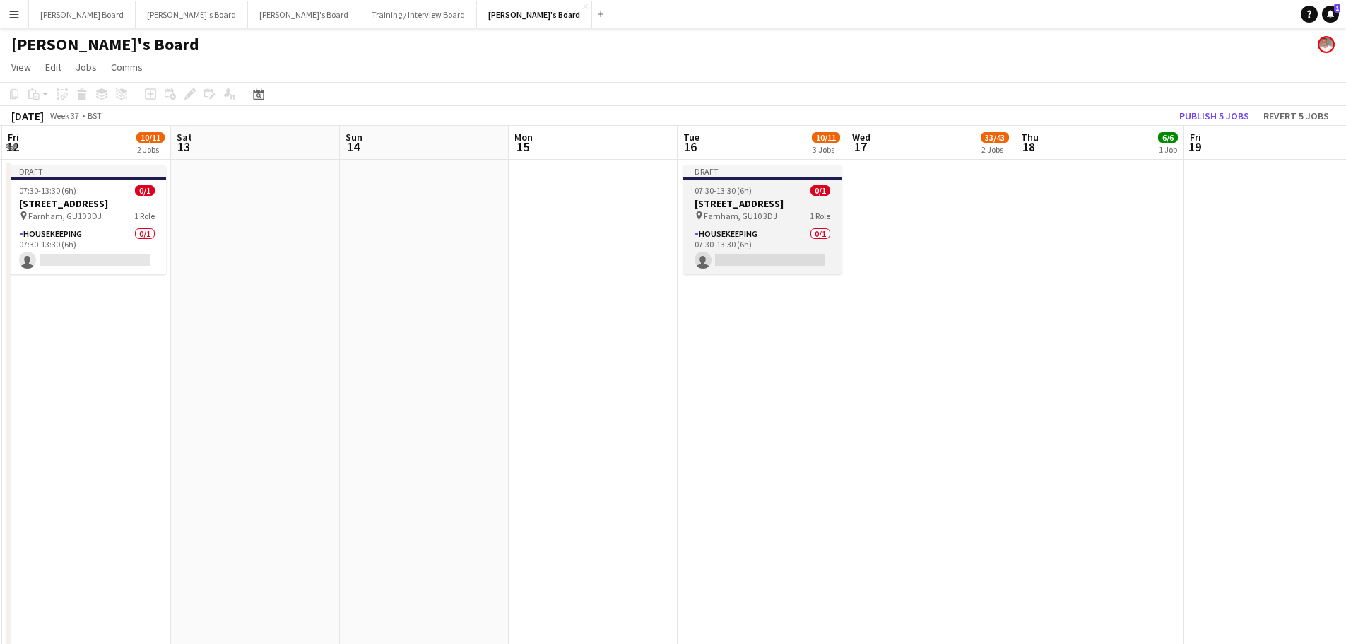
click at [724, 177] on div at bounding box center [762, 178] width 158 height 3
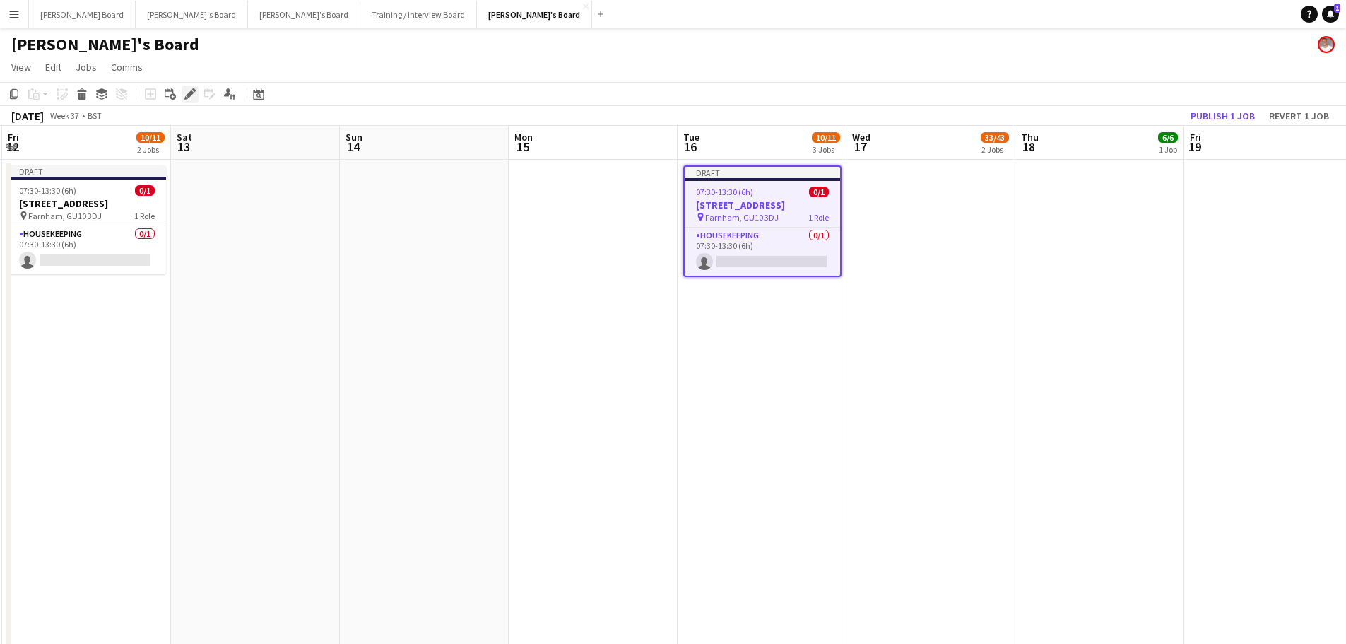
click at [190, 96] on icon at bounding box center [190, 94] width 8 height 8
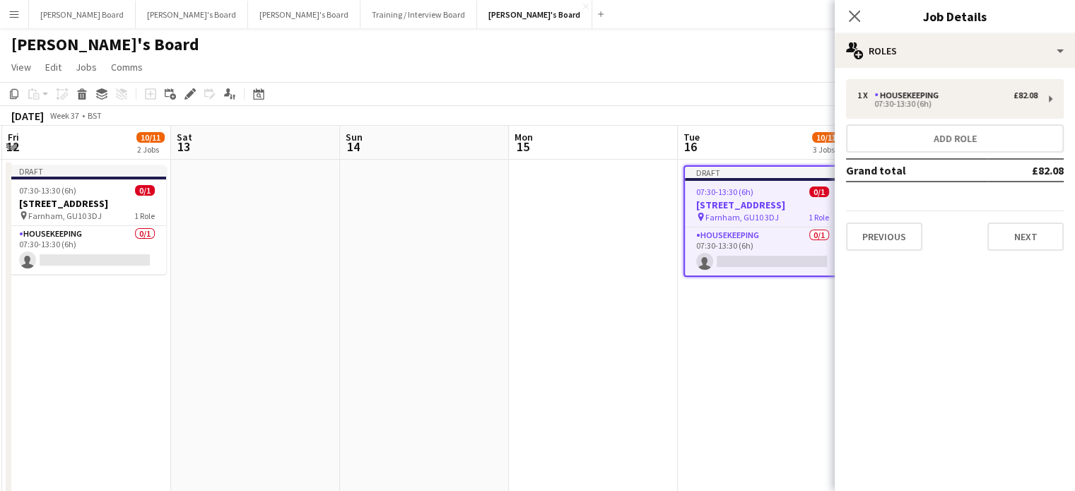
drag, startPoint x: 512, startPoint y: 273, endPoint x: 481, endPoint y: 220, distance: 61.4
click at [511, 273] on app-date-cell at bounding box center [593, 483] width 169 height 647
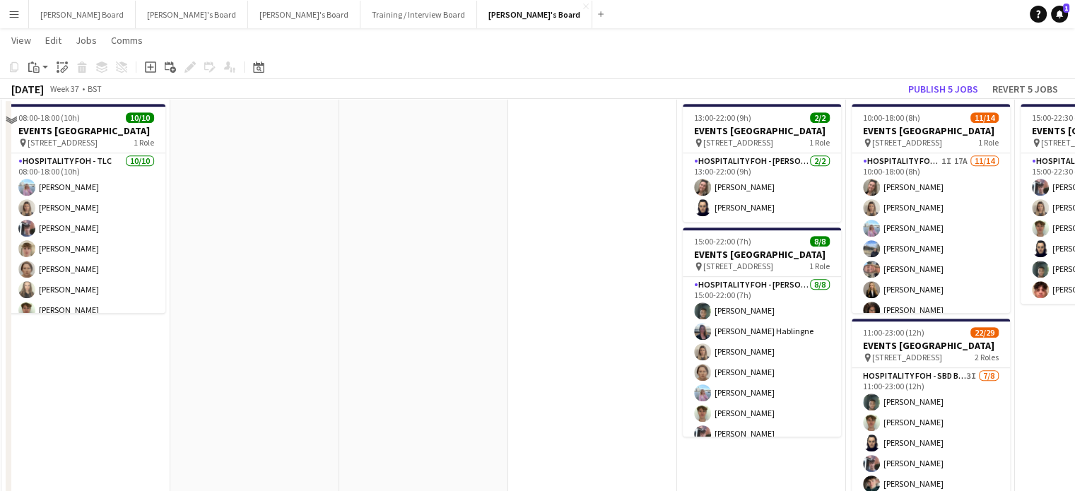
scroll to position [753, 0]
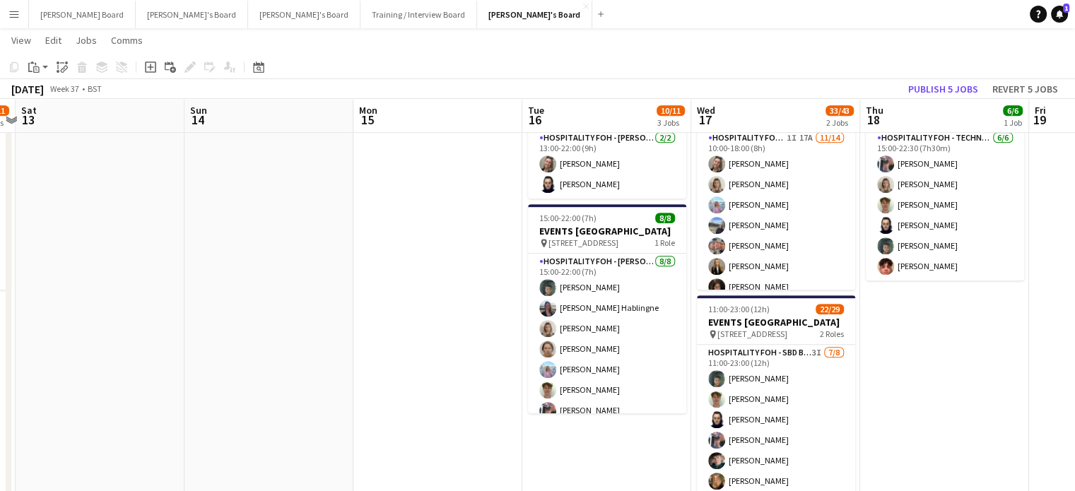
drag, startPoint x: 543, startPoint y: 299, endPoint x: 415, endPoint y: 318, distance: 130.0
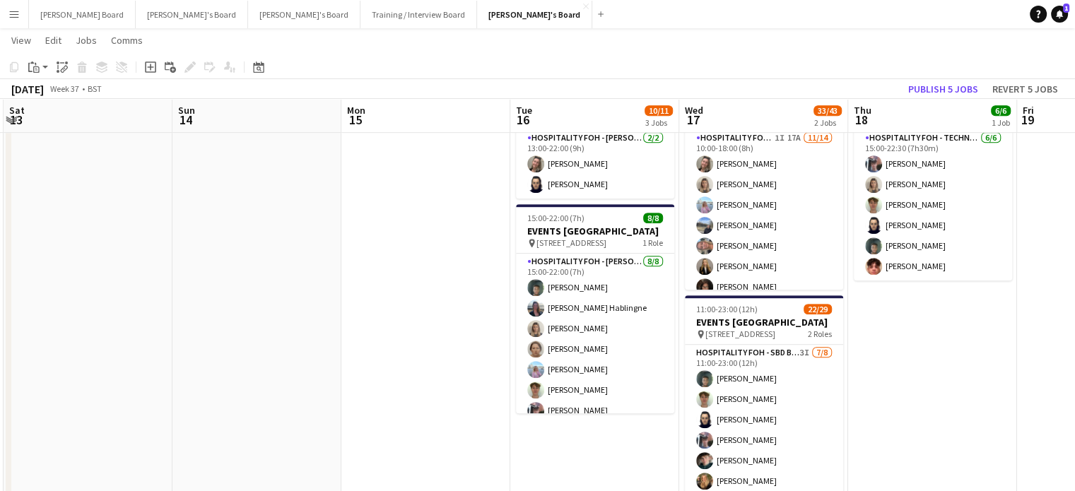
drag, startPoint x: 299, startPoint y: 327, endPoint x: 818, endPoint y: 298, distance: 520.3
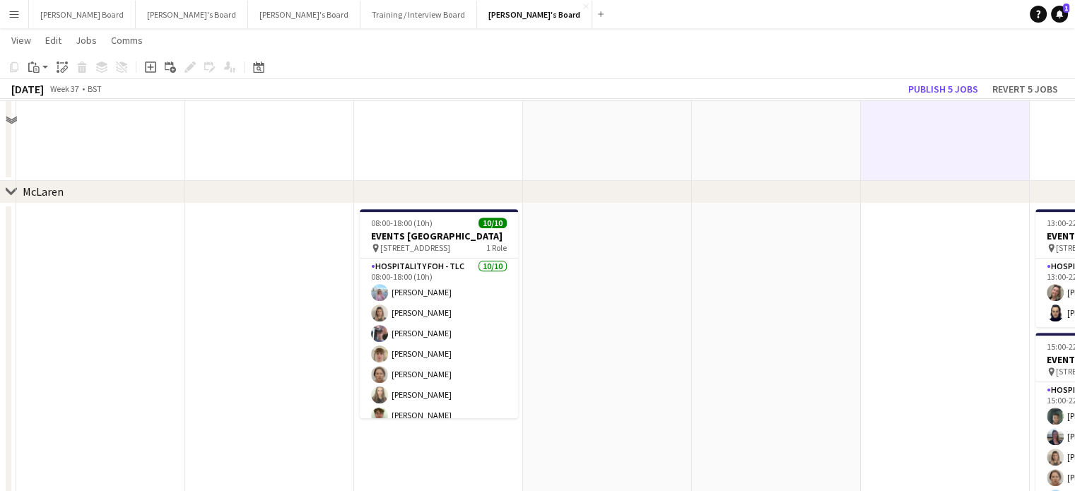
scroll to position [659, 0]
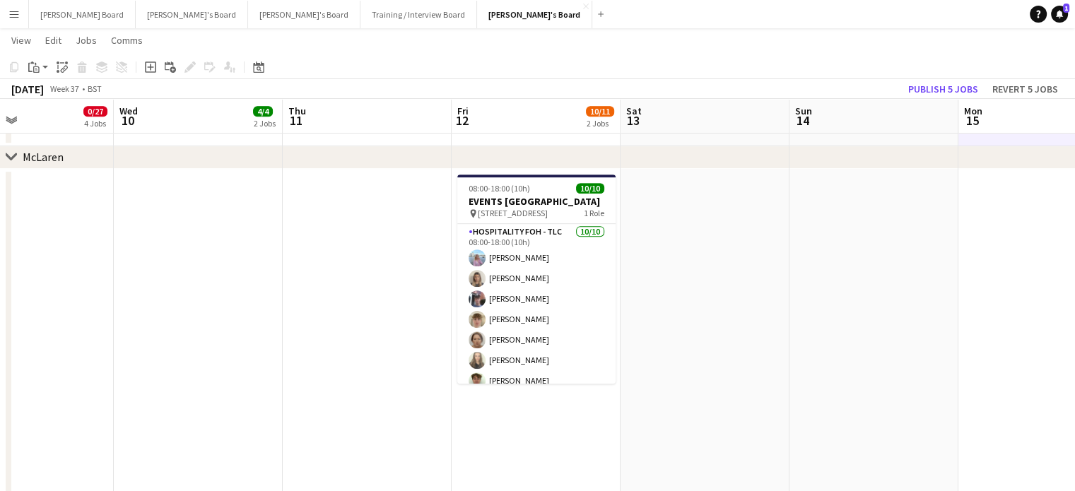
drag, startPoint x: 334, startPoint y: 322, endPoint x: 565, endPoint y: 322, distance: 231.8
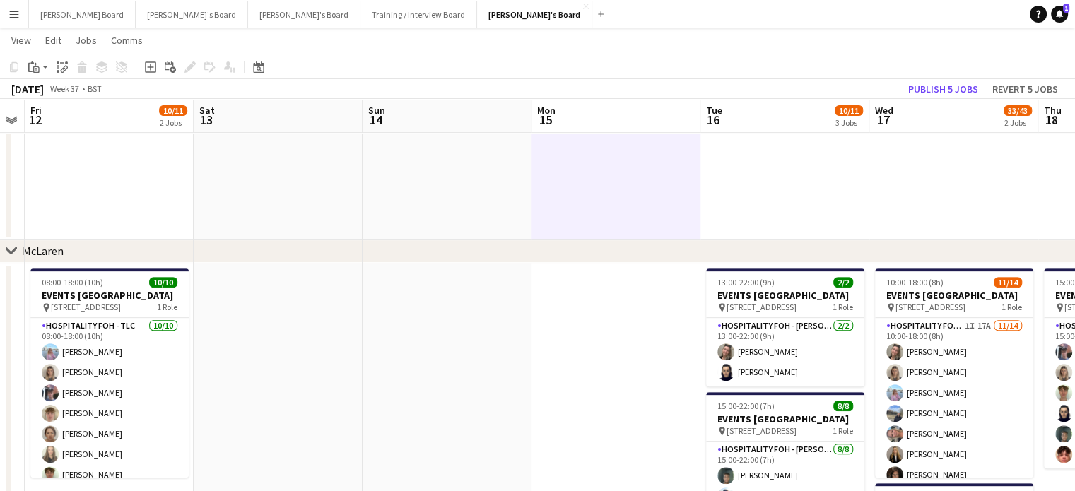
scroll to position [0, 445]
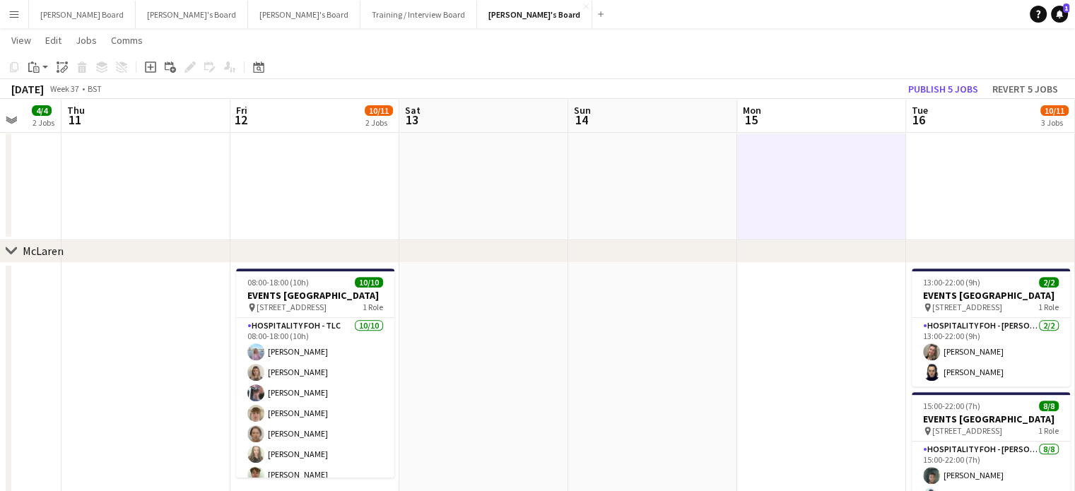
drag, startPoint x: 500, startPoint y: 365, endPoint x: 144, endPoint y: 381, distance: 355.8
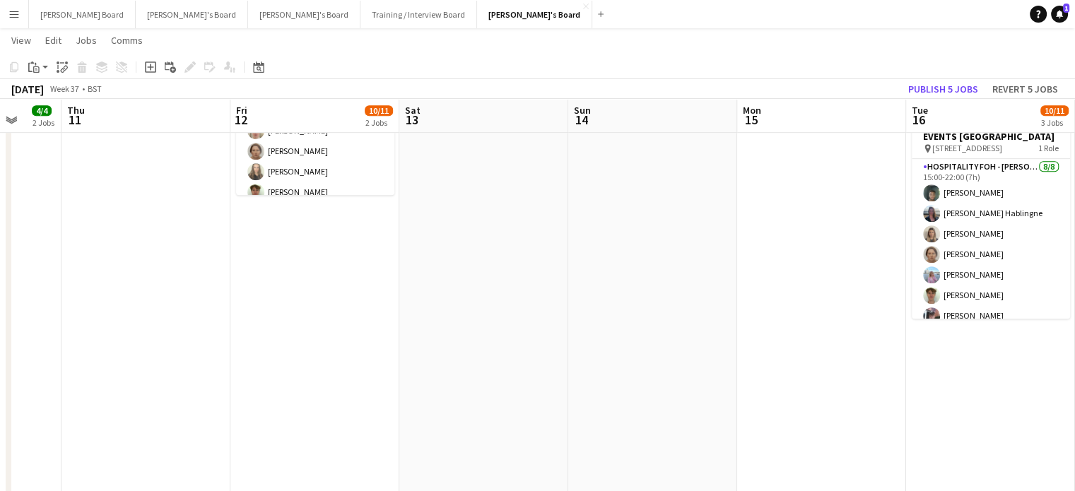
scroll to position [0, 594]
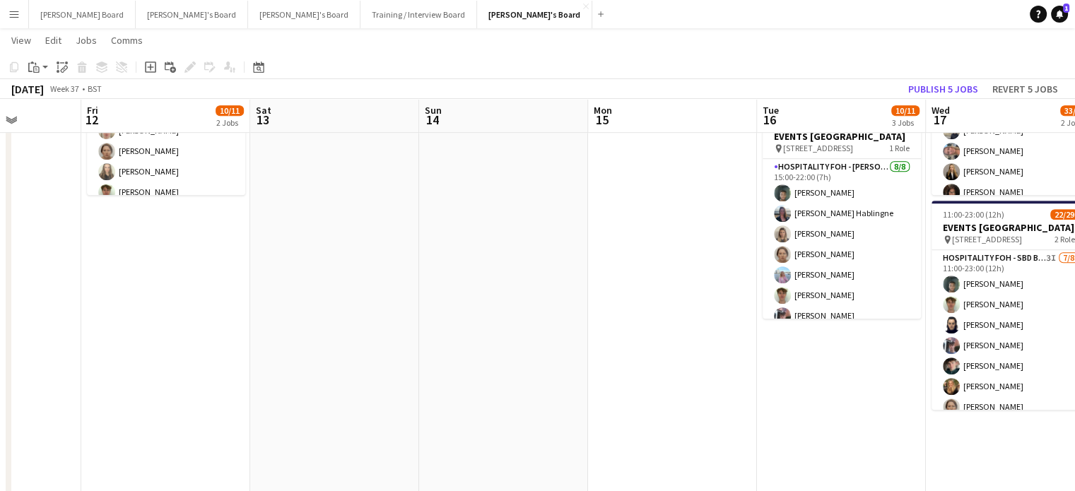
drag, startPoint x: 637, startPoint y: 339, endPoint x: 160, endPoint y: 392, distance: 479.3
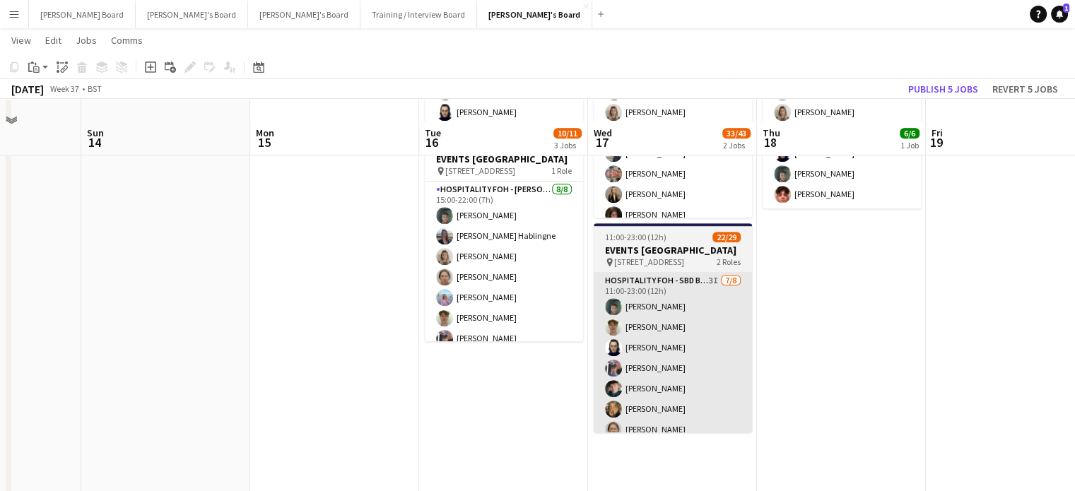
scroll to position [848, 0]
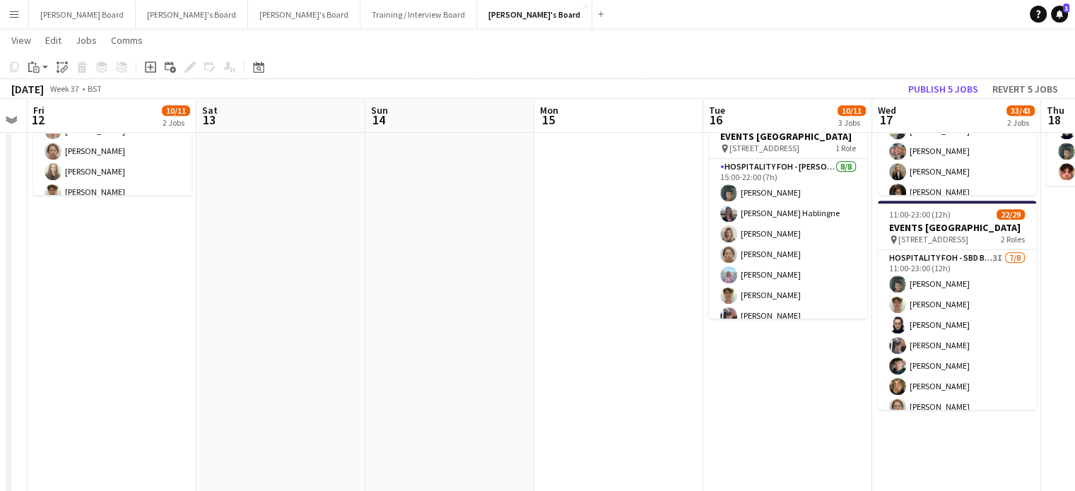
drag, startPoint x: 476, startPoint y: 329, endPoint x: 707, endPoint y: 304, distance: 233.2
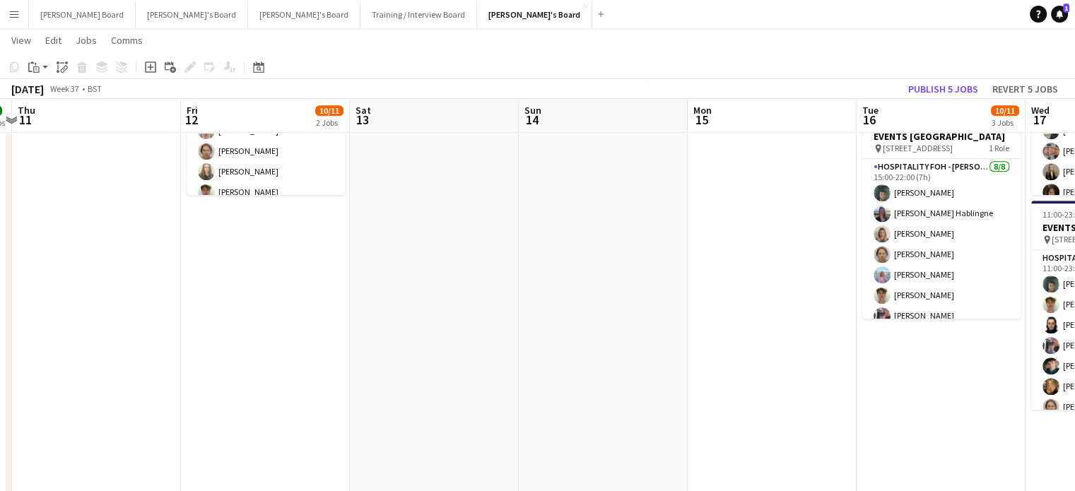
drag, startPoint x: 377, startPoint y: 289, endPoint x: 551, endPoint y: 289, distance: 173.8
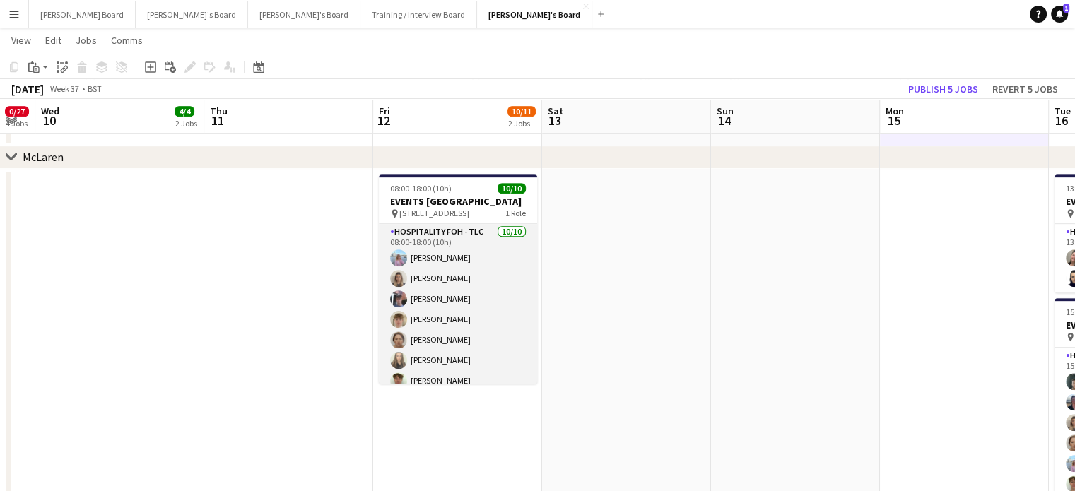
scroll to position [85, 0]
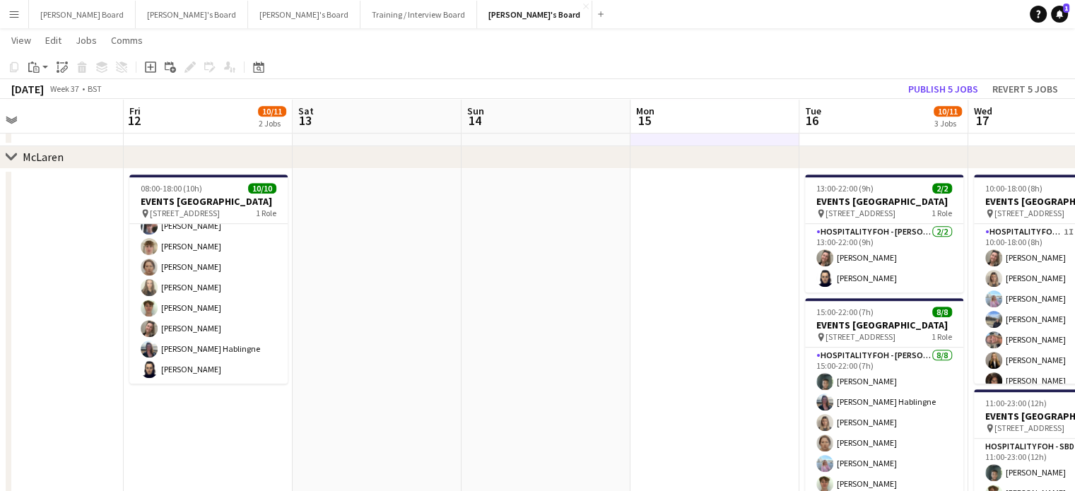
drag, startPoint x: 563, startPoint y: 294, endPoint x: 304, endPoint y: 312, distance: 259.3
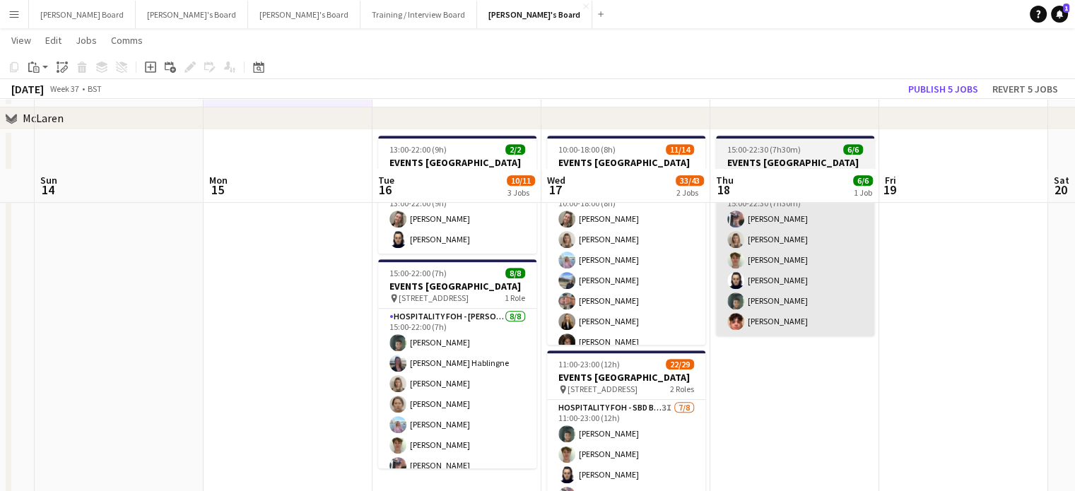
scroll to position [667, 0]
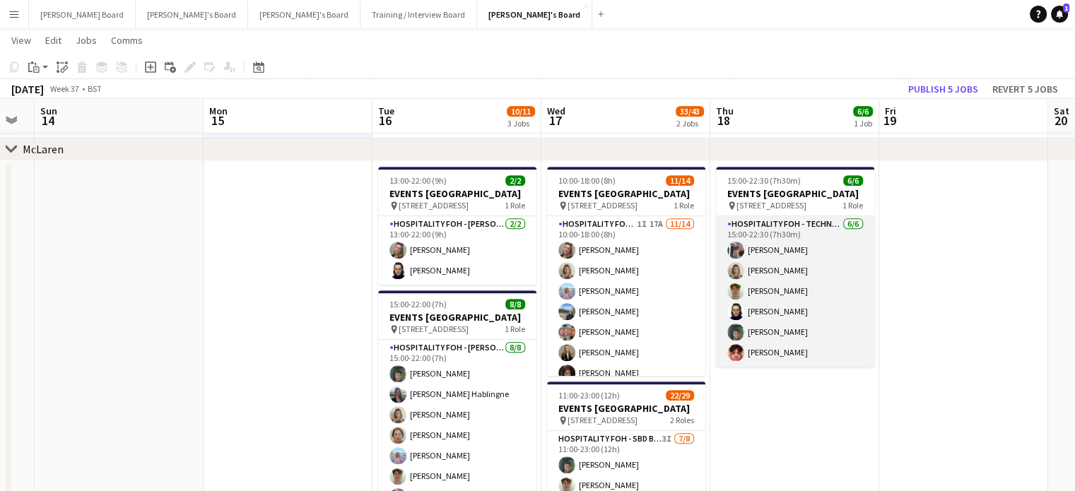
click at [828, 271] on app-card-role "Hospitality FOH - Technogym BLV 6/6 15:00-22:30 (7h30m) Cameron Sly Mathilde Wi…" at bounding box center [795, 291] width 158 height 151
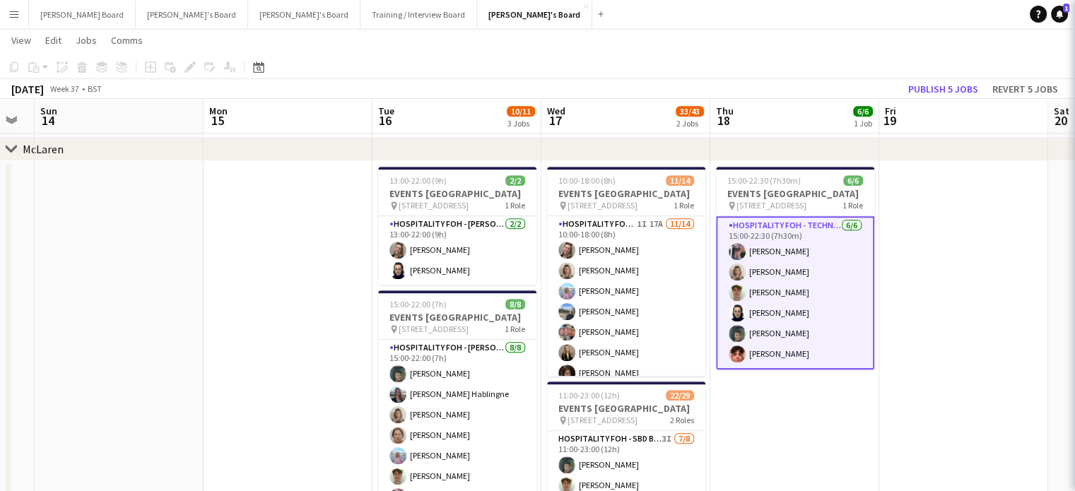
scroll to position [4, 0]
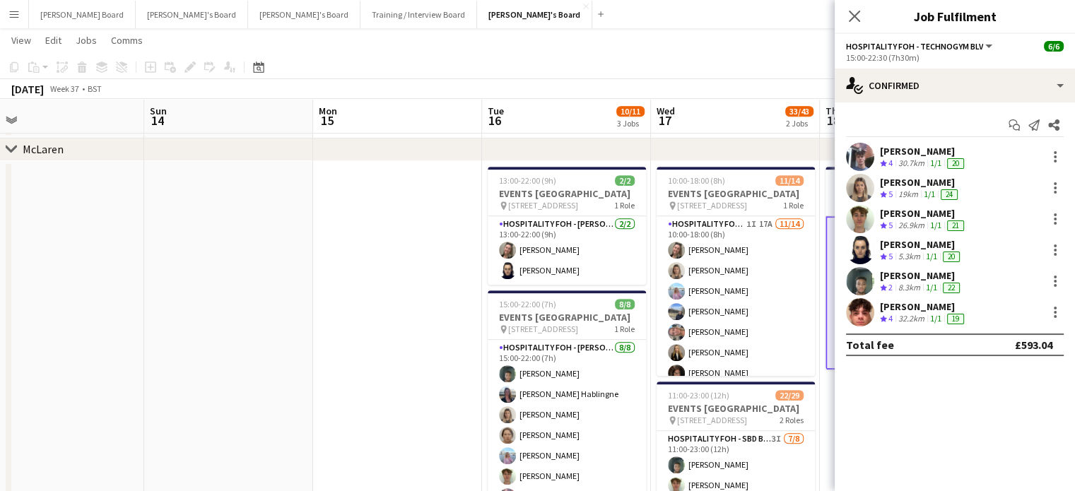
drag, startPoint x: 296, startPoint y: 361, endPoint x: 328, endPoint y: 333, distance: 42.5
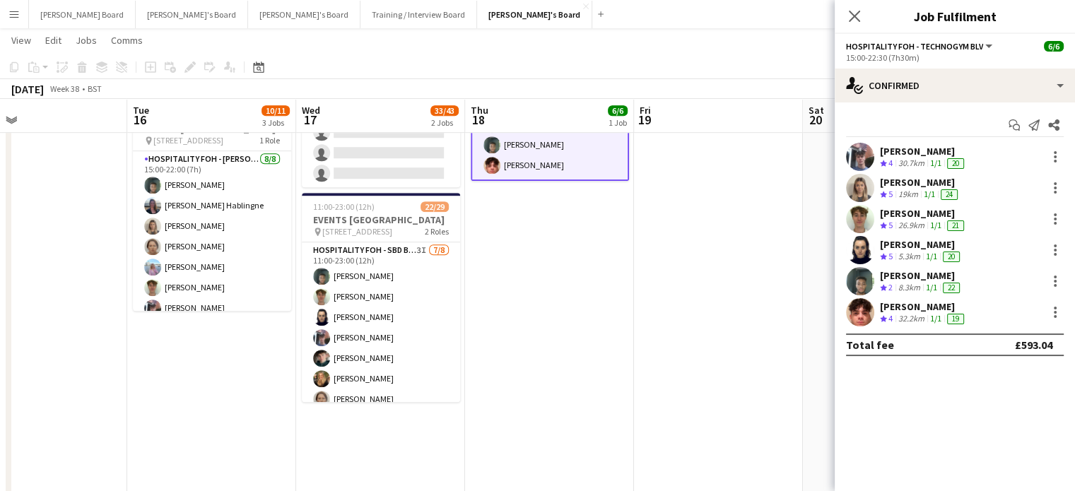
scroll to position [0, 488]
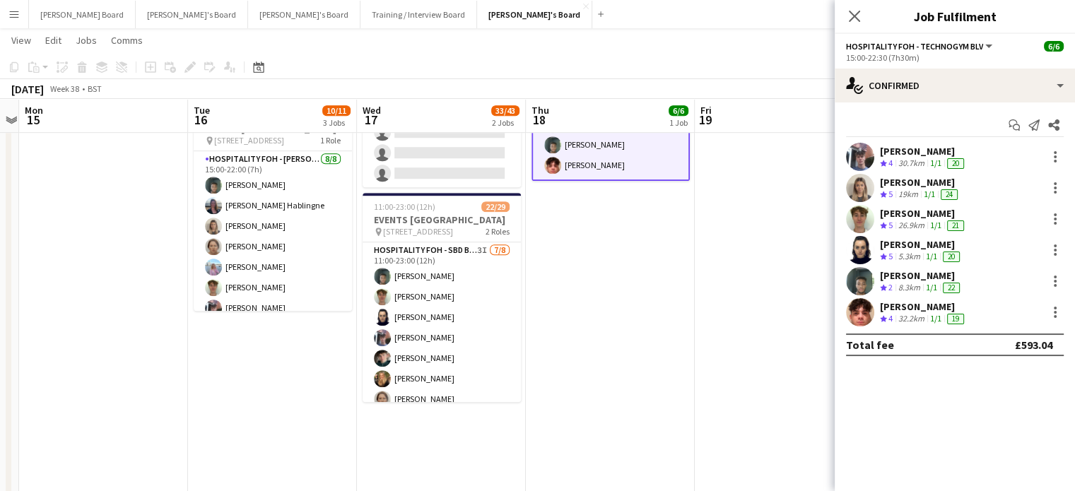
drag, startPoint x: 538, startPoint y: 300, endPoint x: 573, endPoint y: 300, distance: 34.6
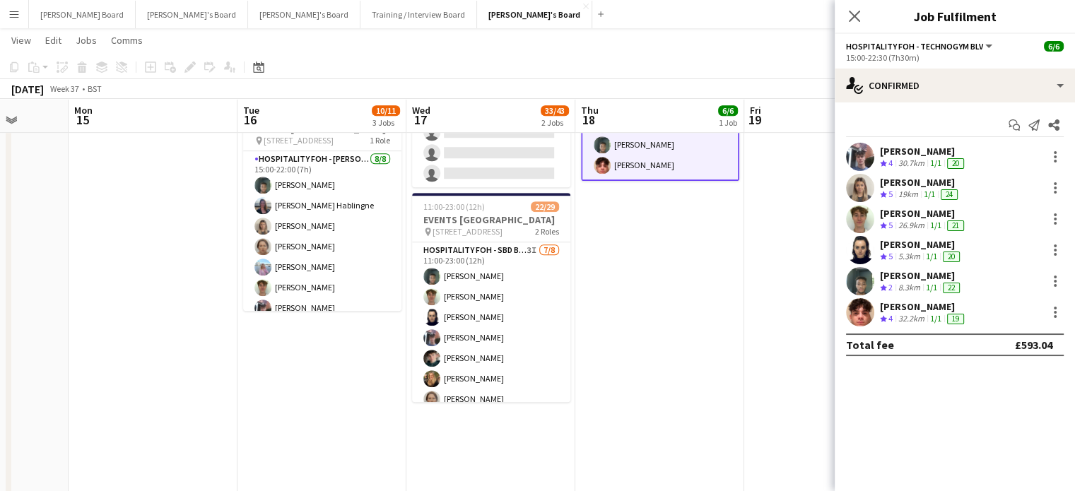
scroll to position [0, 428]
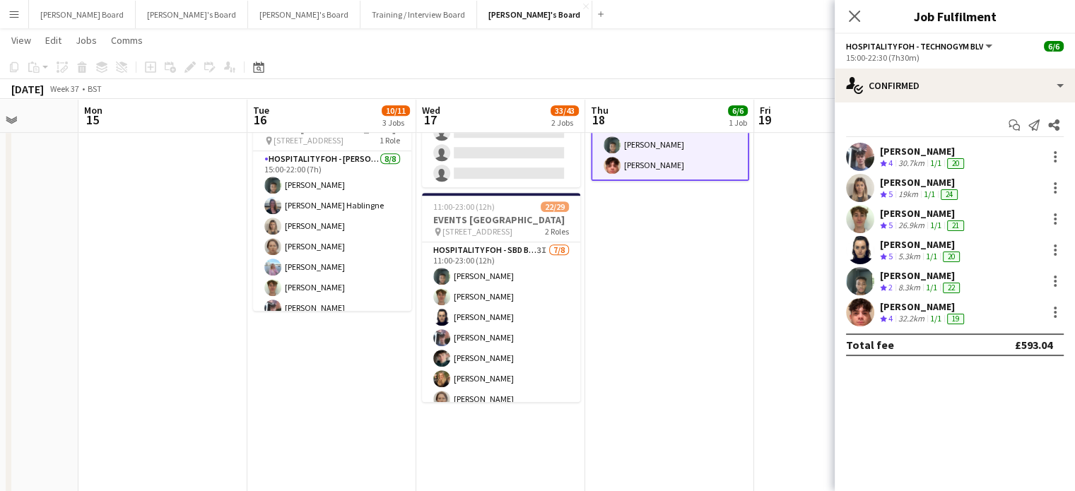
drag, startPoint x: 694, startPoint y: 273, endPoint x: 753, endPoint y: 271, distance: 59.4
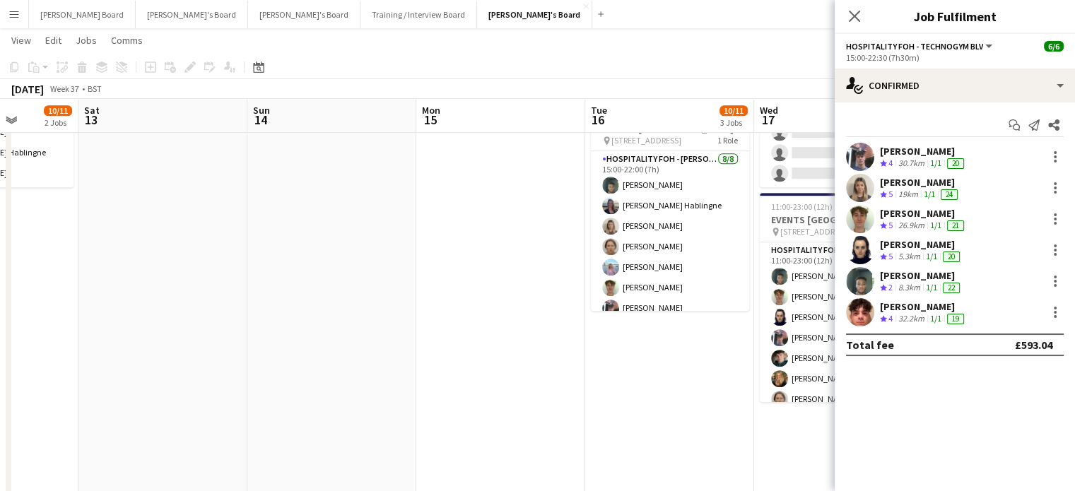
drag, startPoint x: 819, startPoint y: 268, endPoint x: 639, endPoint y: 257, distance: 180.6
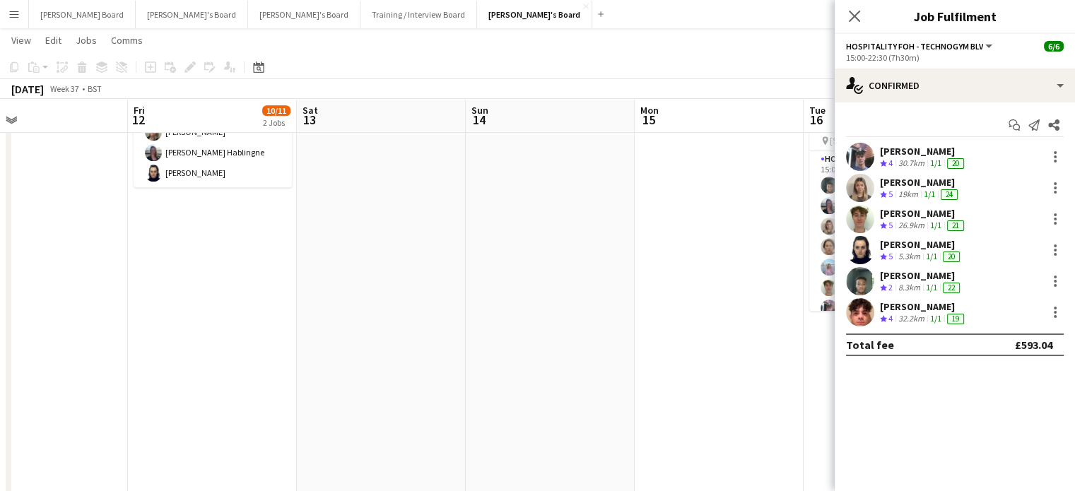
drag, startPoint x: 346, startPoint y: 217, endPoint x: 396, endPoint y: 183, distance: 60.6
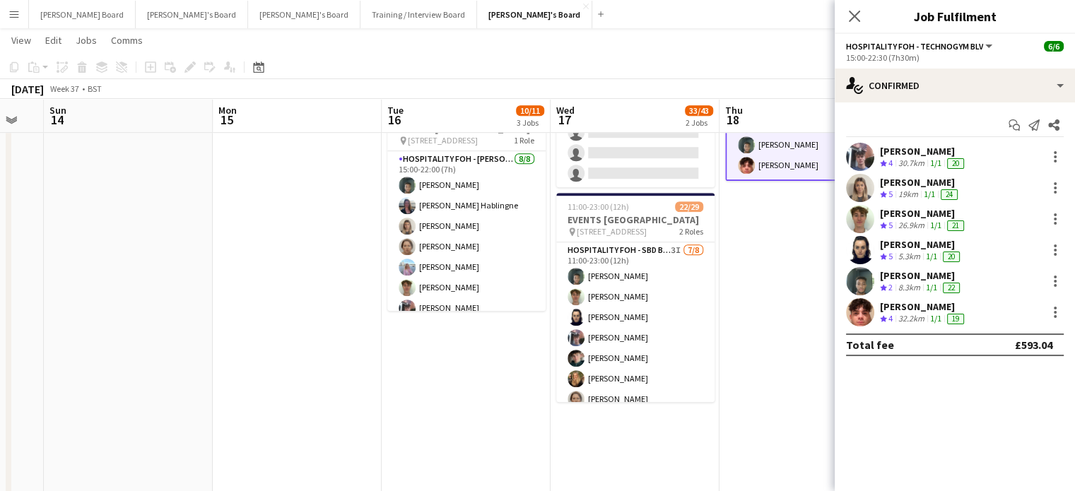
drag, startPoint x: 551, startPoint y: 298, endPoint x: 252, endPoint y: 309, distance: 299.1
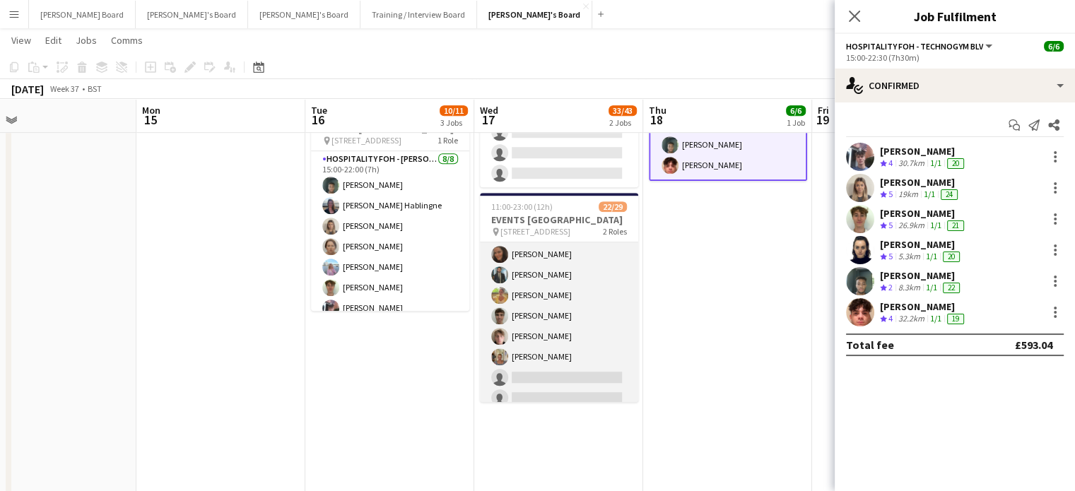
scroll to position [314, 0]
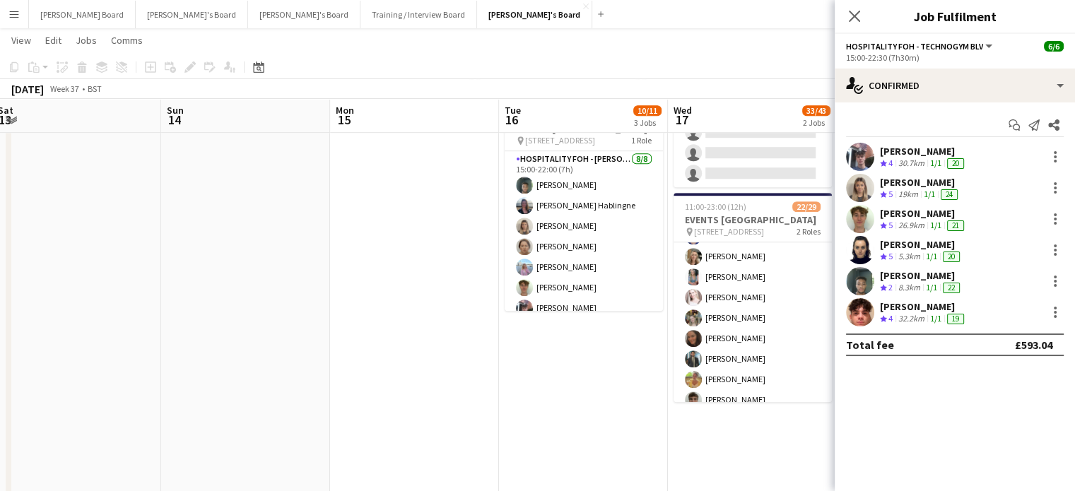
drag, startPoint x: 271, startPoint y: 313, endPoint x: 546, endPoint y: 281, distance: 276.0
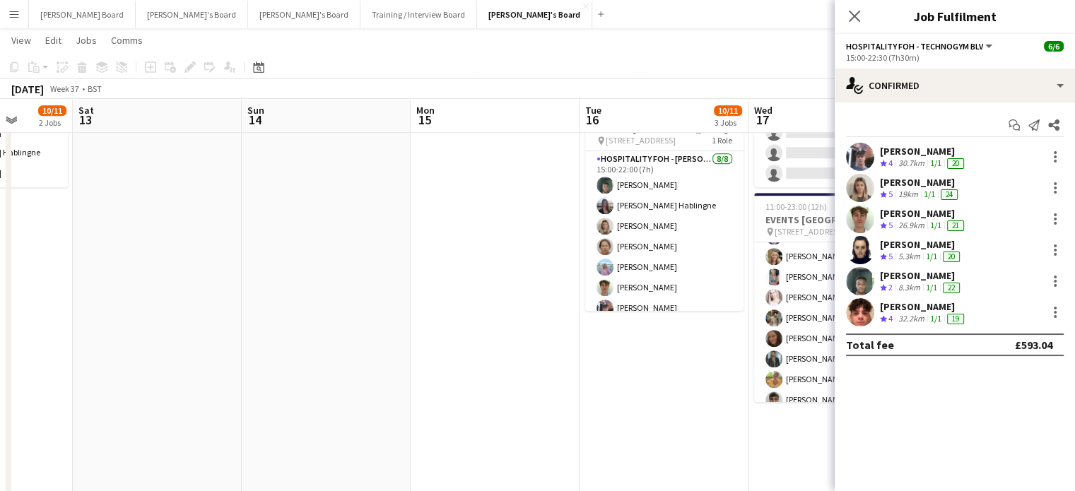
drag, startPoint x: 461, startPoint y: 297, endPoint x: 758, endPoint y: 281, distance: 296.5
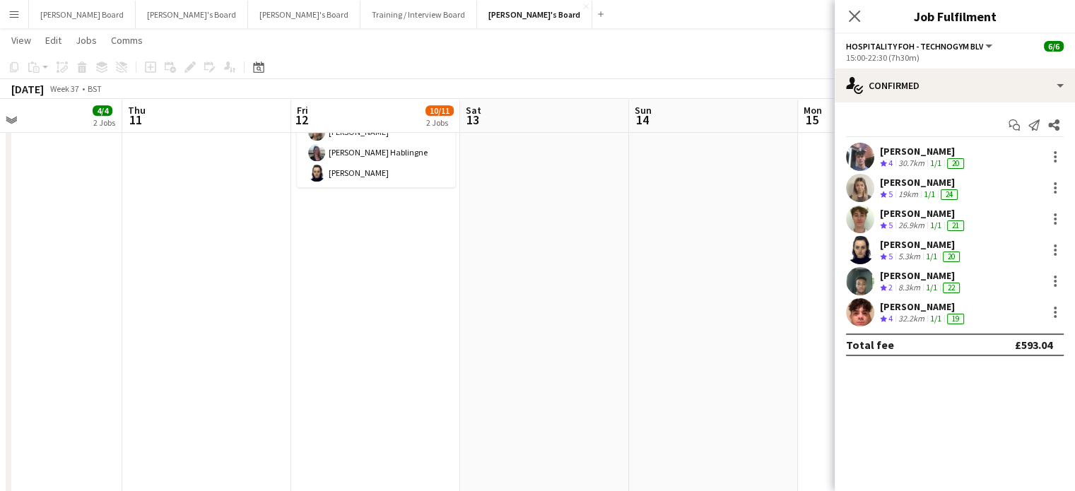
drag, startPoint x: 575, startPoint y: 308, endPoint x: 518, endPoint y: 305, distance: 56.6
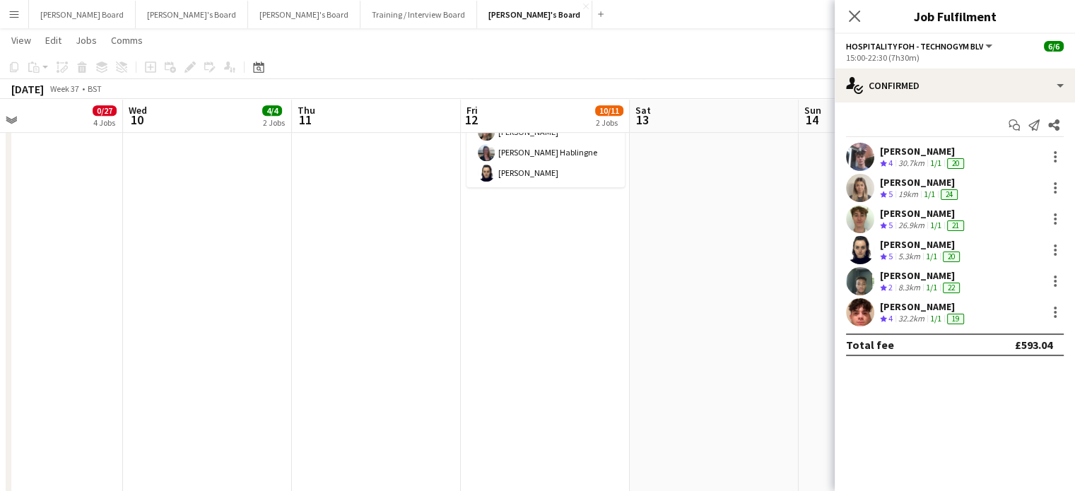
drag, startPoint x: 245, startPoint y: 302, endPoint x: 355, endPoint y: 300, distance: 109.6
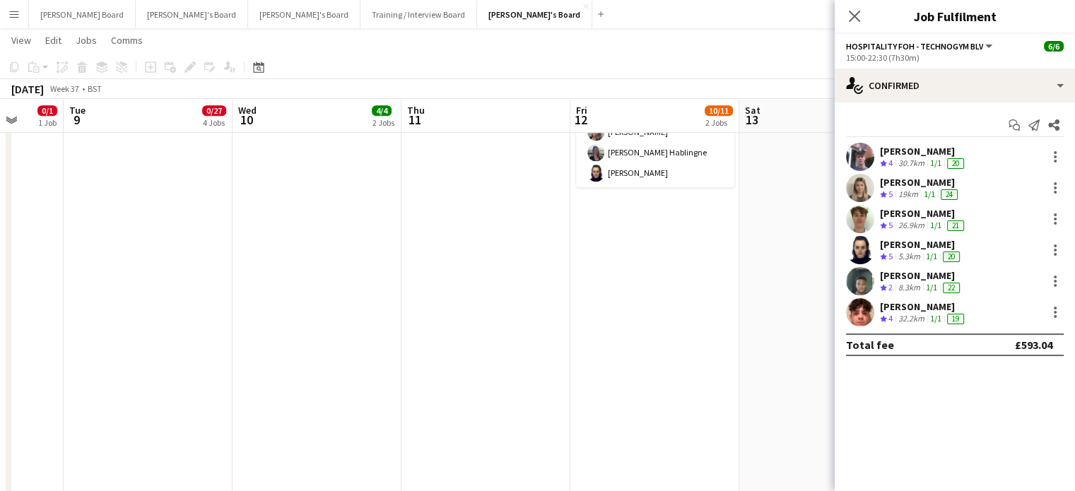
drag, startPoint x: 548, startPoint y: 208, endPoint x: 300, endPoint y: 282, distance: 258.9
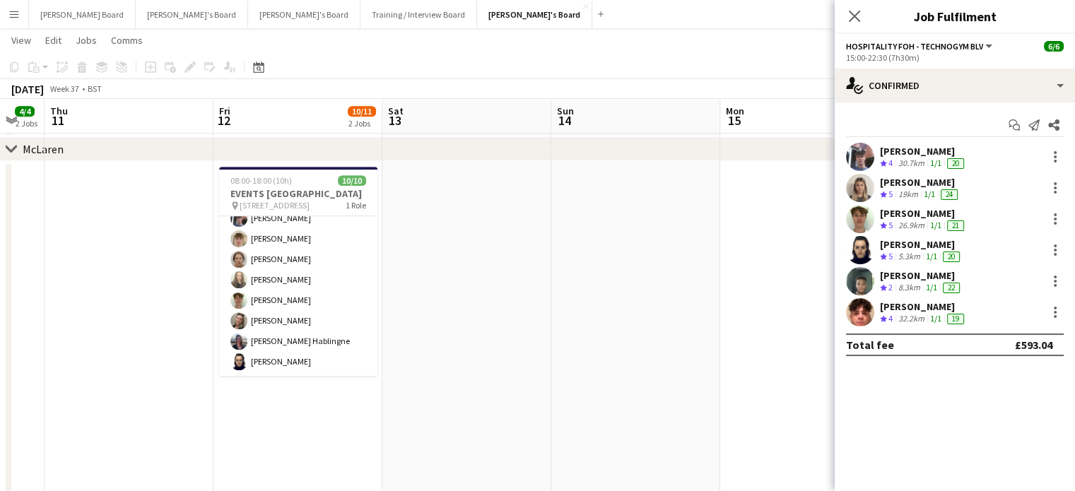
scroll to position [0, 652]
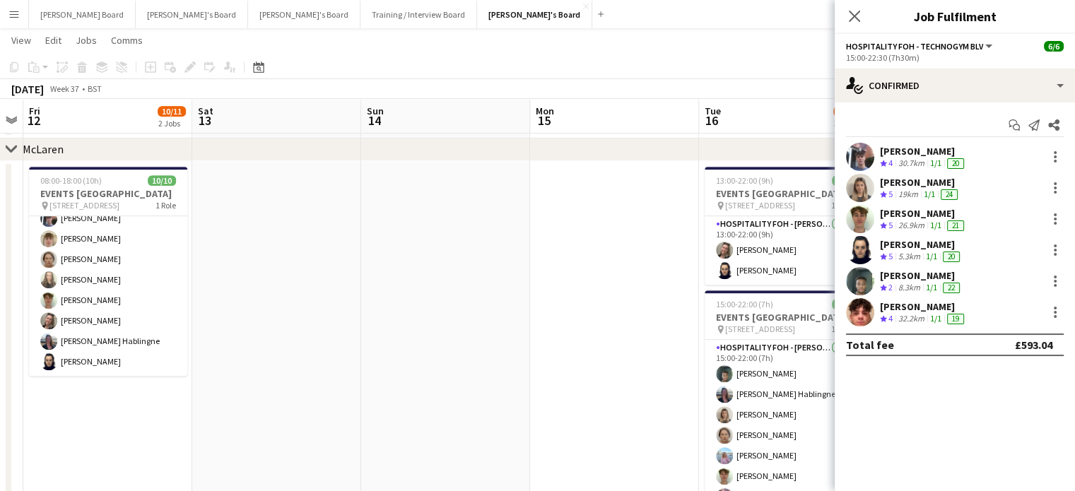
drag, startPoint x: 367, startPoint y: 299, endPoint x: 42, endPoint y: 336, distance: 327.2
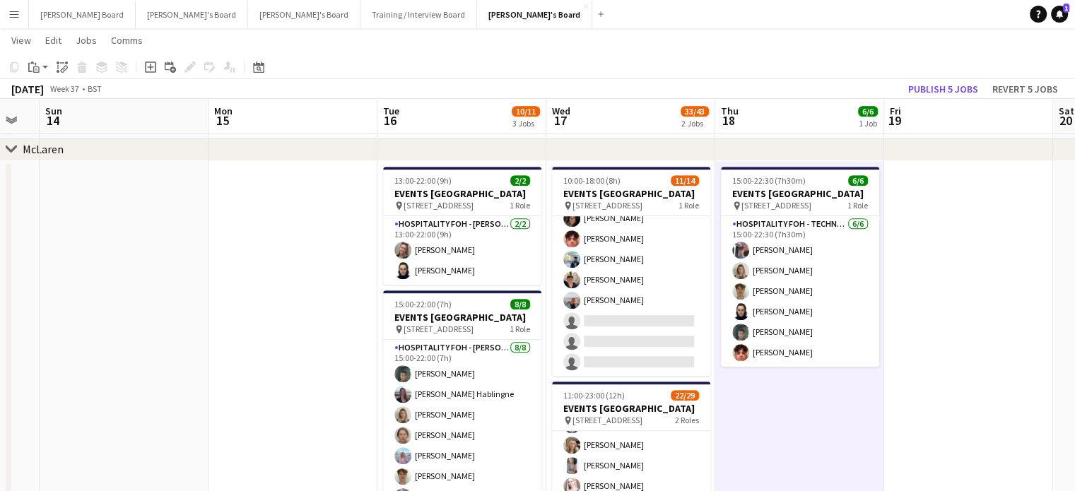
scroll to position [0, 639]
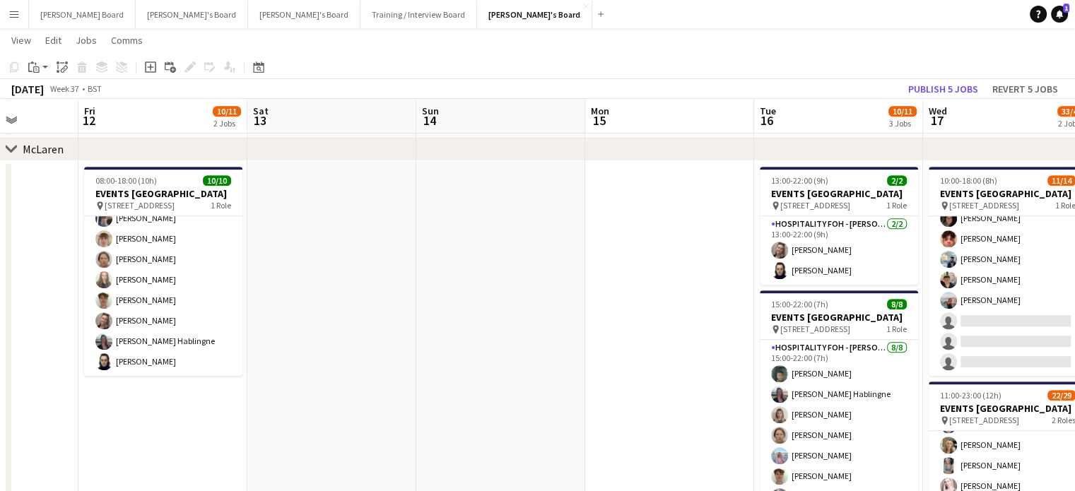
drag, startPoint x: 266, startPoint y: 318, endPoint x: 754, endPoint y: 264, distance: 491.3
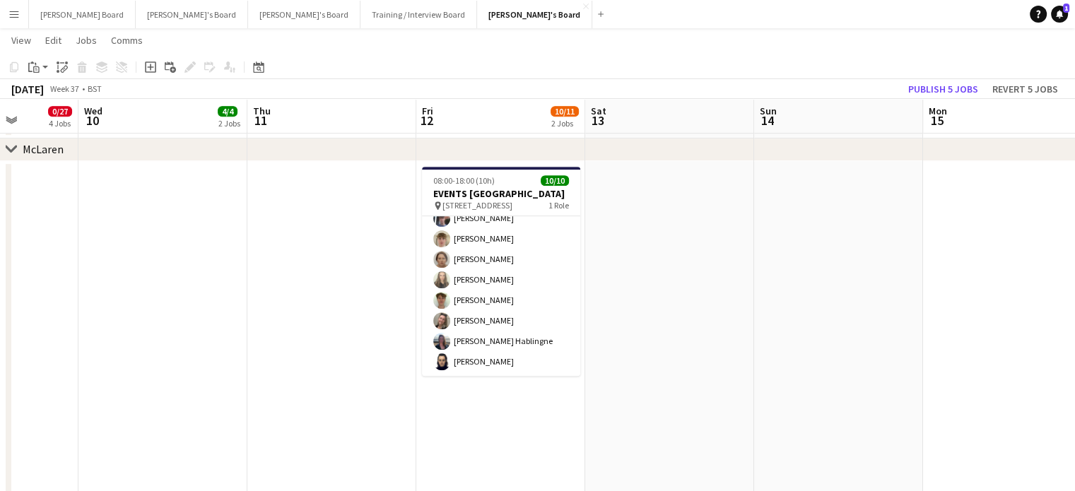
scroll to position [0, 441]
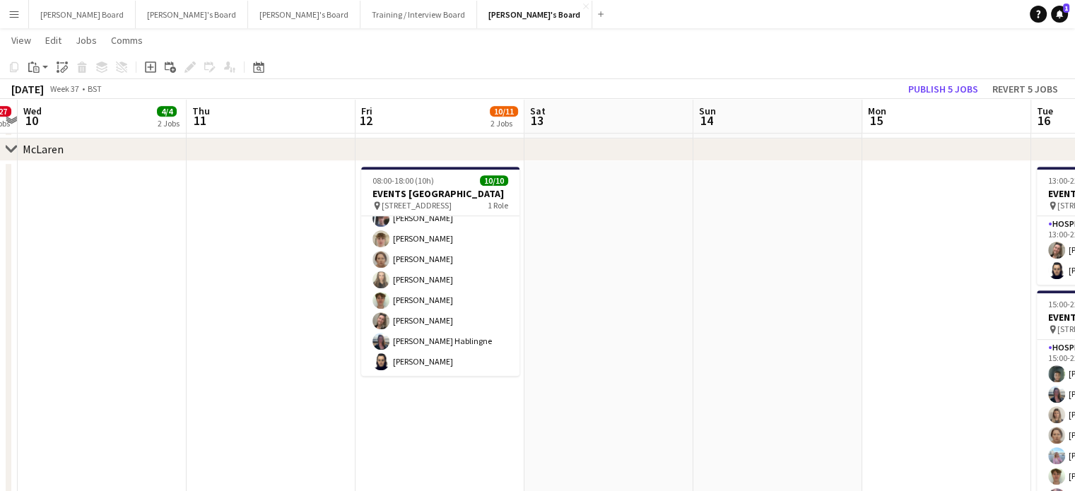
drag, startPoint x: 241, startPoint y: 338, endPoint x: 394, endPoint y: 326, distance: 153.8
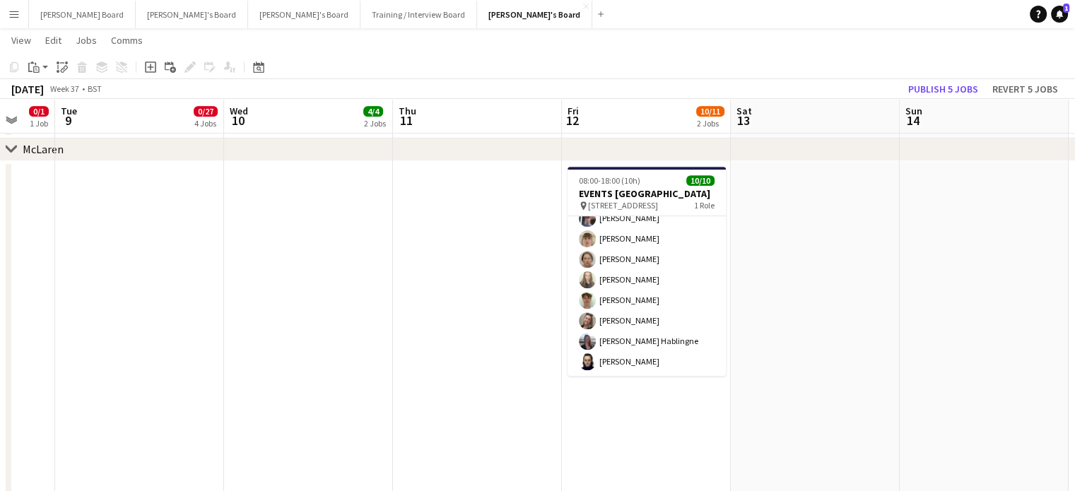
drag, startPoint x: 381, startPoint y: 249, endPoint x: 549, endPoint y: 270, distance: 169.5
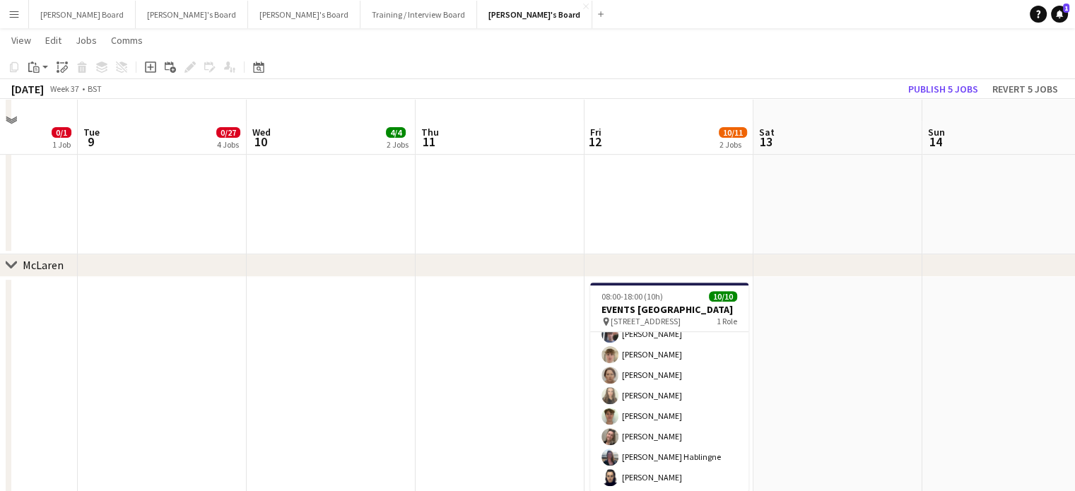
scroll to position [573, 0]
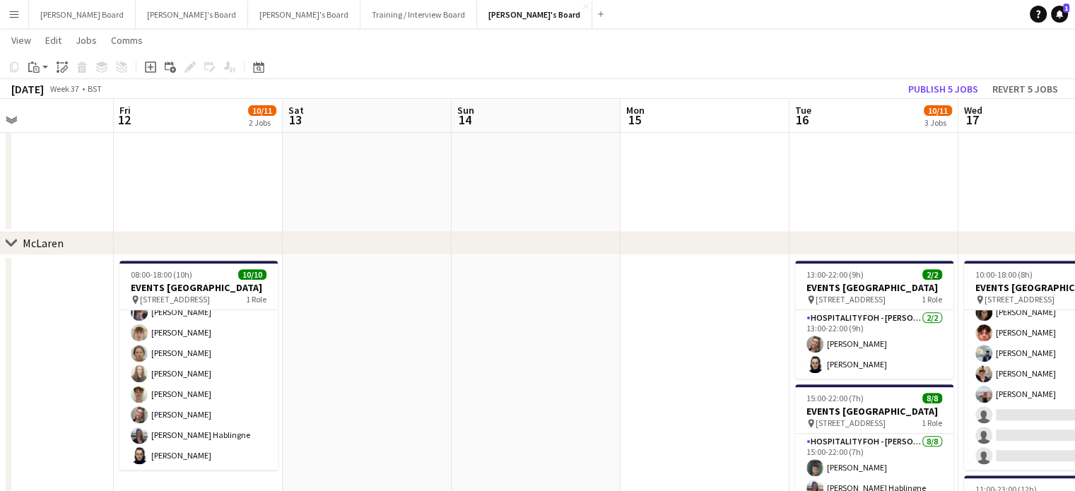
drag, startPoint x: 769, startPoint y: 286, endPoint x: 86, endPoint y: 349, distance: 685.6
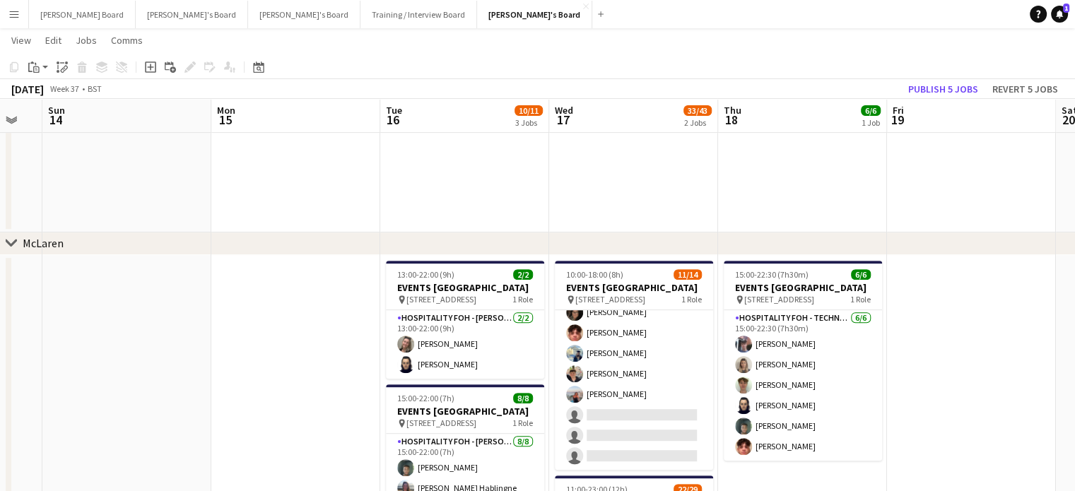
drag, startPoint x: 354, startPoint y: 364, endPoint x: 212, endPoint y: 392, distance: 144.7
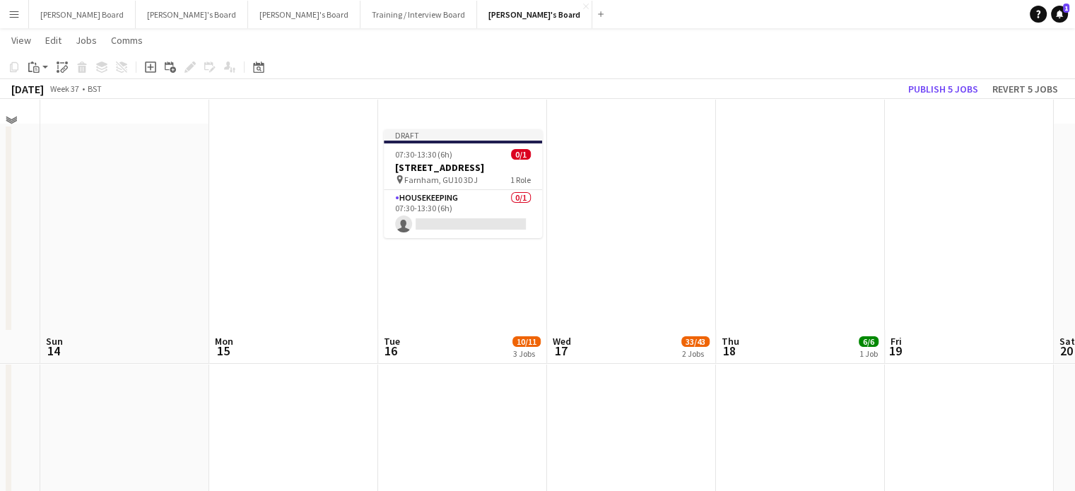
scroll to position [0, 0]
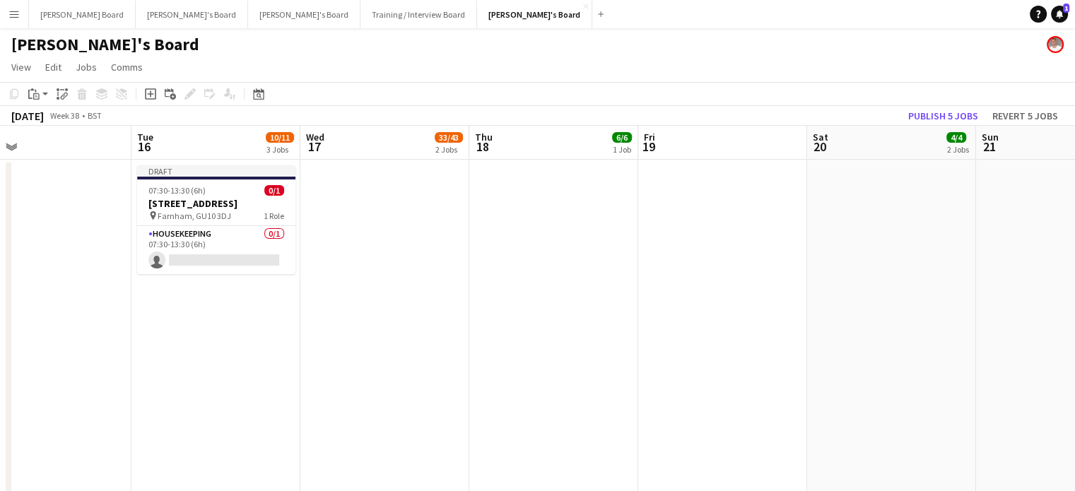
drag, startPoint x: 758, startPoint y: 343, endPoint x: 574, endPoint y: 367, distance: 185.3
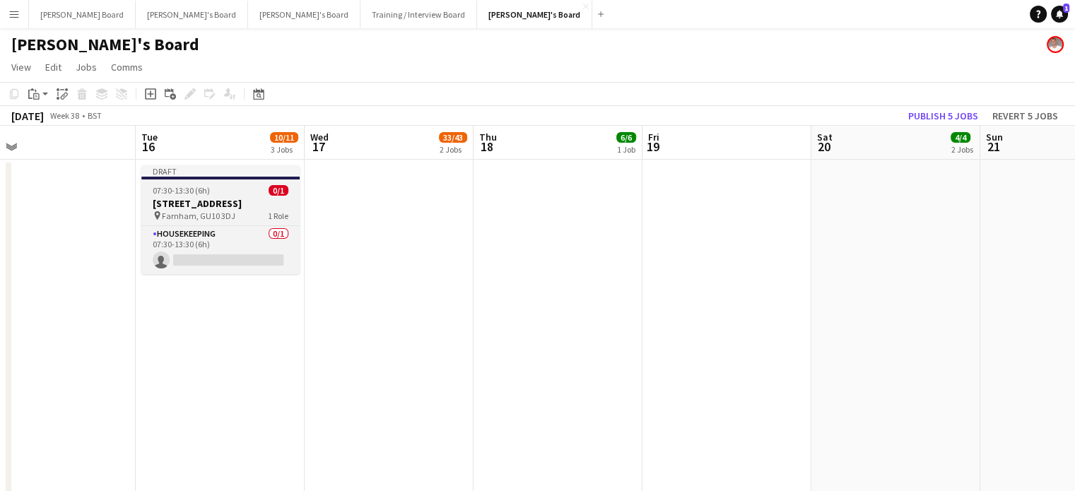
click at [177, 197] on h3 "Millbridge Court GU10 3DJ" at bounding box center [220, 203] width 158 height 13
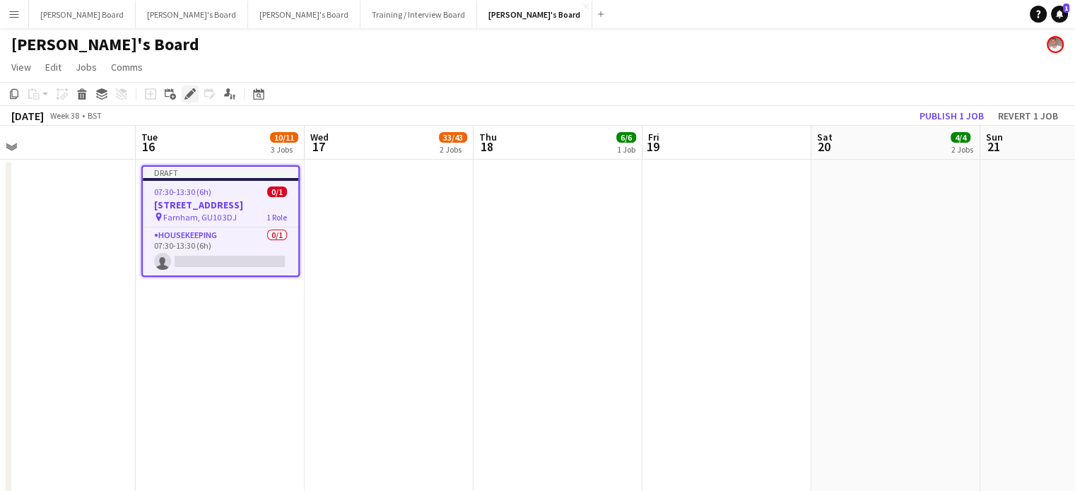
click at [182, 90] on div "Edit" at bounding box center [190, 94] width 17 height 17
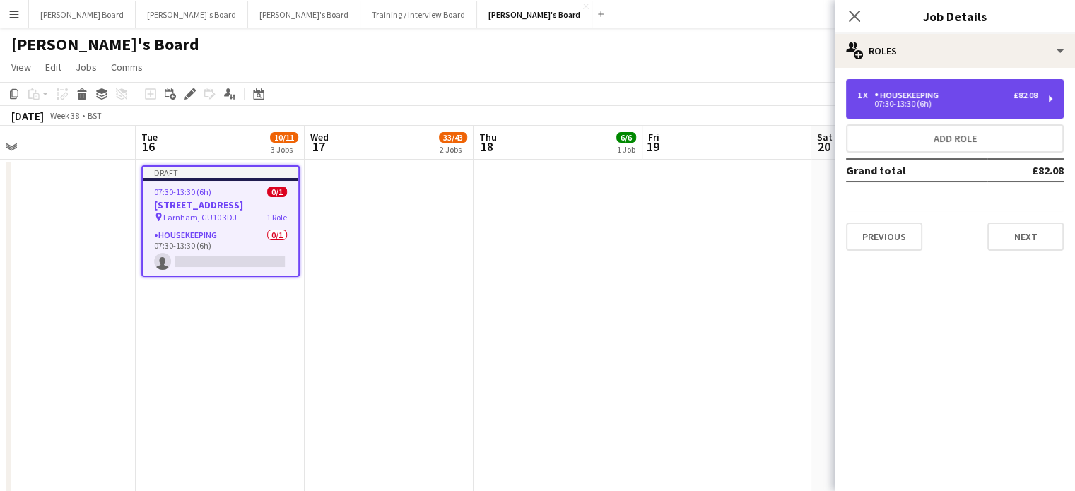
click at [861, 106] on div "07:30-13:30 (6h)" at bounding box center [947, 103] width 180 height 7
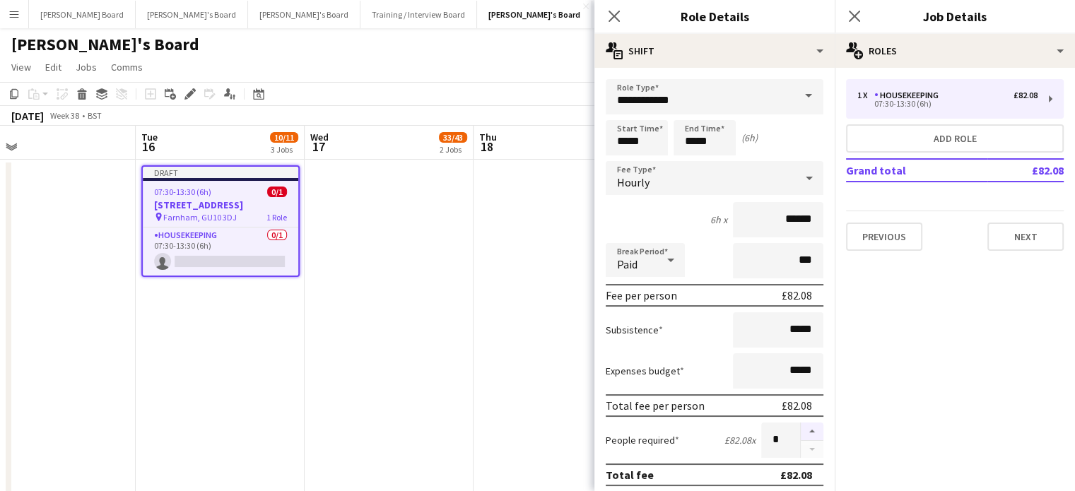
click at [801, 430] on button "button" at bounding box center [812, 432] width 23 height 18
type input "*"
click at [493, 253] on app-date-cell at bounding box center [557, 483] width 169 height 647
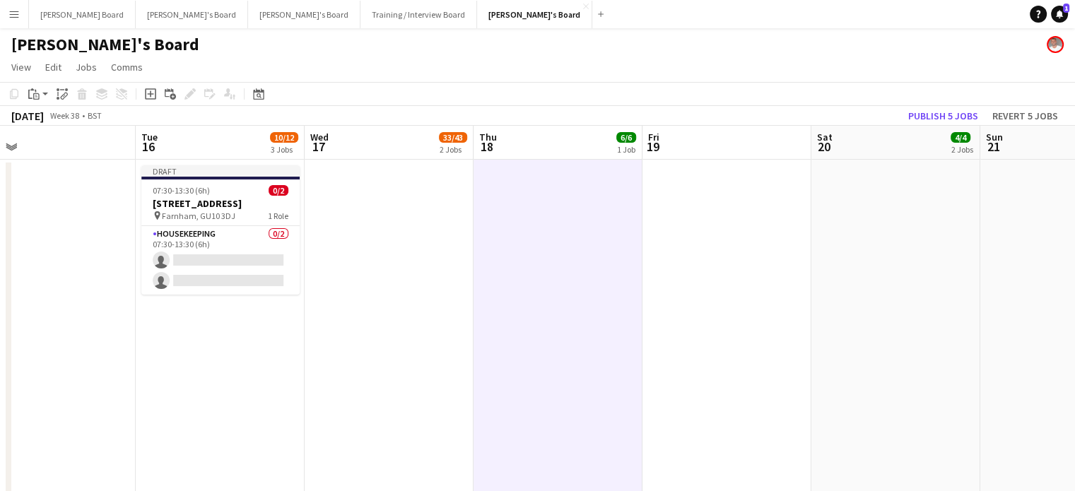
click at [398, 199] on app-date-cell at bounding box center [389, 483] width 169 height 647
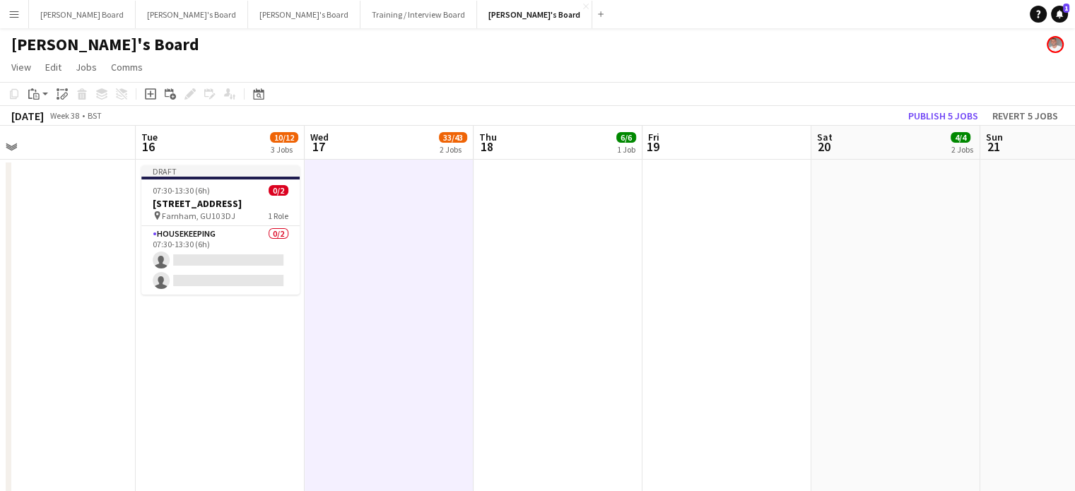
click at [534, 225] on app-date-cell at bounding box center [557, 483] width 169 height 647
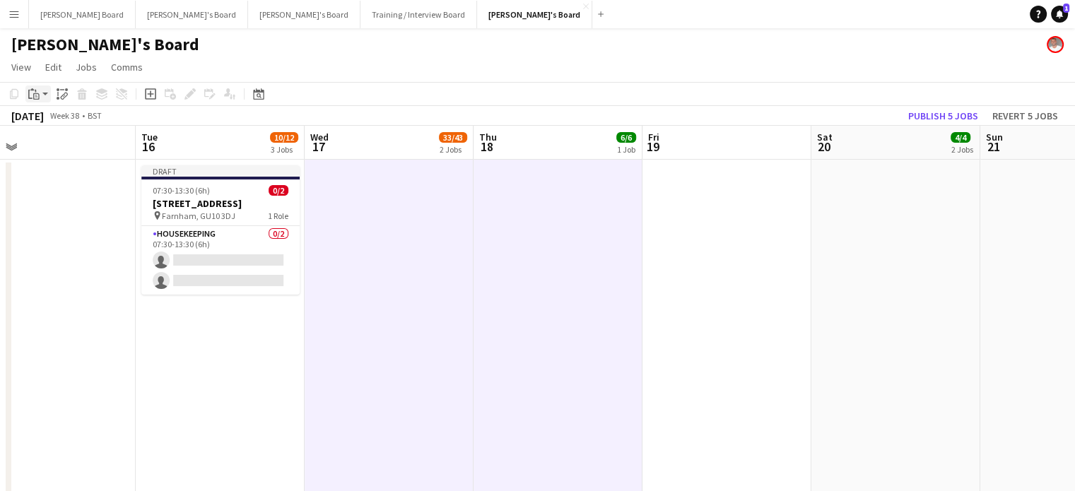
click at [37, 101] on div "Paste" at bounding box center [33, 94] width 17 height 17
click at [47, 121] on link "Paste Ctrl+V" at bounding box center [103, 120] width 133 height 13
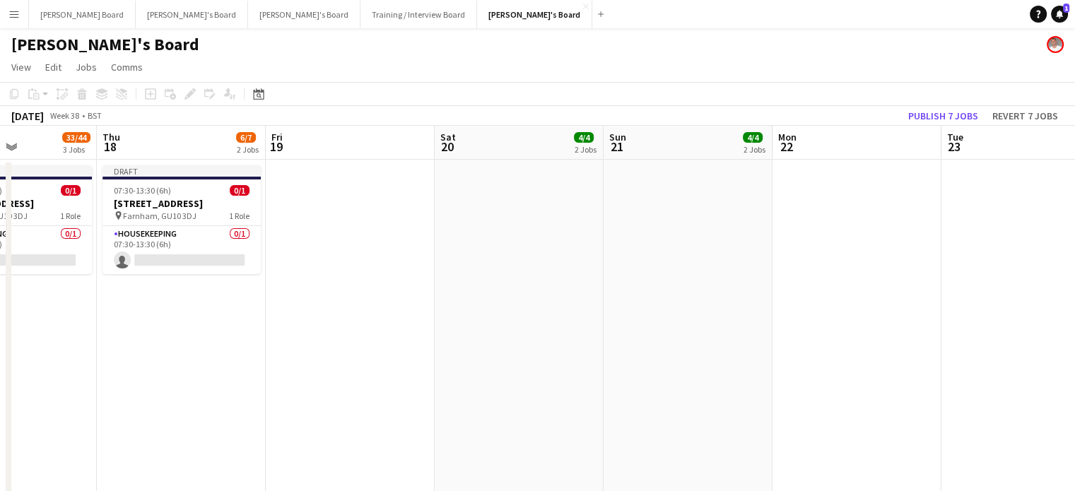
drag, startPoint x: 707, startPoint y: 373, endPoint x: 330, endPoint y: 359, distance: 376.9
click at [408, 273] on app-date-cell at bounding box center [349, 483] width 169 height 647
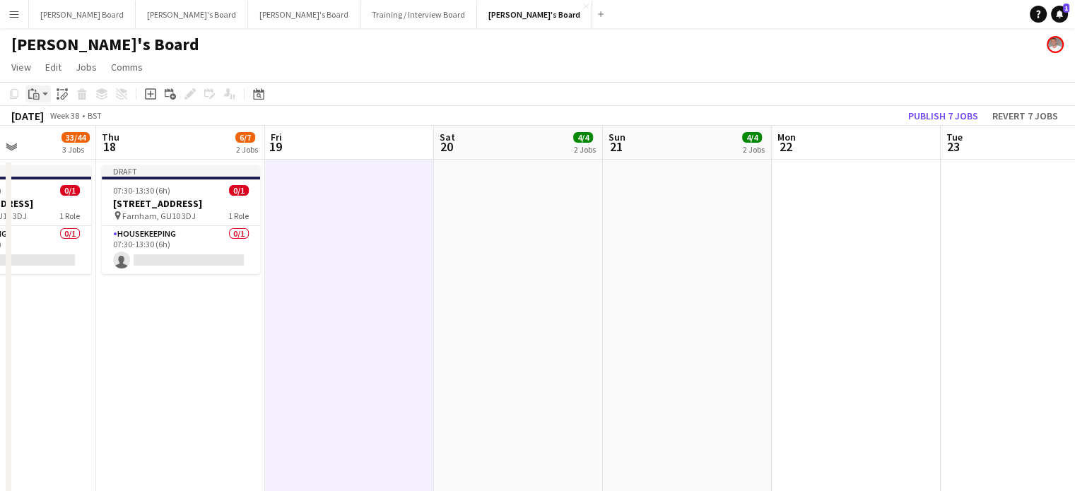
click at [37, 90] on icon "Paste" at bounding box center [33, 93] width 11 height 11
click at [49, 124] on link "Paste Ctrl+V" at bounding box center [103, 120] width 133 height 13
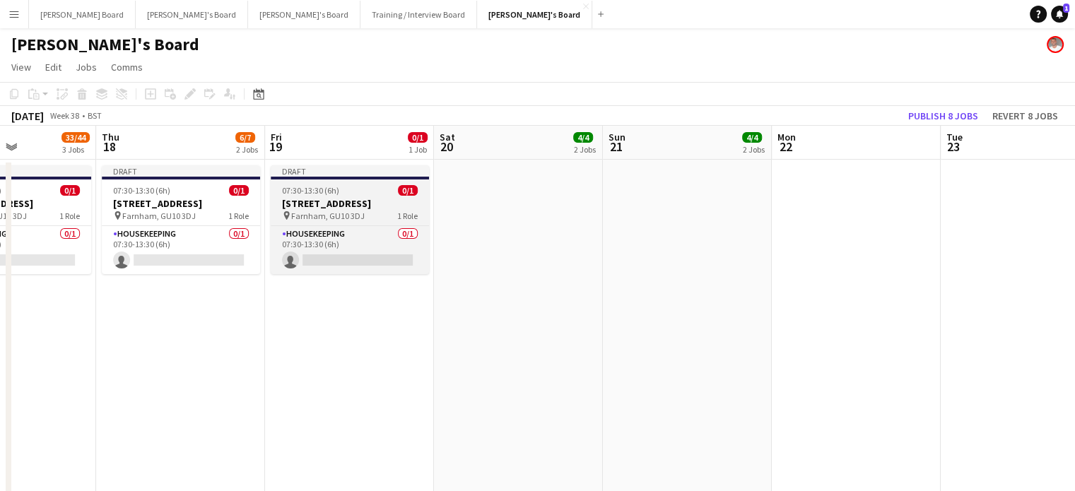
click at [314, 196] on app-job-card "Draft 07:30-13:30 (6h) 0/1 Millbridge Court GU10 3DJ pin Farnham, GU10 3DJ 1 Ro…" at bounding box center [350, 219] width 158 height 109
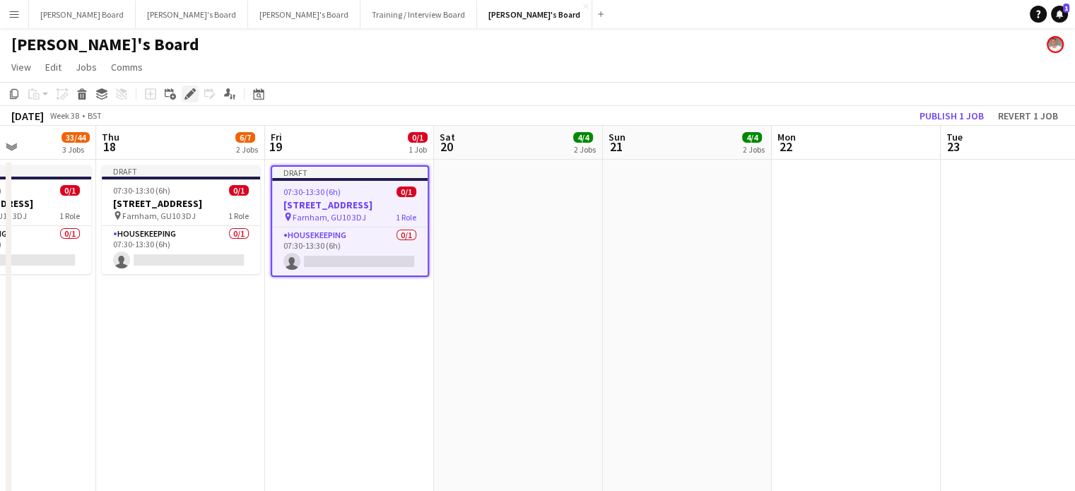
click at [187, 93] on icon "Edit" at bounding box center [189, 93] width 11 height 11
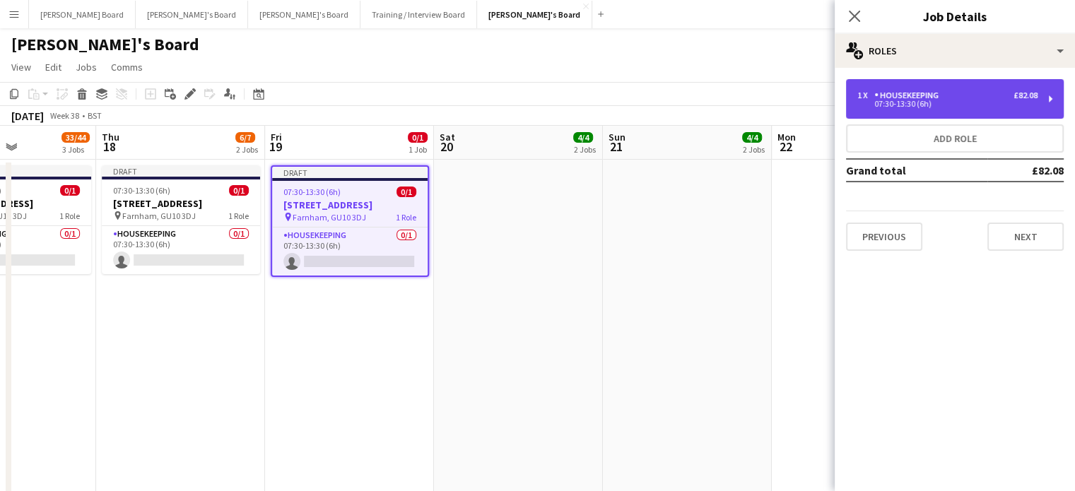
click at [876, 102] on div "07:30-13:30 (6h)" at bounding box center [947, 103] width 180 height 7
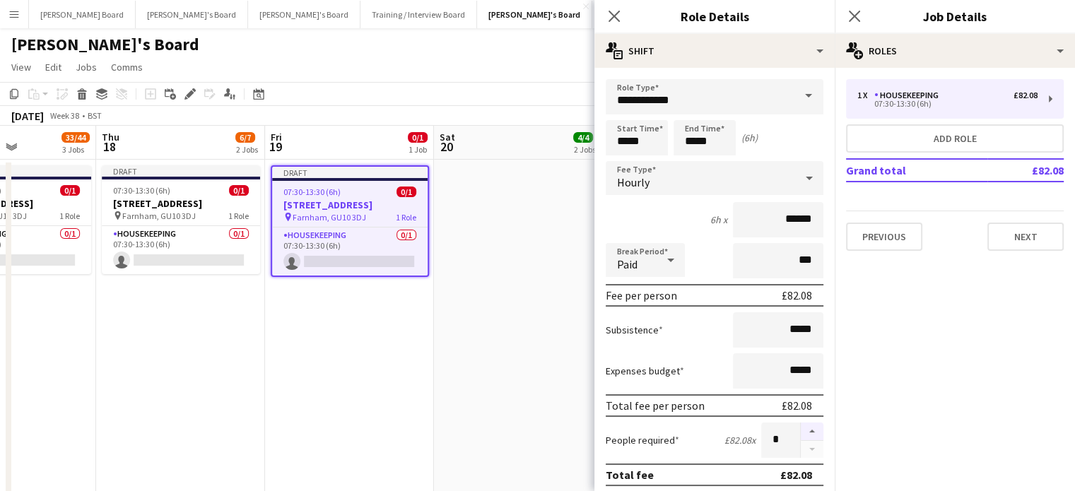
click at [808, 436] on button "button" at bounding box center [812, 432] width 23 height 18
type input "*"
click at [457, 379] on app-date-cell at bounding box center [518, 483] width 169 height 647
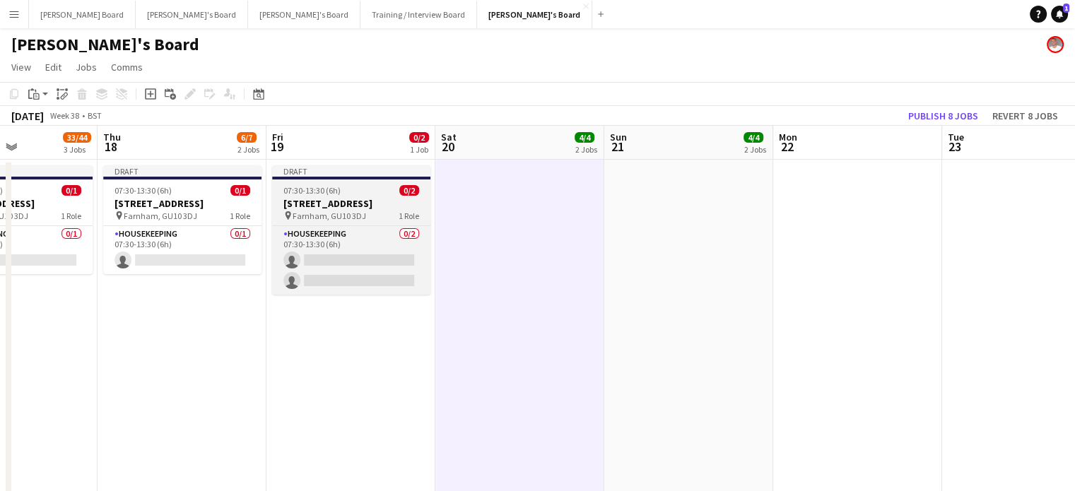
click at [297, 196] on app-job-card "Draft 07:30-13:30 (6h) 0/2 Millbridge Court GU10 3DJ pin Farnham, GU10 3DJ 1 Ro…" at bounding box center [351, 229] width 158 height 129
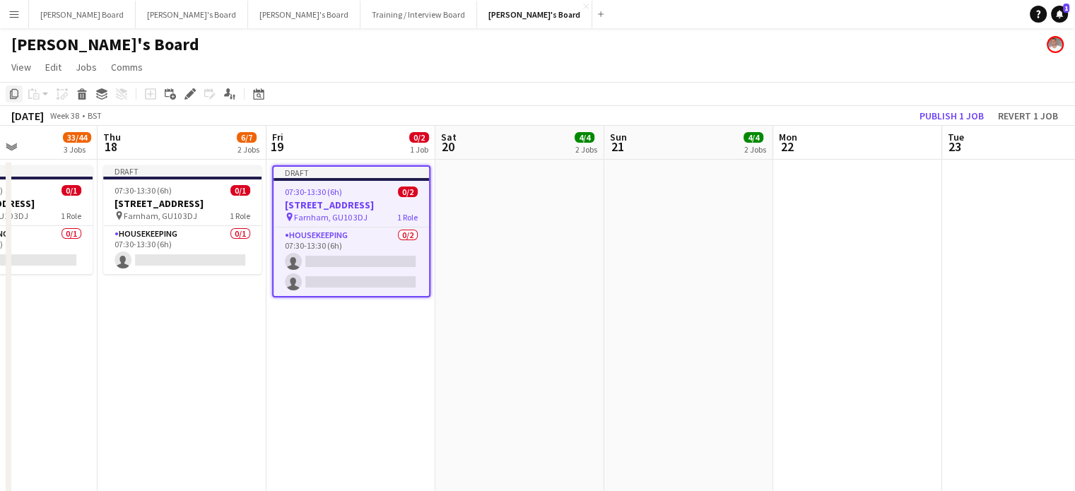
click at [11, 91] on icon at bounding box center [14, 94] width 8 height 10
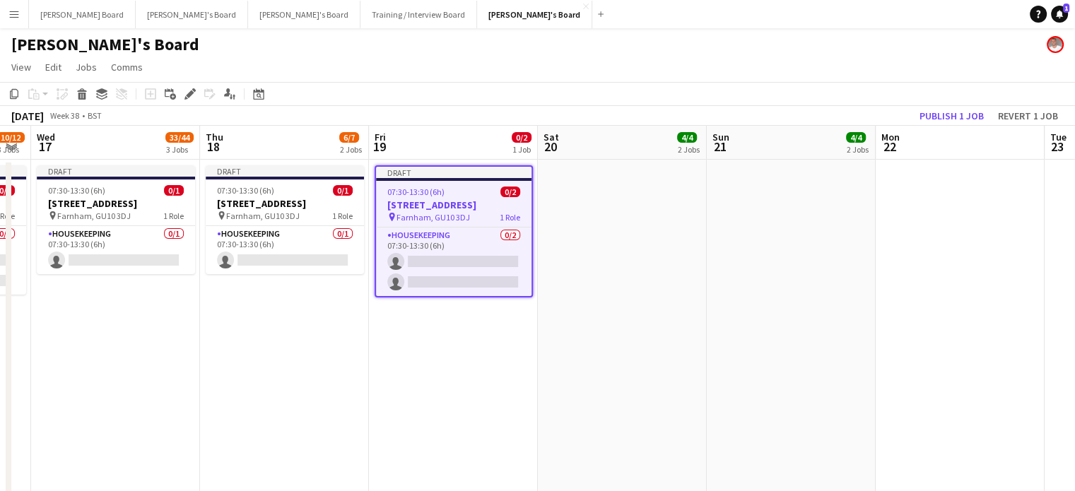
drag, startPoint x: 590, startPoint y: 325, endPoint x: 247, endPoint y: 339, distance: 343.7
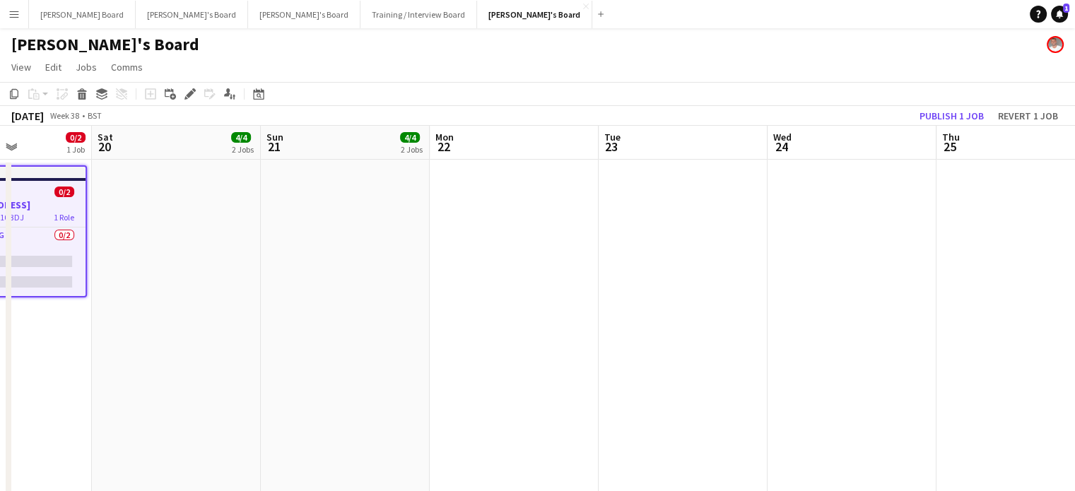
click at [548, 259] on app-date-cell at bounding box center [514, 483] width 169 height 647
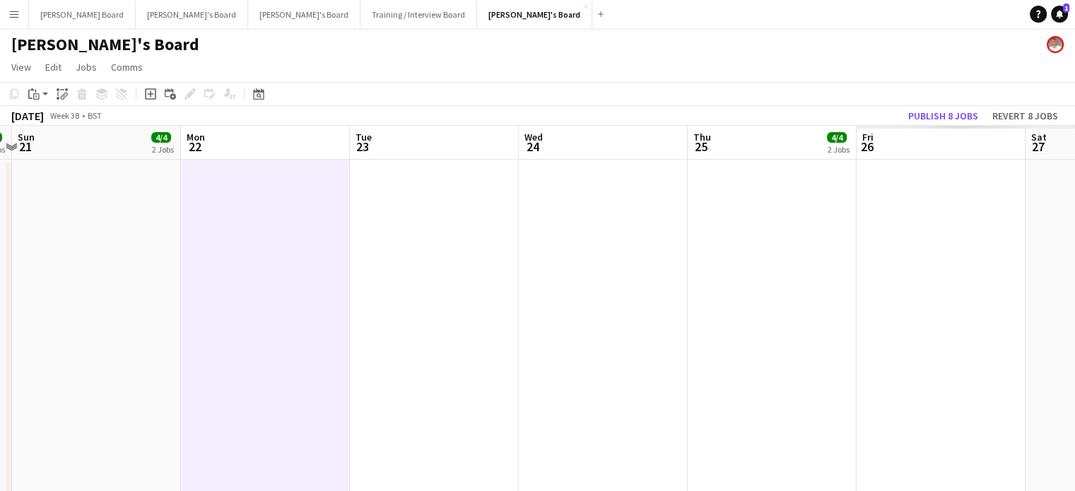
drag, startPoint x: 857, startPoint y: 275, endPoint x: 625, endPoint y: 286, distance: 232.8
click at [911, 236] on app-date-cell at bounding box center [941, 483] width 169 height 647
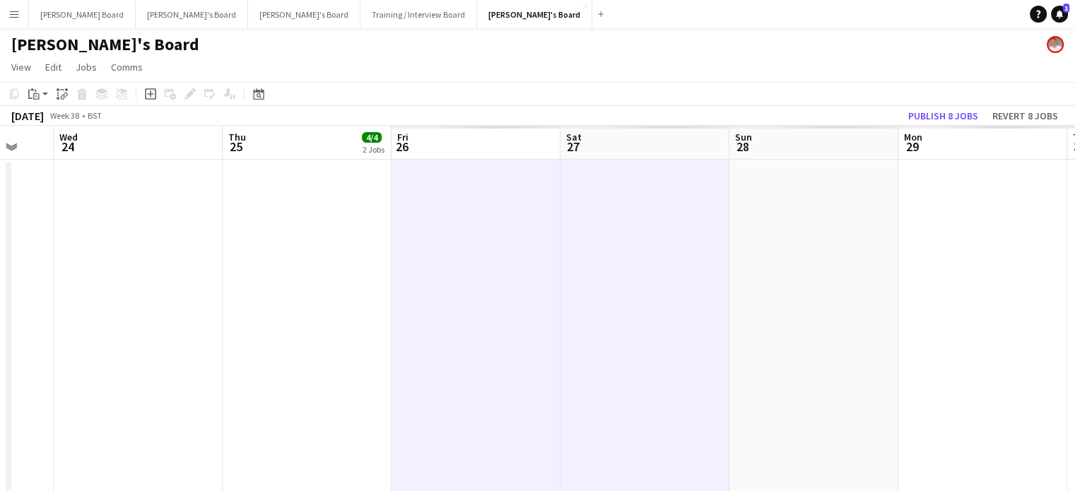
drag, startPoint x: 905, startPoint y: 278, endPoint x: 432, endPoint y: 294, distance: 472.3
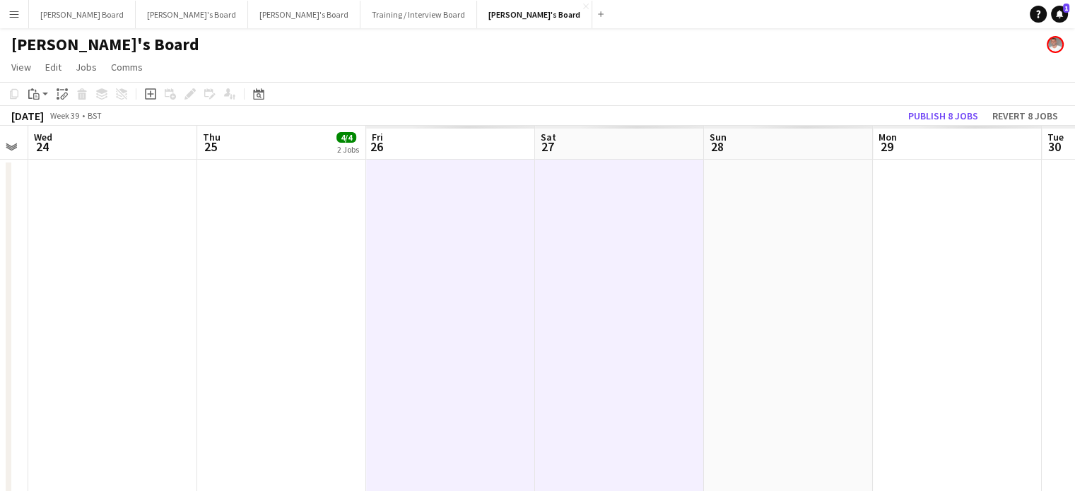
click at [922, 237] on app-date-cell at bounding box center [957, 483] width 169 height 647
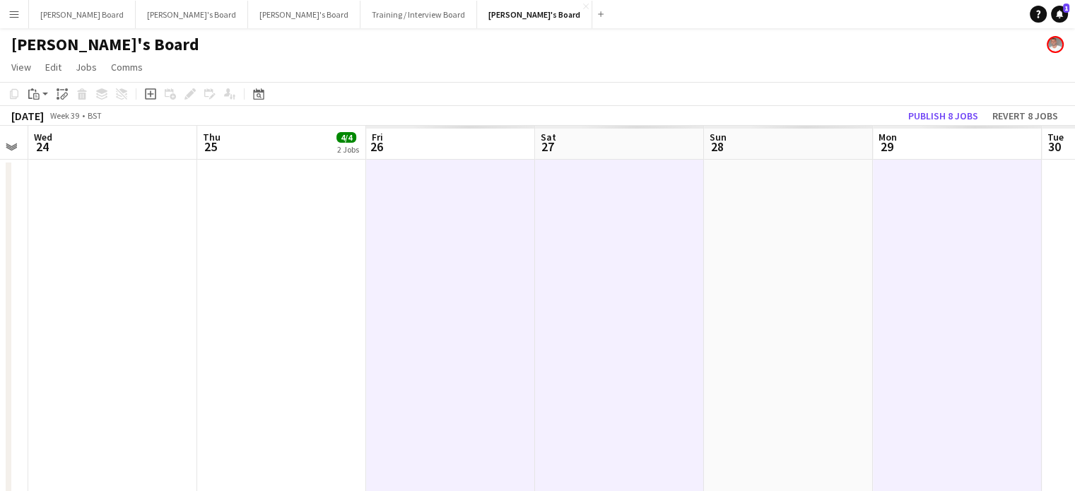
click at [616, 224] on app-date-cell at bounding box center [619, 483] width 169 height 647
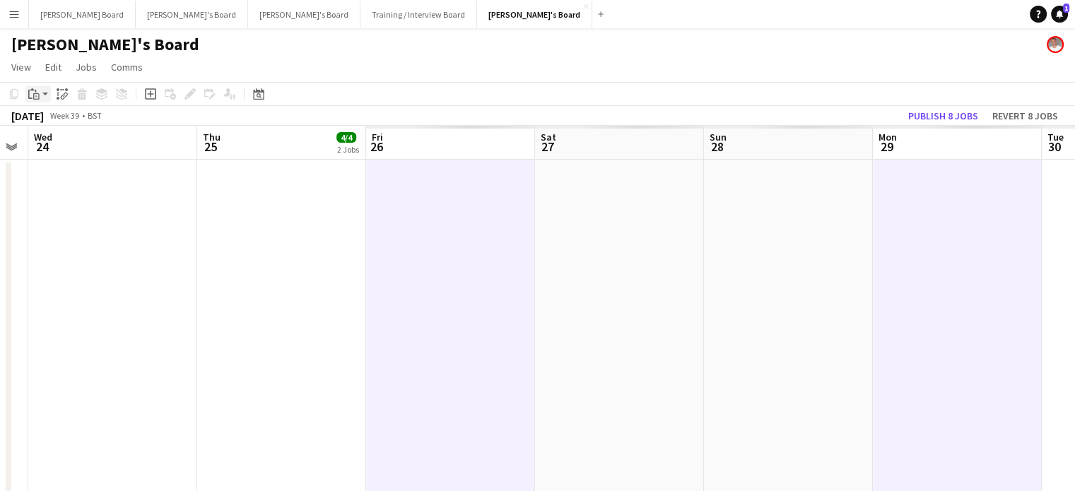
click at [42, 93] on app-action-btn "Paste" at bounding box center [37, 94] width 25 height 17
click at [61, 124] on link "Paste Ctrl+V" at bounding box center [103, 120] width 133 height 13
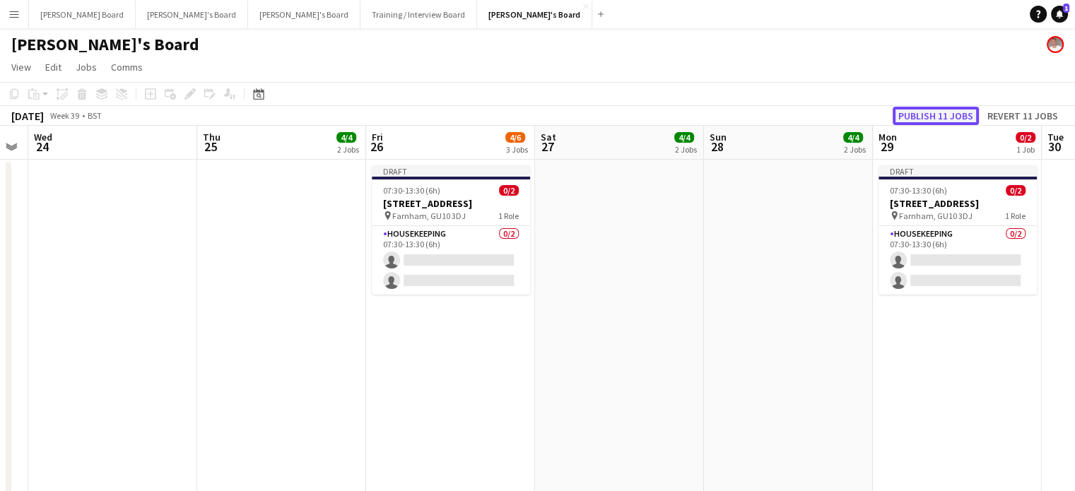
click at [933, 119] on button "Publish 11 jobs" at bounding box center [936, 116] width 86 height 18
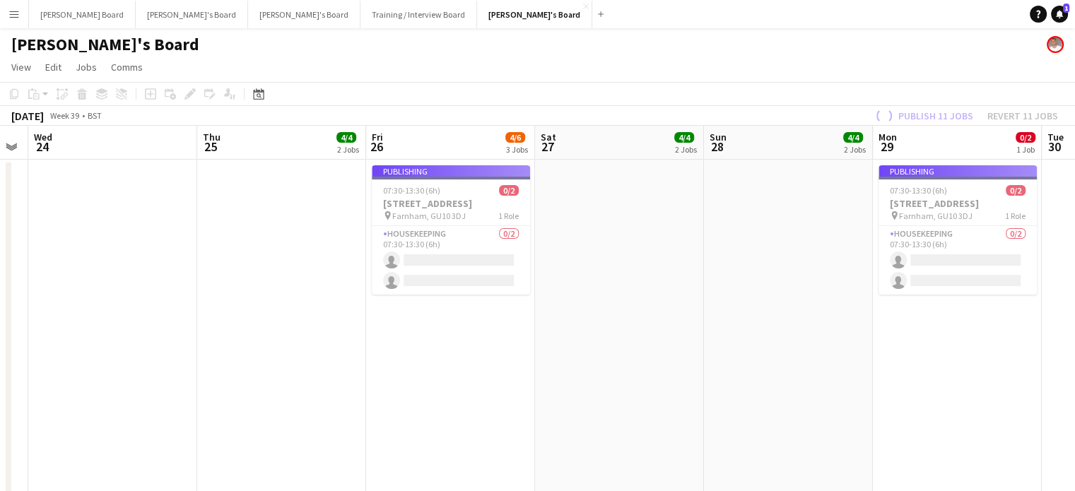
click at [930, 121] on div "Publish 11 jobs Revert 11 jobs" at bounding box center [965, 116] width 220 height 18
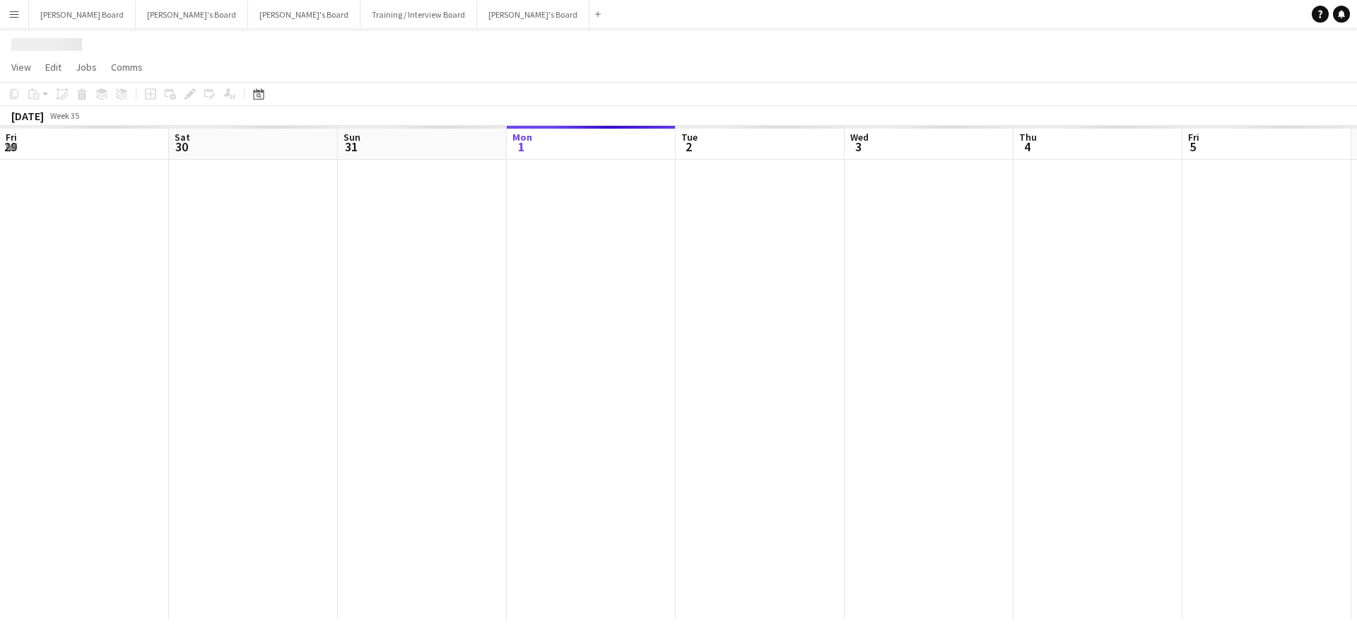
scroll to position [0, 338]
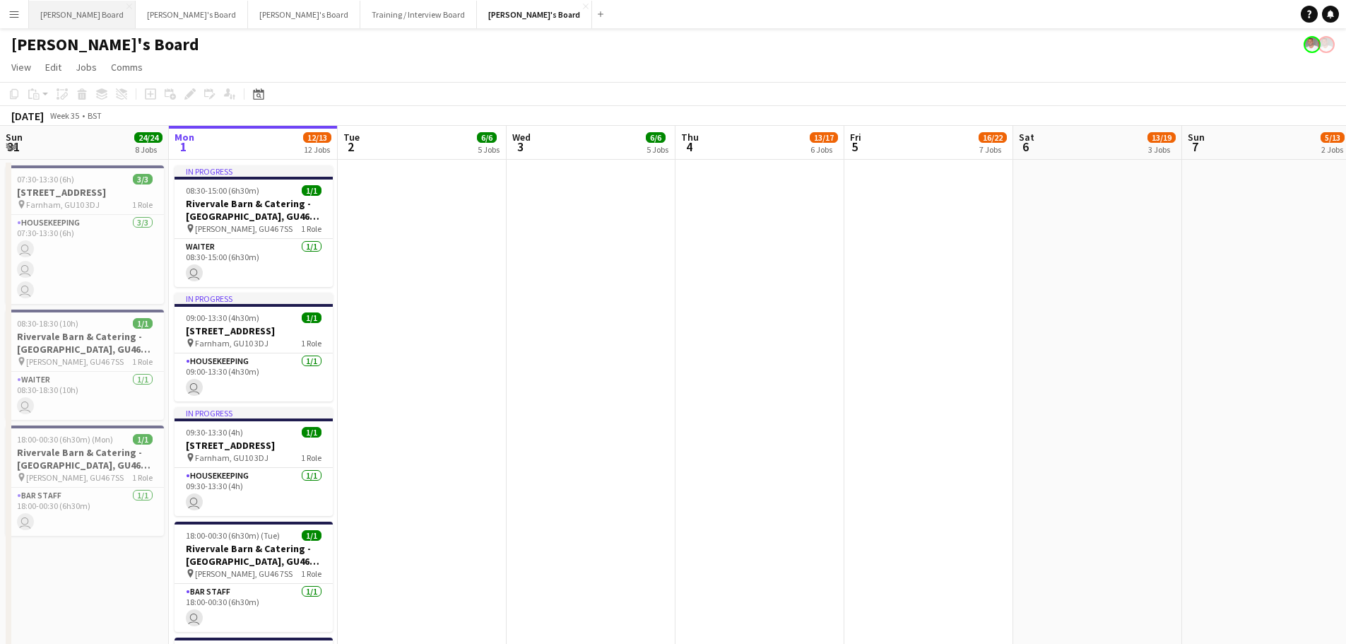
click at [87, 10] on button "Dean's Board Close" at bounding box center [82, 15] width 107 height 28
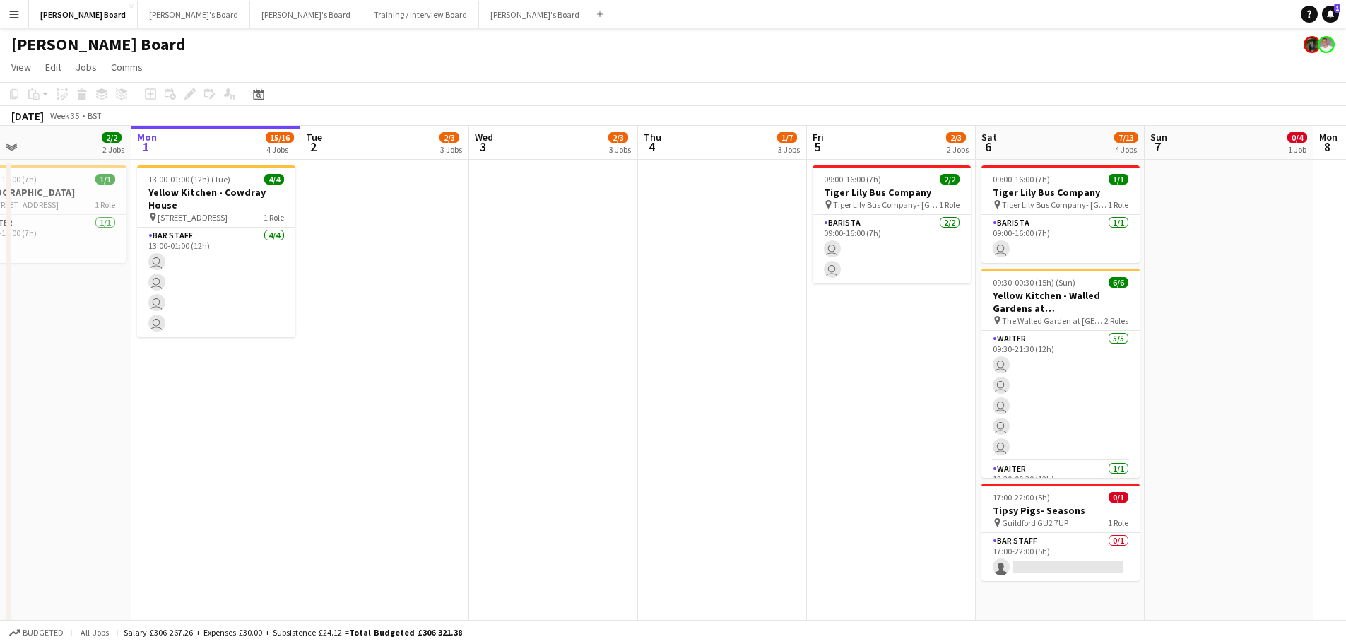
drag, startPoint x: 314, startPoint y: 393, endPoint x: 598, endPoint y: 404, distance: 284.3
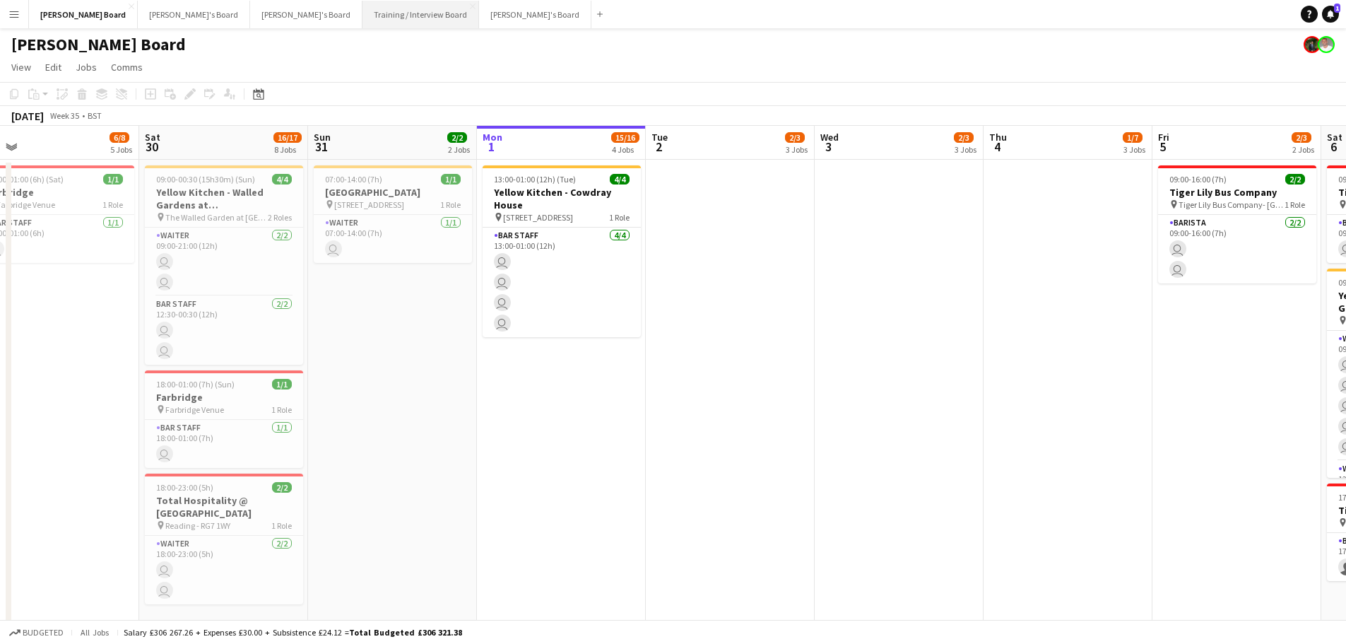
click at [363, 14] on button "Training / Interview Board Close" at bounding box center [421, 15] width 117 height 28
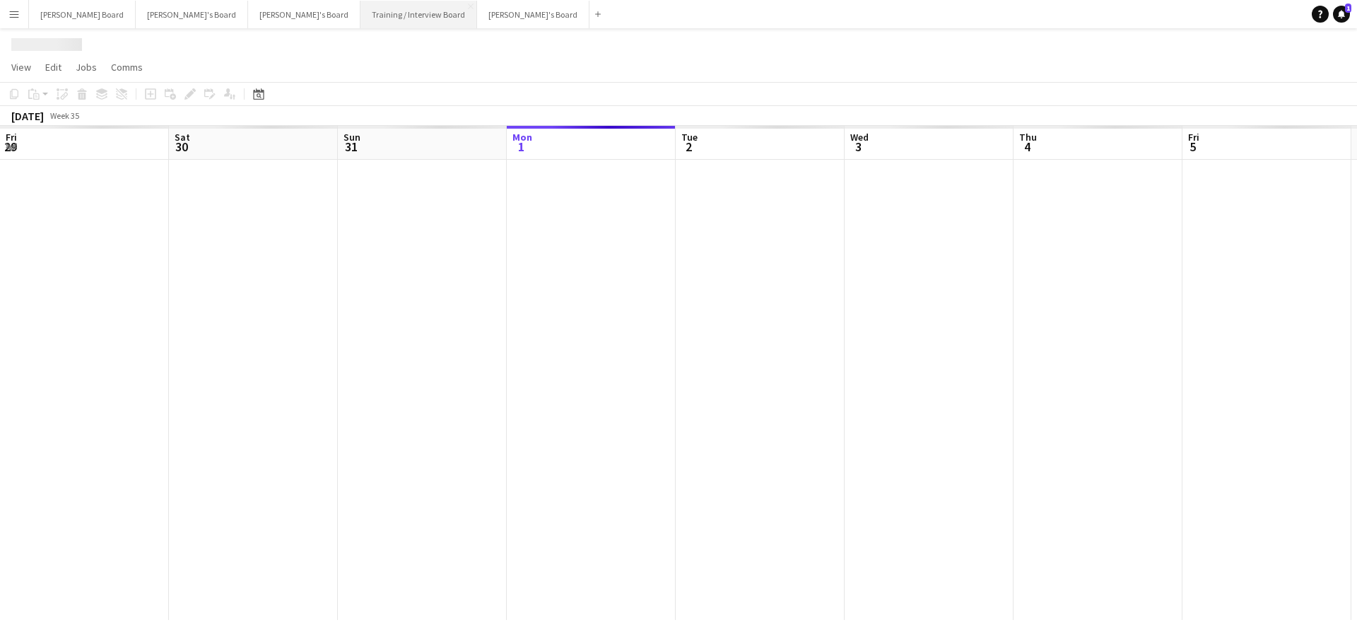
scroll to position [0, 338]
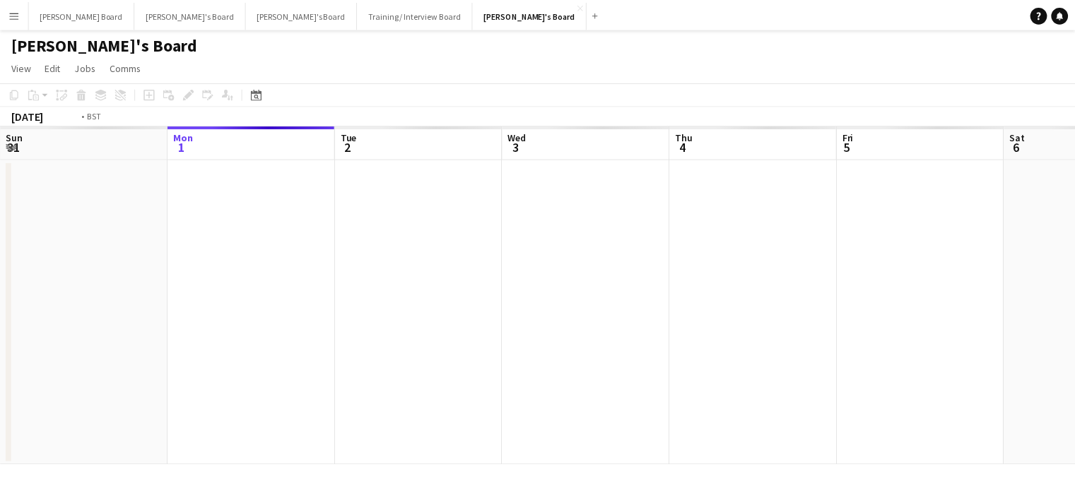
scroll to position [0, 435]
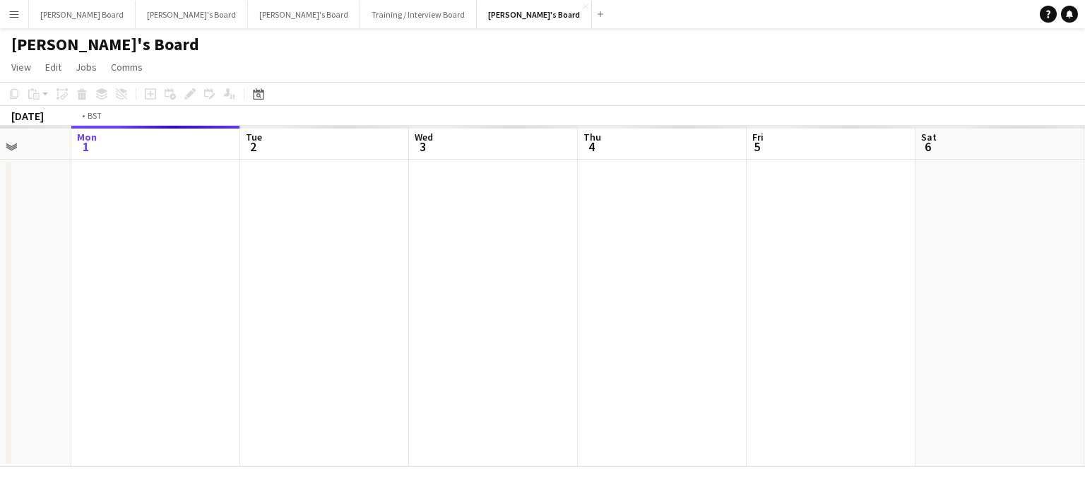
drag, startPoint x: 720, startPoint y: 331, endPoint x: 379, endPoint y: 353, distance: 342.1
click at [379, 353] on app-calendar-viewport "Fri 29 Sat 30 Sun 31 Mon 1 Tue 2 Wed 3 Thu 4 Fri 5 Sat 6 Sun 7 Mon 8 Tue 9" at bounding box center [542, 296] width 1085 height 341
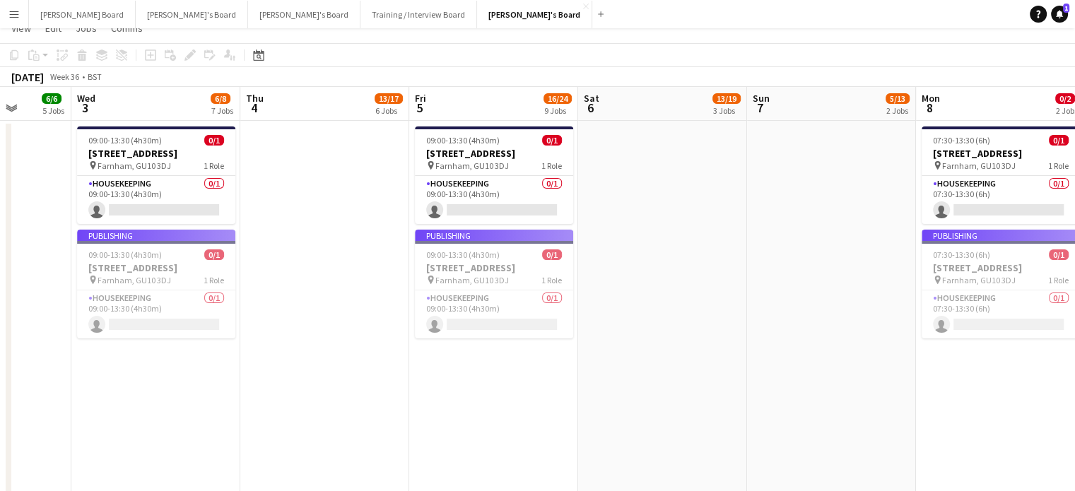
scroll to position [0, 0]
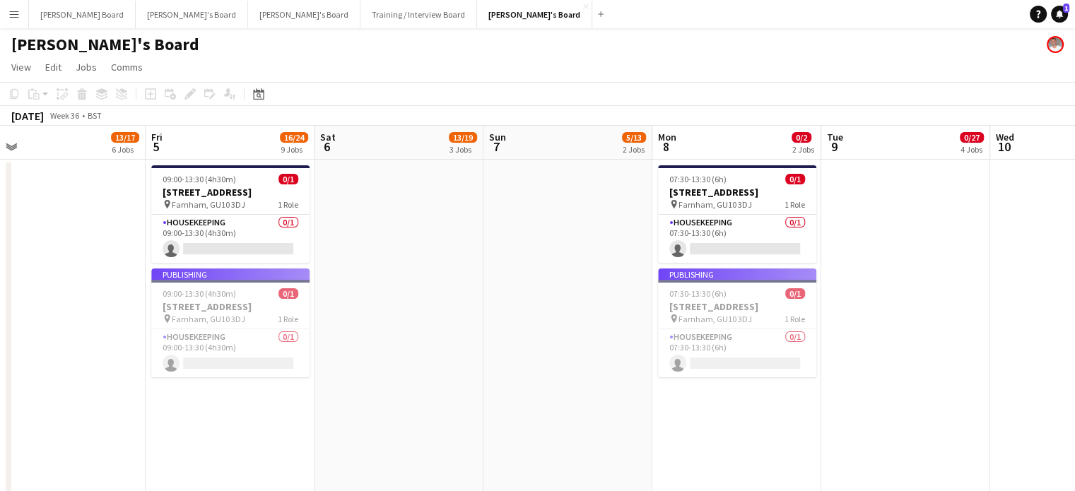
drag, startPoint x: 770, startPoint y: 350, endPoint x: 11, endPoint y: 350, distance: 759.0
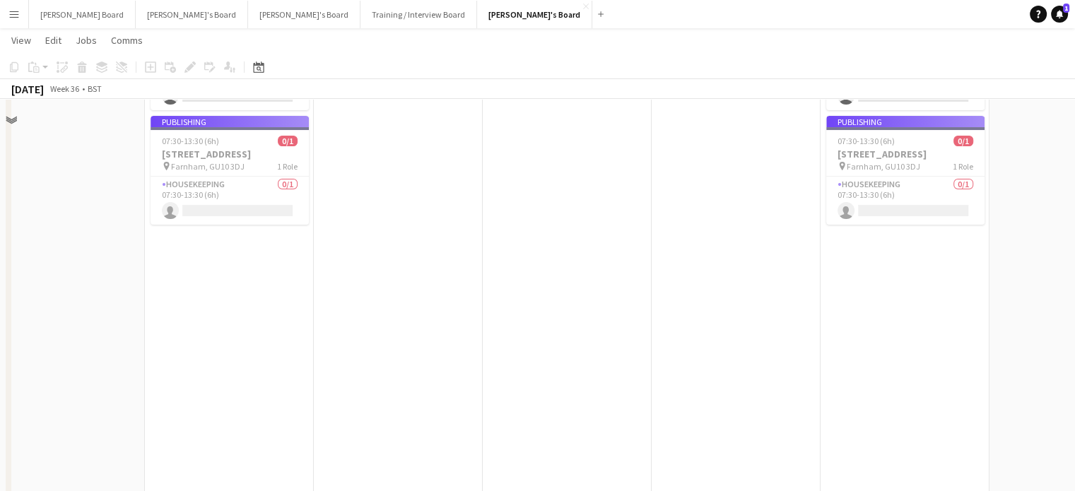
scroll to position [94, 0]
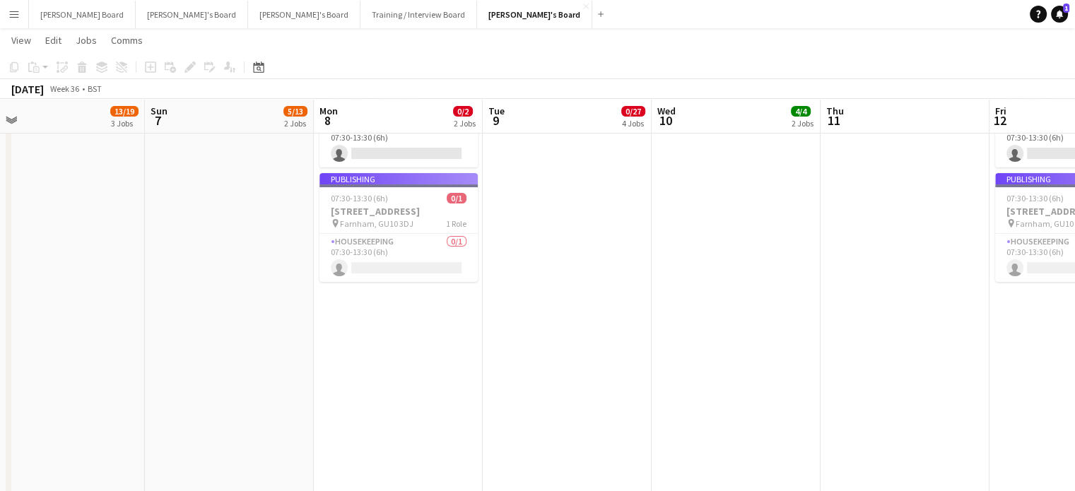
drag, startPoint x: 391, startPoint y: 312, endPoint x: 942, endPoint y: 290, distance: 551.6
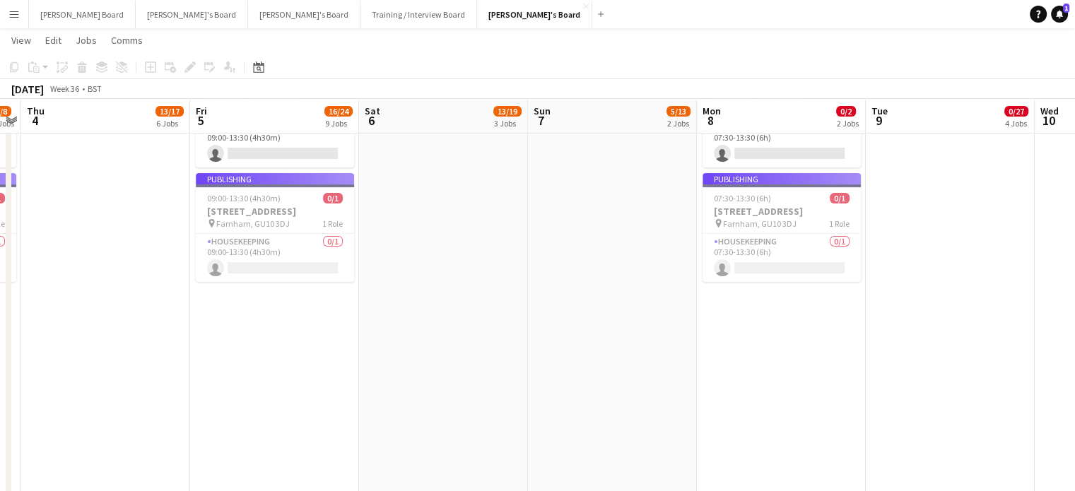
drag, startPoint x: 455, startPoint y: 355, endPoint x: 885, endPoint y: 358, distance: 429.7
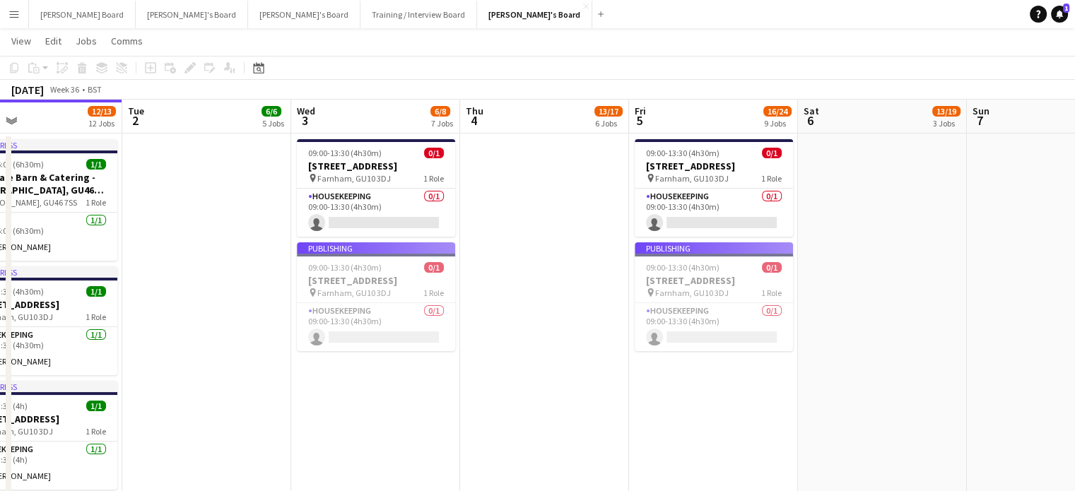
scroll to position [0, 0]
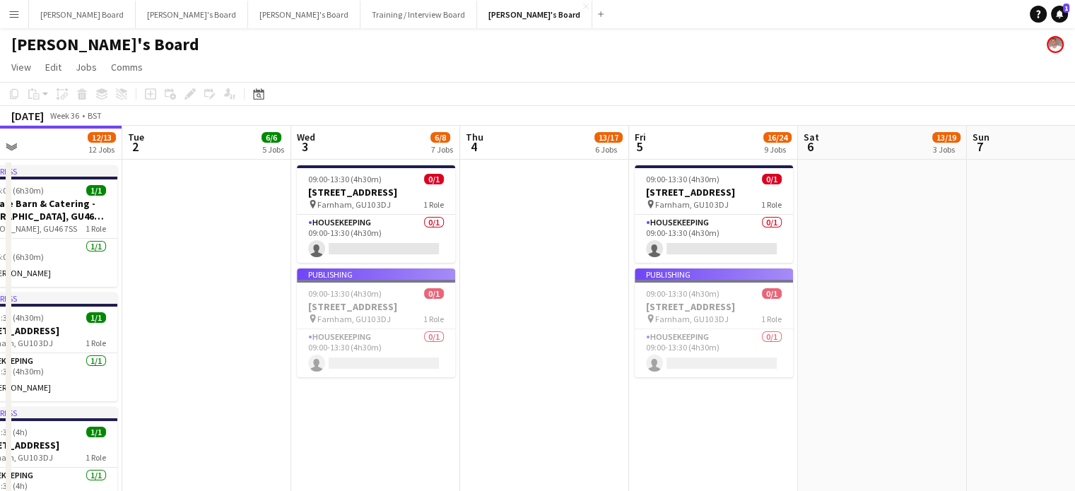
drag, startPoint x: 931, startPoint y: 362, endPoint x: 346, endPoint y: 335, distance: 586.5
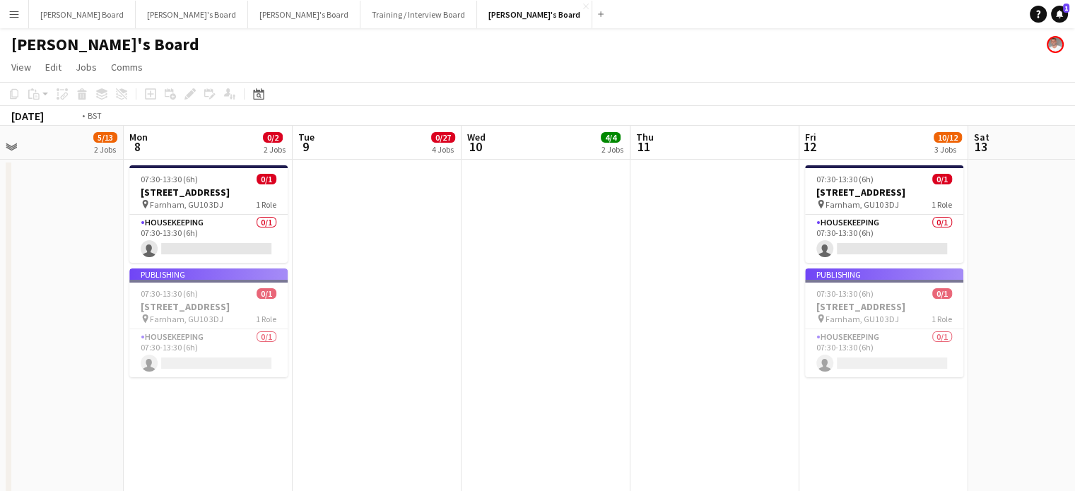
drag, startPoint x: 905, startPoint y: 338, endPoint x: 457, endPoint y: 336, distance: 448.0
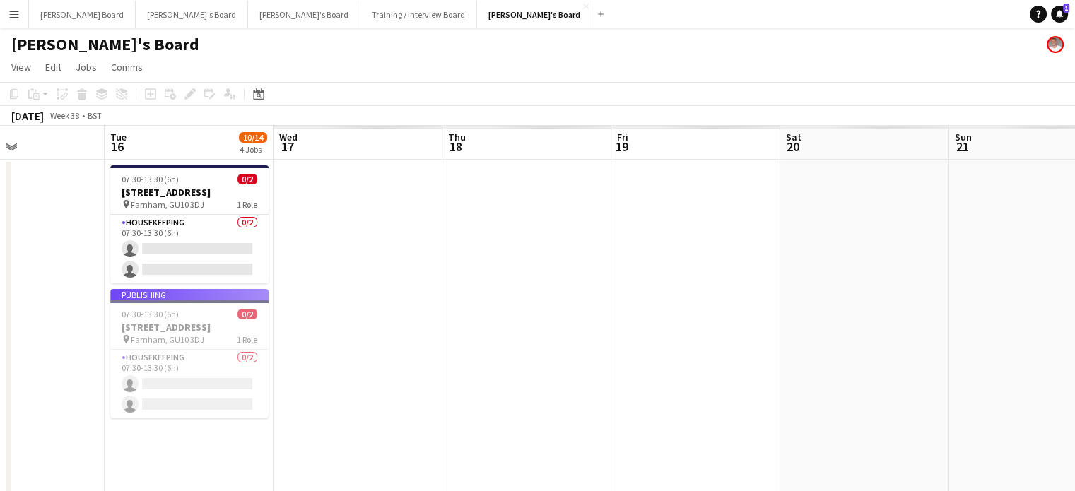
drag, startPoint x: 963, startPoint y: 328, endPoint x: 530, endPoint y: 361, distance: 434.5
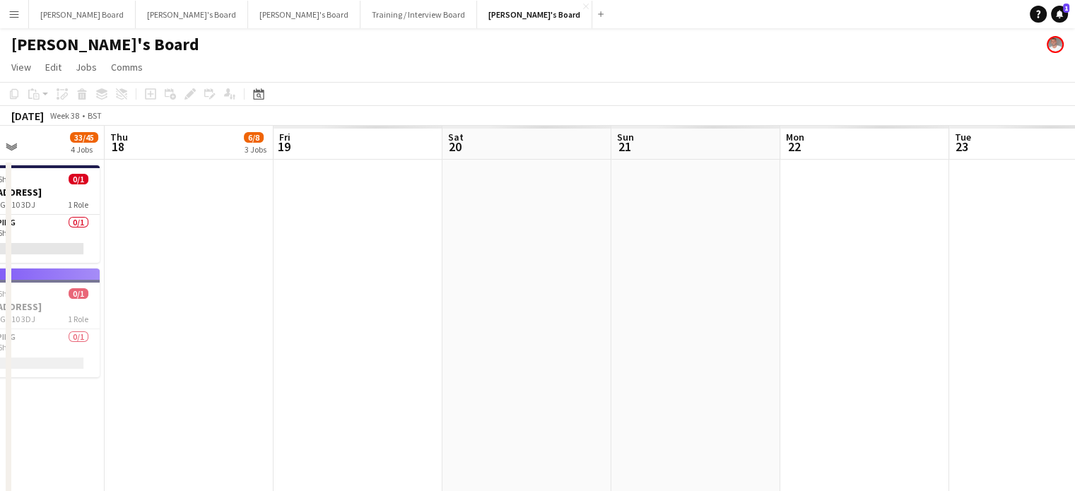
drag, startPoint x: 558, startPoint y: 302, endPoint x: 544, endPoint y: 302, distance: 14.2
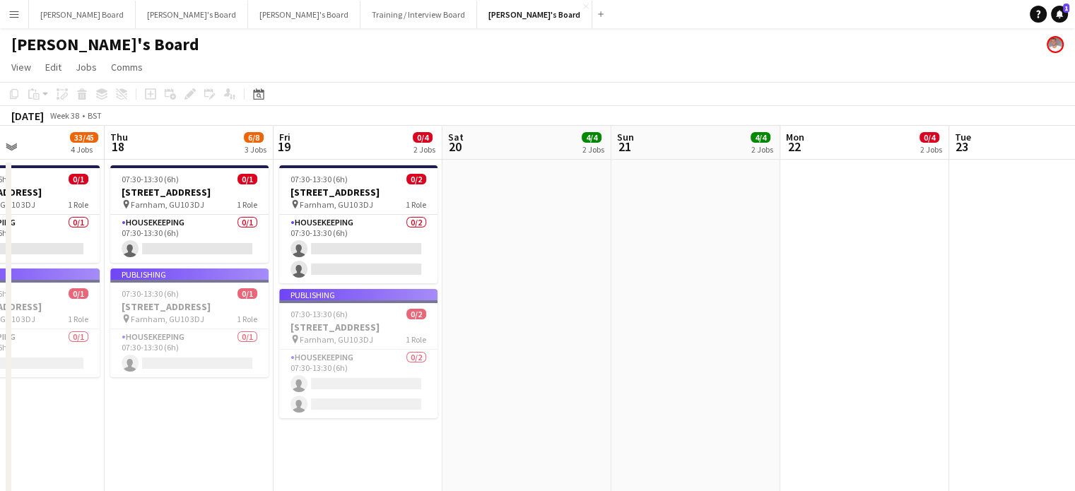
scroll to position [0, 649]
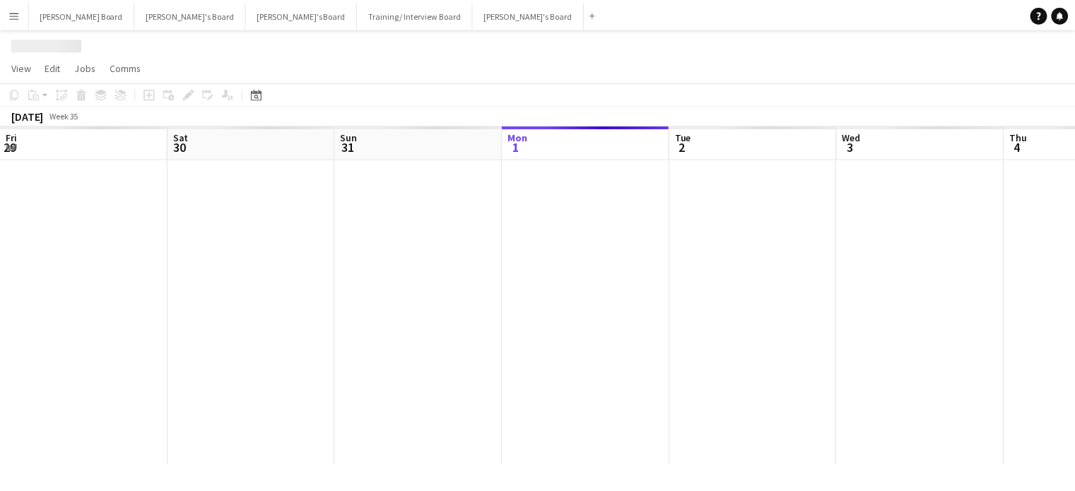
scroll to position [0, 338]
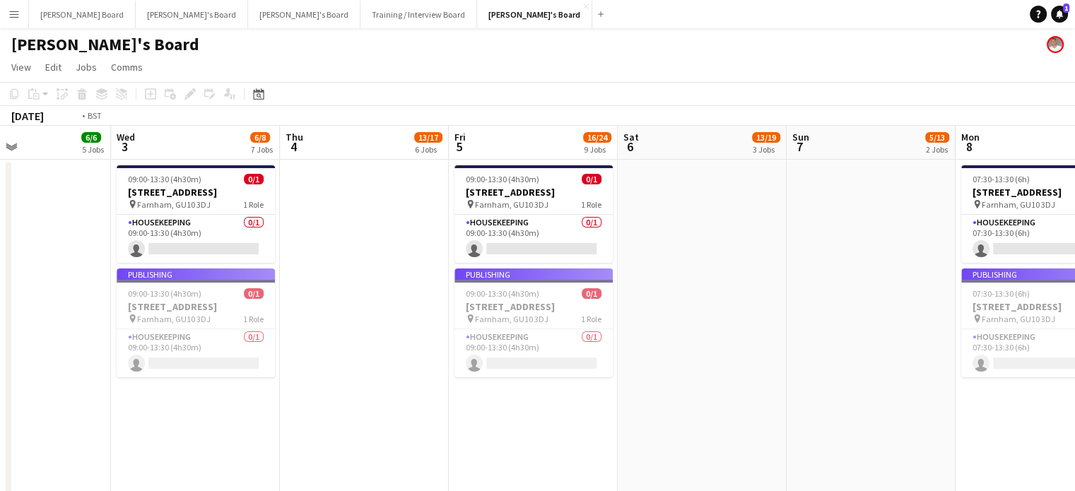
drag, startPoint x: 717, startPoint y: 370, endPoint x: 320, endPoint y: 435, distance: 402.3
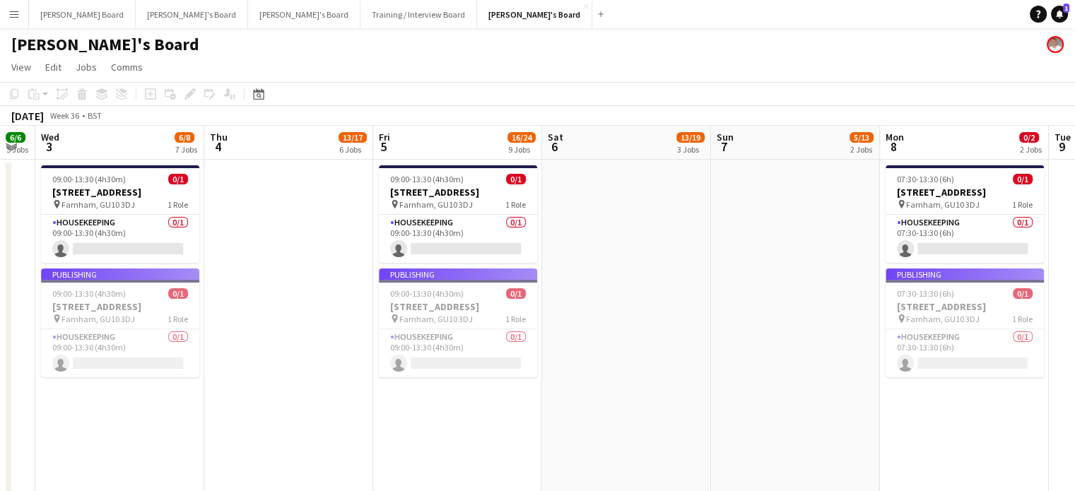
drag, startPoint x: 735, startPoint y: 412, endPoint x: 628, endPoint y: 432, distance: 109.2
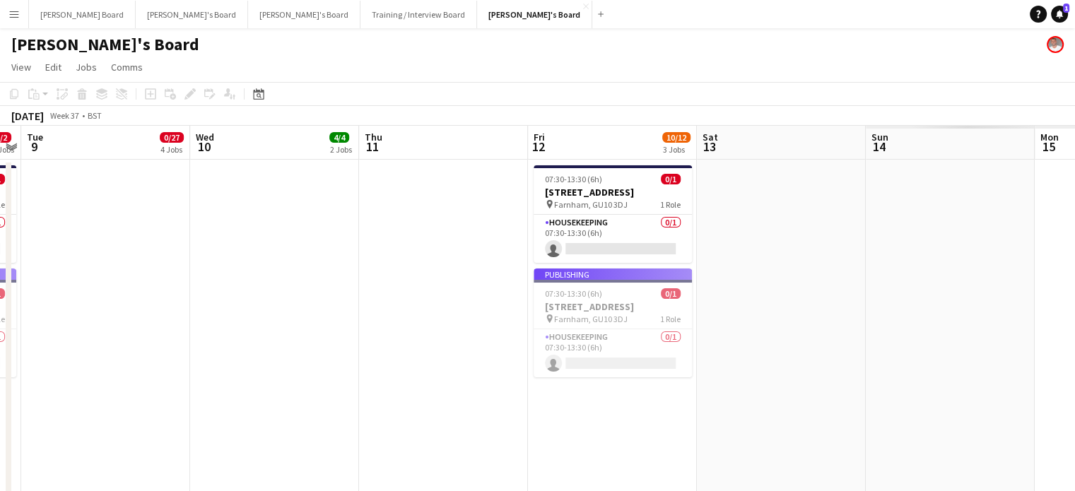
drag, startPoint x: 659, startPoint y: 460, endPoint x: 809, endPoint y: 397, distance: 163.1
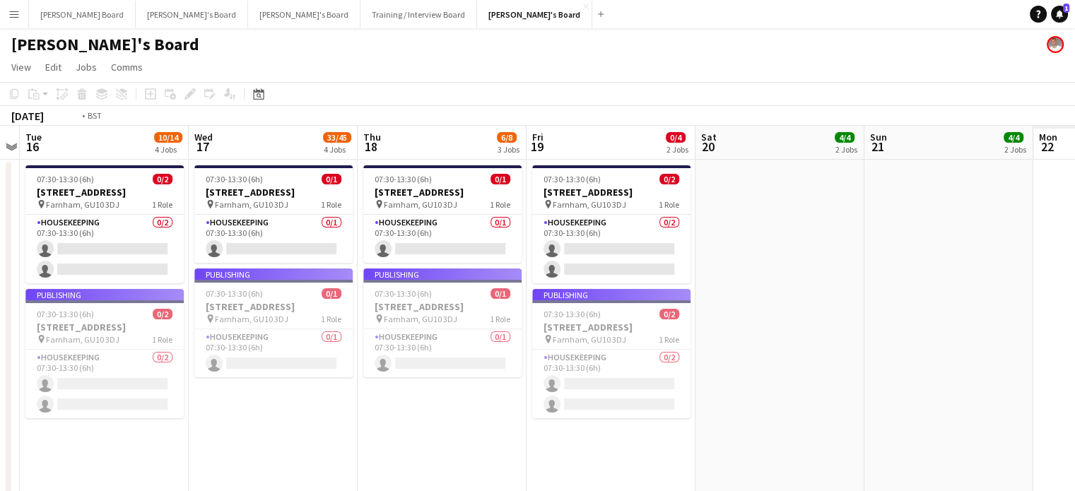
drag, startPoint x: 738, startPoint y: 415, endPoint x: 837, endPoint y: 387, distance: 102.9
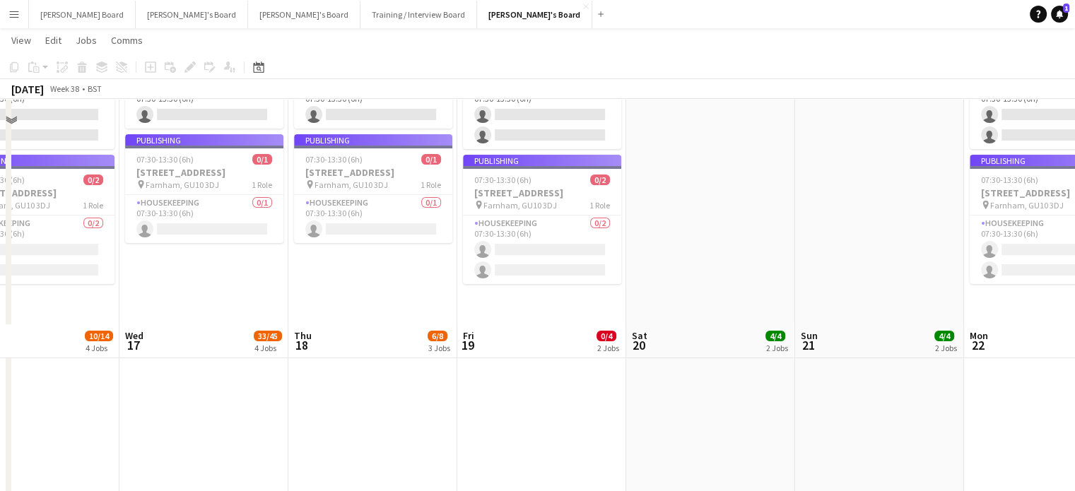
scroll to position [0, 0]
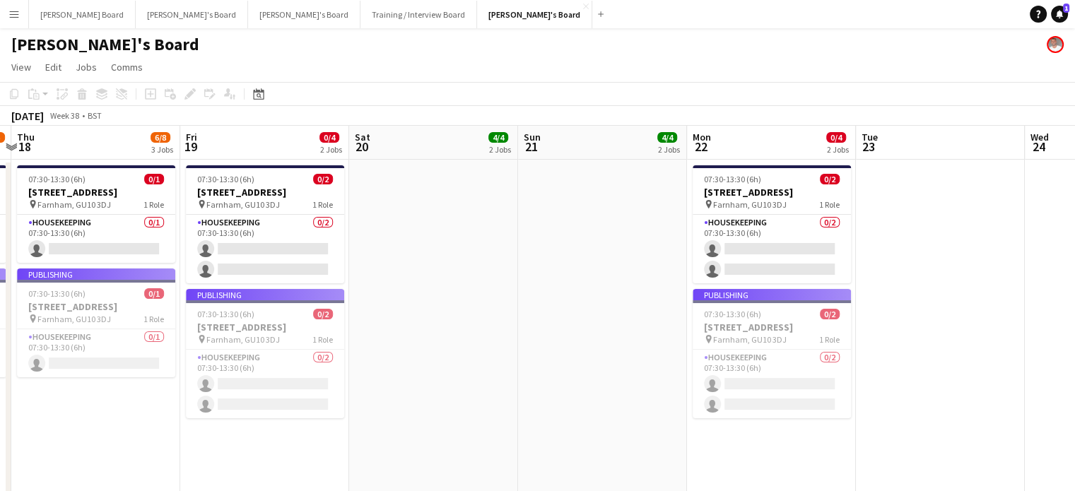
drag, startPoint x: 890, startPoint y: 285, endPoint x: 640, endPoint y: 311, distance: 251.5
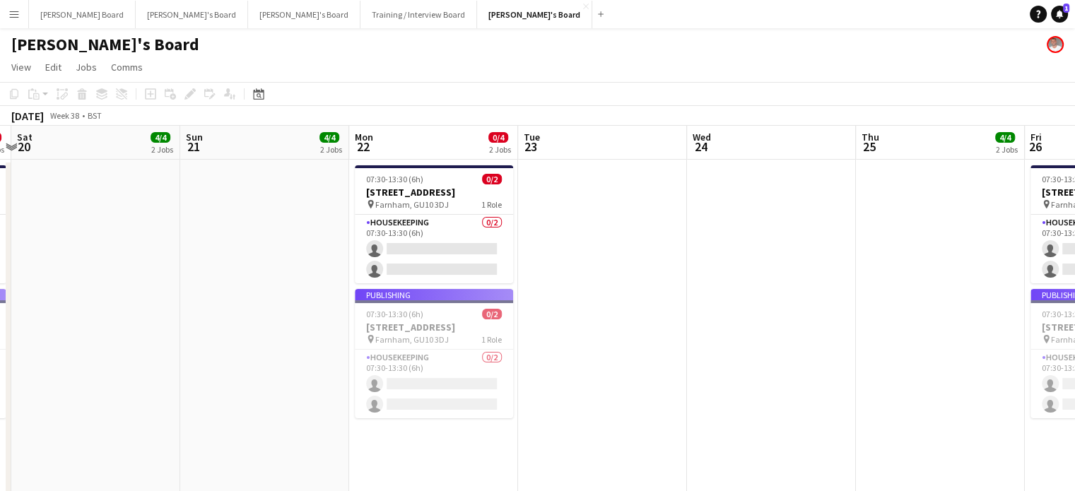
scroll to position [0, 526]
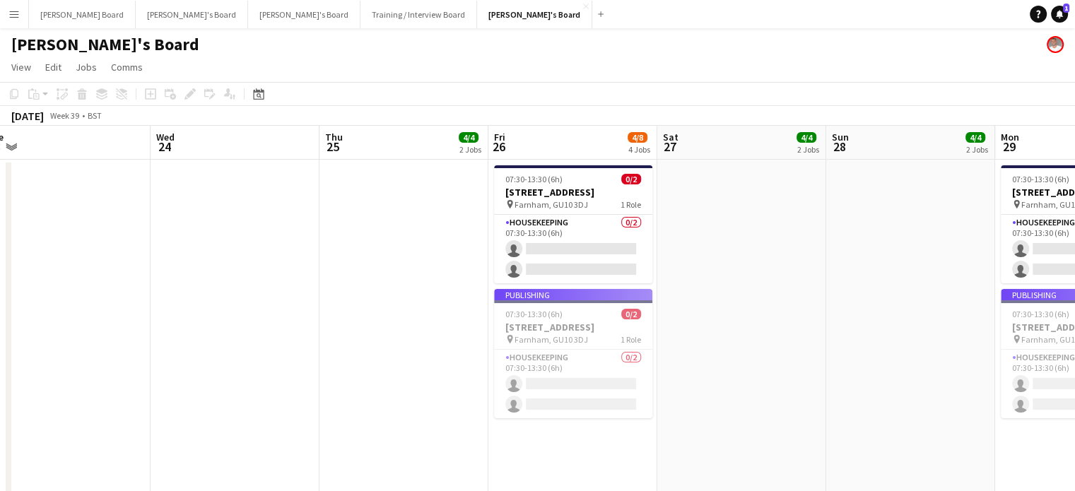
drag, startPoint x: 930, startPoint y: 295, endPoint x: 710, endPoint y: 326, distance: 222.0
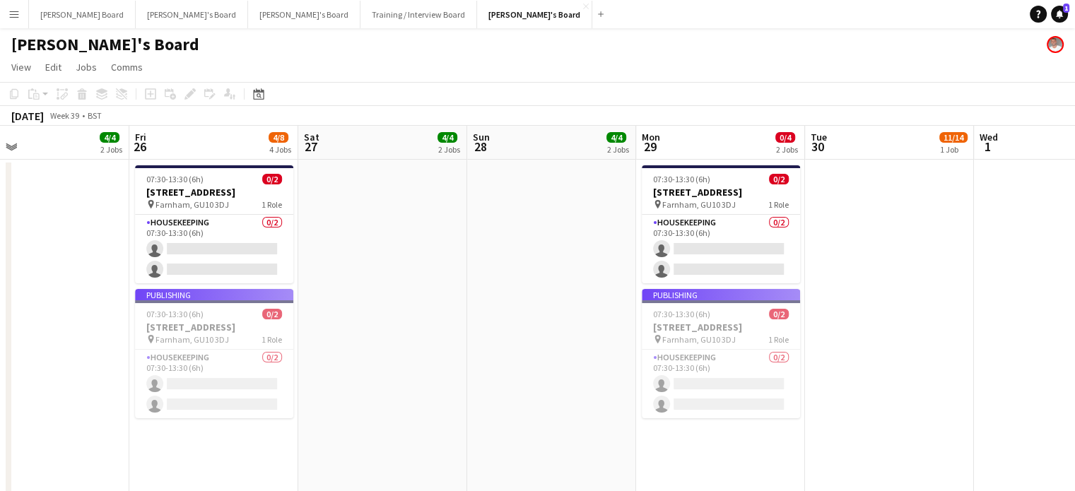
drag, startPoint x: 739, startPoint y: 353, endPoint x: 565, endPoint y: 353, distance: 173.8
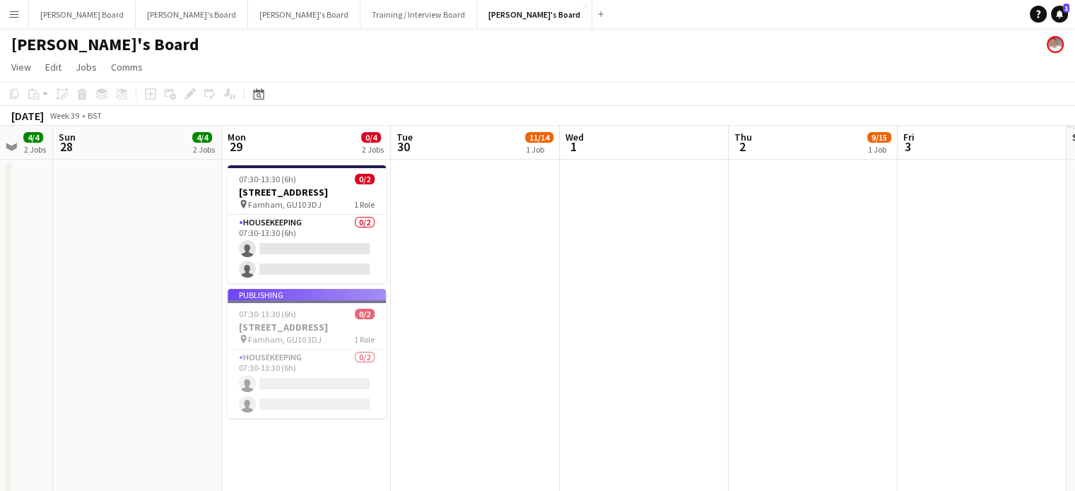
drag, startPoint x: 781, startPoint y: 353, endPoint x: 396, endPoint y: 396, distance: 387.6
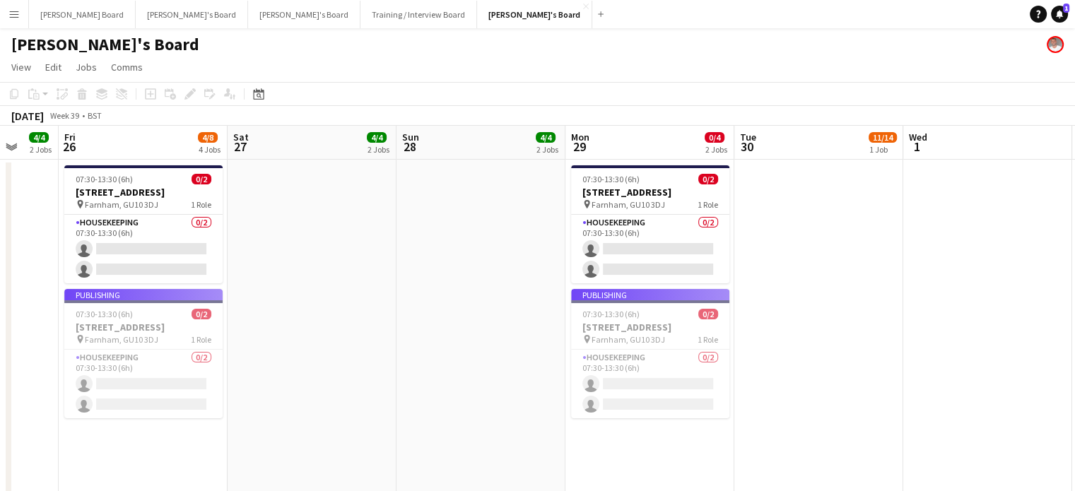
drag, startPoint x: 625, startPoint y: 372, endPoint x: 1001, endPoint y: 341, distance: 377.2
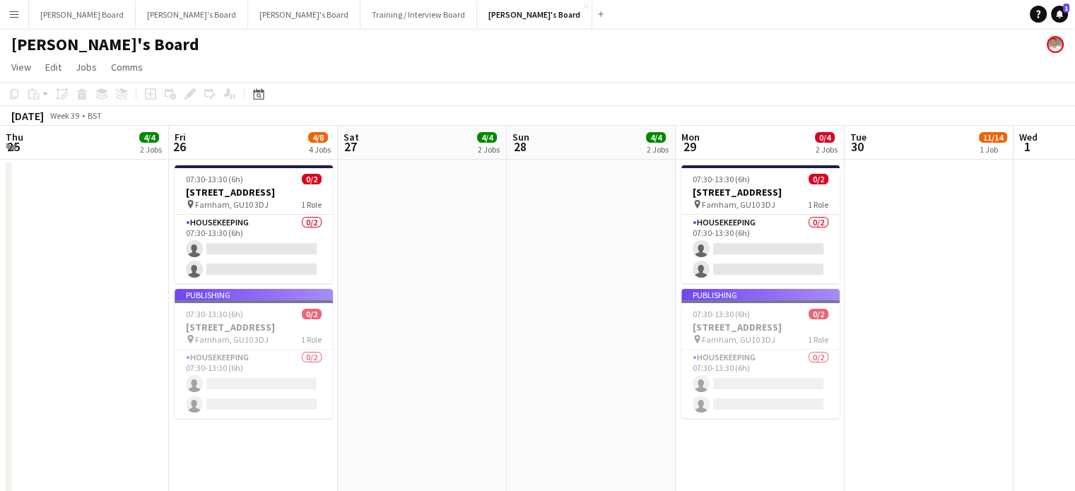
drag, startPoint x: 596, startPoint y: 290, endPoint x: 1085, endPoint y: 306, distance: 488.6
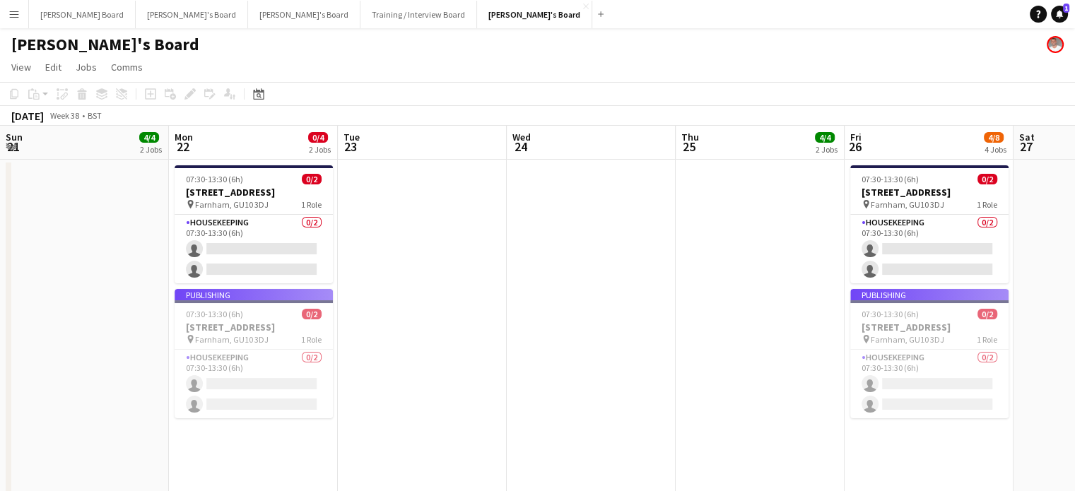
drag, startPoint x: 630, startPoint y: 305, endPoint x: 869, endPoint y: 316, distance: 239.1
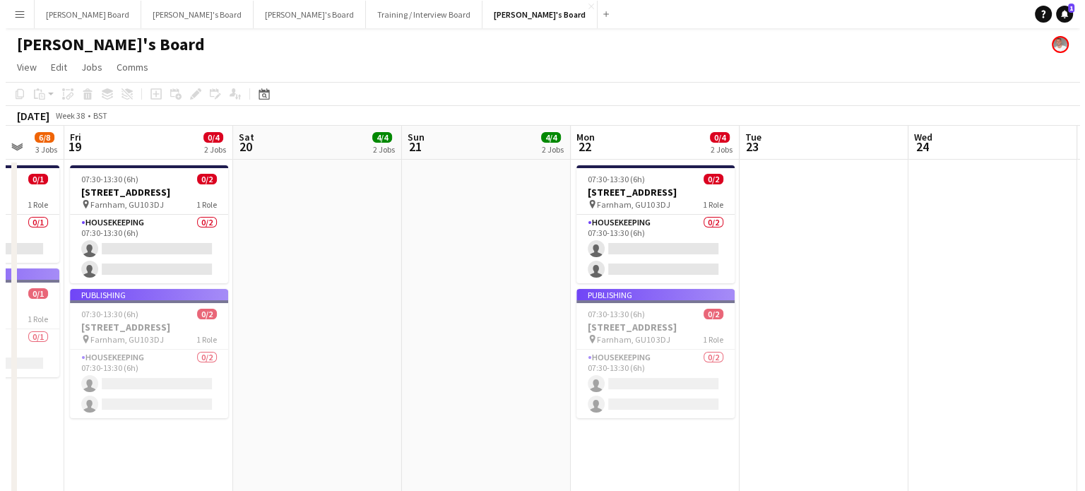
scroll to position [0, 370]
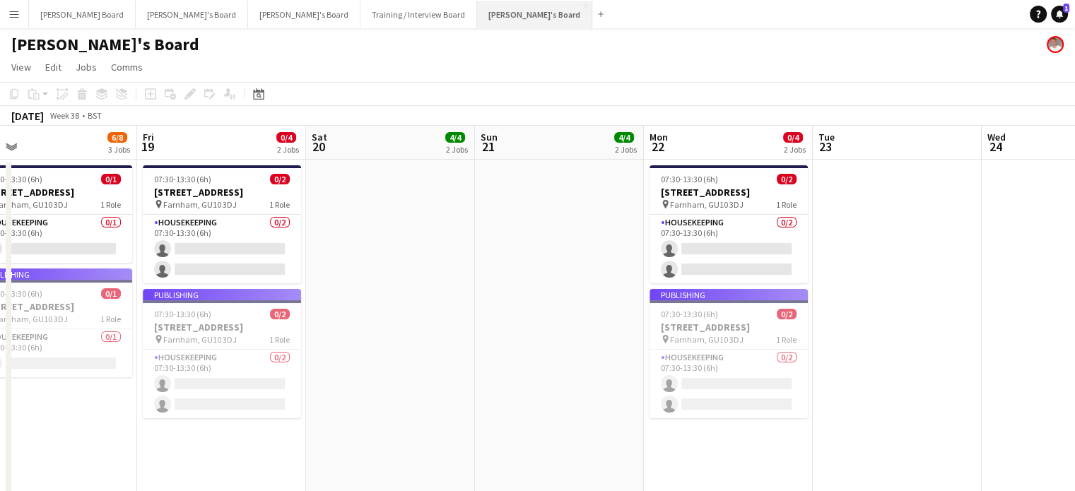
click at [477, 20] on button "Jakub's Board Close" at bounding box center [534, 15] width 115 height 28
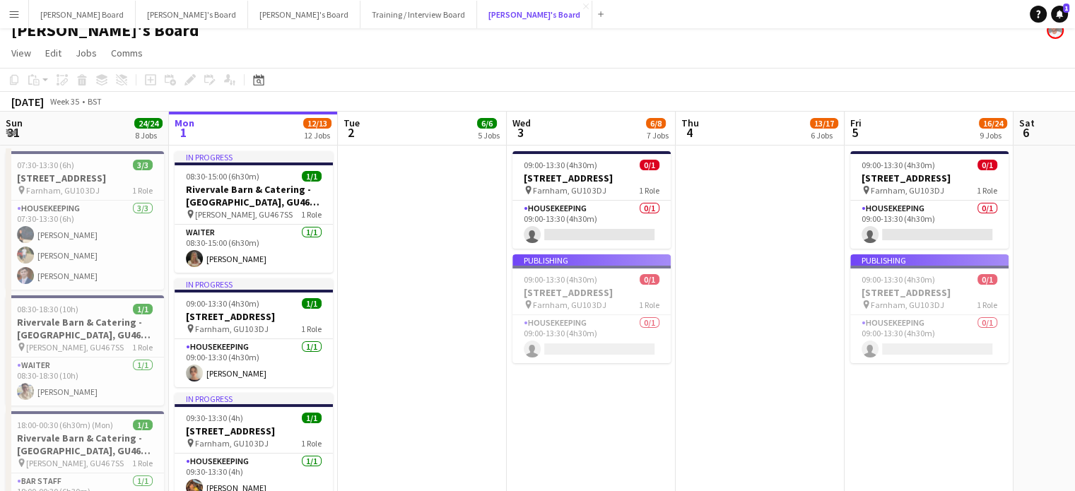
scroll to position [0, 0]
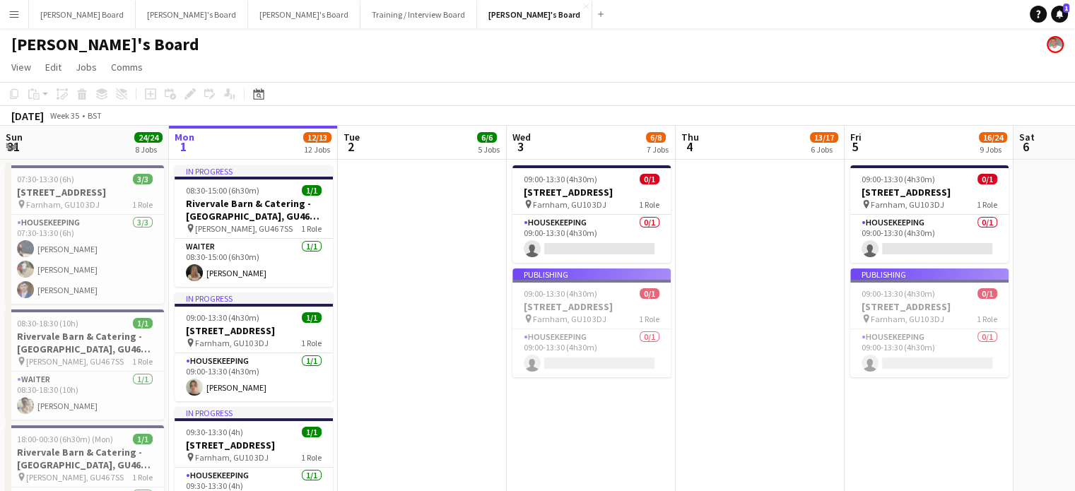
click at [387, 312] on app-date-cell at bounding box center [422, 483] width 169 height 647
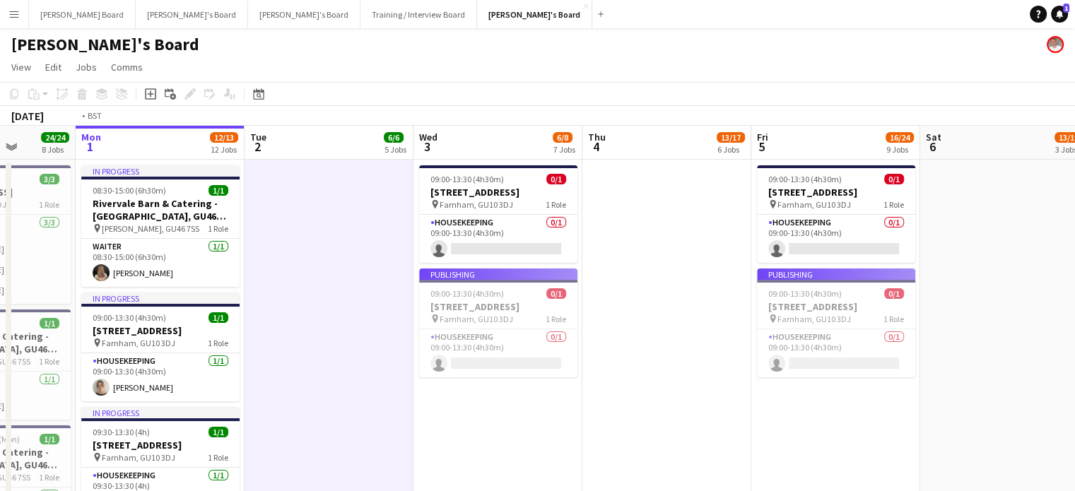
drag, startPoint x: 662, startPoint y: 396, endPoint x: 62, endPoint y: 363, distance: 600.9
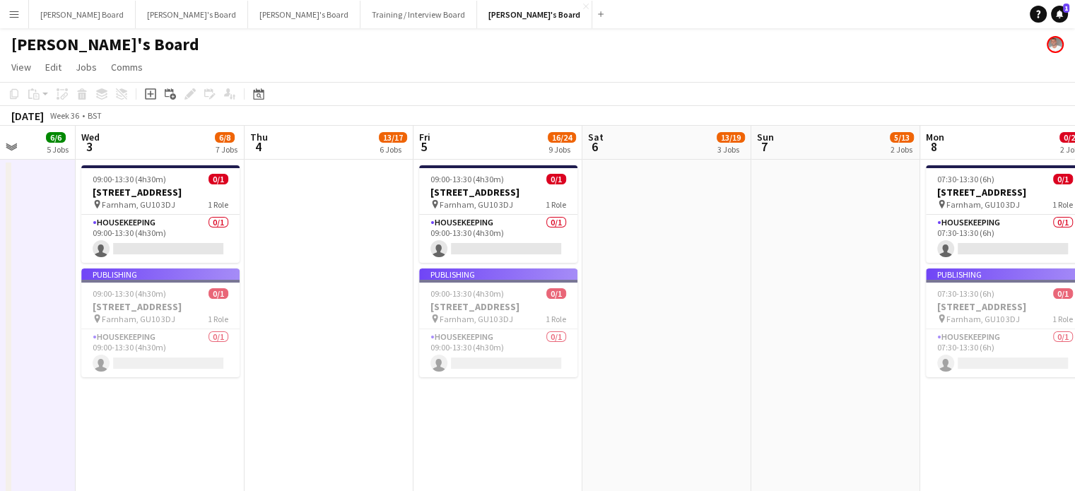
scroll to position [0, 426]
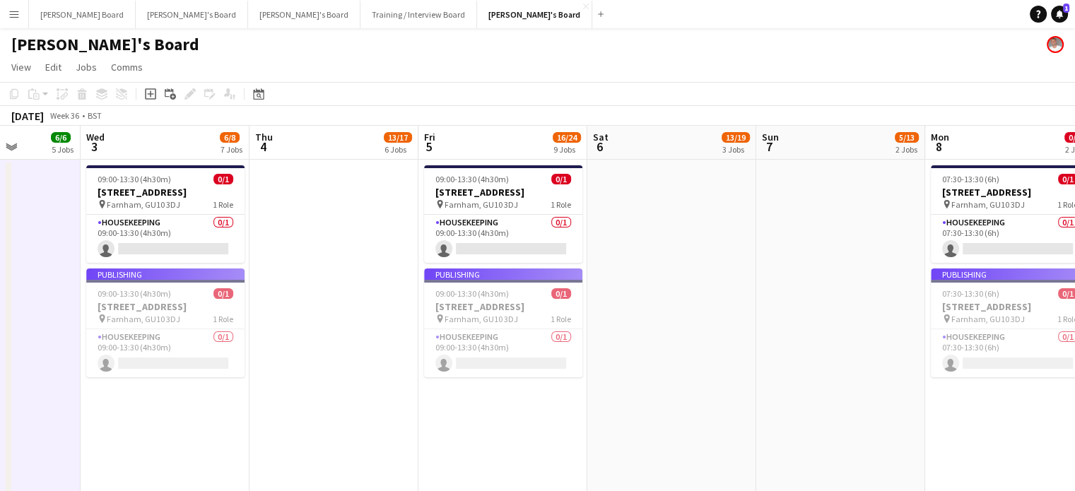
drag, startPoint x: 727, startPoint y: 340, endPoint x: 734, endPoint y: 378, distance: 38.7
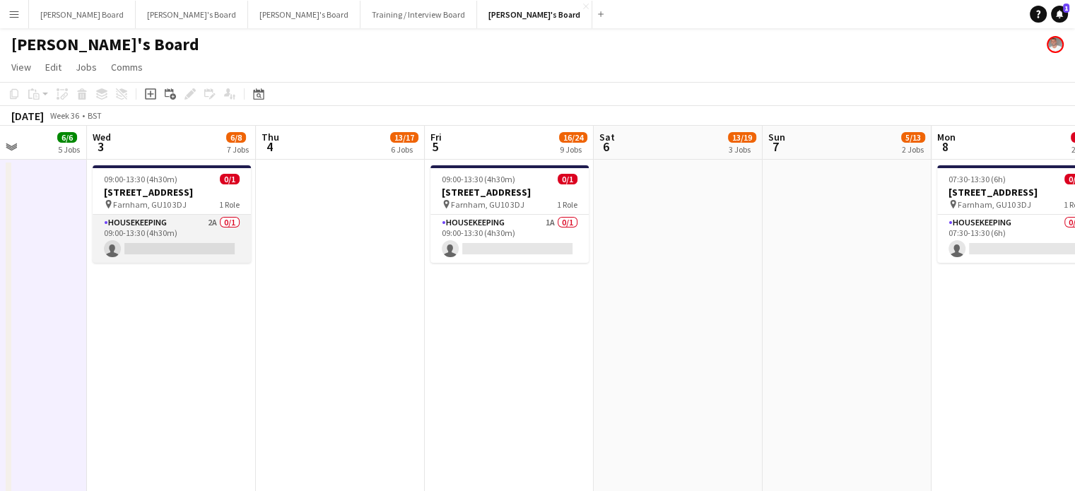
click at [152, 236] on app-card-role "Housekeeping 2A 0/1 09:00-13:30 (4h30m) single-neutral-actions" at bounding box center [172, 239] width 158 height 48
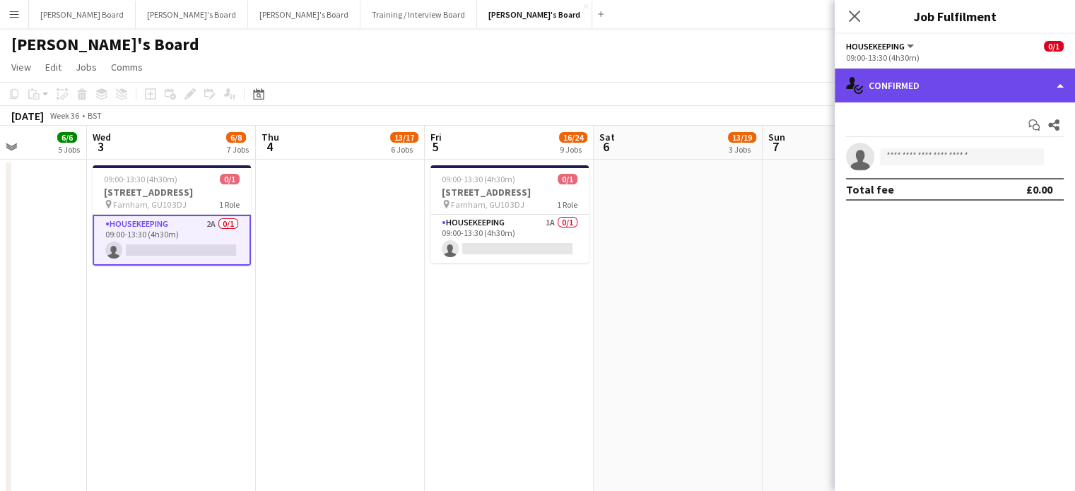
click at [912, 78] on div "single-neutral-actions-check-2 Confirmed" at bounding box center [955, 86] width 240 height 34
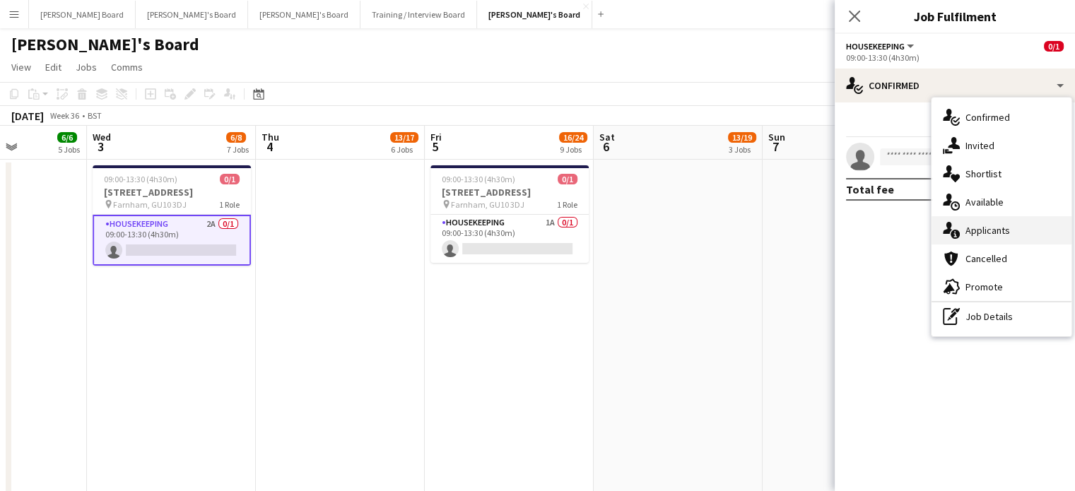
click at [1010, 237] on div "single-neutral-actions-information Applicants" at bounding box center [1001, 230] width 140 height 28
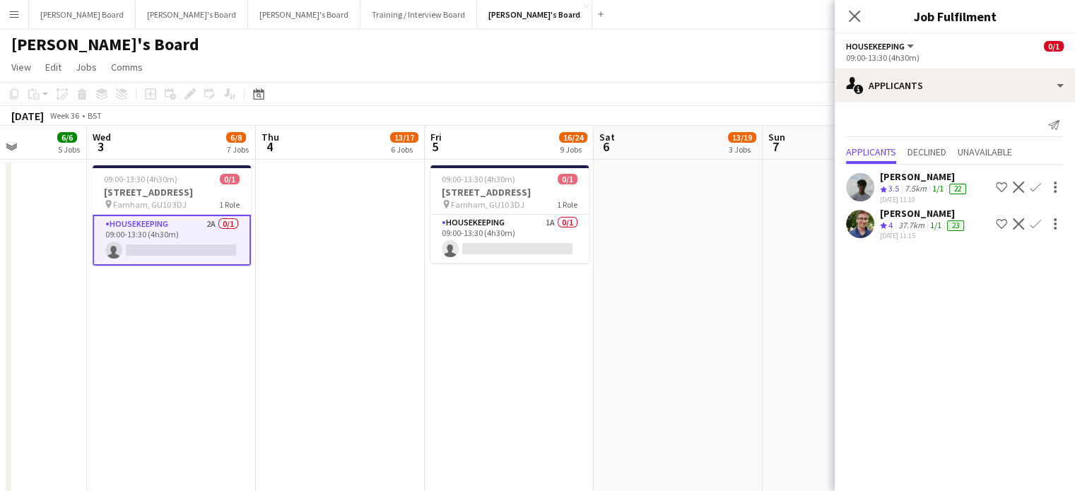
click at [787, 316] on app-date-cell at bounding box center [847, 483] width 169 height 647
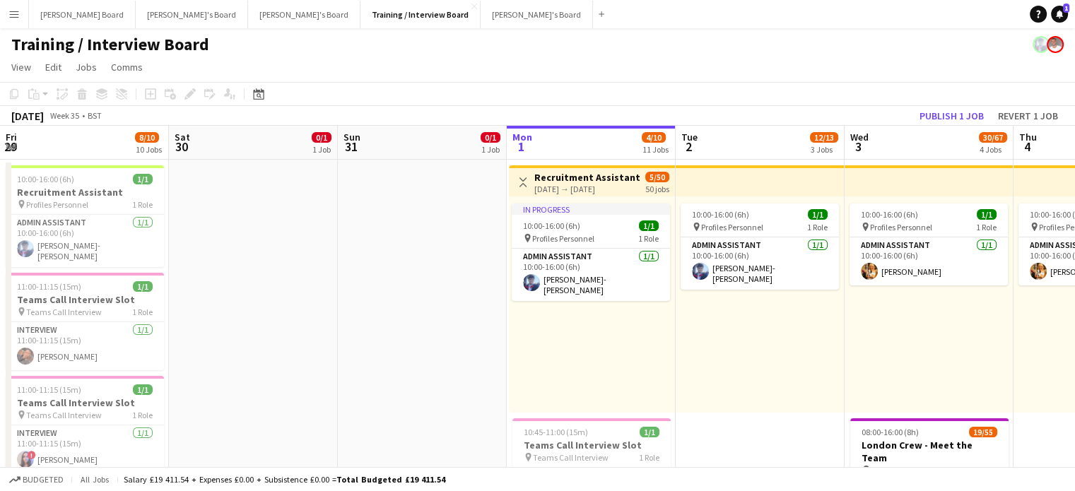
scroll to position [0, 338]
